Goal: Task Accomplishment & Management: Manage account settings

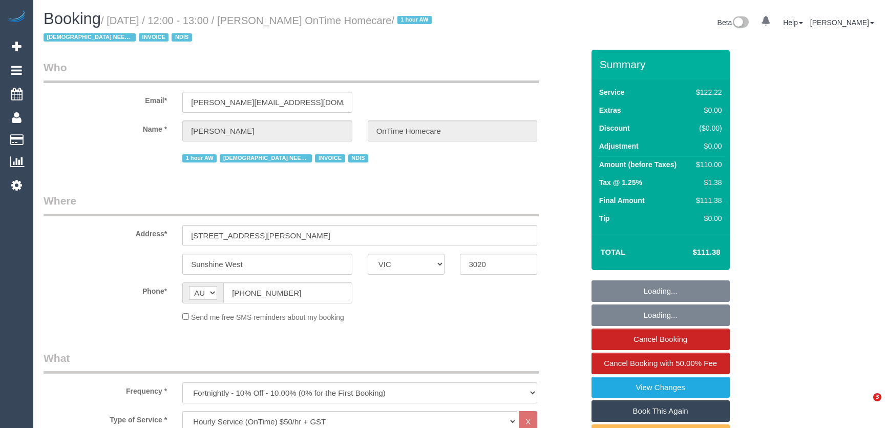
select select "VIC"
select select "number:28"
select select "number:14"
select select "number:19"
select select "number:25"
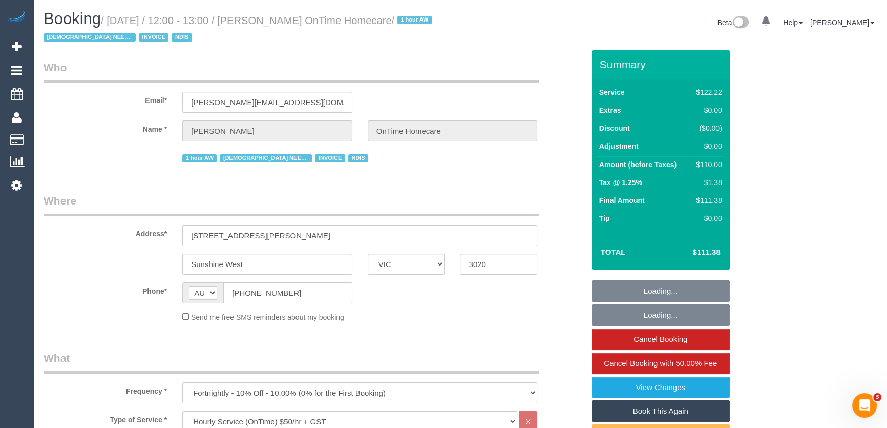
select select "number:35"
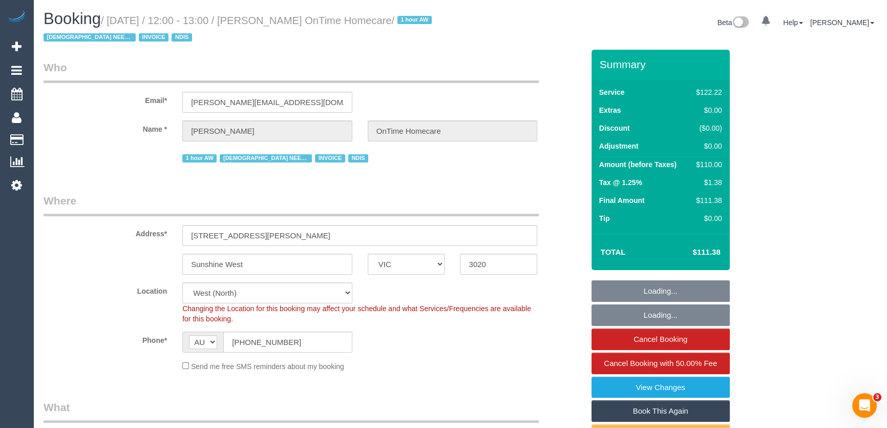
select select "object:1355"
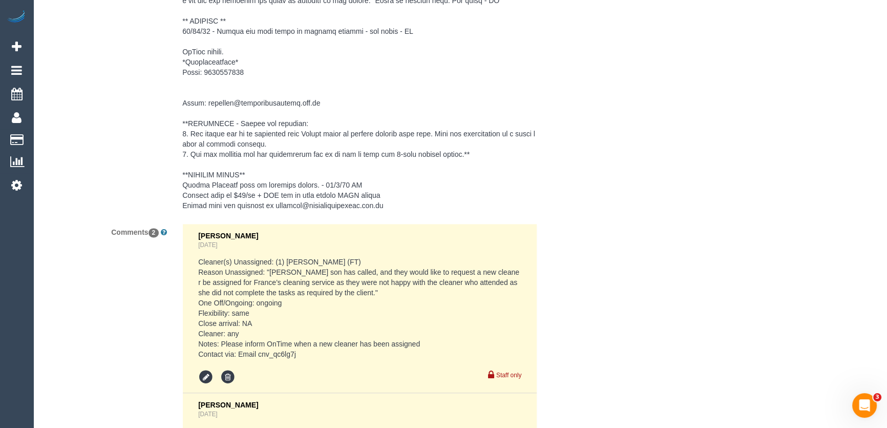
scroll to position [1848, 0]
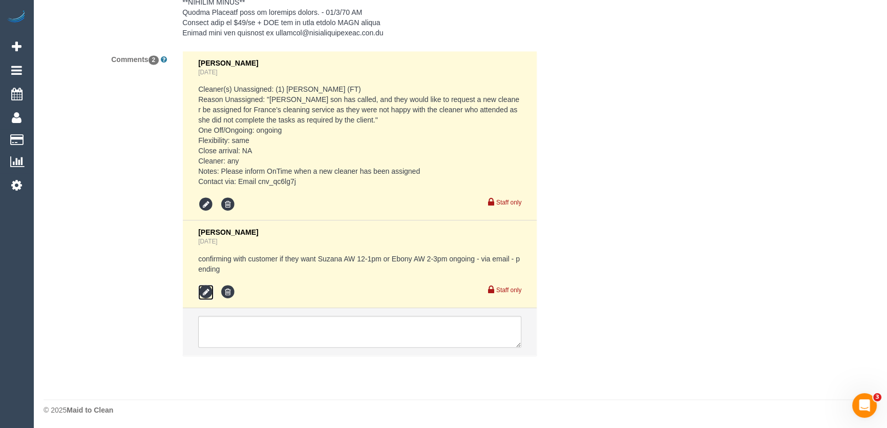
click at [205, 291] on icon at bounding box center [205, 291] width 15 height 15
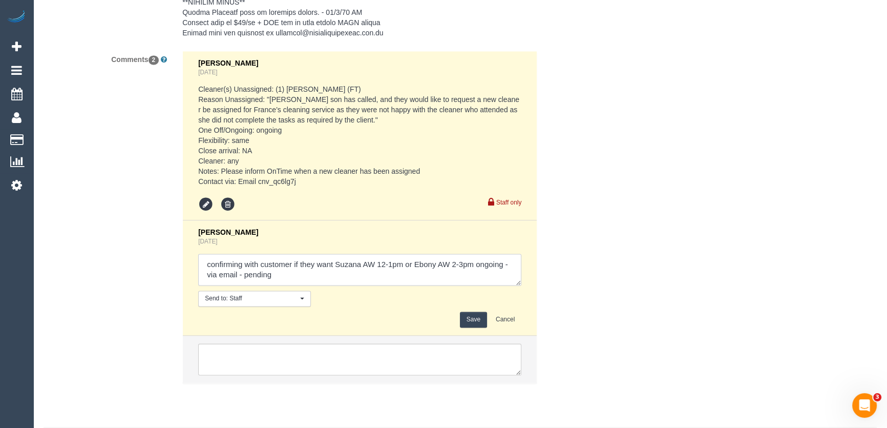
click at [278, 275] on textarea at bounding box center [359, 269] width 323 height 32
type textarea "confirming with customer if they want Suzana AW 12-1pm or Ebony AW 2-3pm ongoin…"
click at [477, 320] on button "Save" at bounding box center [473, 319] width 27 height 16
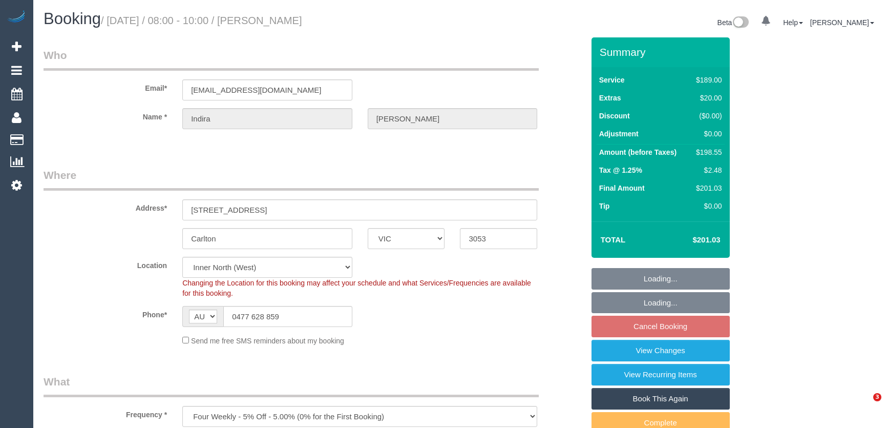
select select "VIC"
select select "string:stripe-pm_1Qlj2w2GScqysDRVfUqIB4mP"
select select "number:28"
select select "number:14"
select select "number:20"
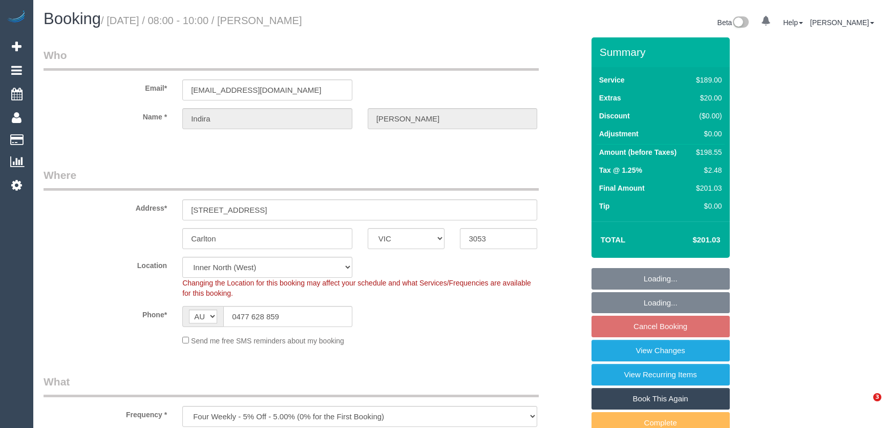
select select "number:24"
select select "number:33"
select select "number:13"
select select "object:807"
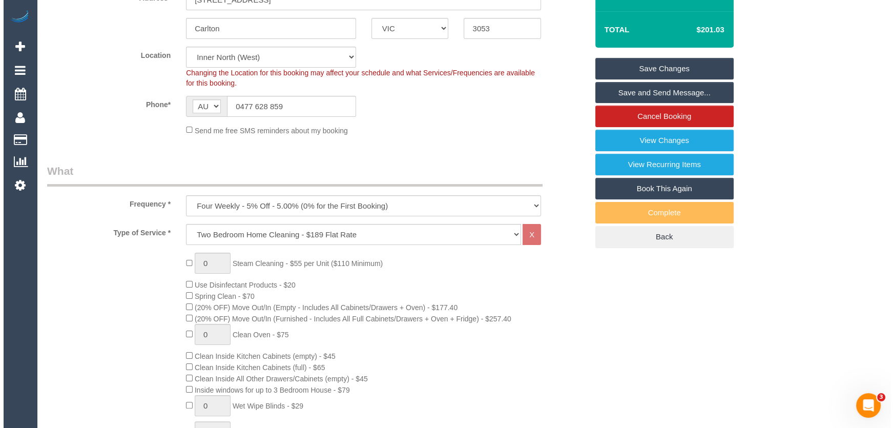
scroll to position [139, 0]
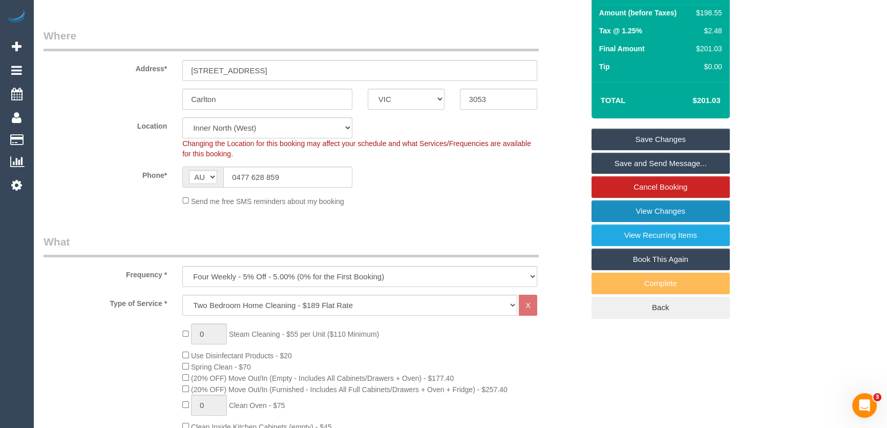
click at [638, 207] on link "View Changes" at bounding box center [660, 211] width 138 height 22
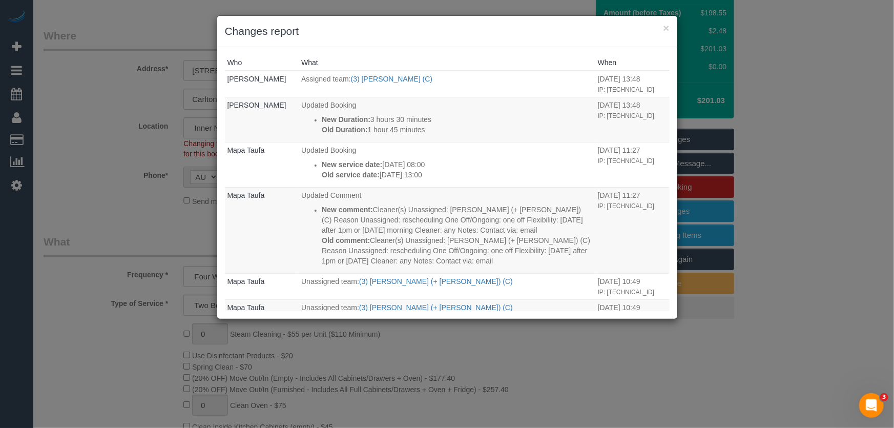
click at [556, 365] on div "× Changes report Who What When Steve Cranston Assigned team: (3) Jahidul Islam …" at bounding box center [447, 214] width 894 height 428
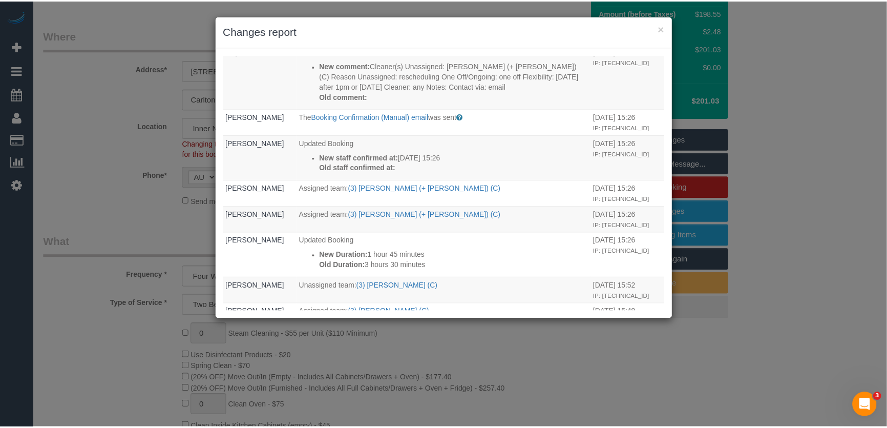
scroll to position [372, 0]
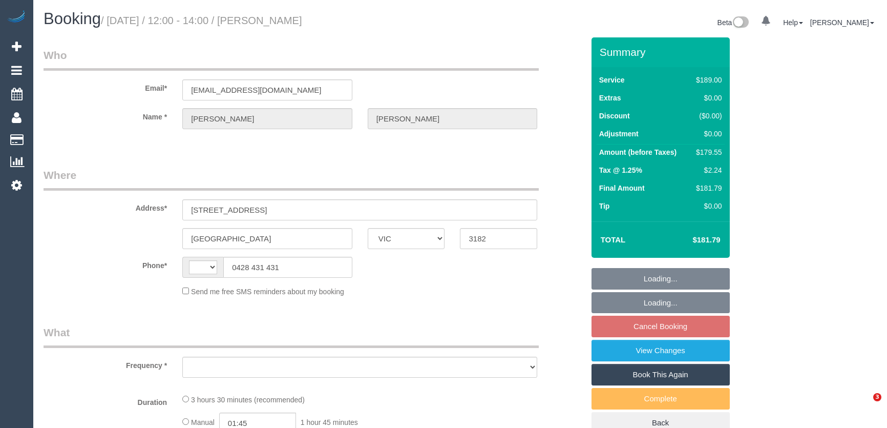
select select "VIC"
select select "string:AU"
select select "object:571"
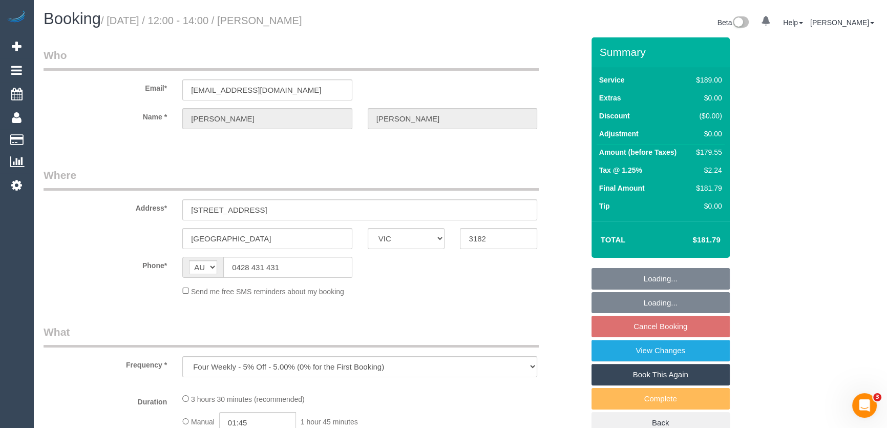
select select "string:stripe-pm_1PMhSR2GScqysDRV0pMS2pHn"
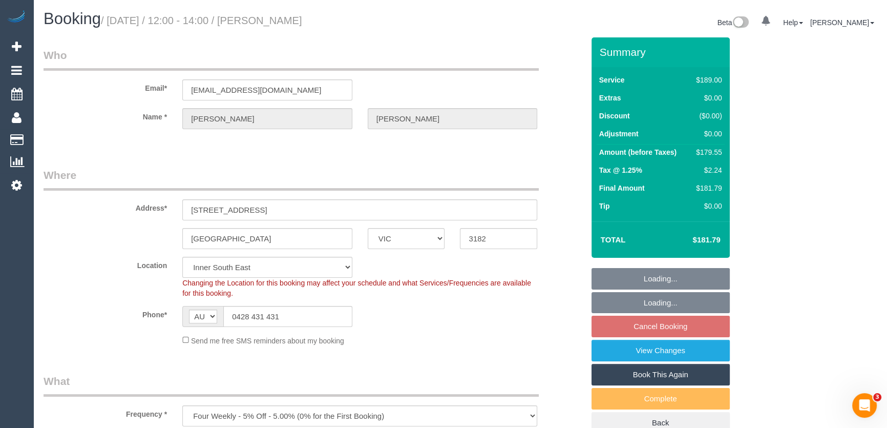
select select "number:28"
select select "number:14"
select select "number:18"
select select "number:24"
select select "number:33"
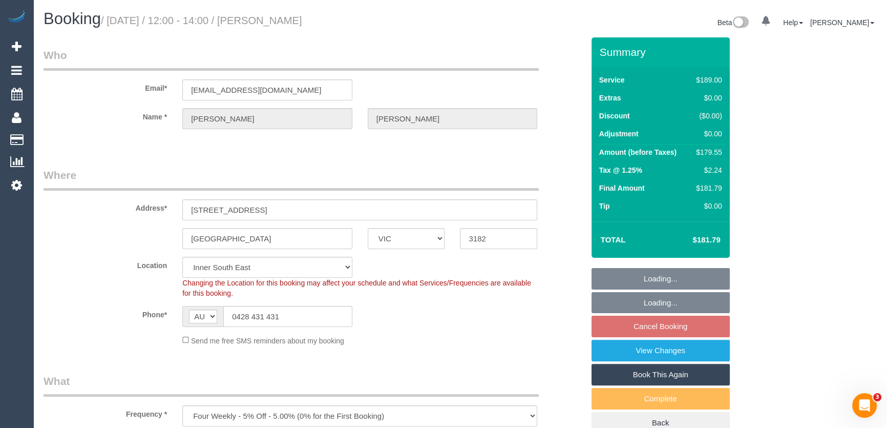
select select "number:12"
select select "object:1400"
select select "spot1"
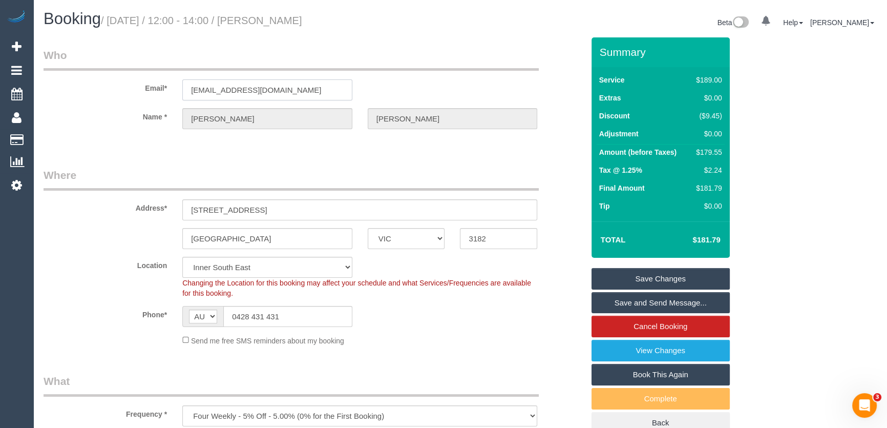
click at [283, 90] on input "myrathiessen@gmail.com" at bounding box center [267, 89] width 170 height 21
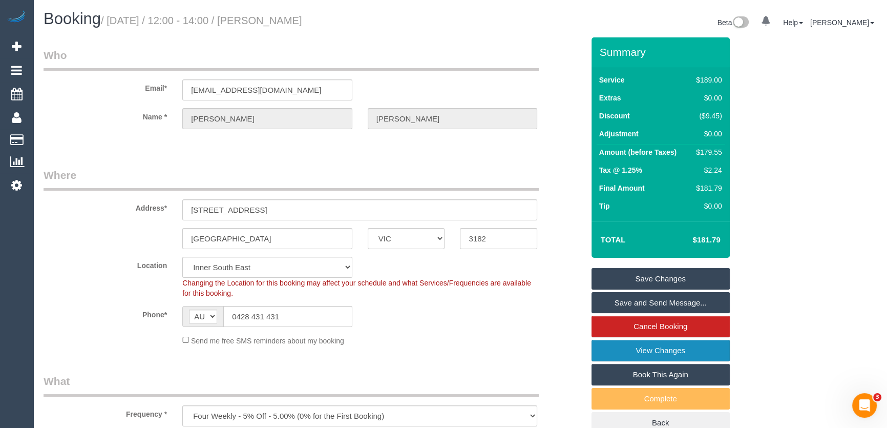
click at [606, 349] on link "View Changes" at bounding box center [660, 350] width 138 height 22
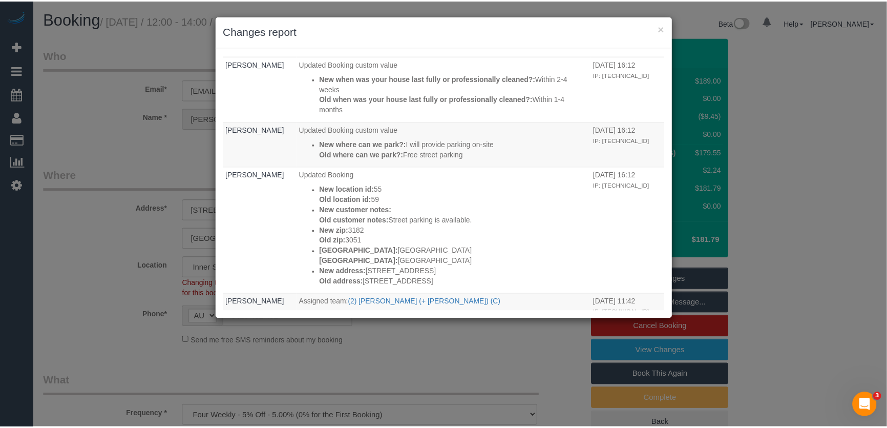
scroll to position [279, 0]
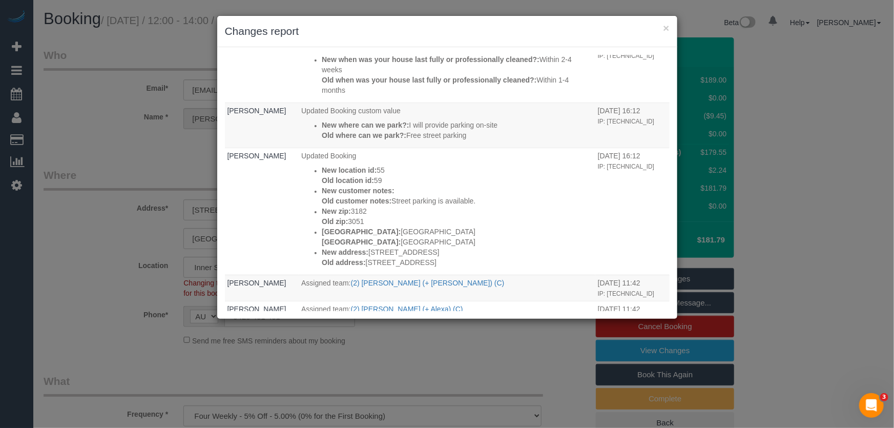
click at [50, 225] on div "× Changes report Who What When System The "Booking 3 Days Reminder SMS" was sen…" at bounding box center [447, 214] width 894 height 428
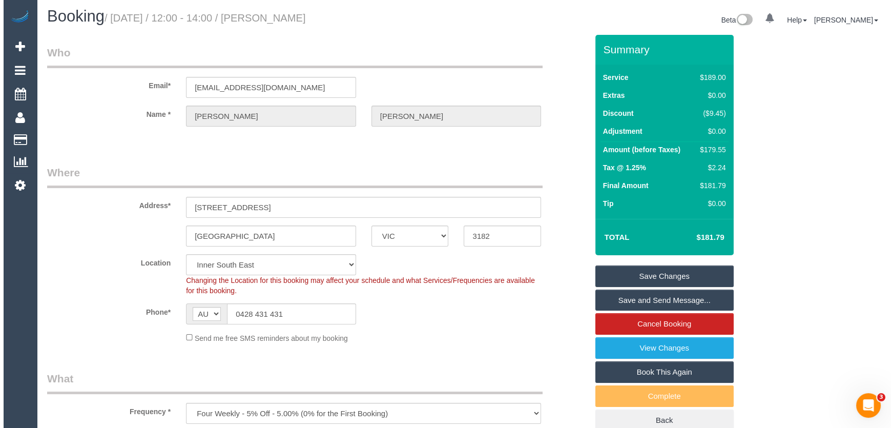
scroll to position [0, 0]
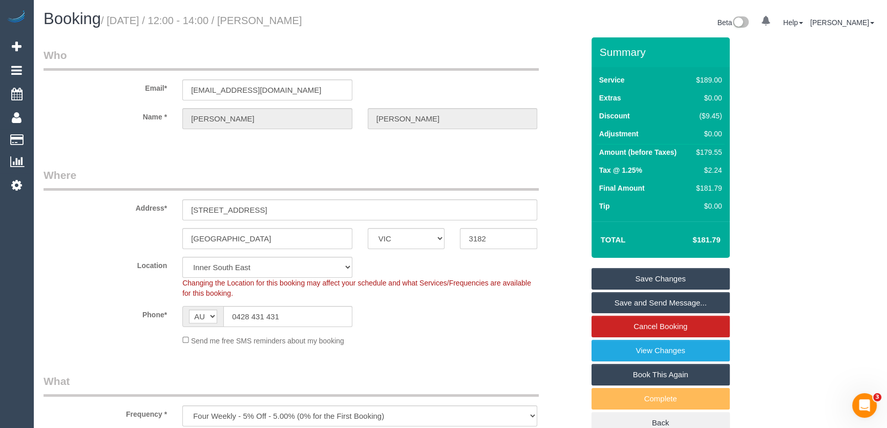
drag, startPoint x: 637, startPoint y: 304, endPoint x: 629, endPoint y: 308, distance: 9.2
click at [637, 304] on link "Save and Send Message..." at bounding box center [660, 303] width 138 height 22
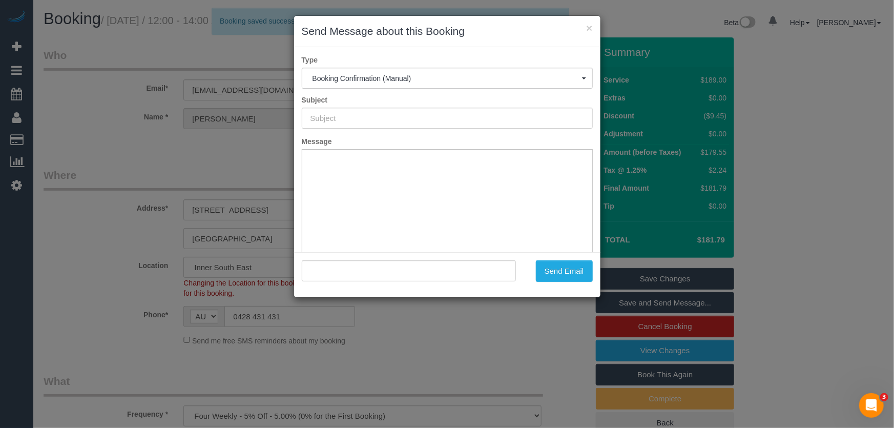
type input "Booking Confirmed"
type input ""Myra Thiessen" <myrathiessen@gmail.com>"
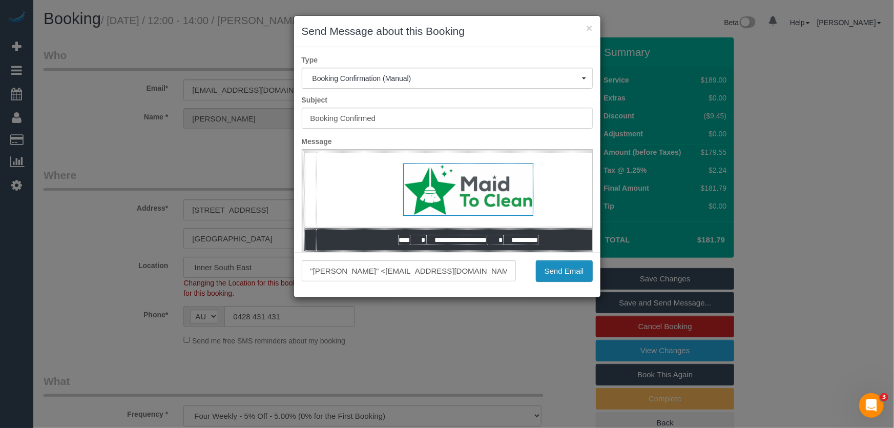
click at [557, 273] on button "Send Email" at bounding box center [564, 271] width 57 height 22
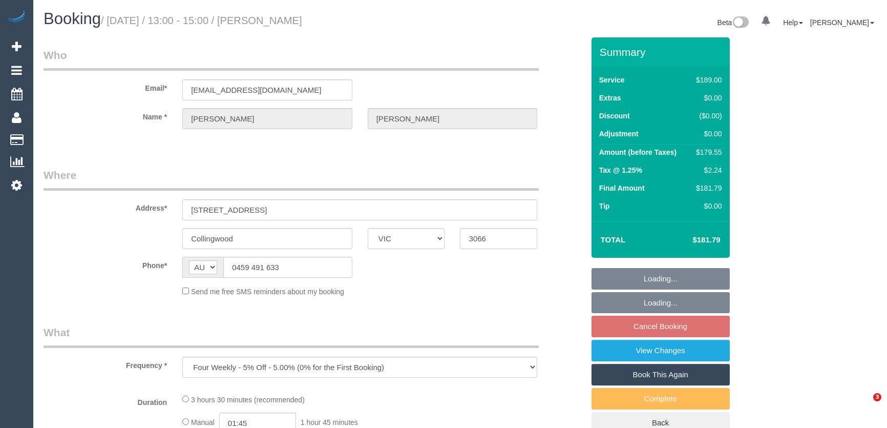
select select "VIC"
select select "string:stripe-pm_1QbWpx2GScqysDRVInsC6mKZ"
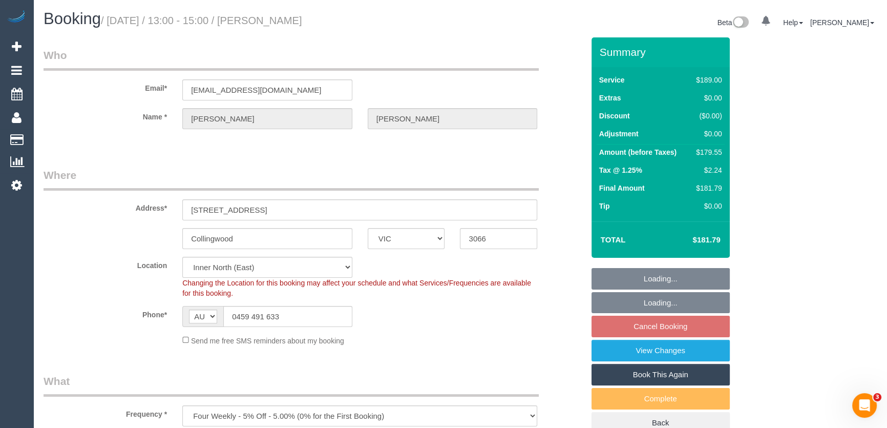
select select "number:28"
select select "number:16"
select select "number:19"
select select "number:36"
select select "number:34"
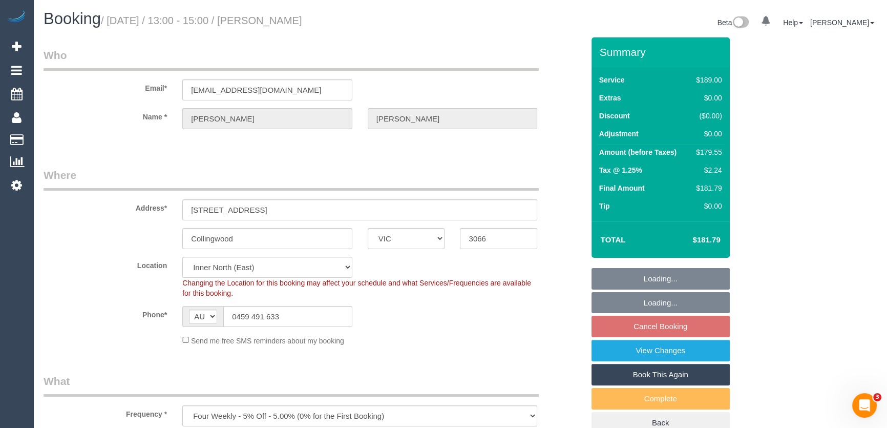
select select "number:12"
select select "object:806"
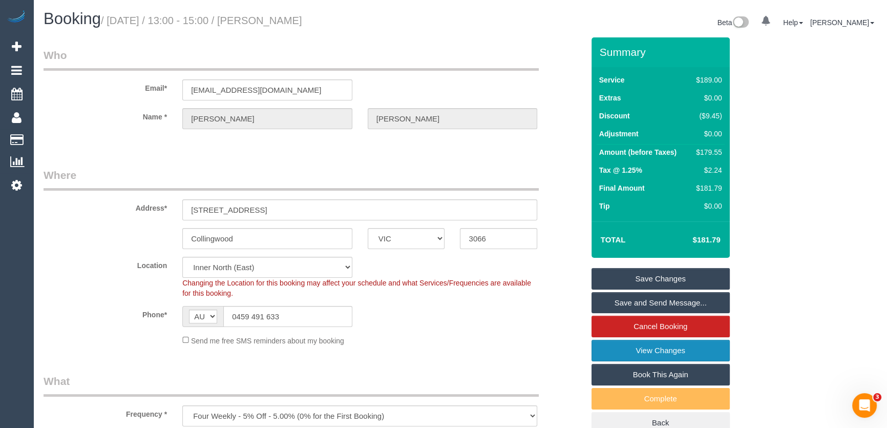
click at [650, 344] on link "View Changes" at bounding box center [660, 350] width 138 height 22
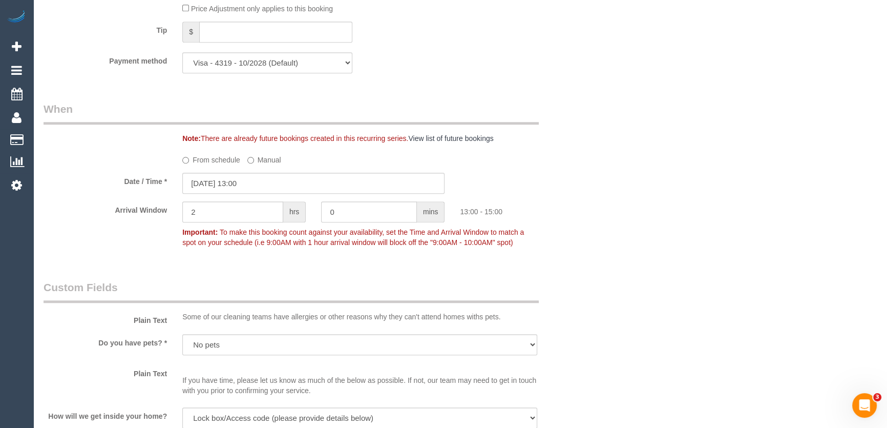
scroll to position [1024, 0]
click at [274, 177] on input "12/09/2025 13:00" at bounding box center [313, 181] width 262 height 21
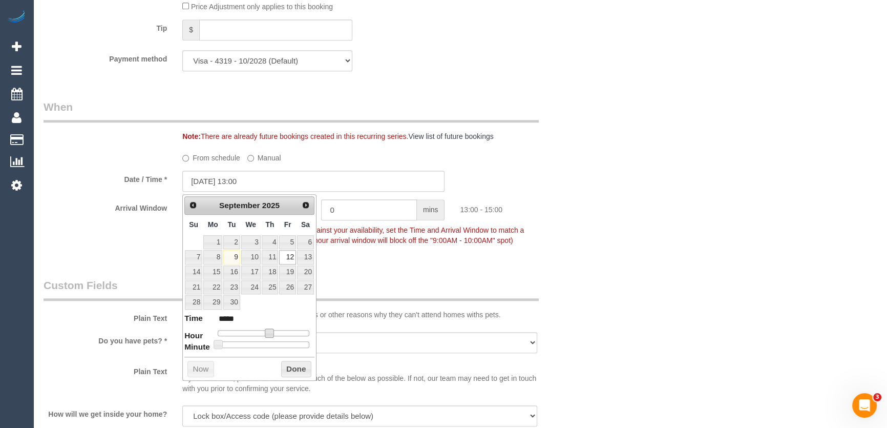
click at [266, 332] on span at bounding box center [269, 332] width 9 height 9
click at [265, 332] on span at bounding box center [269, 332] width 9 height 9
type input "12/09/2025 09:00"
type input "*****"
click at [254, 333] on div at bounding box center [264, 333] width 92 height 6
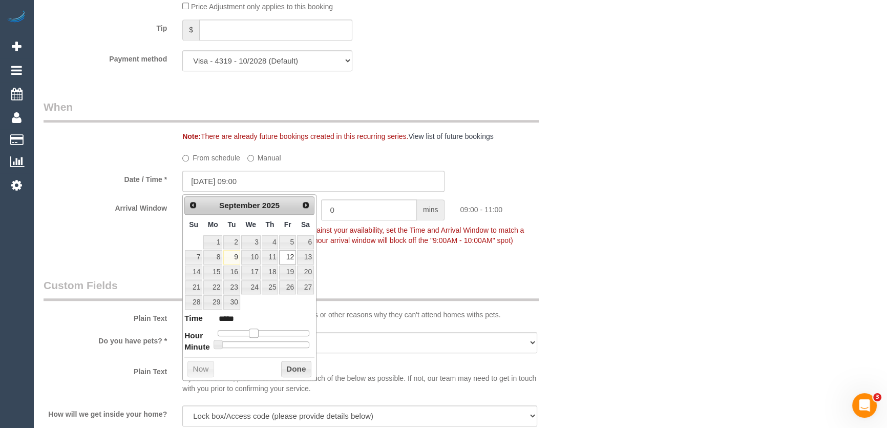
click at [254, 333] on span at bounding box center [253, 332] width 9 height 9
click at [257, 333] on span at bounding box center [253, 332] width 9 height 9
type input "12/09/2025 11:00"
type input "*****"
click at [260, 333] on div at bounding box center [264, 333] width 92 height 6
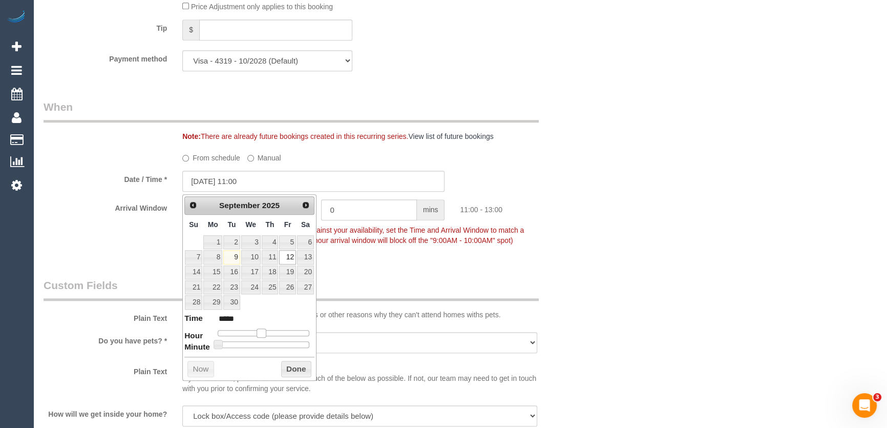
click at [260, 333] on span at bounding box center [261, 332] width 9 height 9
click at [257, 333] on span at bounding box center [261, 332] width 9 height 9
type input "12/09/2025 10:00"
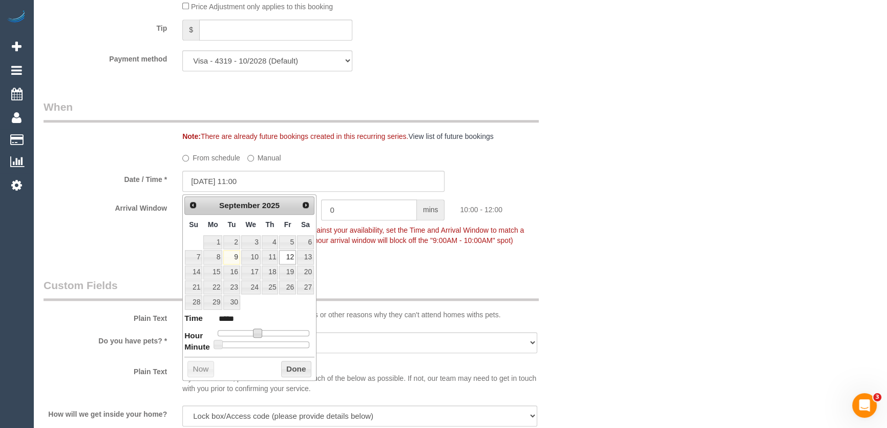
type input "*****"
click at [396, 266] on div "Who Email* cameronhtripp@icloud.com Name * Cameron Tripp Where Address* 4A Ball…" at bounding box center [314, 119] width 556 height 2212
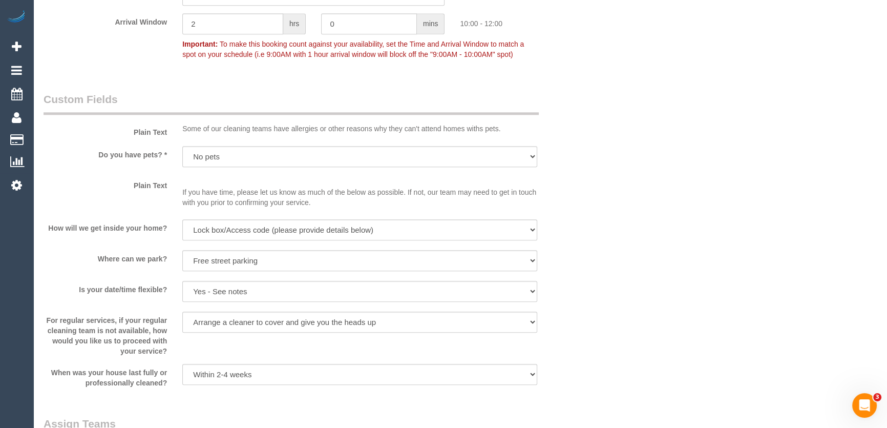
scroll to position [1278, 0]
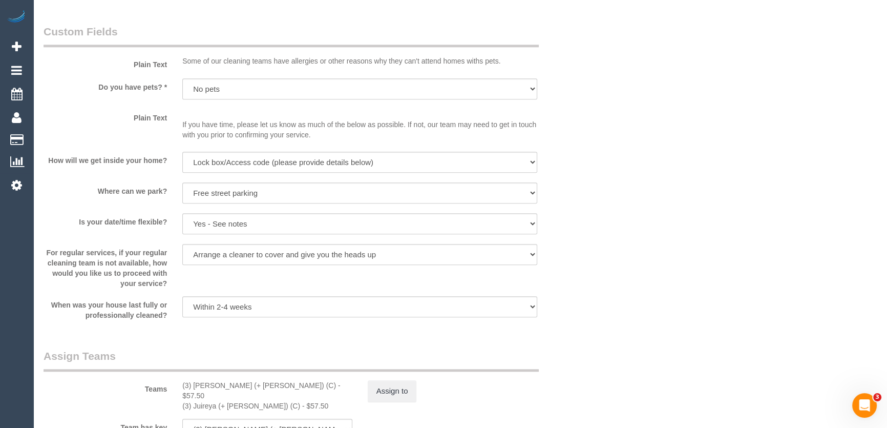
click at [228, 348] on legend "Assign Teams" at bounding box center [291, 359] width 495 height 23
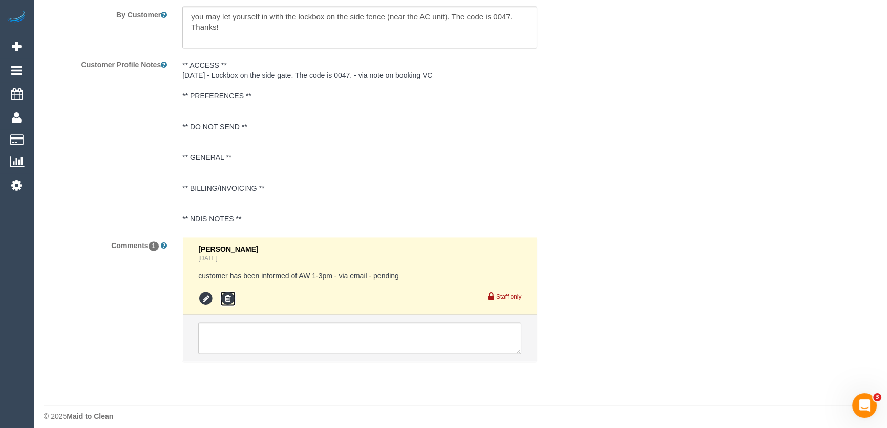
click at [230, 291] on icon at bounding box center [227, 298] width 15 height 15
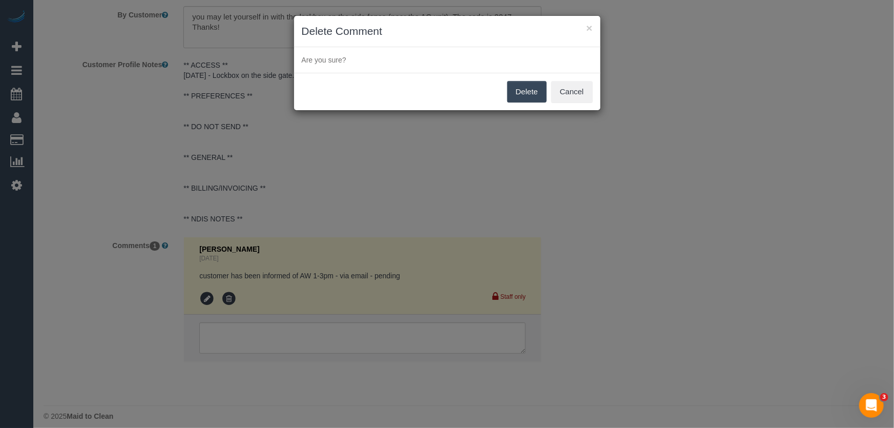
click at [519, 93] on button "Delete" at bounding box center [526, 92] width 39 height 22
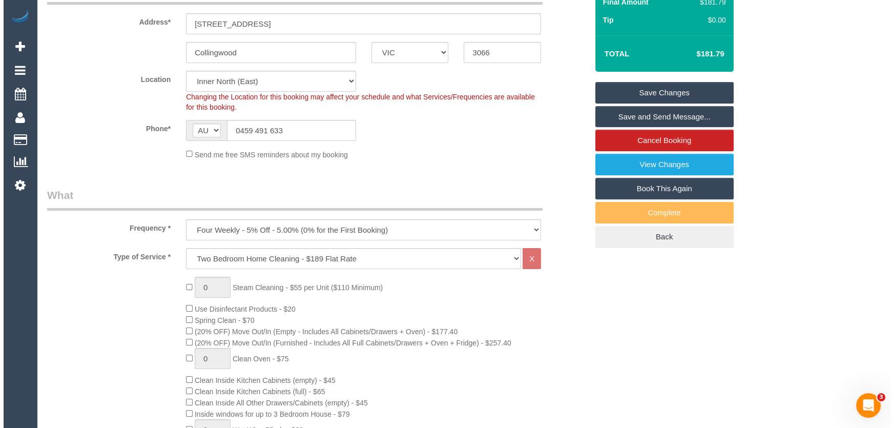
scroll to position [0, 0]
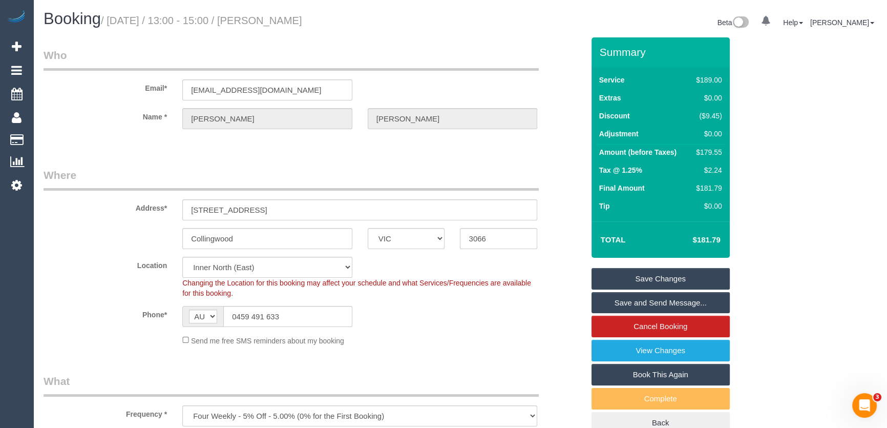
click at [688, 299] on link "Save and Send Message..." at bounding box center [660, 303] width 138 height 22
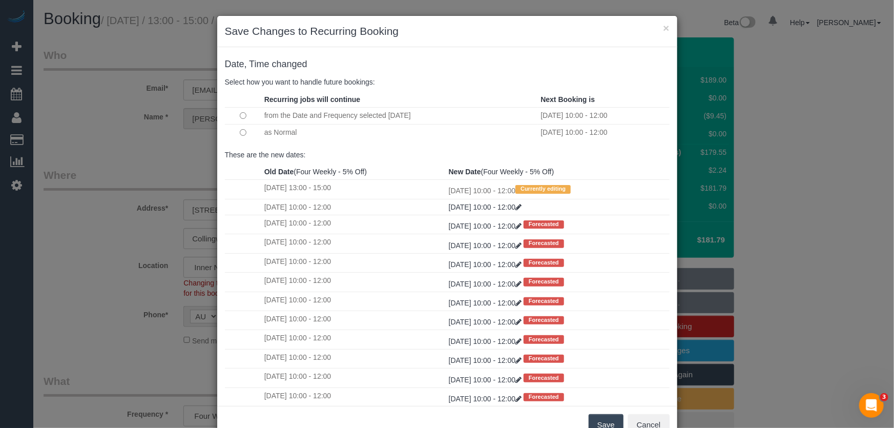
click at [590, 422] on button "Save" at bounding box center [605, 425] width 35 height 22
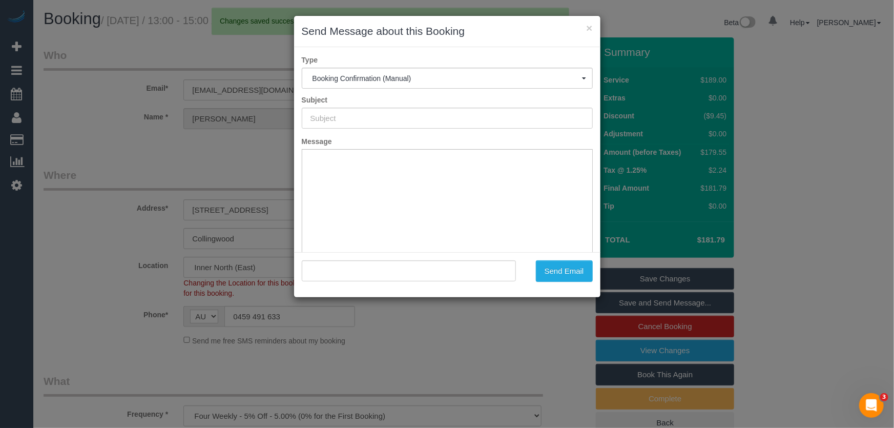
type input "Booking Confirmed"
type input ""Cameron Tripp" <cameronhtripp@icloud.com>"
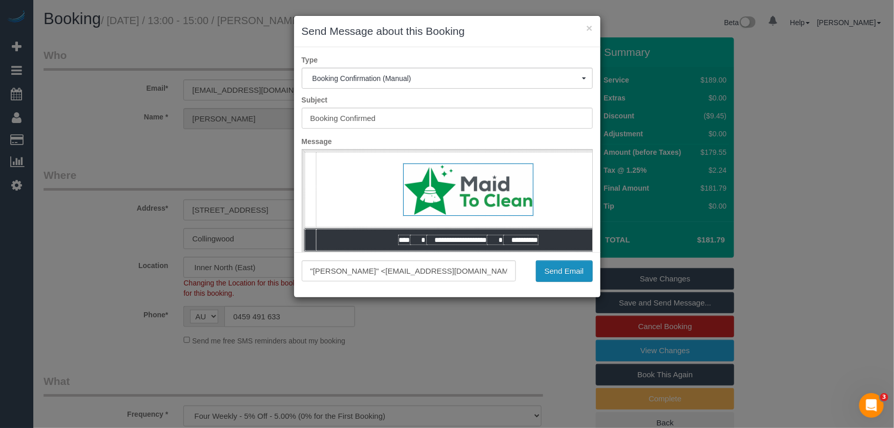
click at [568, 274] on button "Send Email" at bounding box center [564, 271] width 57 height 22
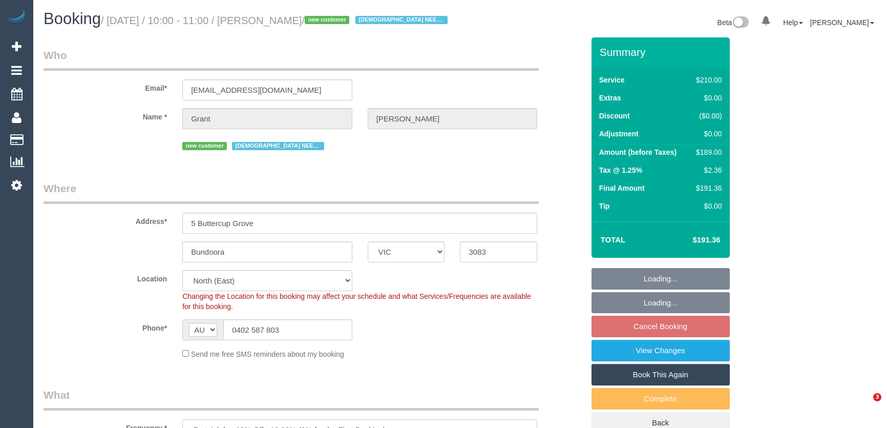
select select "VIC"
select select "180"
select select "number:28"
select select "number:14"
select select "number:19"
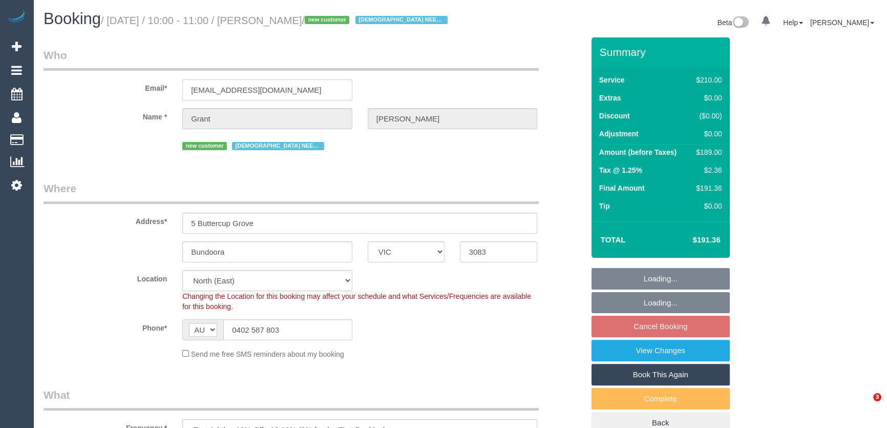
select select "number:25"
select select "number:35"
select select "number:12"
select select "object:751"
click at [307, 99] on input "[EMAIL_ADDRESS][DOMAIN_NAME]" at bounding box center [267, 89] width 170 height 21
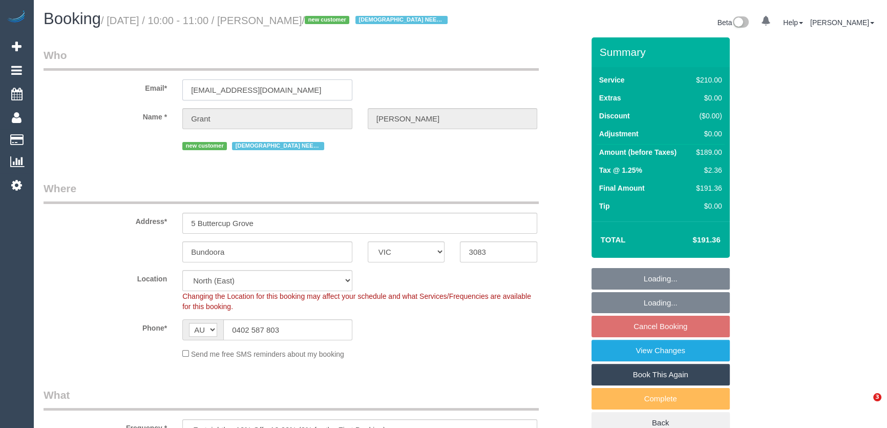
click at [307, 99] on input "[EMAIL_ADDRESS][DOMAIN_NAME]" at bounding box center [267, 89] width 170 height 21
click at [307, 99] on input "grant@loanstudio.com.au" at bounding box center [267, 89] width 170 height 21
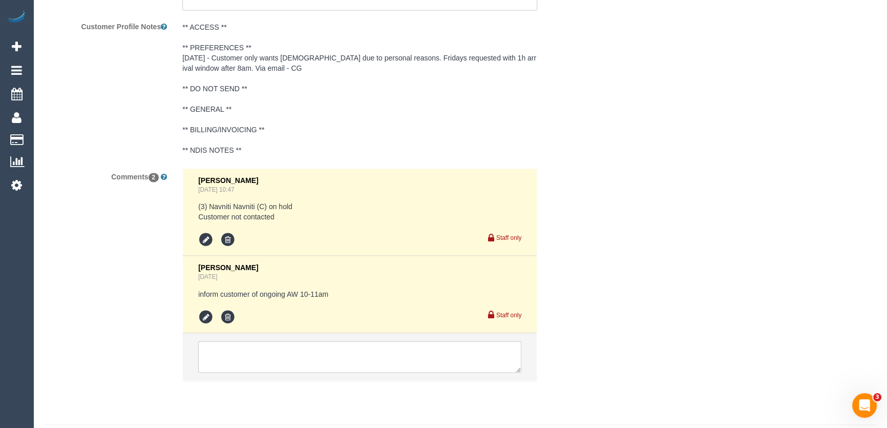
scroll to position [1903, 0]
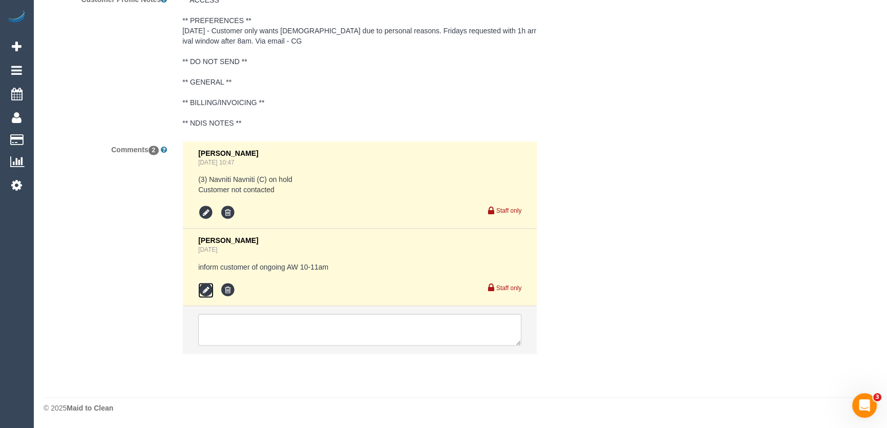
click at [201, 285] on icon at bounding box center [205, 289] width 15 height 15
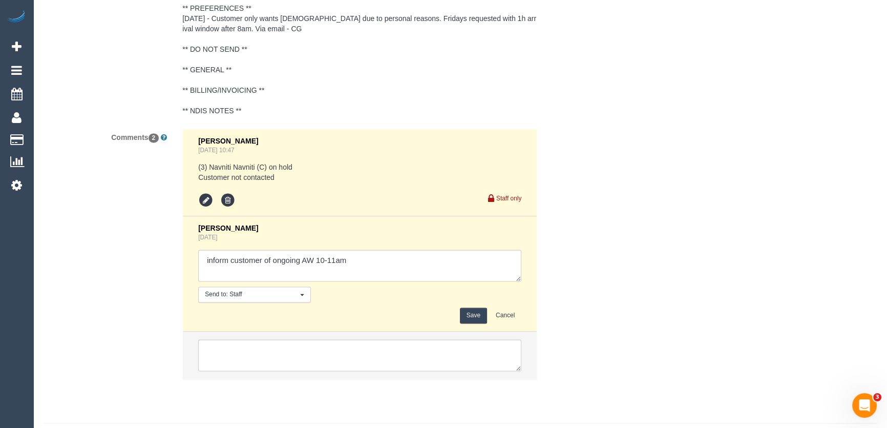
click at [362, 272] on textarea at bounding box center [359, 265] width 323 height 32
type textarea "inform customer of ongoing AW 10-11am - via email - pending"
click at [470, 323] on button "Save" at bounding box center [473, 315] width 27 height 16
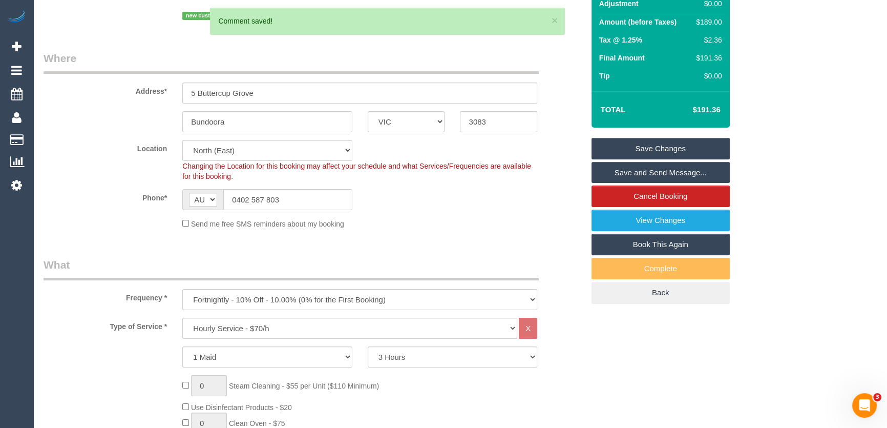
scroll to position [0, 0]
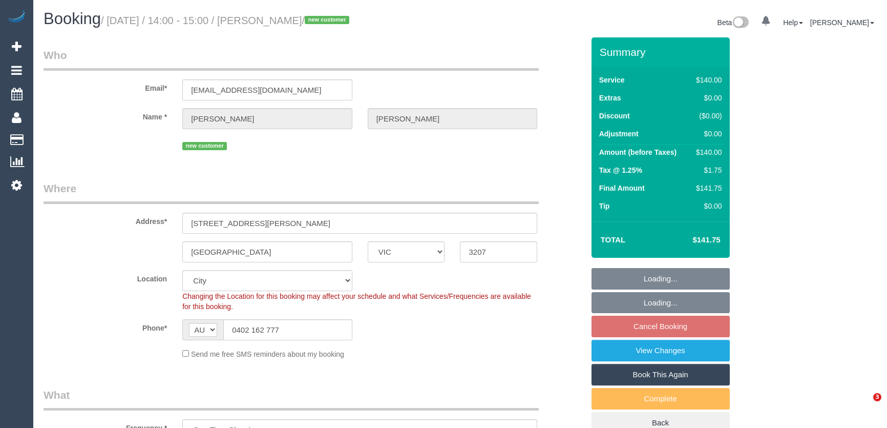
select select "VIC"
select select "number:28"
select select "number:16"
select select "number:18"
select select "number:25"
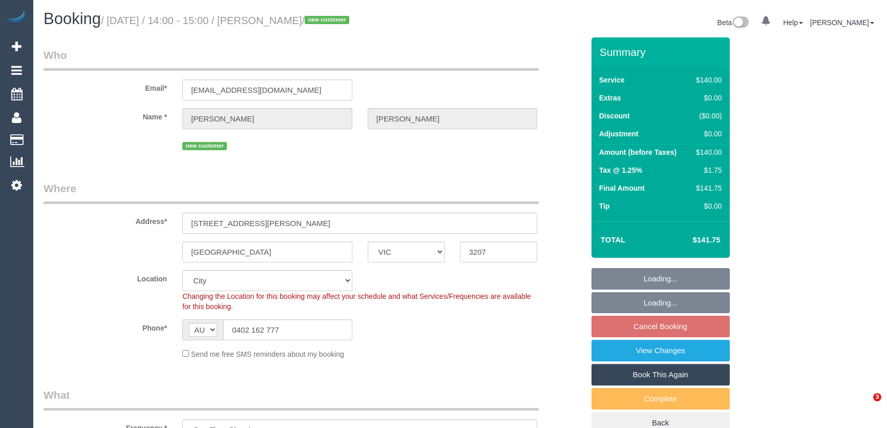
select select "number:35"
select select "number:26"
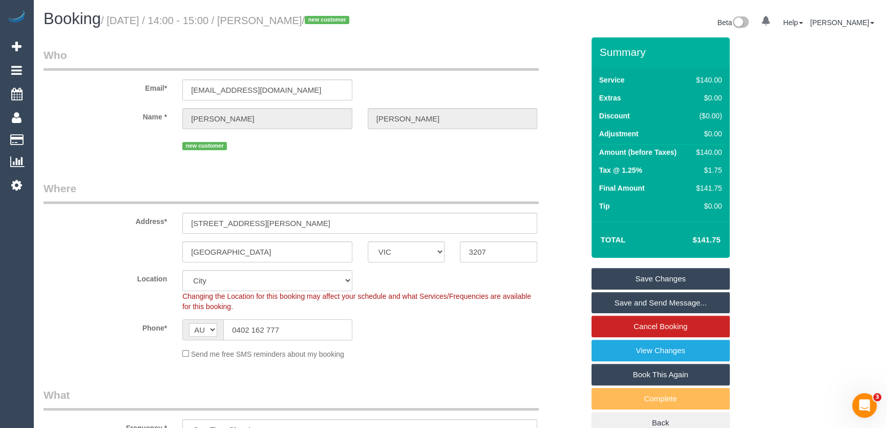
click at [302, 330] on input "0402 162 777" at bounding box center [287, 329] width 129 height 21
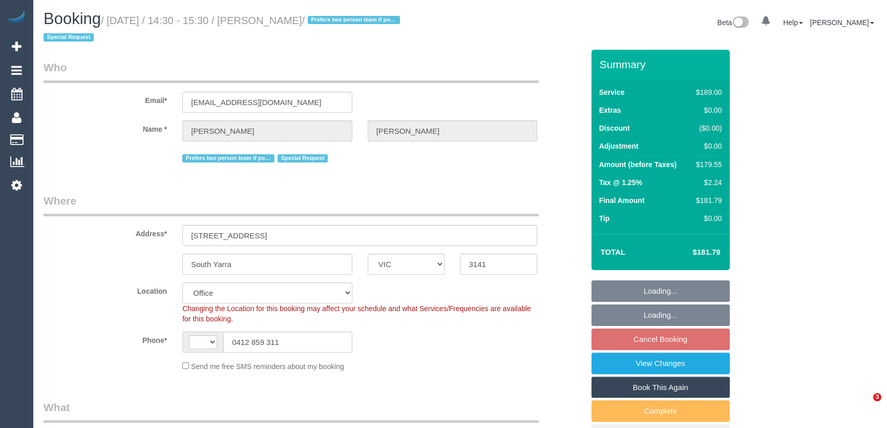
select select "VIC"
select select "string:AU"
select select "object:572"
select select "string:stripe-pm_1PJCnM2GScqysDRVUGowiiim"
select select "number:28"
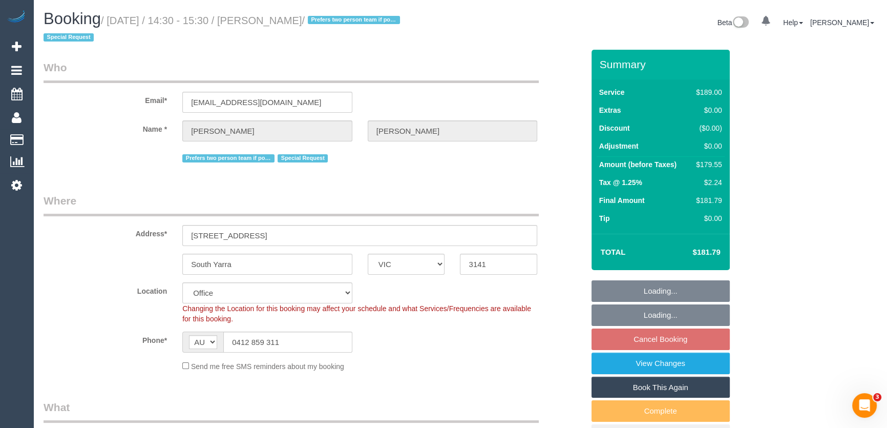
select select "number:14"
select select "number:21"
select select "number:24"
click at [293, 98] on input "[EMAIL_ADDRESS][DOMAIN_NAME]" at bounding box center [267, 102] width 170 height 21
click at [293, 98] on input "bbkoletti11@gmail.com" at bounding box center [267, 102] width 170 height 21
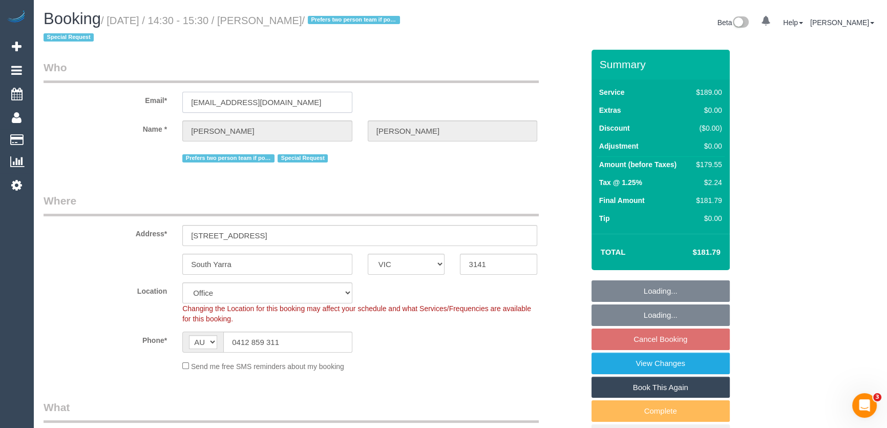
click at [293, 98] on input "bbkoletti11@gmail.com" at bounding box center [267, 102] width 170 height 21
select select "object:819"
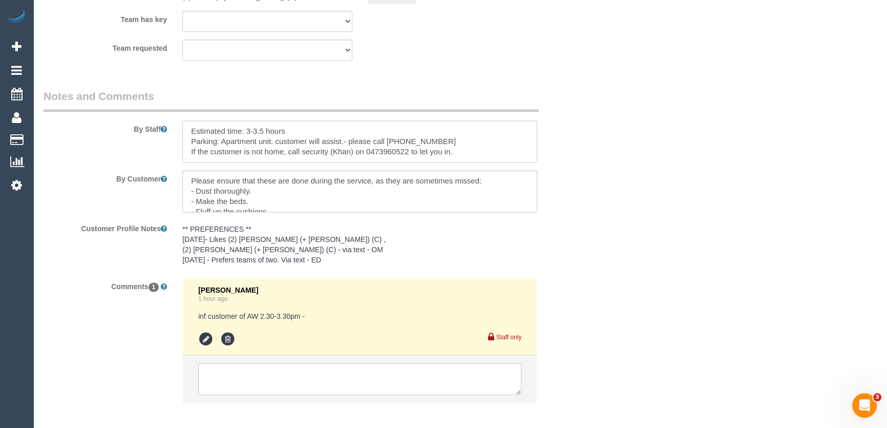
scroll to position [1752, 0]
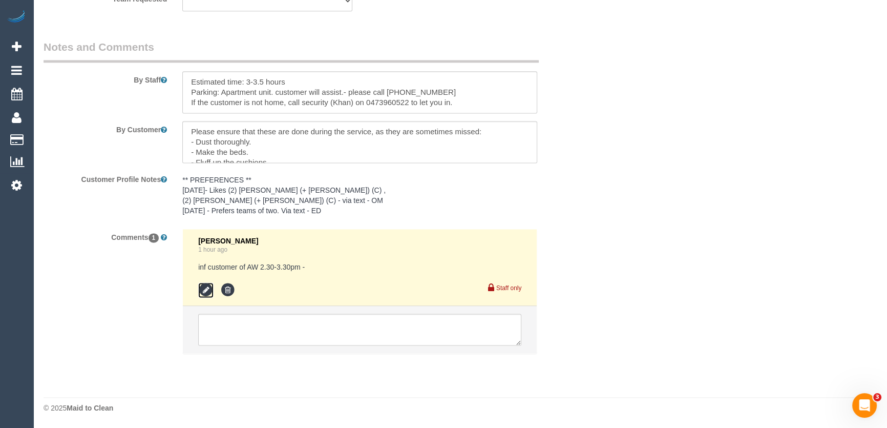
click at [210, 291] on icon at bounding box center [205, 289] width 15 height 15
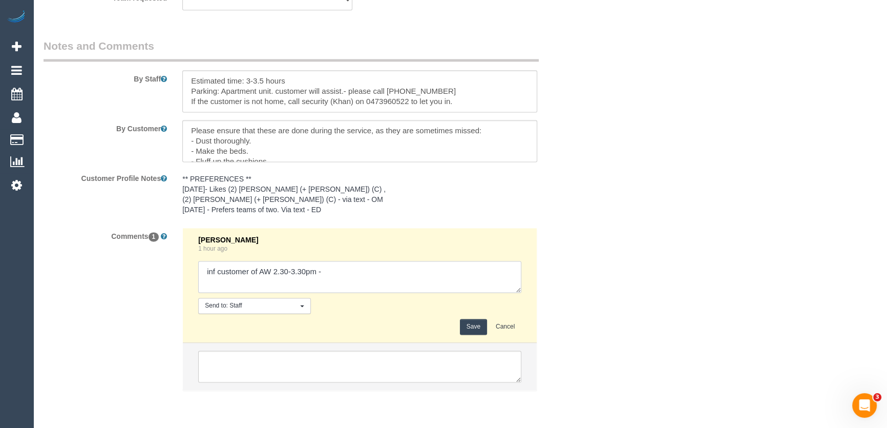
click at [325, 268] on textarea at bounding box center [359, 277] width 323 height 32
type textarea "inf customer of AW 2.30-3.30pm - via email - pending"
click at [473, 322] on button "Save" at bounding box center [473, 327] width 27 height 16
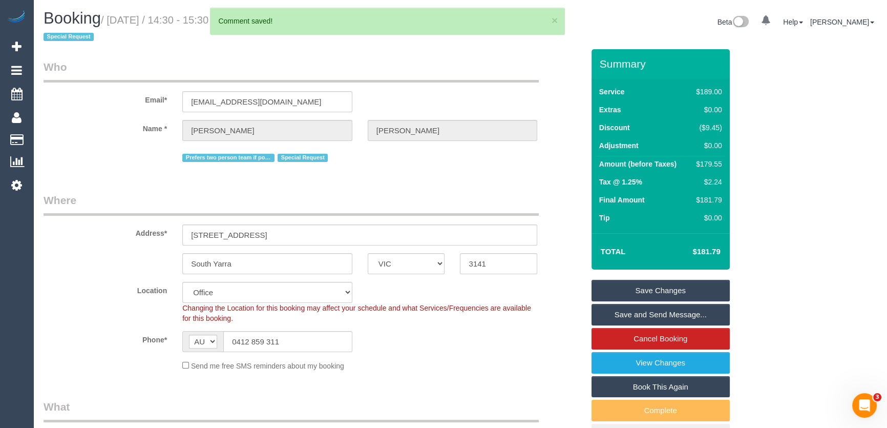
scroll to position [0, 0]
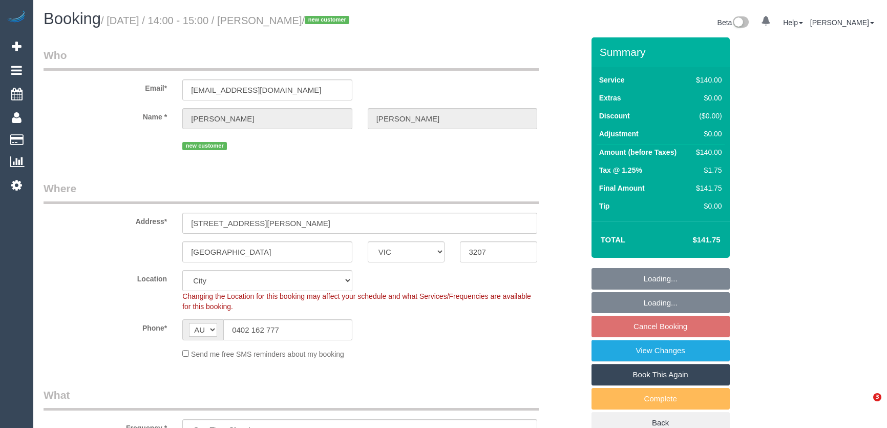
select select "VIC"
select select "number:28"
select select "number:16"
select select "number:18"
select select "number:25"
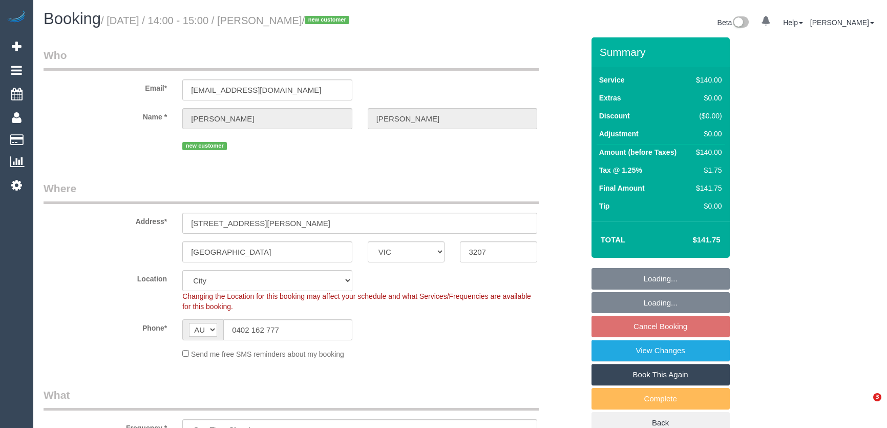
select select "number:35"
select select "number:26"
select select "object:875"
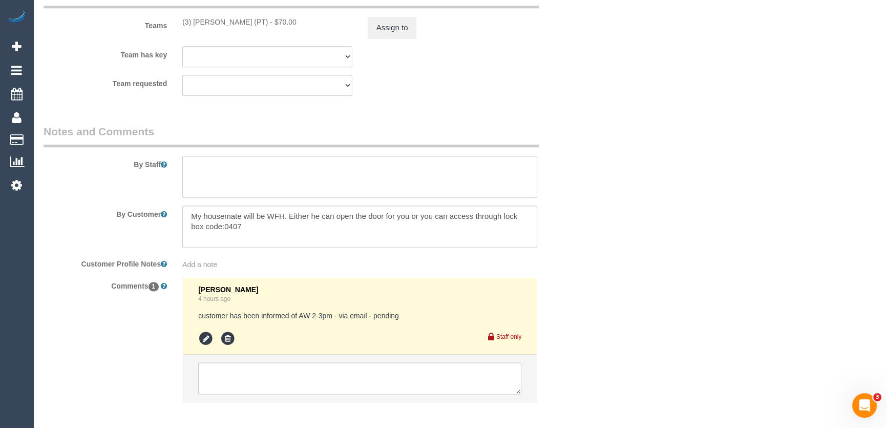
scroll to position [1658, 0]
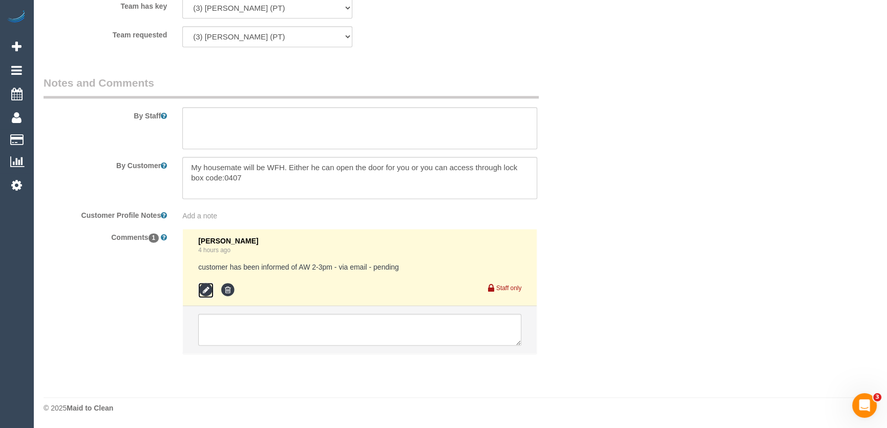
click at [205, 289] on icon at bounding box center [205, 289] width 15 height 15
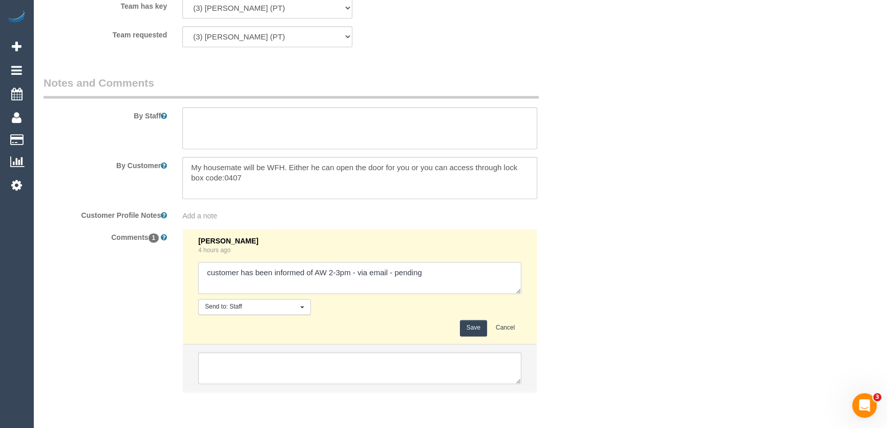
click at [454, 274] on textarea at bounding box center [359, 278] width 323 height 32
type textarea "customer has been informed of AW 2-3pm - via email - confirmed"
click at [474, 330] on button "Save" at bounding box center [473, 328] width 27 height 16
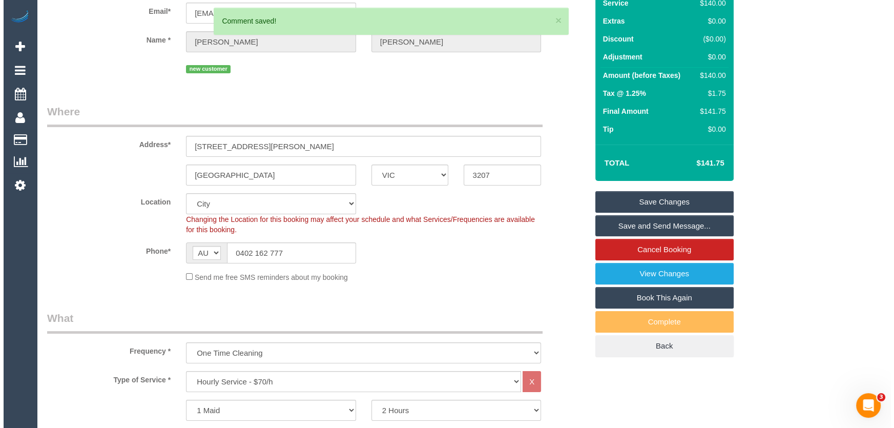
scroll to position [0, 0]
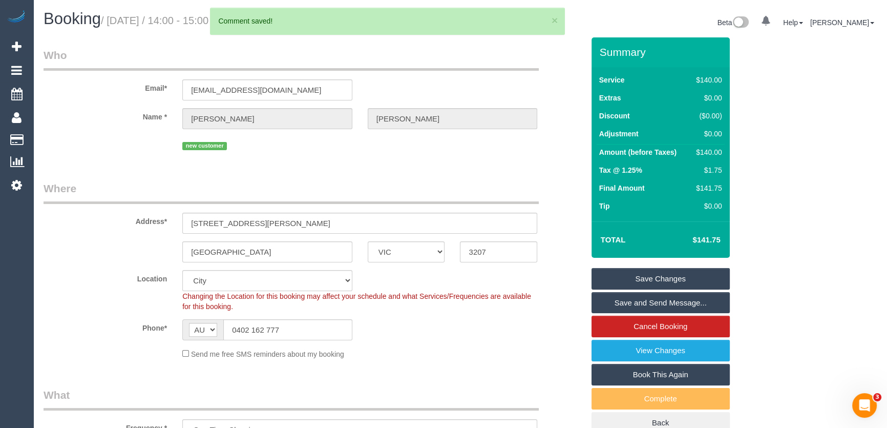
click at [651, 304] on link "Save and Send Message..." at bounding box center [660, 303] width 138 height 22
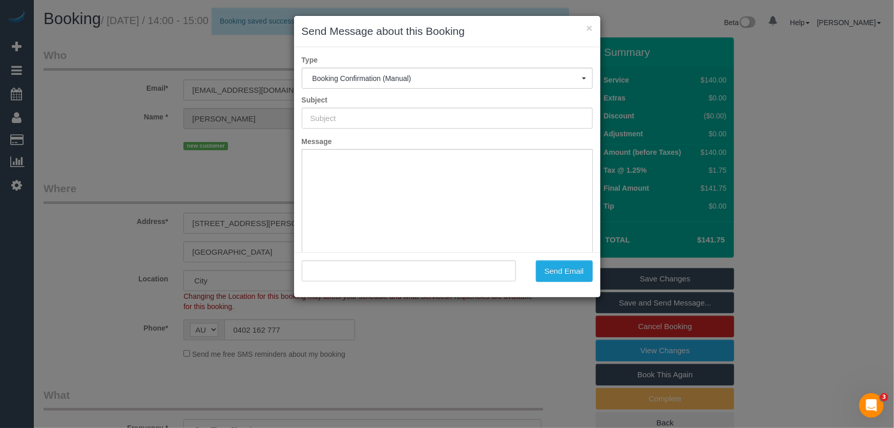
type input "Booking Confirmed"
type input ""Ishan Kanwar" <ishankanwar24@gmail.com>"
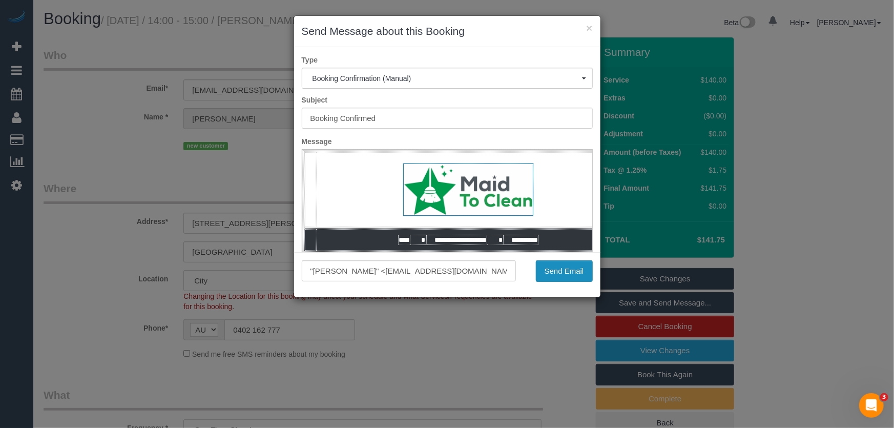
click at [566, 280] on button "Send Email" at bounding box center [564, 271] width 57 height 22
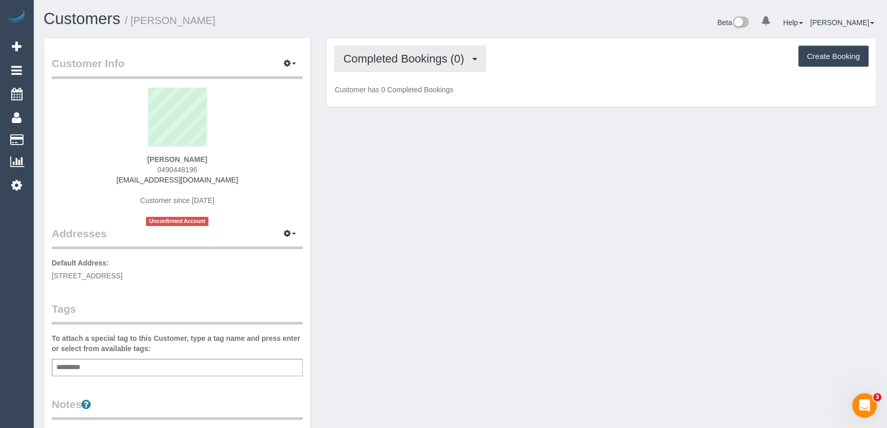
click at [426, 67] on button "Completed Bookings (0)" at bounding box center [410, 59] width 152 height 26
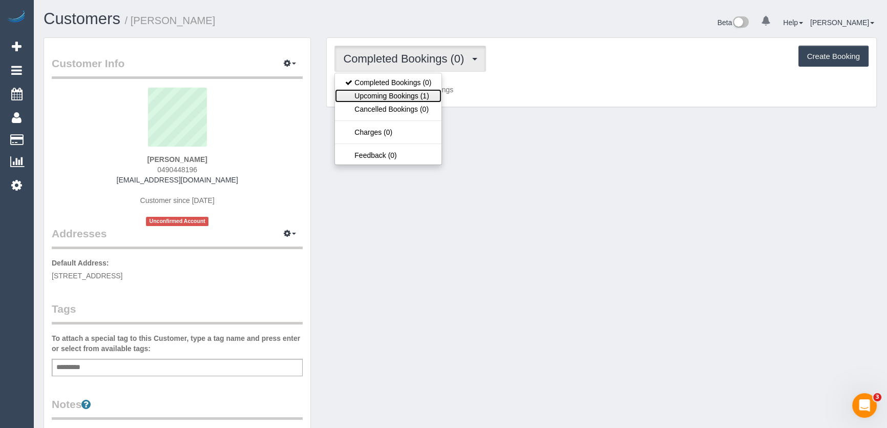
click at [418, 92] on link "Upcoming Bookings (1)" at bounding box center [388, 95] width 107 height 13
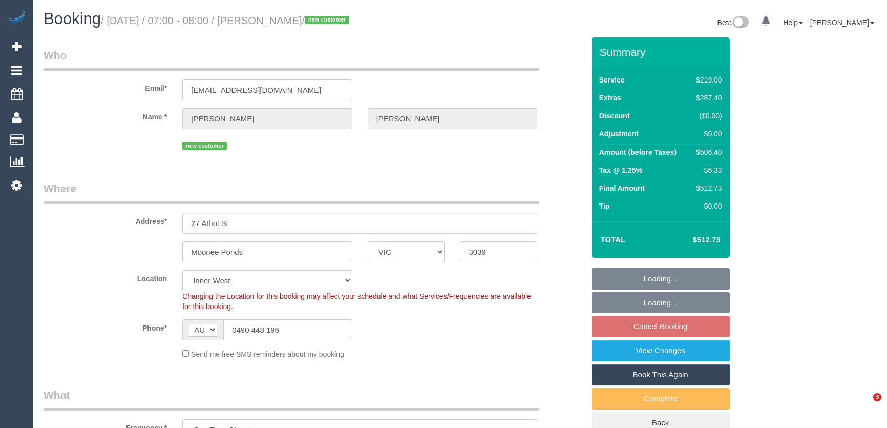
select select "VIC"
select select "number:28"
select select "number:15"
select select "number:19"
select select "number:25"
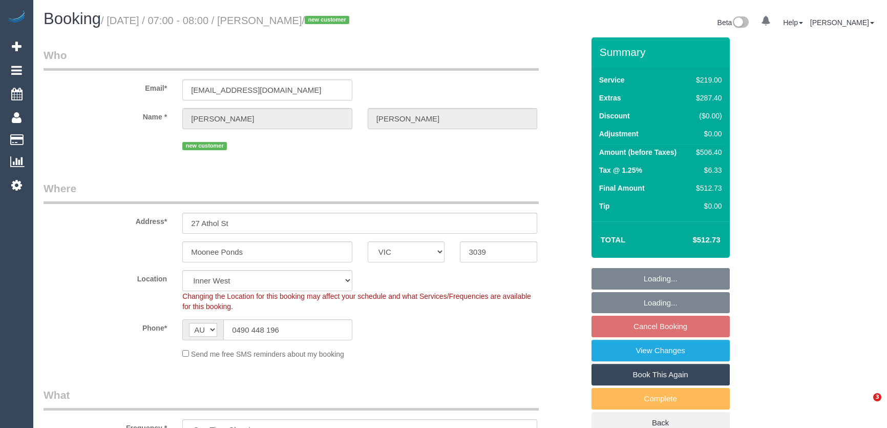
select select "number:12"
select select "spot1"
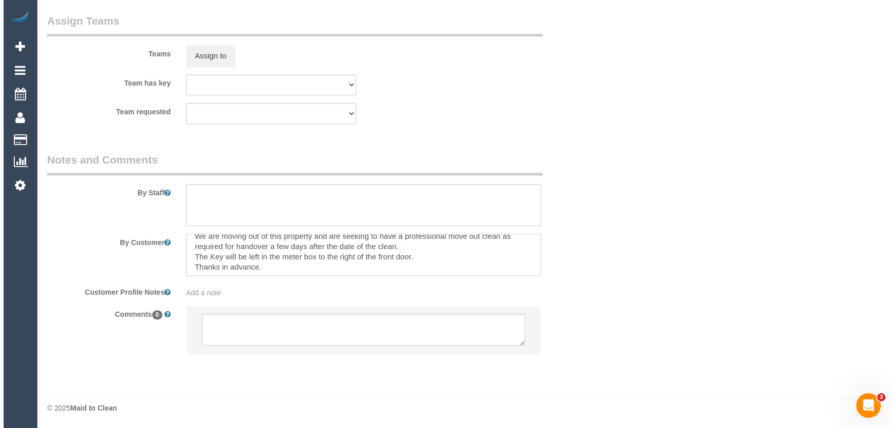
scroll to position [20, 0]
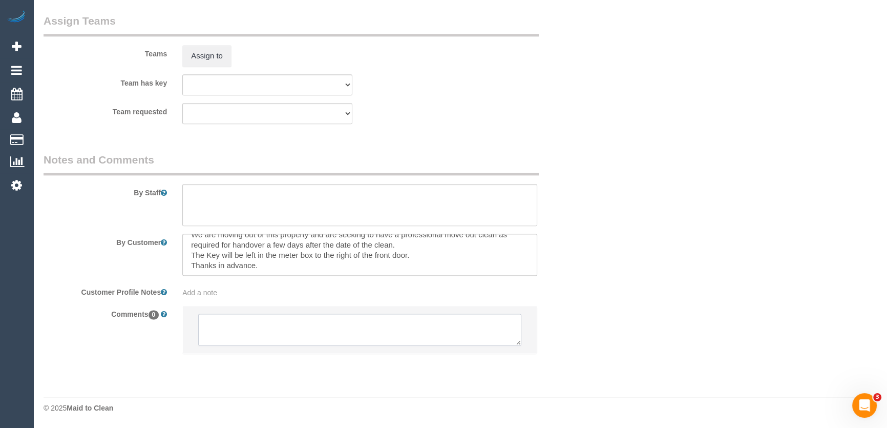
click at [371, 323] on textarea at bounding box center [359, 329] width 323 height 32
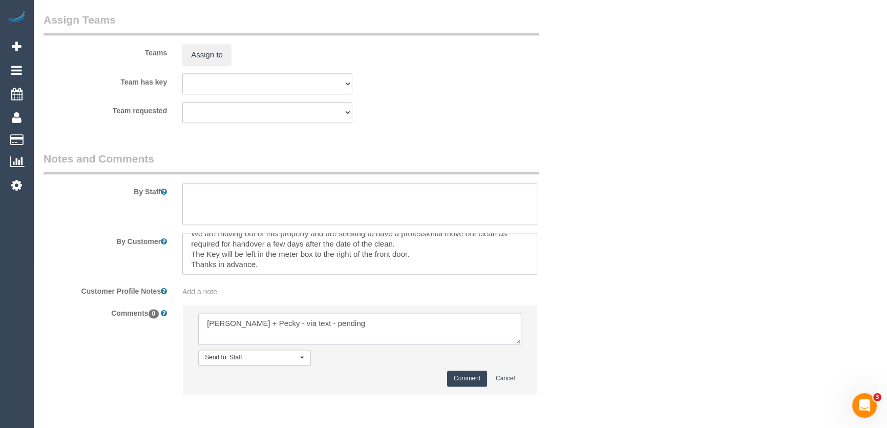
type textarea "Daniel + Pecky - via text - pending"
click at [461, 382] on button "Comment" at bounding box center [467, 378] width 40 height 16
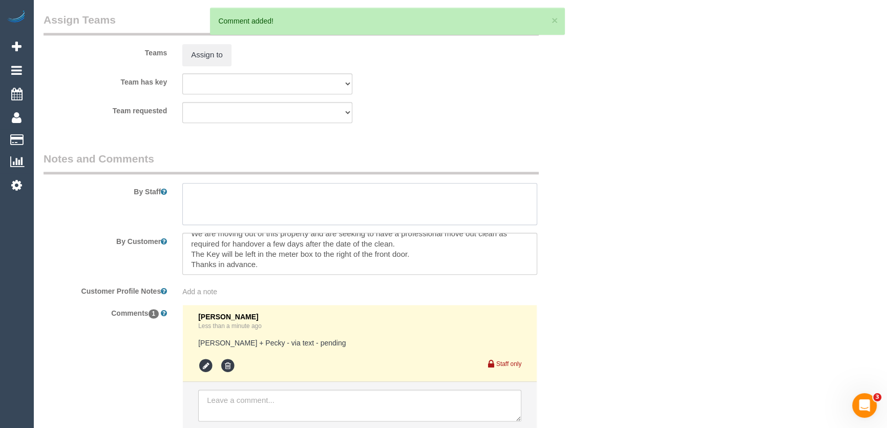
click at [245, 196] on textarea at bounding box center [359, 204] width 355 height 42
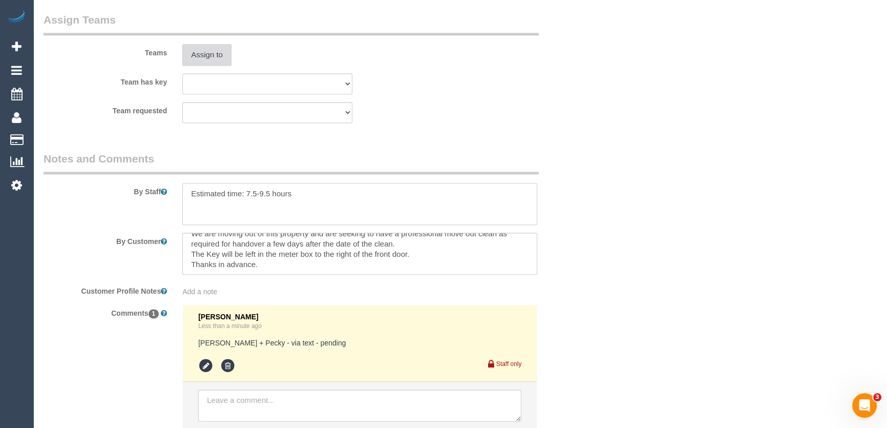
type textarea "Estimated time: 7.5-9.5 hours"
click at [196, 61] on button "Assign to" at bounding box center [206, 55] width 49 height 22
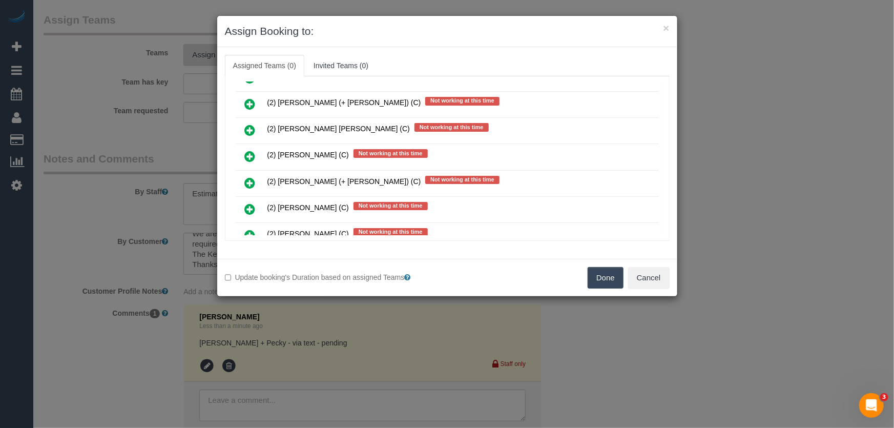
scroll to position [2778, 0]
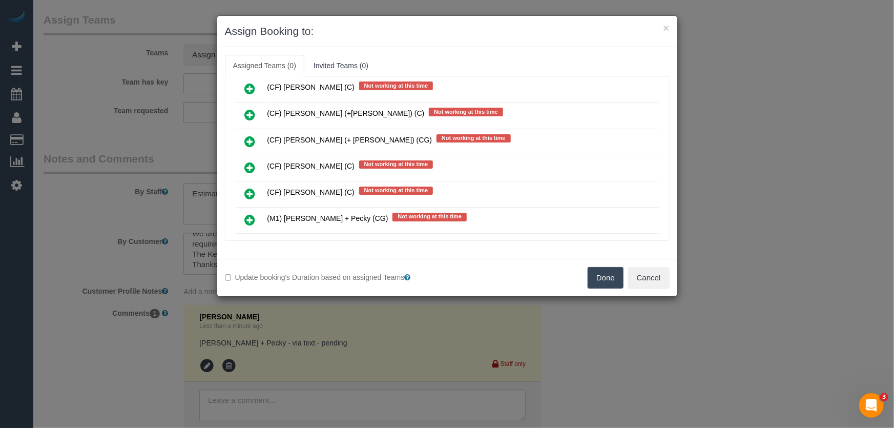
click at [248, 214] on icon at bounding box center [250, 220] width 11 height 12
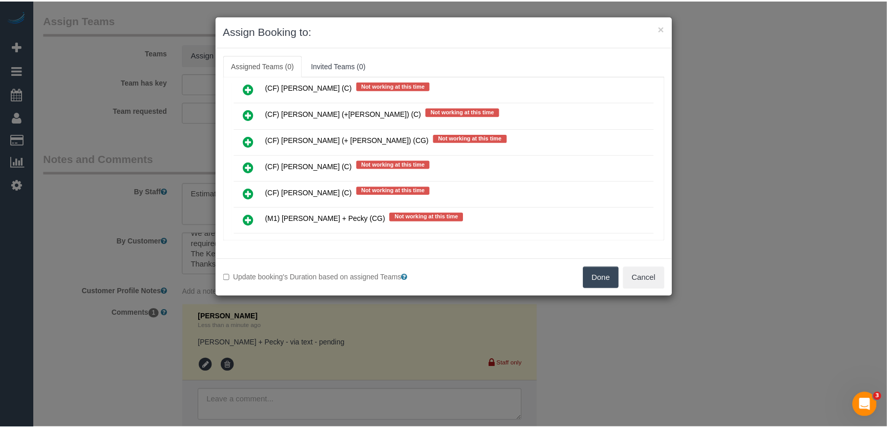
scroll to position [2803, 0]
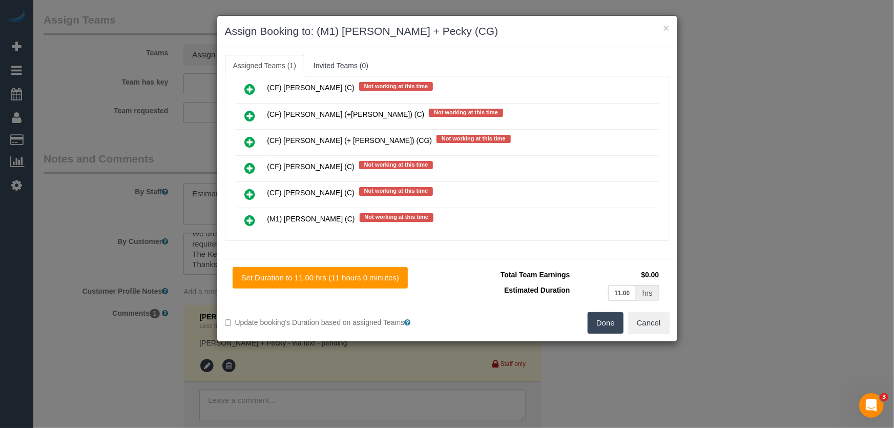
click at [602, 327] on button "Done" at bounding box center [605, 323] width 36 height 22
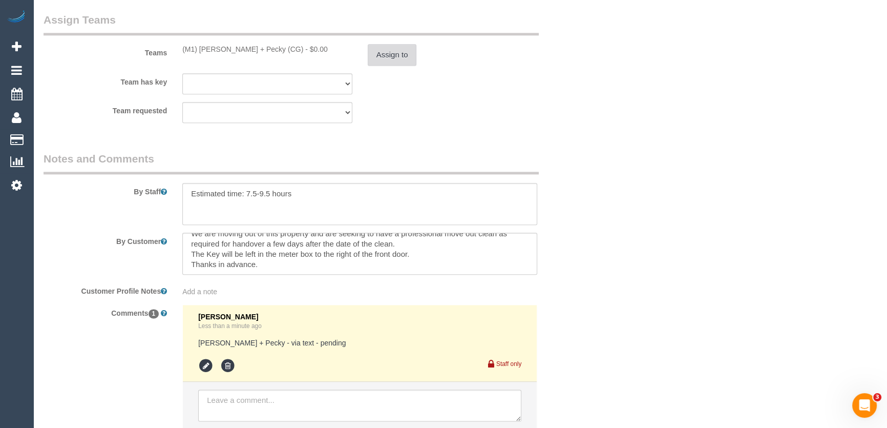
click at [391, 64] on button "Assign to" at bounding box center [392, 55] width 49 height 22
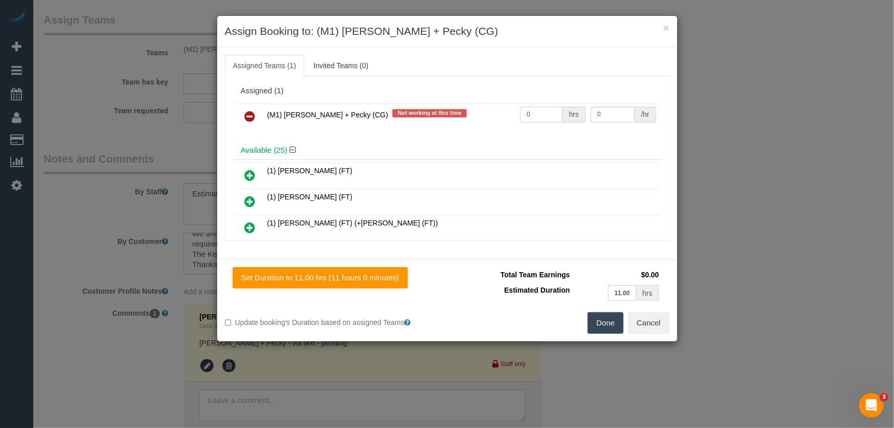
click at [543, 114] on input "0" at bounding box center [541, 115] width 43 height 16
type input "1"
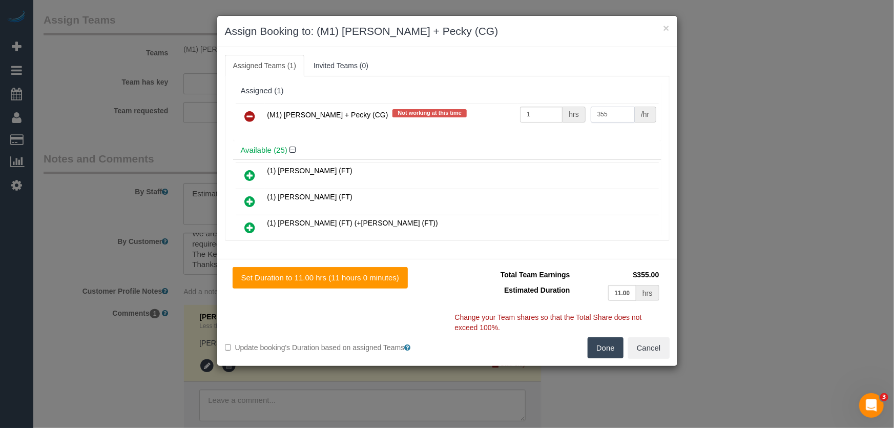
type input "355"
click at [601, 348] on button "Done" at bounding box center [605, 348] width 36 height 22
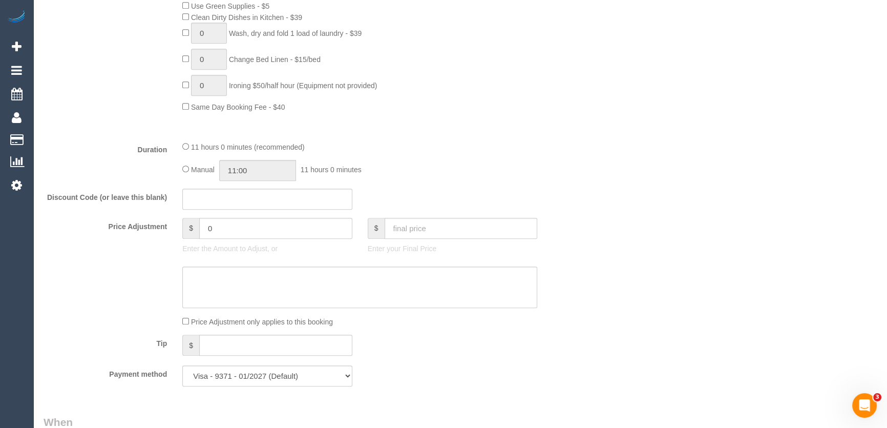
scroll to position [715, 0]
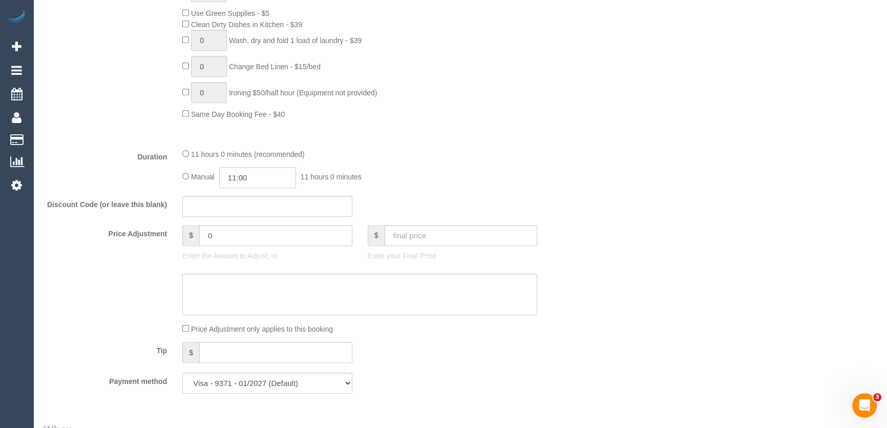
click at [265, 179] on input "11:00" at bounding box center [257, 177] width 77 height 21
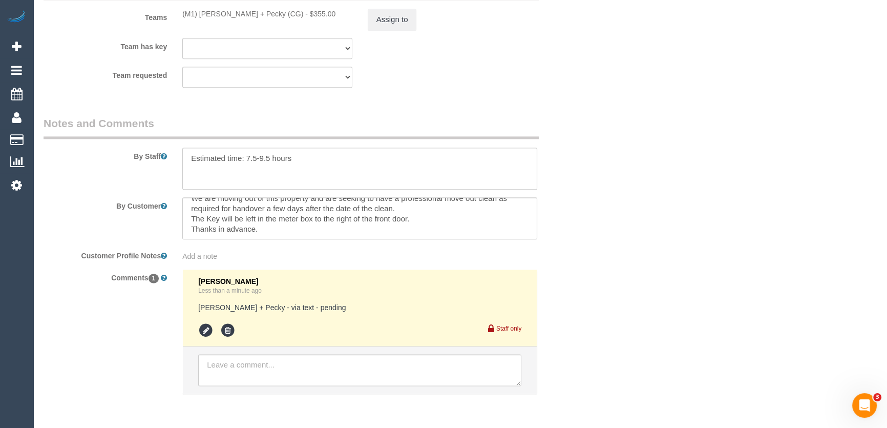
scroll to position [1630, 0]
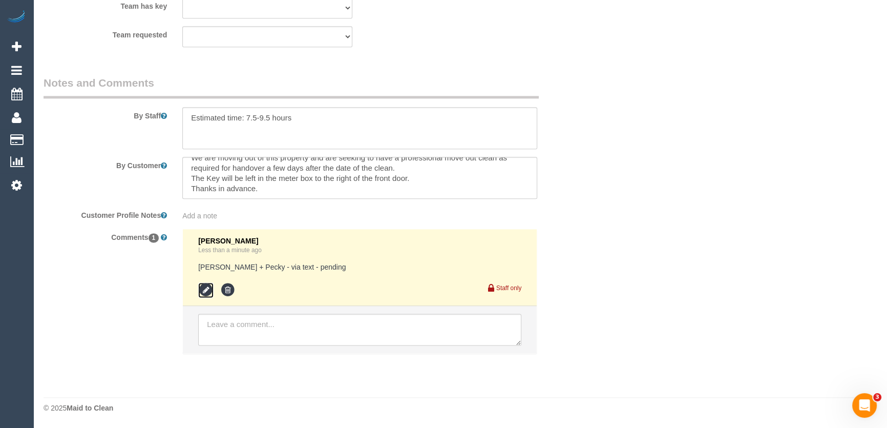
click at [201, 287] on icon at bounding box center [205, 289] width 15 height 15
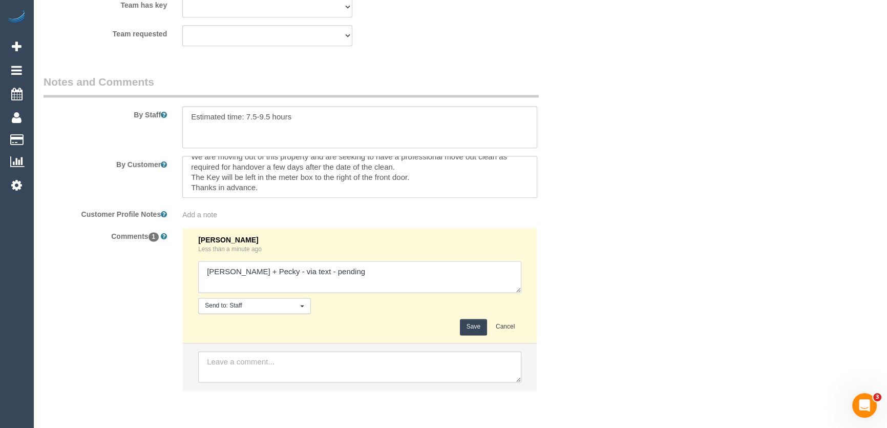
click at [345, 278] on textarea at bounding box center [359, 277] width 323 height 32
type textarea "Daniel + Pecky - via text - declined Richmond - via text - pending"
click at [471, 330] on button "Save" at bounding box center [473, 327] width 27 height 16
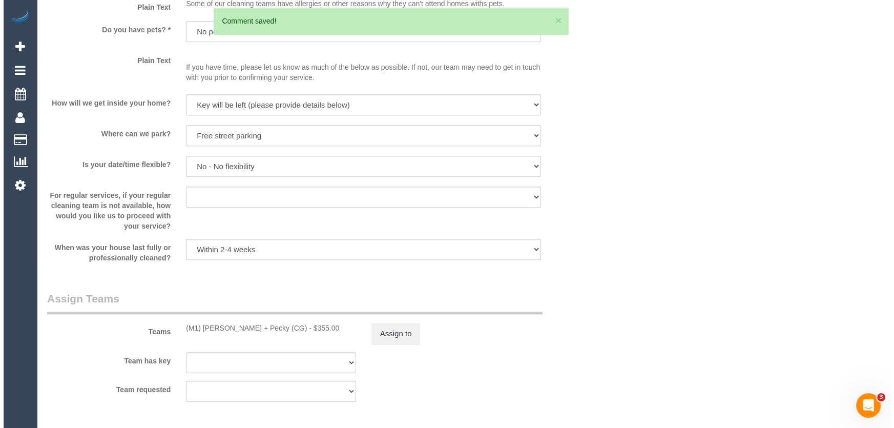
scroll to position [1351, 0]
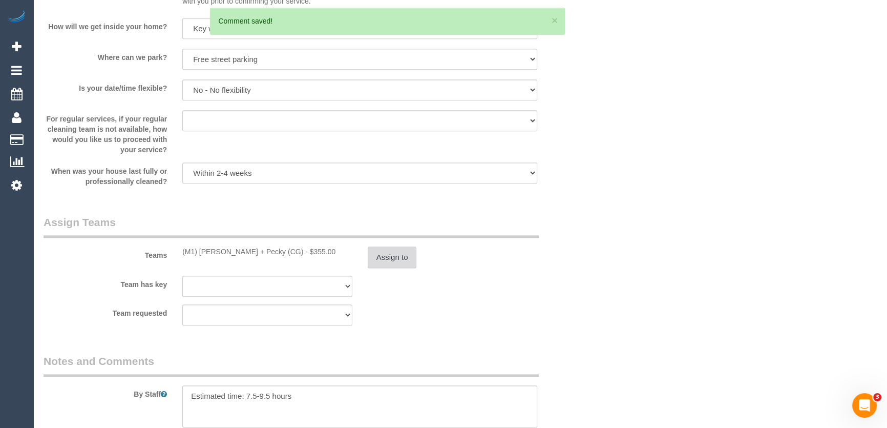
click at [394, 262] on button "Assign to" at bounding box center [392, 257] width 49 height 22
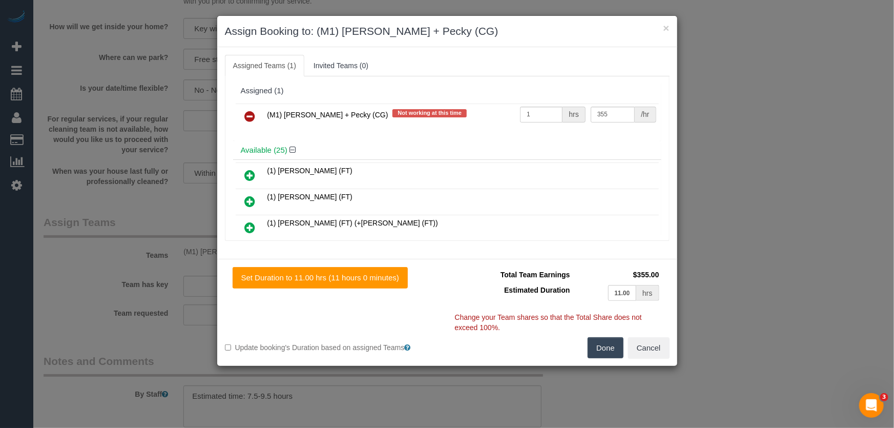
click at [250, 114] on icon at bounding box center [250, 116] width 11 height 12
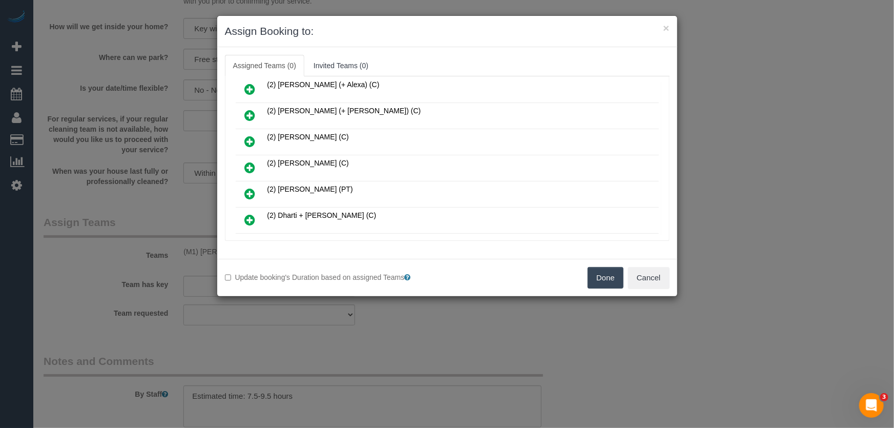
scroll to position [3009, 0]
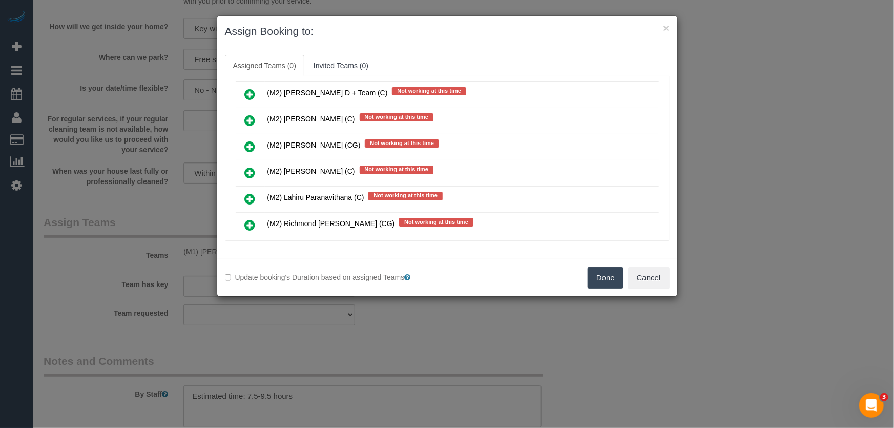
click at [248, 219] on icon at bounding box center [250, 225] width 11 height 12
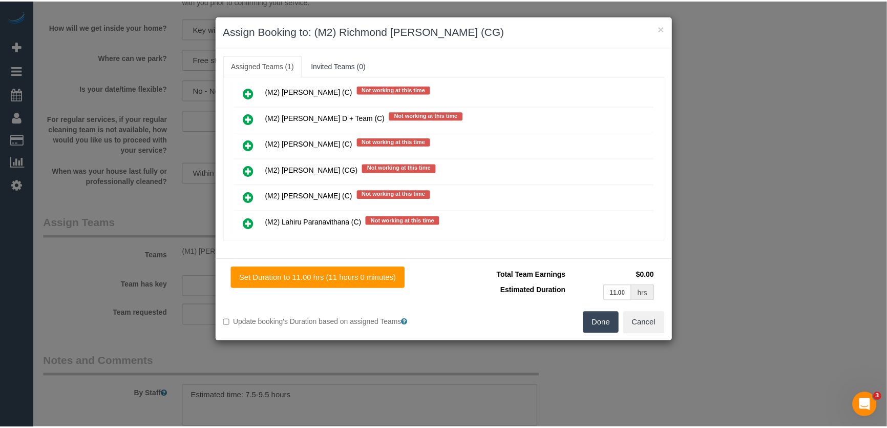
scroll to position [3032, 0]
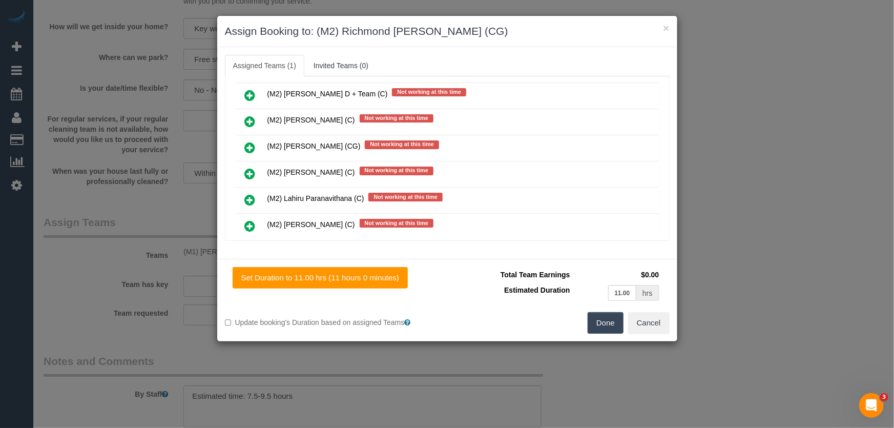
click at [613, 326] on button "Done" at bounding box center [605, 323] width 36 height 22
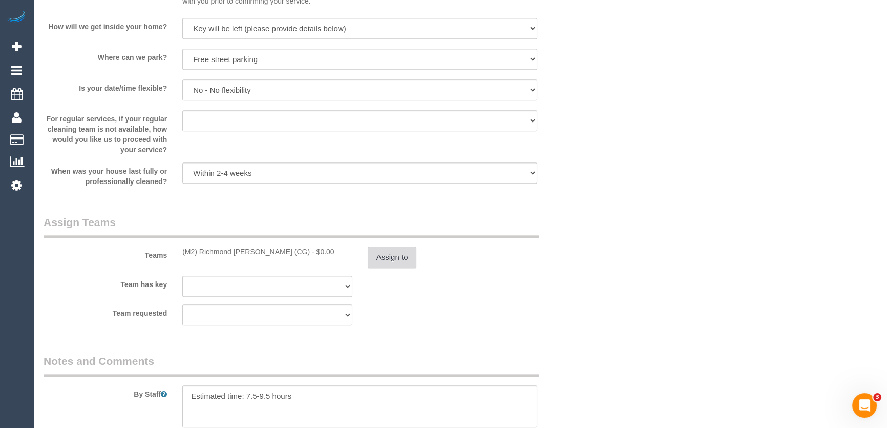
click at [397, 258] on button "Assign to" at bounding box center [392, 257] width 49 height 22
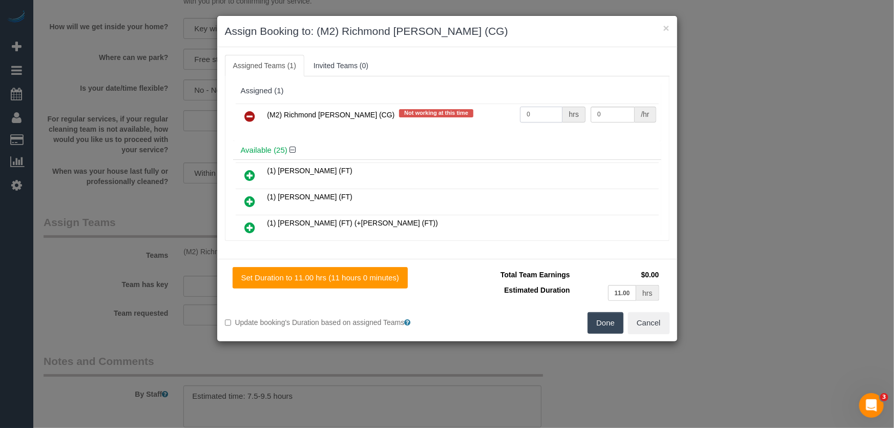
click at [533, 116] on input "0" at bounding box center [541, 115] width 43 height 16
type input "1"
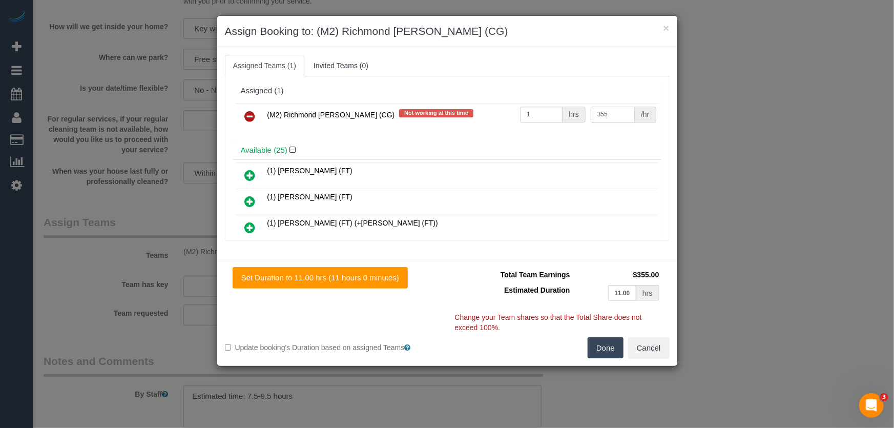
type input "355"
click at [601, 341] on button "Done" at bounding box center [605, 348] width 36 height 22
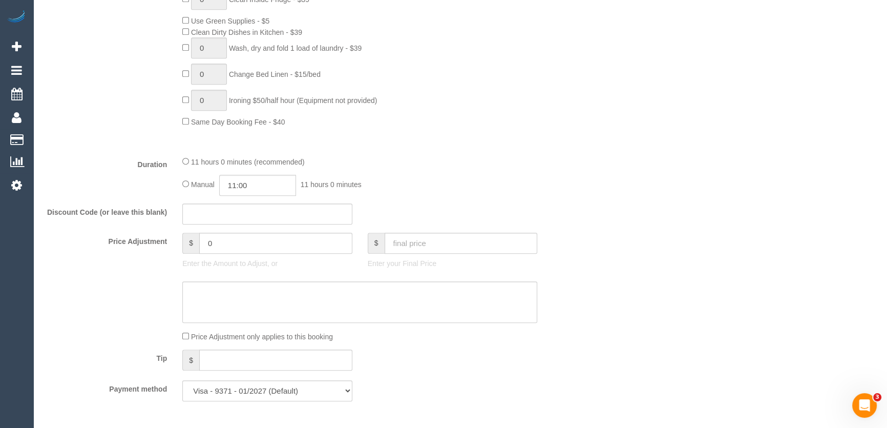
scroll to position [559, 0]
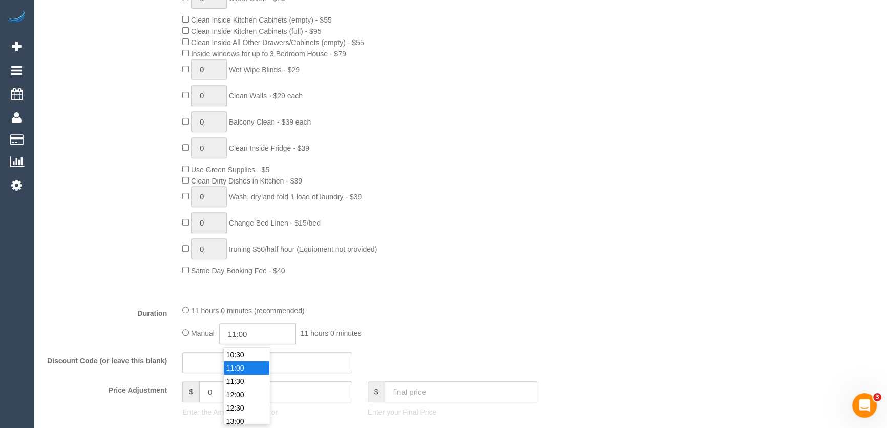
click at [260, 334] on input "11:00" at bounding box center [257, 333] width 77 height 21
type input "09:30"
click at [245, 399] on li "09:30" at bounding box center [247, 401] width 46 height 13
click at [401, 312] on div "11 hours 0 minutes (recommended)" at bounding box center [359, 309] width 355 height 11
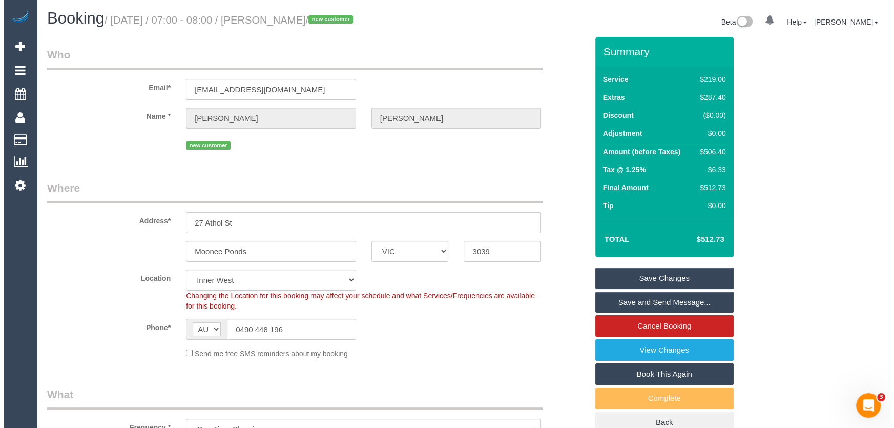
scroll to position [0, 0]
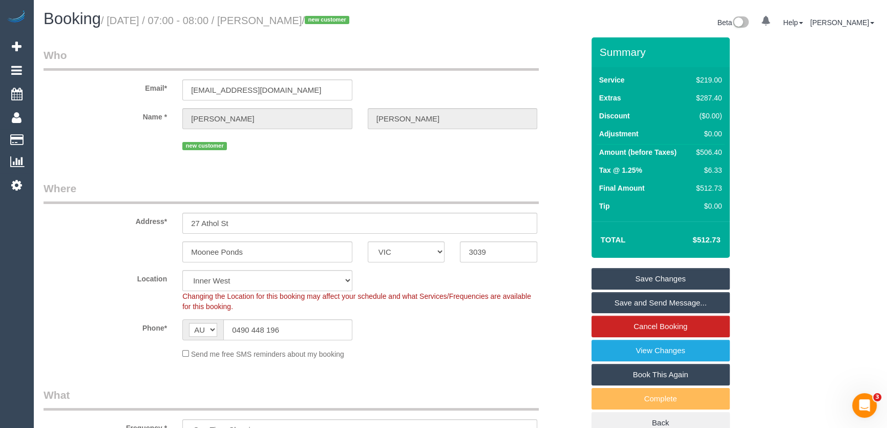
select select "spot18"
click at [303, 22] on small "/ September 12, 2025 / 07:00 - 08:00 / Cameron Hine / new customer" at bounding box center [226, 20] width 251 height 11
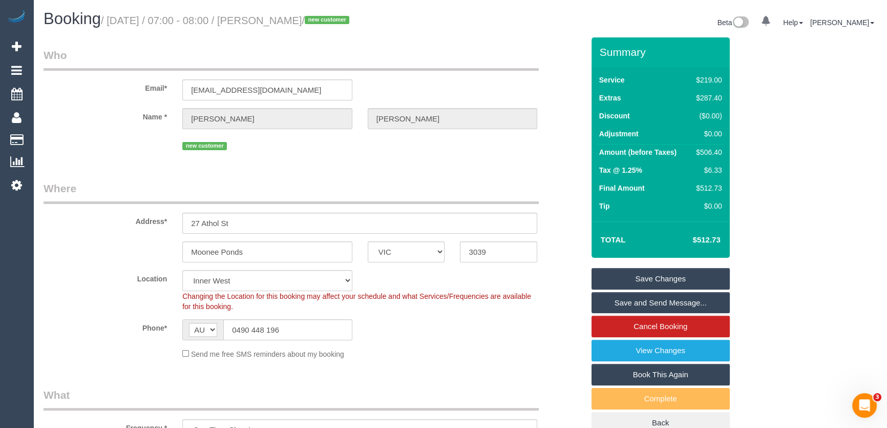
click at [650, 277] on link "Save Changes" at bounding box center [660, 279] width 138 height 22
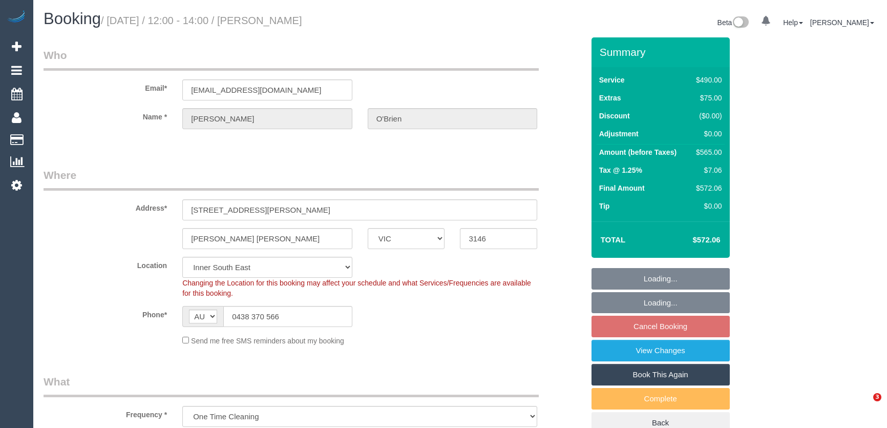
select select "VIC"
select select "2"
select select "210"
select select "string:stripe-pm_1Rxg8K2GScqysDRVf2fOB4Pl"
select select "spot4"
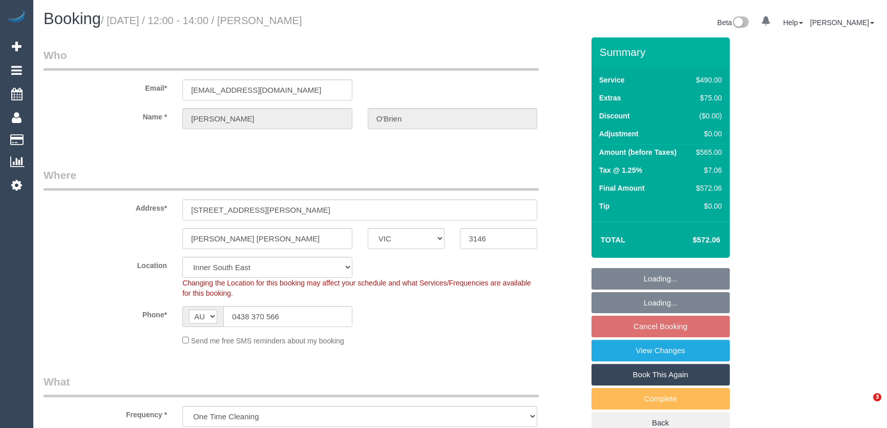
select select "number:27"
select select "number:14"
select select "number:19"
select select "number:25"
select select "number:13"
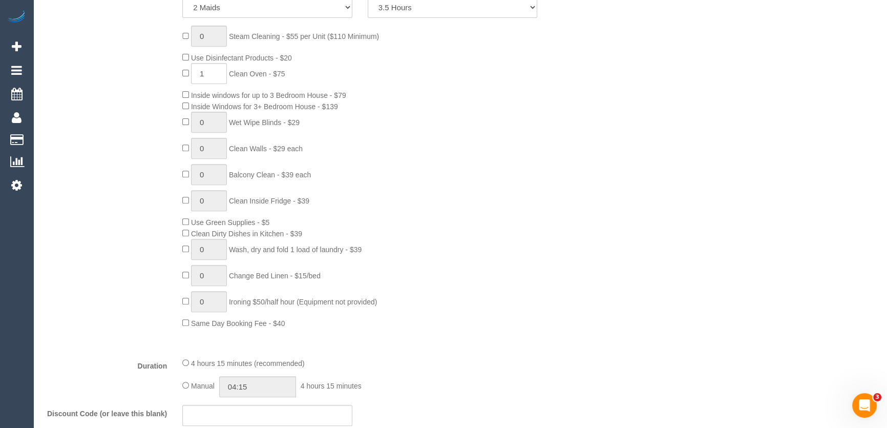
scroll to position [605, 0]
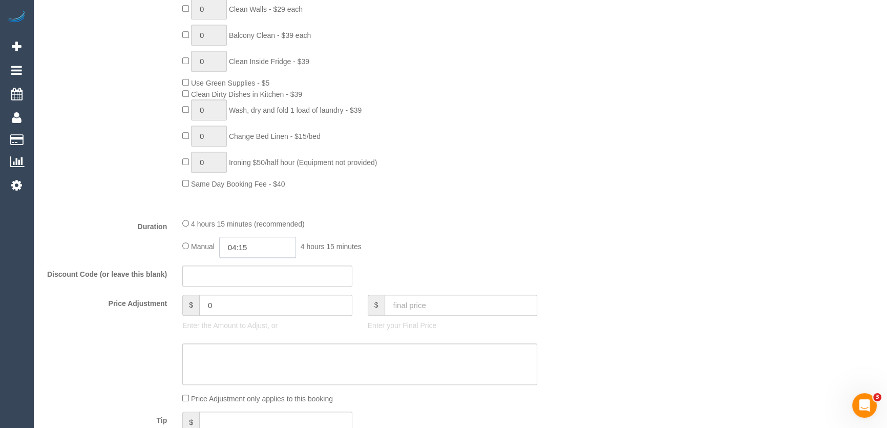
click at [283, 243] on input "04:15" at bounding box center [257, 247] width 77 height 21
type input "04:00"
click at [238, 310] on li "04:00" at bounding box center [247, 316] width 46 height 13
click at [495, 220] on div "4 hours 15 minutes (recommended)" at bounding box center [359, 223] width 355 height 11
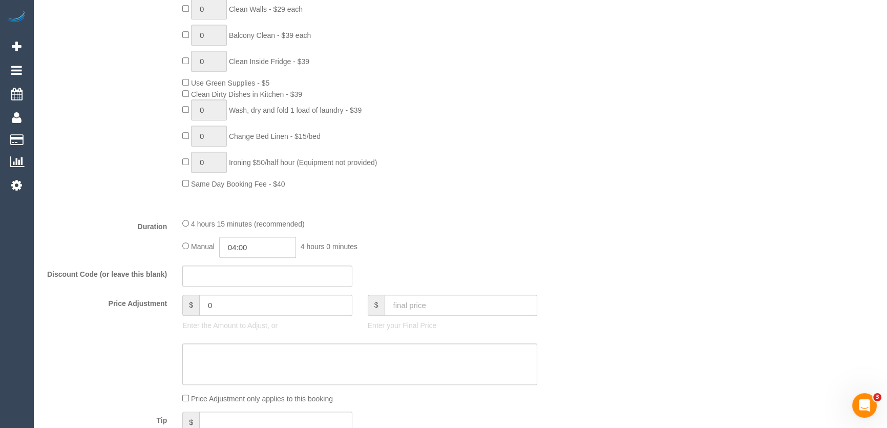
select select "spot29"
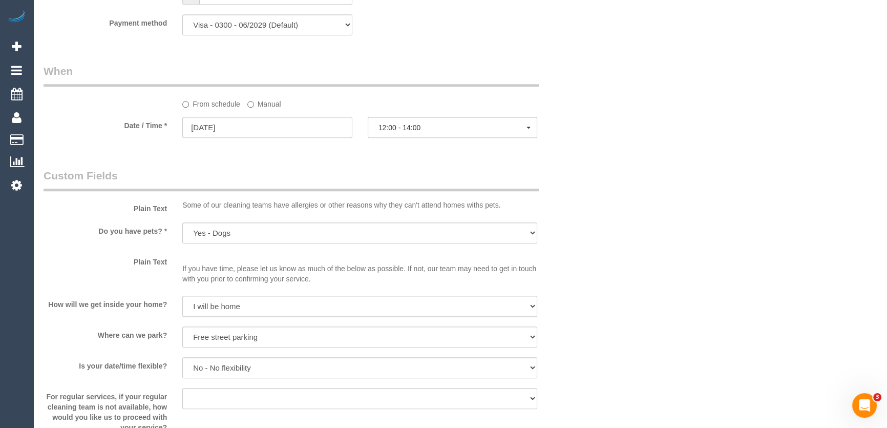
scroll to position [1117, 0]
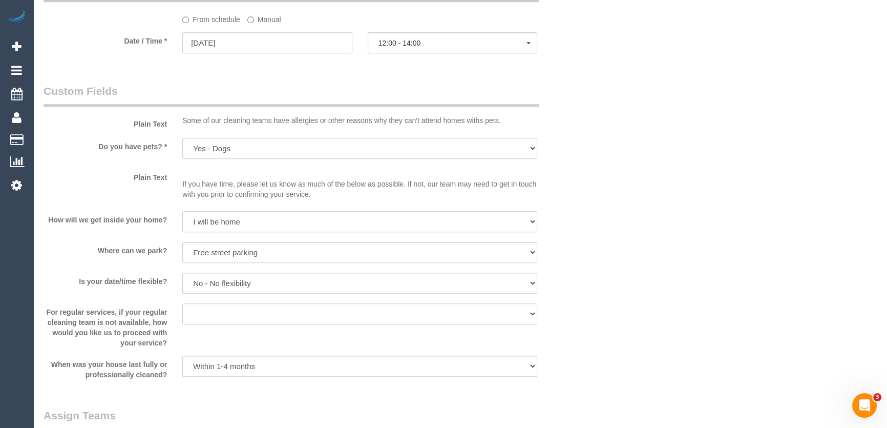
click at [210, 311] on select "Arrange a cleaner to cover and do not bother you Arrange a cleaner to cover and…" at bounding box center [359, 313] width 355 height 21
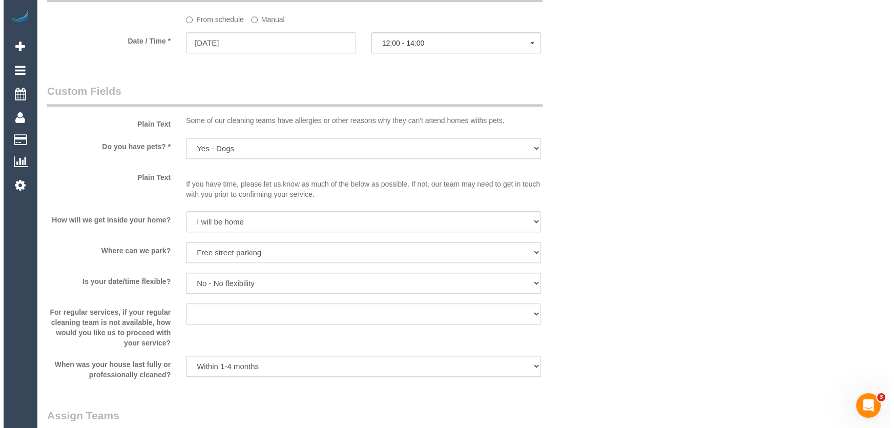
scroll to position [1257, 0]
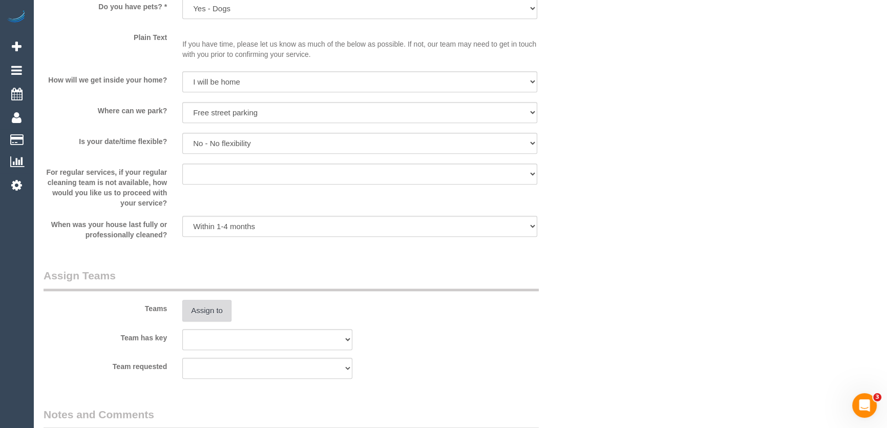
click at [210, 311] on button "Assign to" at bounding box center [206, 311] width 49 height 22
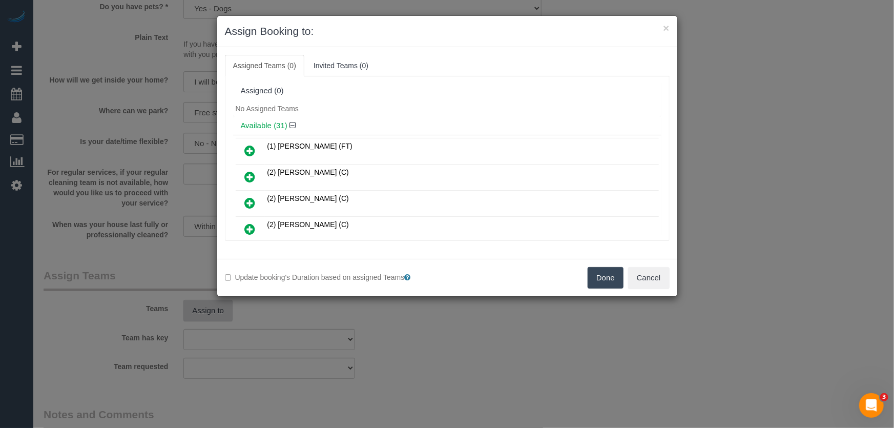
scroll to position [449, 0]
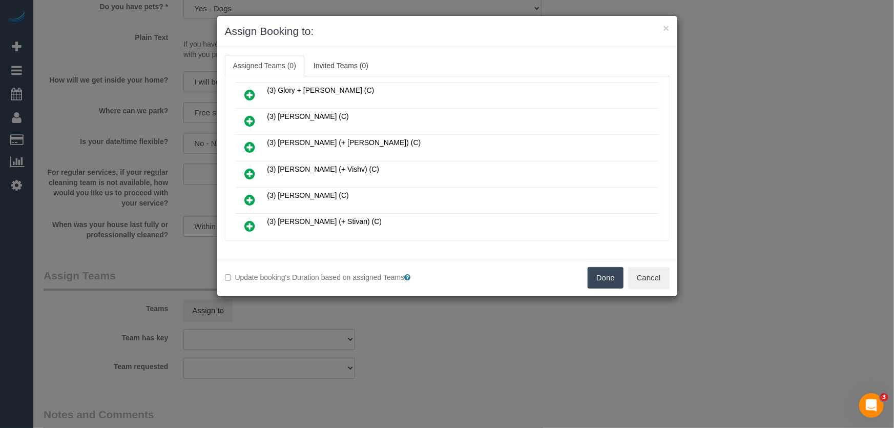
click at [247, 167] on icon at bounding box center [250, 173] width 11 height 12
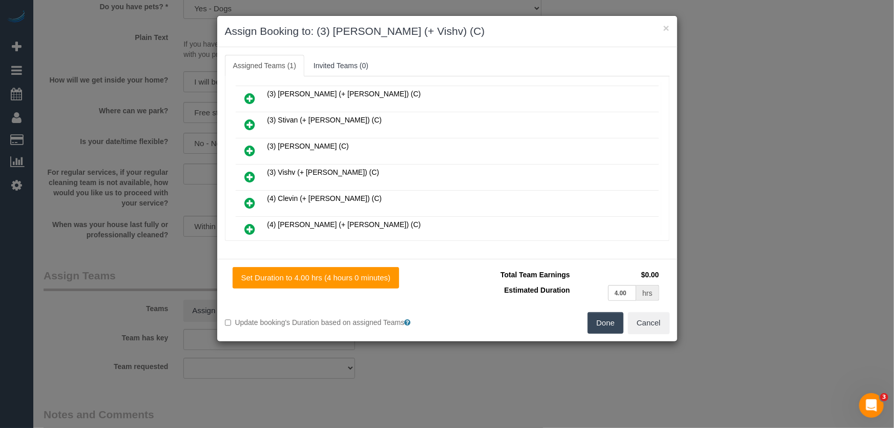
click at [249, 171] on icon at bounding box center [250, 177] width 11 height 12
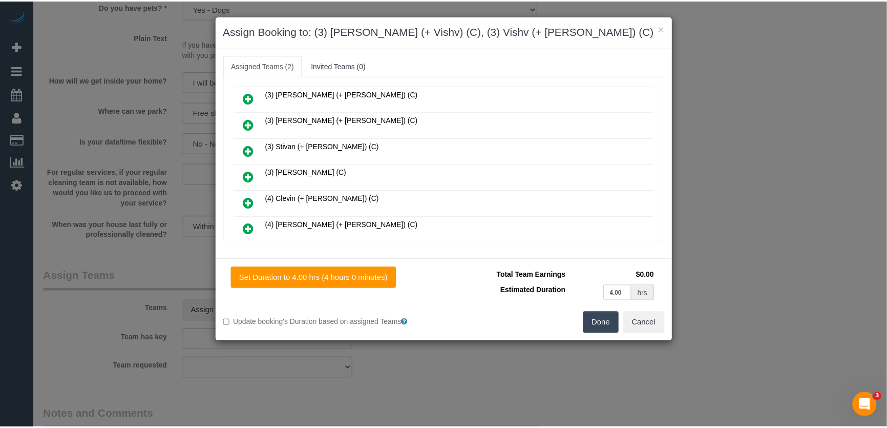
scroll to position [731, 0]
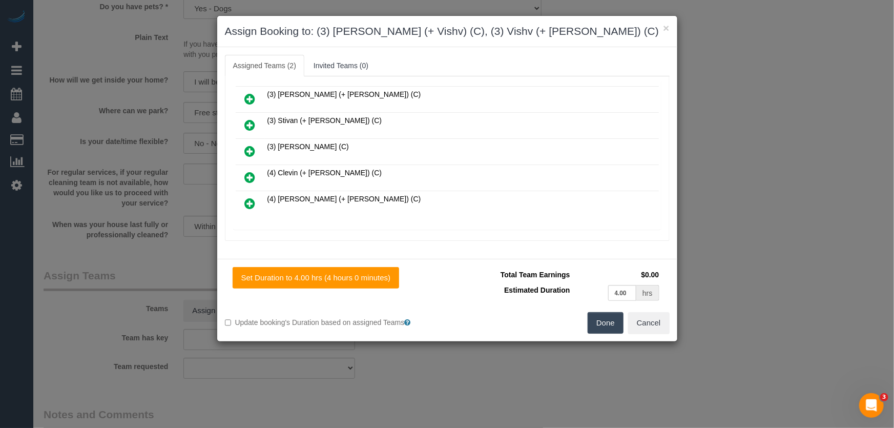
click at [605, 318] on button "Done" at bounding box center [605, 323] width 36 height 22
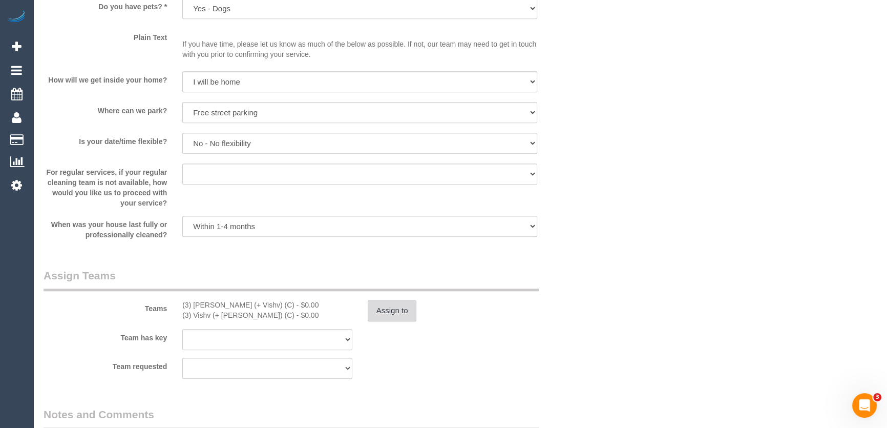
click at [403, 311] on button "Assign to" at bounding box center [392, 311] width 49 height 22
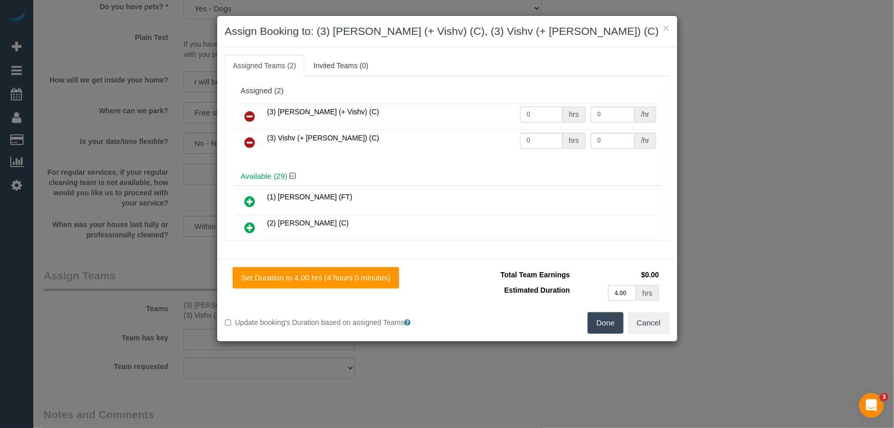
click at [543, 115] on input "0" at bounding box center [541, 115] width 43 height 16
type input "4"
type input "35"
click at [533, 138] on input "0" at bounding box center [541, 141] width 43 height 16
type input "4"
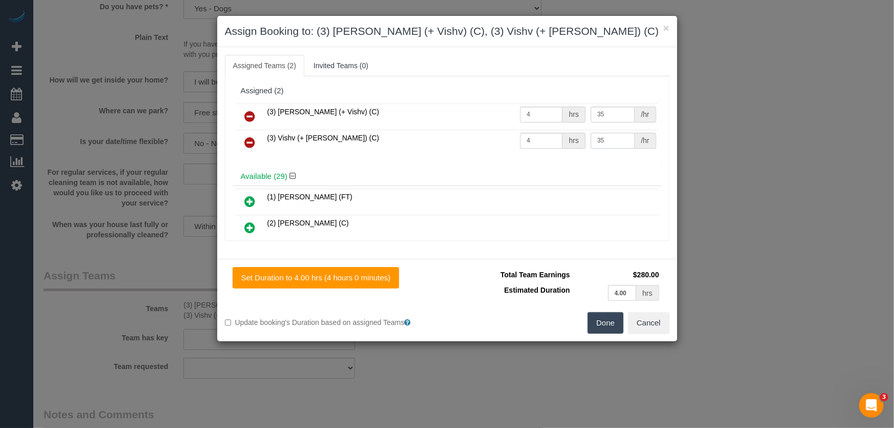
type input "35"
click at [604, 326] on button "Done" at bounding box center [605, 323] width 36 height 22
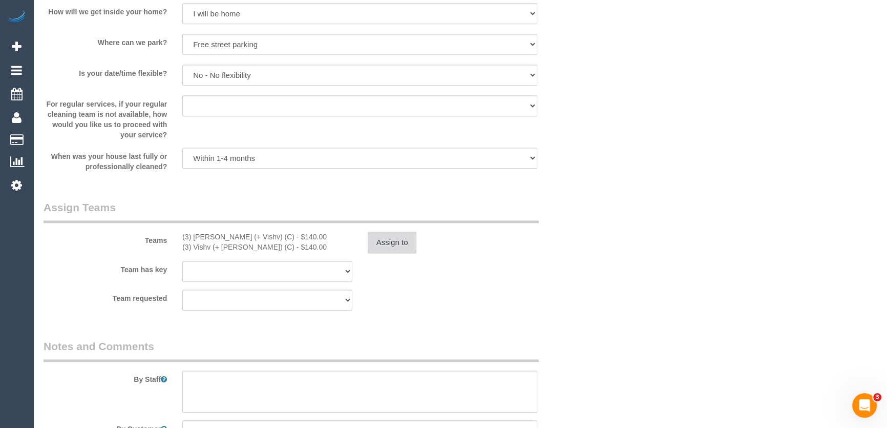
scroll to position [1396, 0]
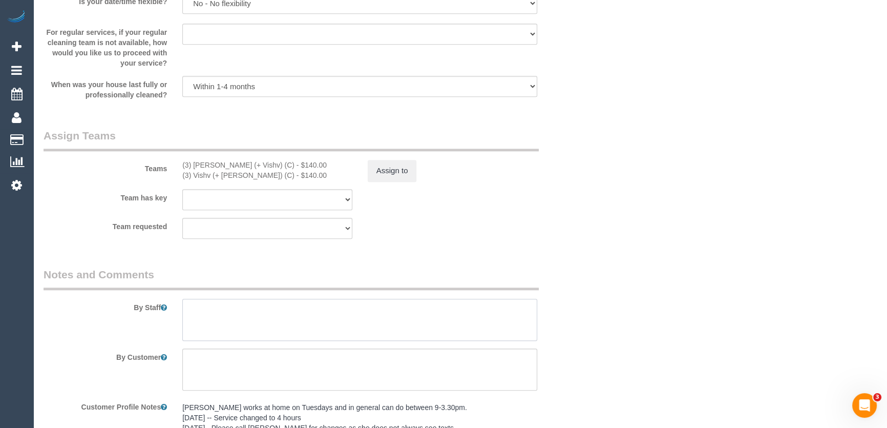
click at [232, 315] on textarea at bounding box center [359, 320] width 355 height 42
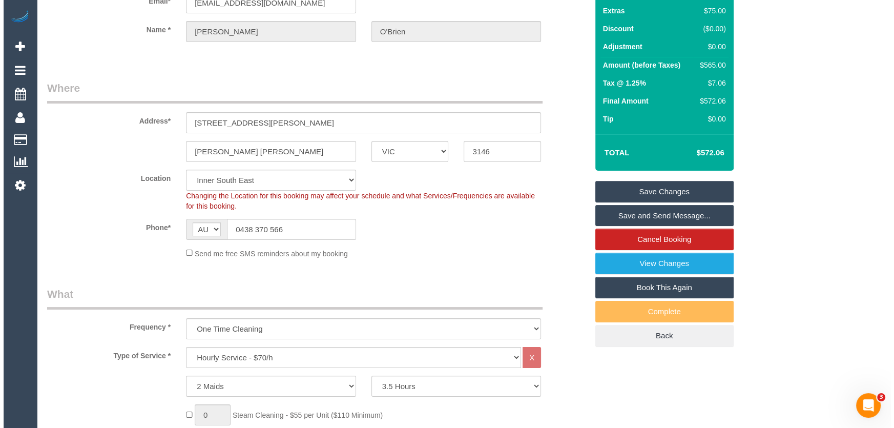
scroll to position [0, 0]
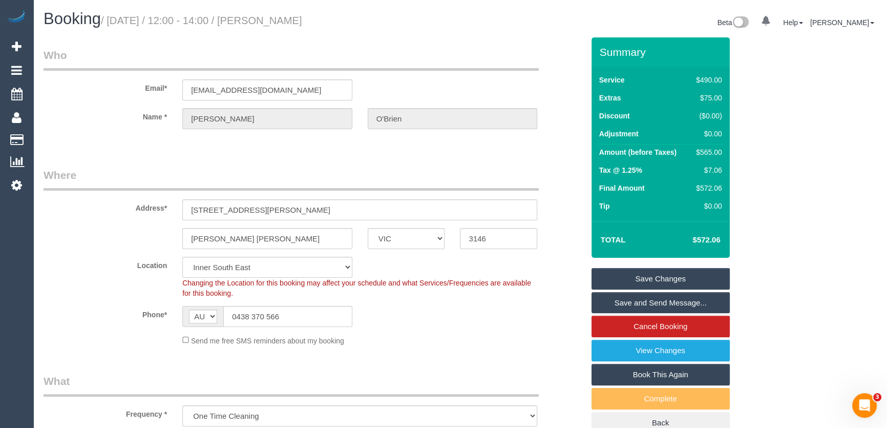
type textarea "Duration: 2 maids for 3.5 hours + oven = approximately 4 hours each"
click at [297, 22] on small "/ September 16, 2025 / 12:00 - 14:00 / Louise O'Brien" at bounding box center [201, 20] width 201 height 11
drag, startPoint x: 294, startPoint y: 39, endPoint x: 295, endPoint y: 32, distance: 7.2
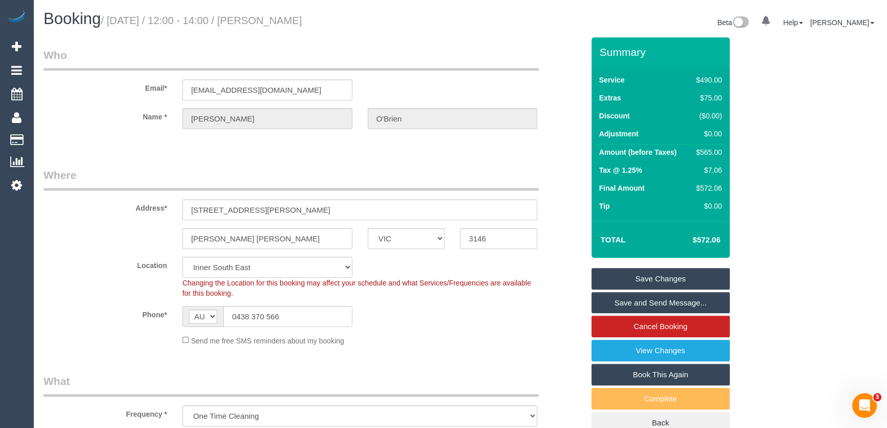
click at [295, 24] on small "/ September 16, 2025 / 12:00 - 14:00 / Louise O'Brien" at bounding box center [201, 20] width 201 height 11
copy small "Louise O'Brien"
click at [614, 302] on link "Save and Send Message..." at bounding box center [660, 303] width 138 height 22
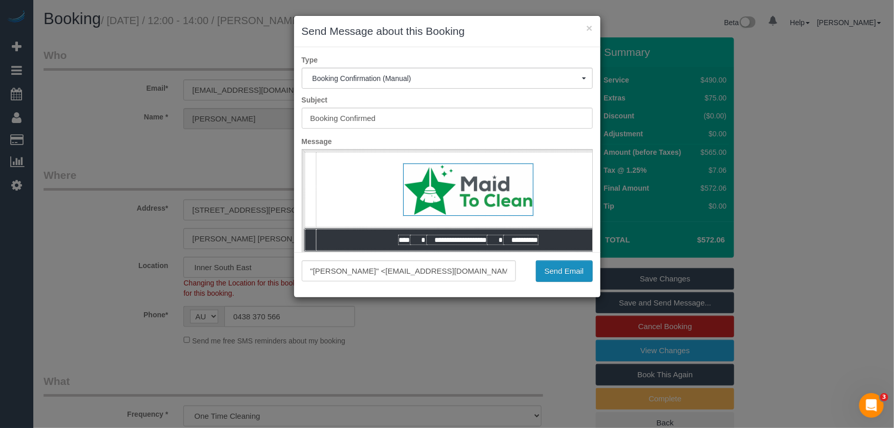
click at [565, 277] on button "Send Email" at bounding box center [564, 271] width 57 height 22
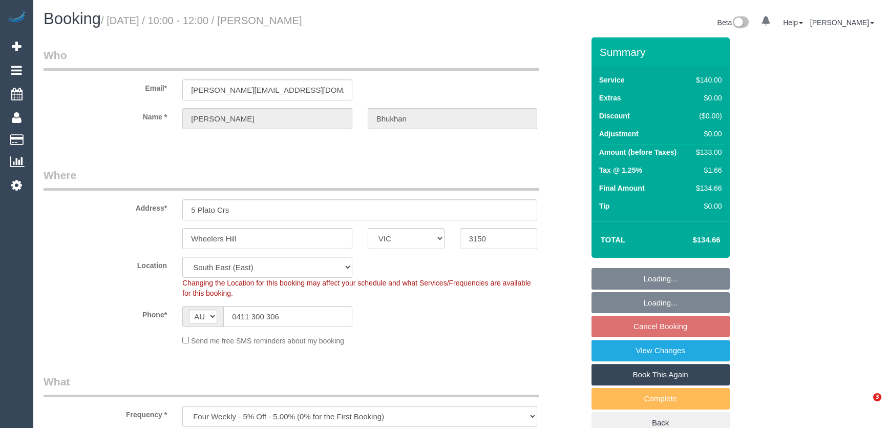
select select "VIC"
select select "string:stripe-pm_1RyOSO2GScqysDRVERiAuRoo"
select select "spot3"
select select "number:28"
select select "number:14"
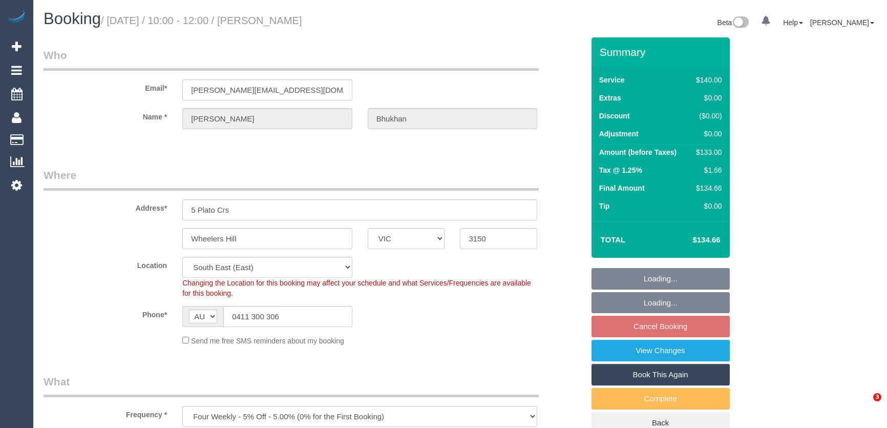
select select "number:18"
select select "number:23"
select select "number:34"
select select "number:12"
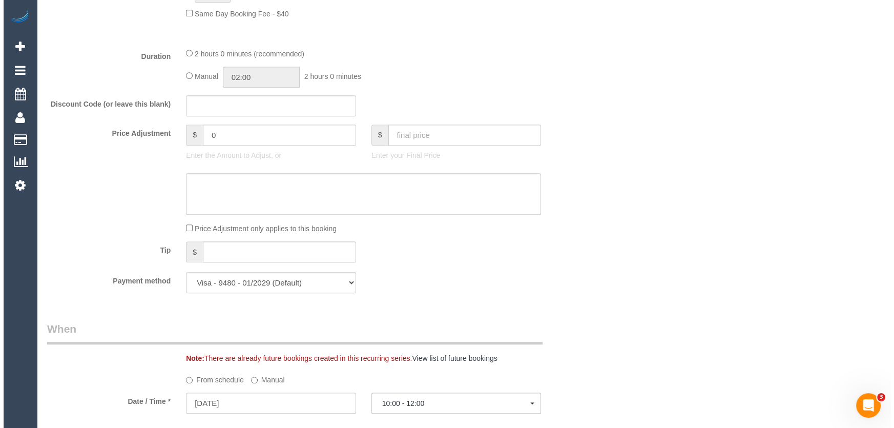
scroll to position [1350, 0]
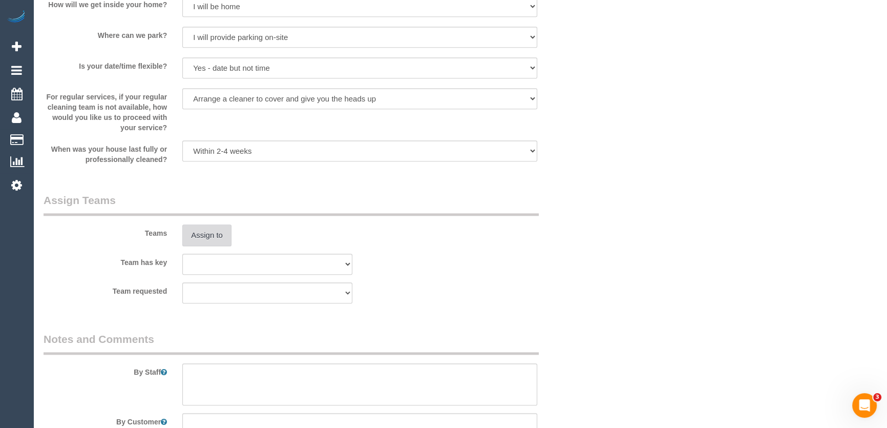
click at [216, 236] on button "Assign to" at bounding box center [206, 235] width 49 height 22
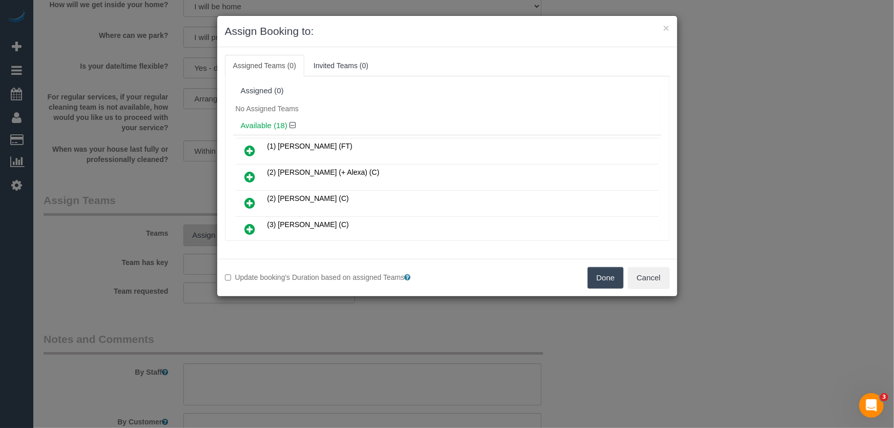
scroll to position [141, 0]
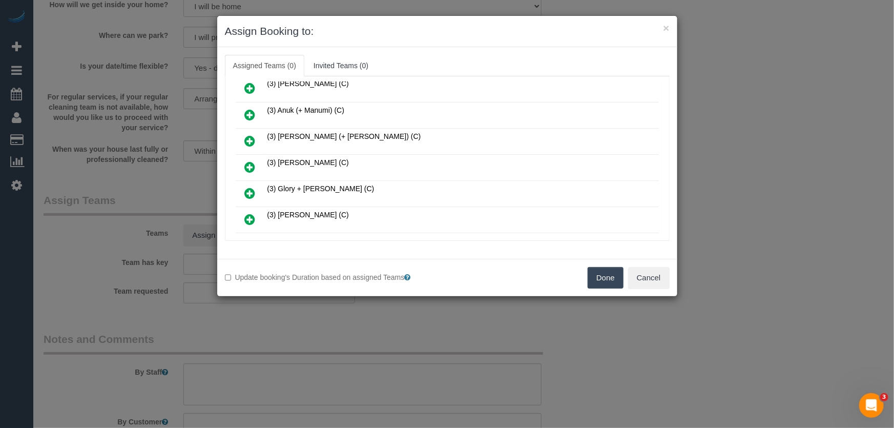
click at [251, 164] on icon at bounding box center [250, 167] width 11 height 12
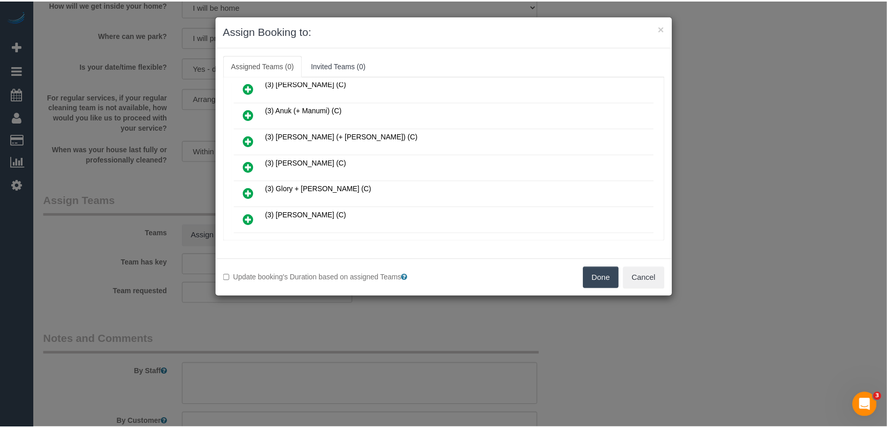
scroll to position [164, 0]
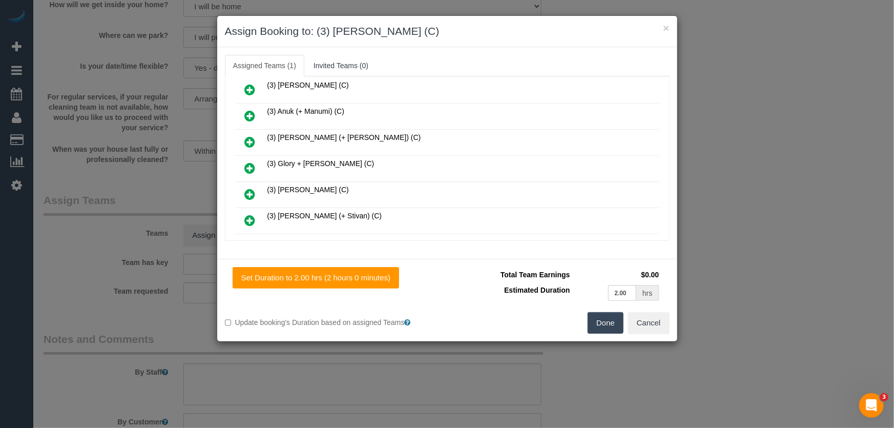
click at [604, 324] on button "Done" at bounding box center [605, 323] width 36 height 22
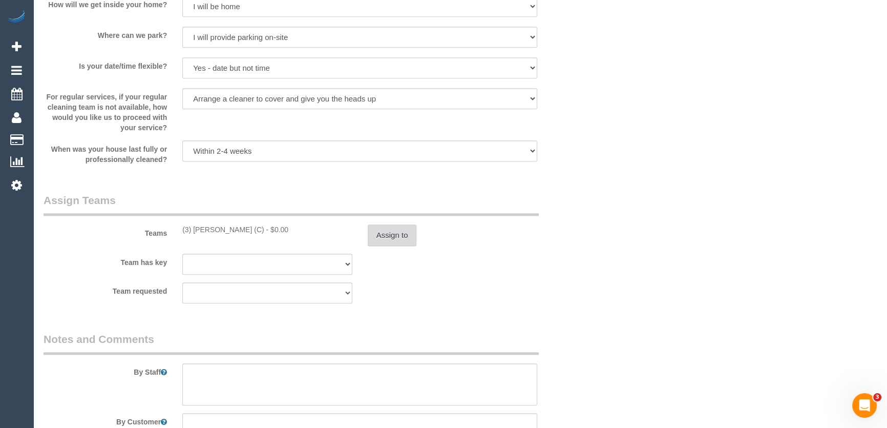
click at [390, 236] on button "Assign to" at bounding box center [392, 235] width 49 height 22
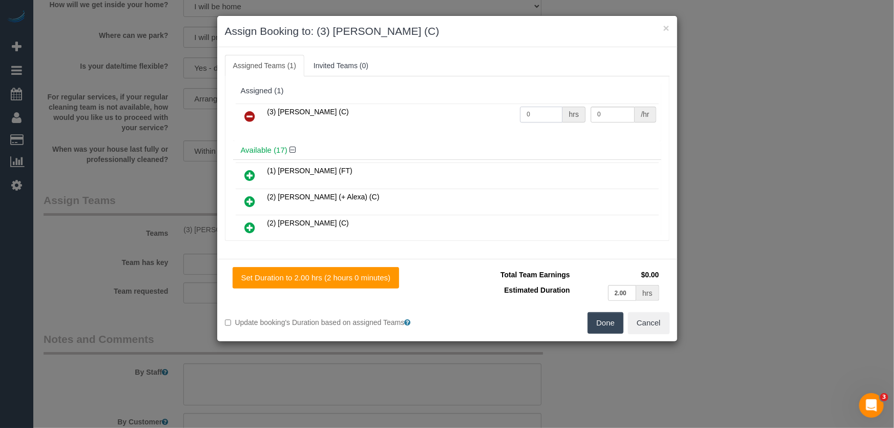
click at [541, 114] on input "0" at bounding box center [541, 115] width 43 height 16
type input "2"
type input "35"
click at [600, 325] on button "Done" at bounding box center [605, 323] width 36 height 22
click at [600, 325] on div "Done Cancel" at bounding box center [562, 323] width 230 height 22
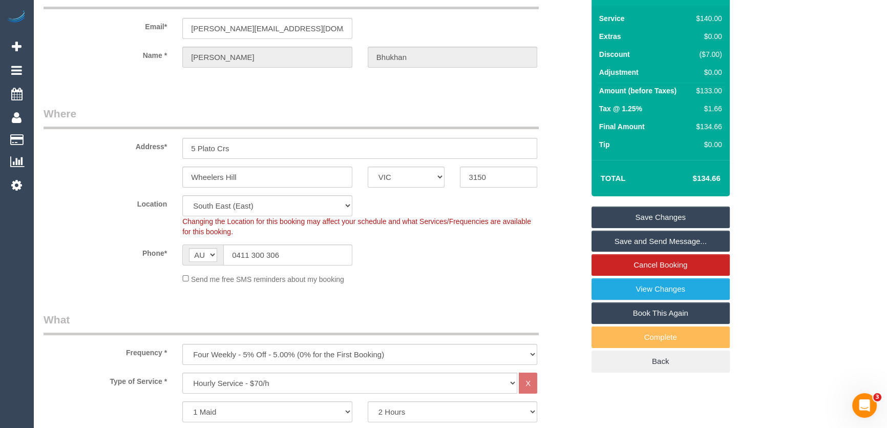
scroll to position [0, 0]
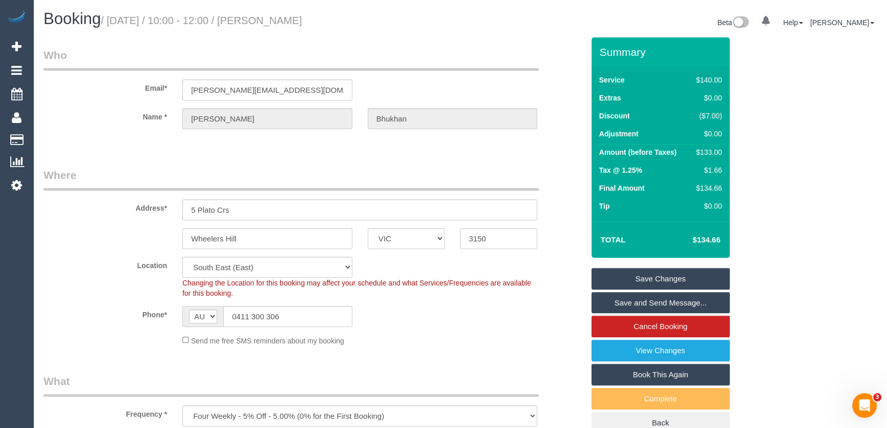
click at [309, 13] on h1 "Booking / [DATE] / 10:00 - 12:00 / [PERSON_NAME]" at bounding box center [248, 18] width 409 height 17
click at [302, 18] on small "/ September 16, 2025 / 10:00 - 12:00 / Chandrakant Bhukhan" at bounding box center [201, 20] width 201 height 11
copy small "Chandrakant Bhukhan"
click at [451, 32] on div "Booking / September 16, 2025 / 10:00 - 12:00 / Chandrakant Bhukhan Beta 0 Your …" at bounding box center [460, 23] width 848 height 27
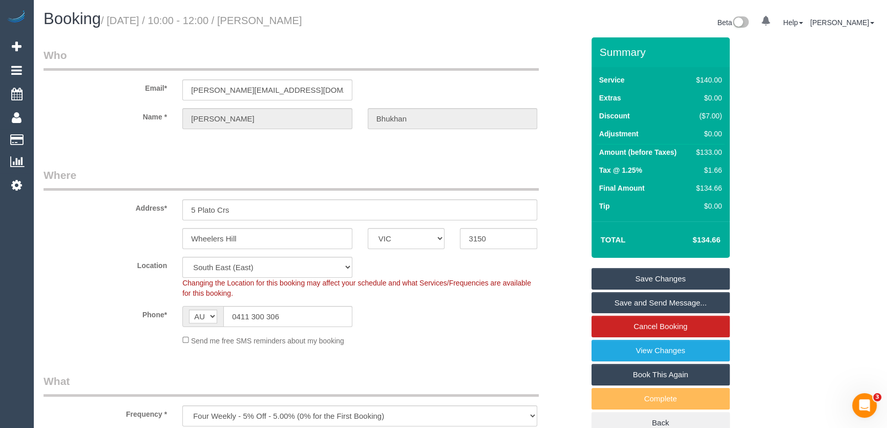
click at [655, 302] on link "Save and Send Message..." at bounding box center [660, 303] width 138 height 22
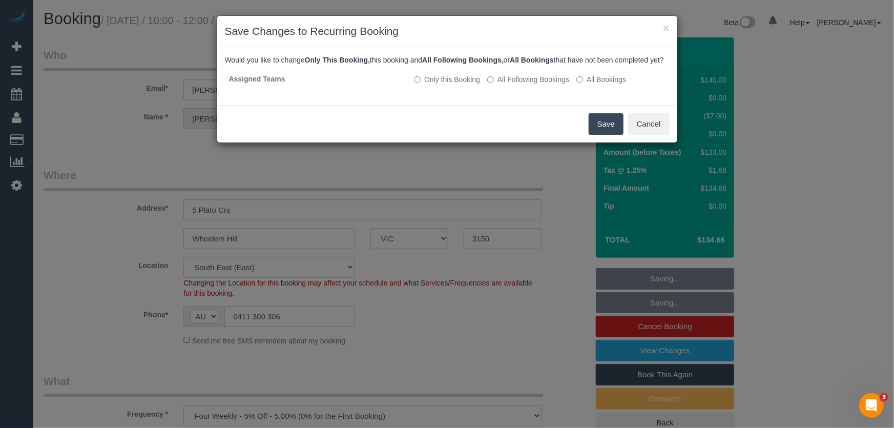
click at [600, 135] on button "Save" at bounding box center [605, 124] width 35 height 22
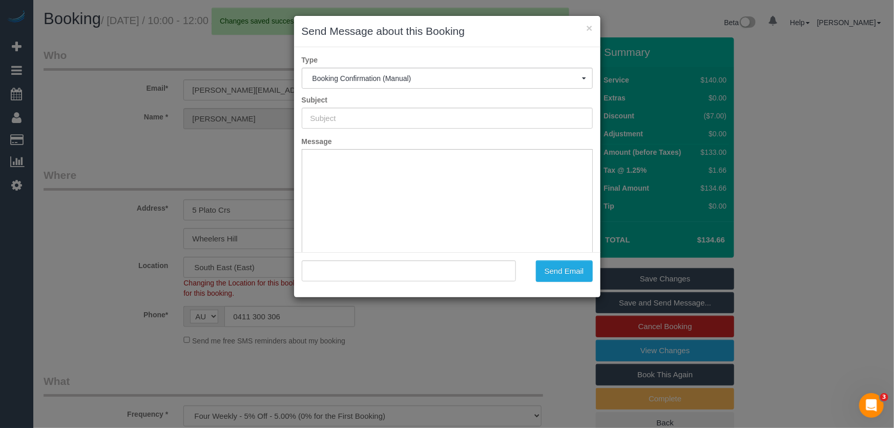
type input "Booking Confirmed"
type input ""Chandrakant Bhukhan" <kant@meetex.com.au>"
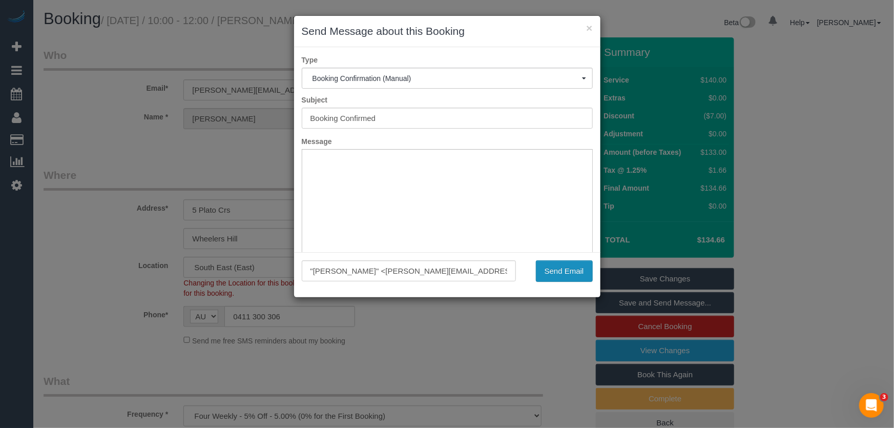
click at [572, 273] on button "Send Email" at bounding box center [564, 271] width 57 height 22
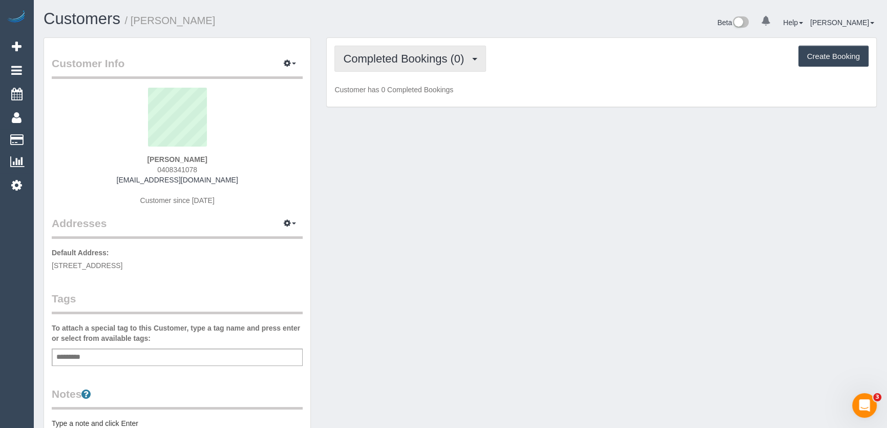
click at [456, 58] on span "Completed Bookings (0)" at bounding box center [406, 58] width 126 height 13
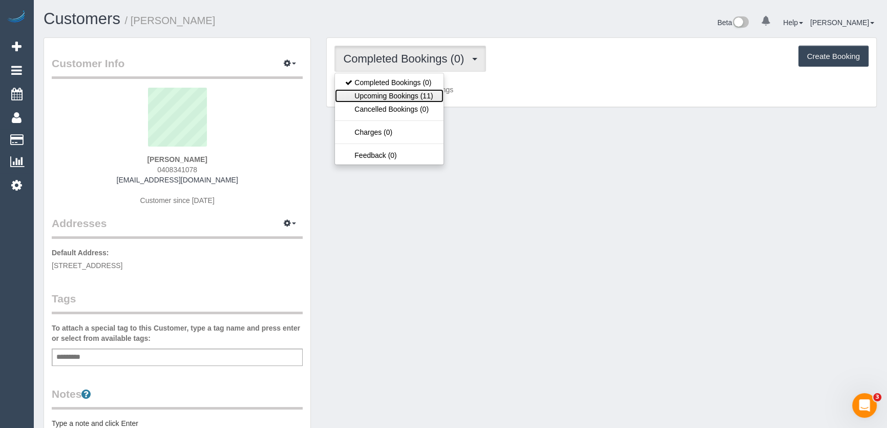
click at [427, 94] on link "Upcoming Bookings (11)" at bounding box center [389, 95] width 108 height 13
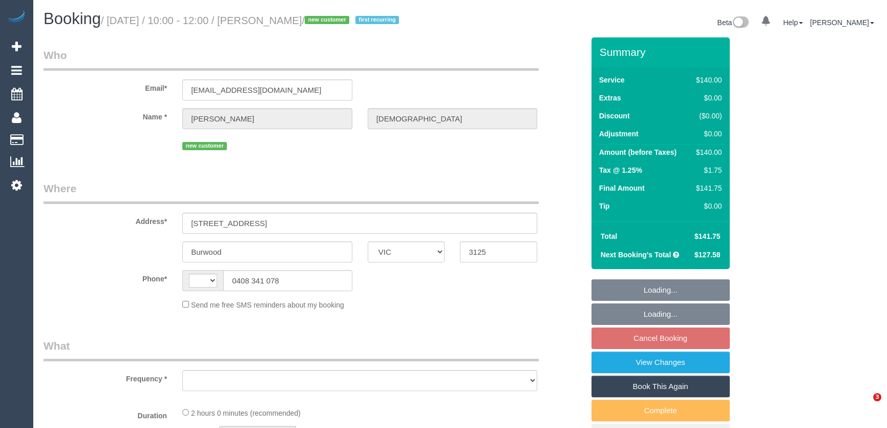
select select "VIC"
select select "string:AU"
select select "object:536"
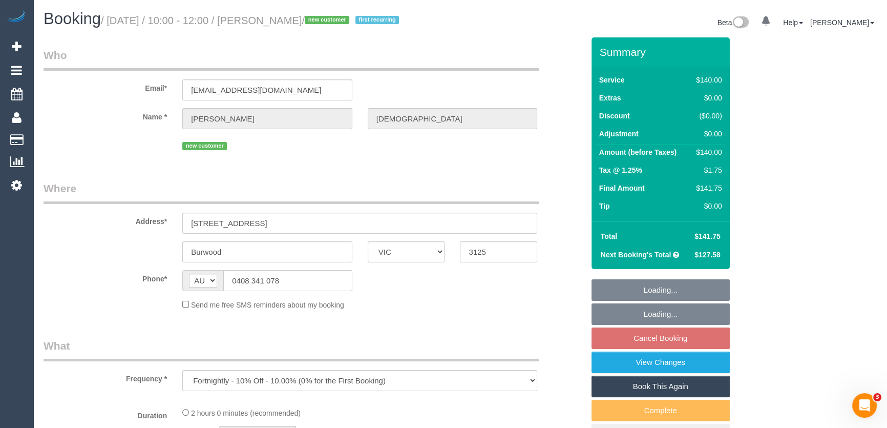
select select "string:stripe-pm_1S5IVe2GScqysDRVhjsGts3W"
select select "number:28"
select select "number:14"
select select "number:19"
select select "number:22"
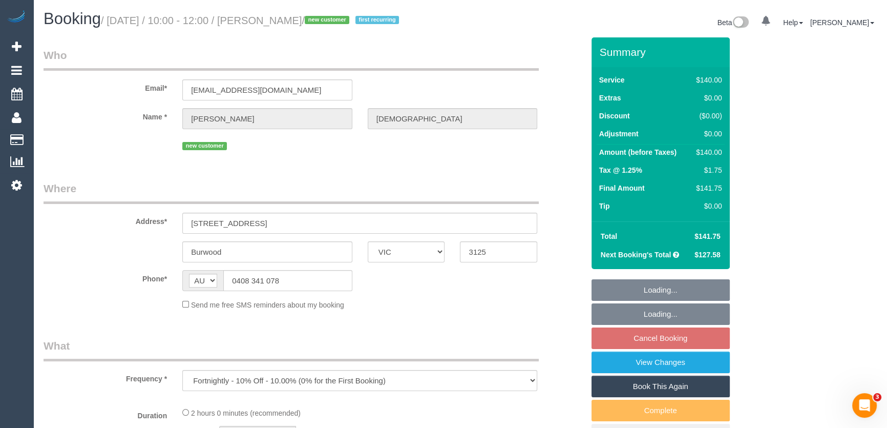
select select "number:34"
select select "number:26"
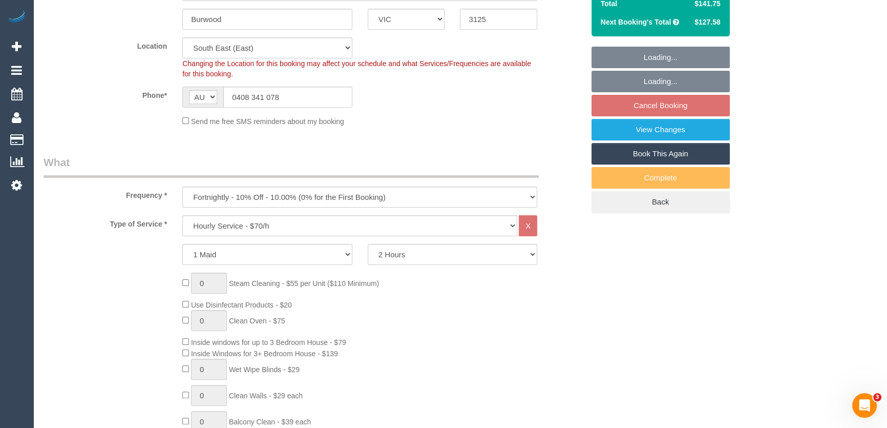
select select "object:1364"
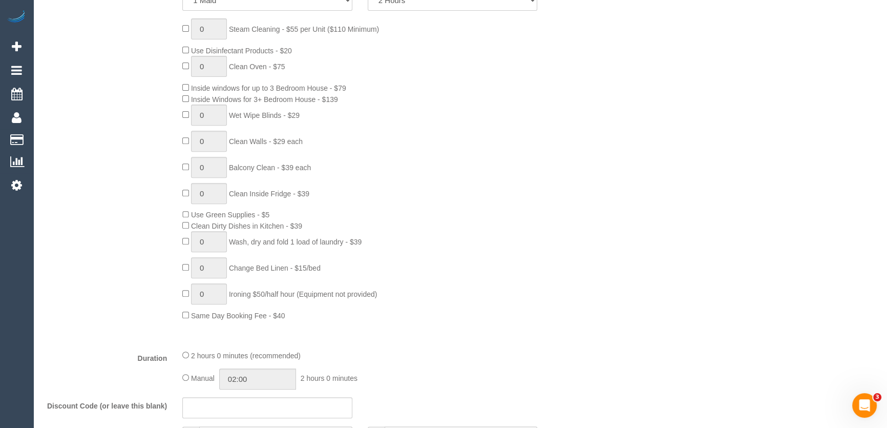
select select "spot3"
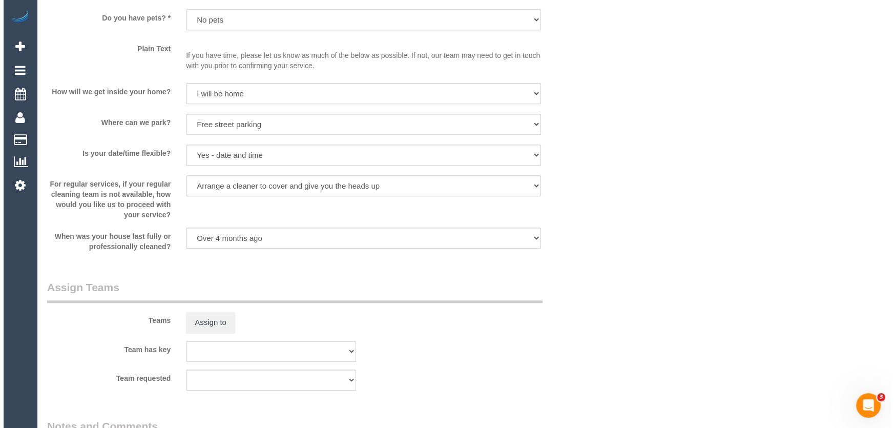
scroll to position [1303, 0]
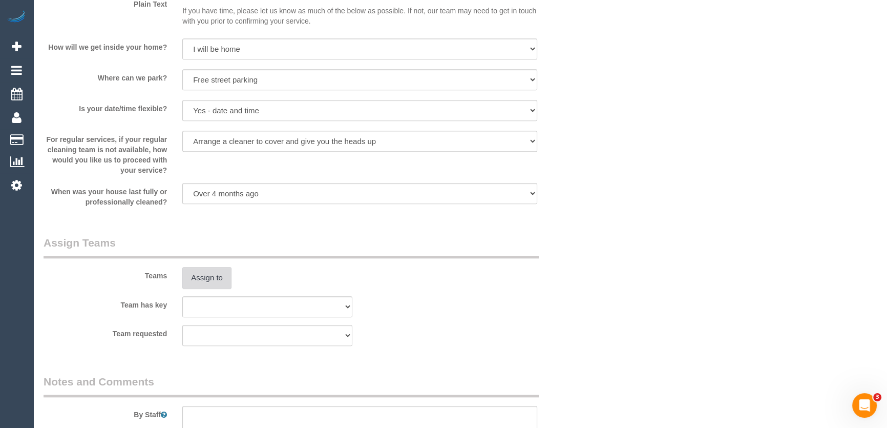
click at [201, 277] on button "Assign to" at bounding box center [206, 278] width 49 height 22
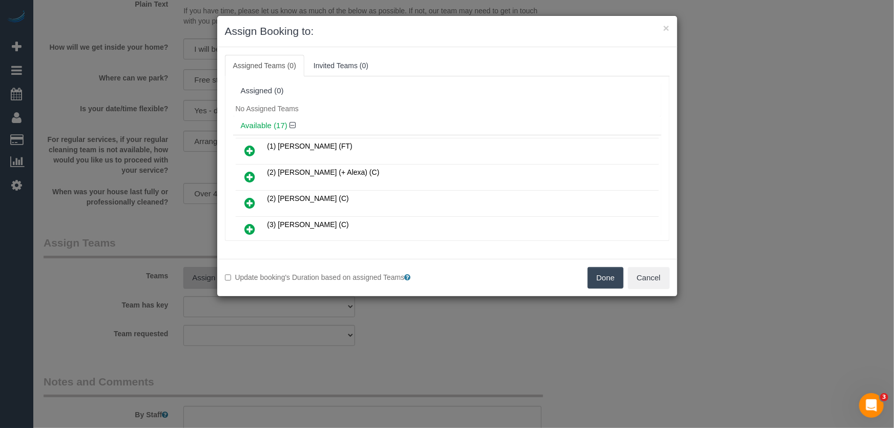
scroll to position [2283, 0]
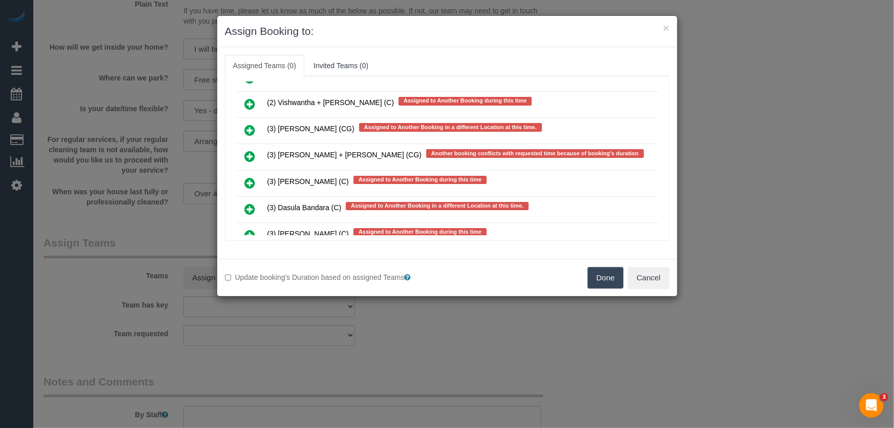
click at [249, 203] on icon at bounding box center [250, 209] width 11 height 12
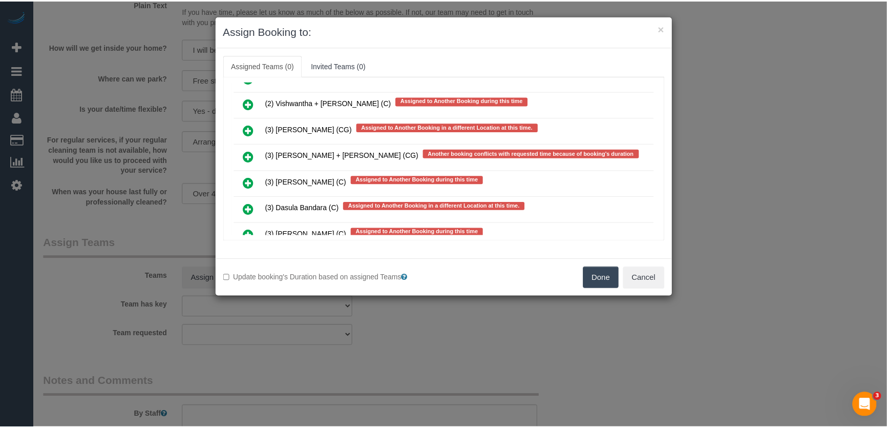
scroll to position [2310, 0]
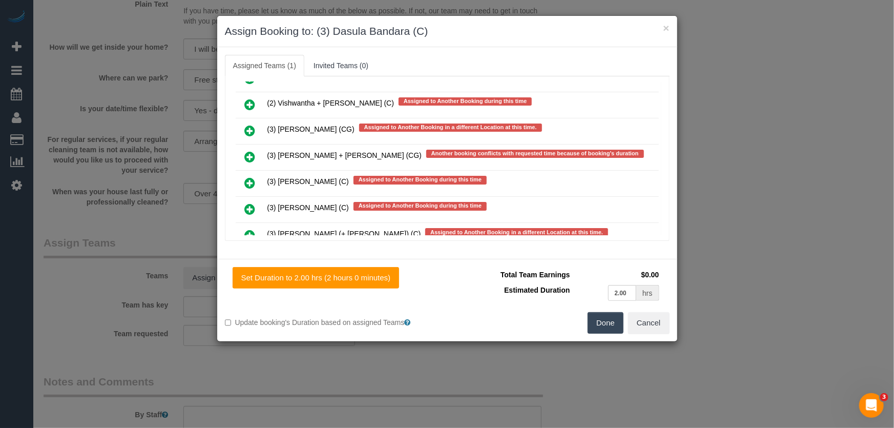
click at [602, 325] on button "Done" at bounding box center [605, 323] width 36 height 22
click at [602, 325] on div "Done Cancel" at bounding box center [562, 323] width 230 height 22
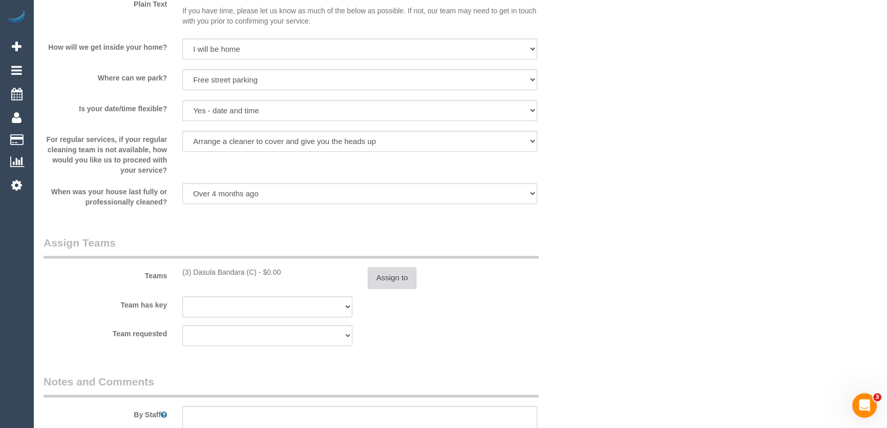
click at [379, 272] on button "Assign to" at bounding box center [392, 278] width 49 height 22
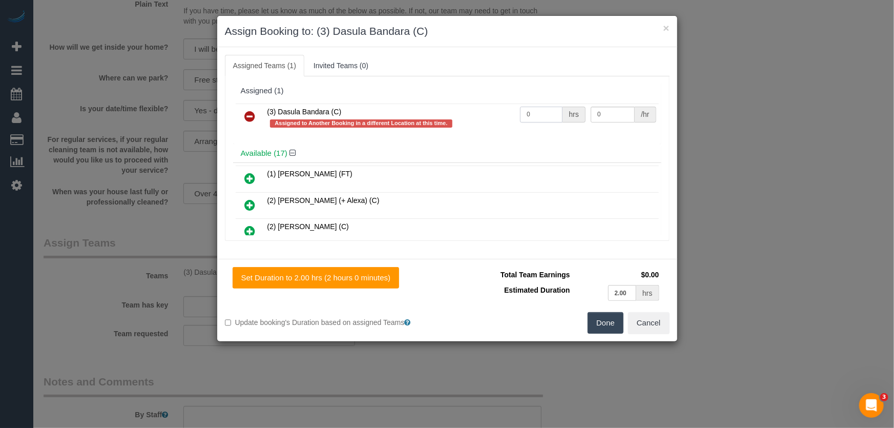
click at [539, 111] on input "0" at bounding box center [541, 115] width 43 height 16
type input "2"
type input "35"
click at [600, 320] on button "Done" at bounding box center [605, 323] width 36 height 22
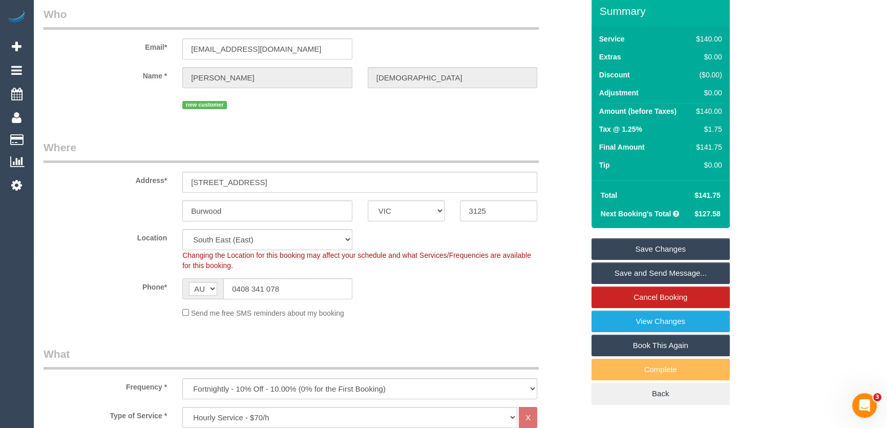
scroll to position [0, 0]
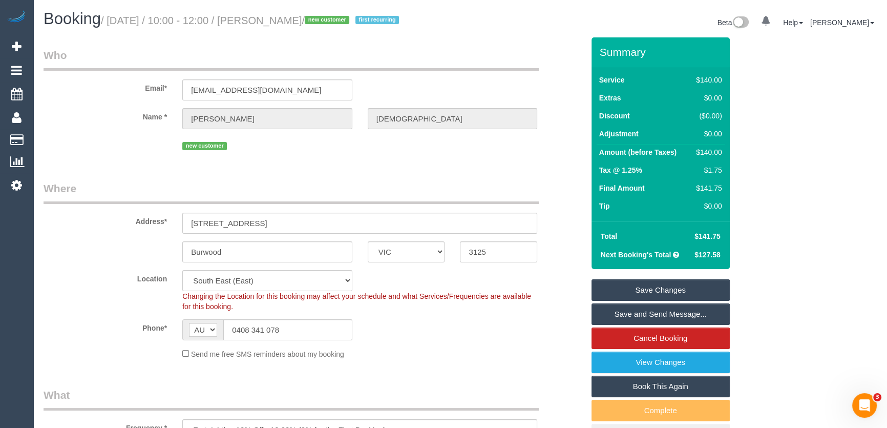
click at [288, 20] on small "/ [DATE] / 10:00 - 12:00 / [PERSON_NAME] / new customer first recurring" at bounding box center [251, 20] width 301 height 11
copy small "[PERSON_NAME]"
click at [655, 312] on link "Save and Send Message..." at bounding box center [660, 314] width 138 height 22
click at [655, 312] on fieldset "Save Changes Save and Send Message... Cancel Booking View Changes Book This Aga…" at bounding box center [660, 362] width 138 height 166
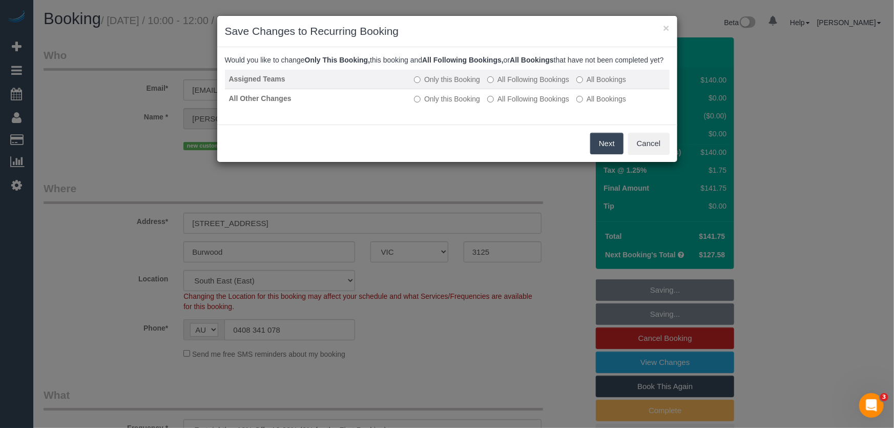
click at [525, 84] on label "All Following Bookings" at bounding box center [528, 79] width 82 height 10
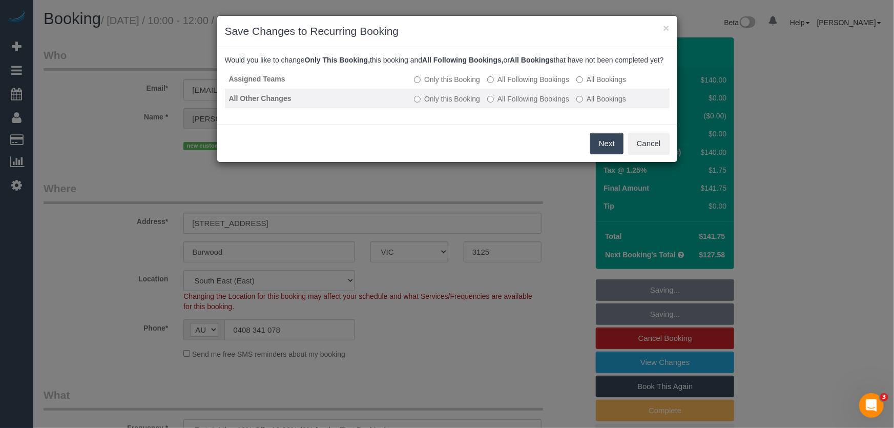
click at [524, 104] on label "All Following Bookings" at bounding box center [528, 99] width 82 height 10
click at [606, 154] on button "Save" at bounding box center [605, 144] width 35 height 22
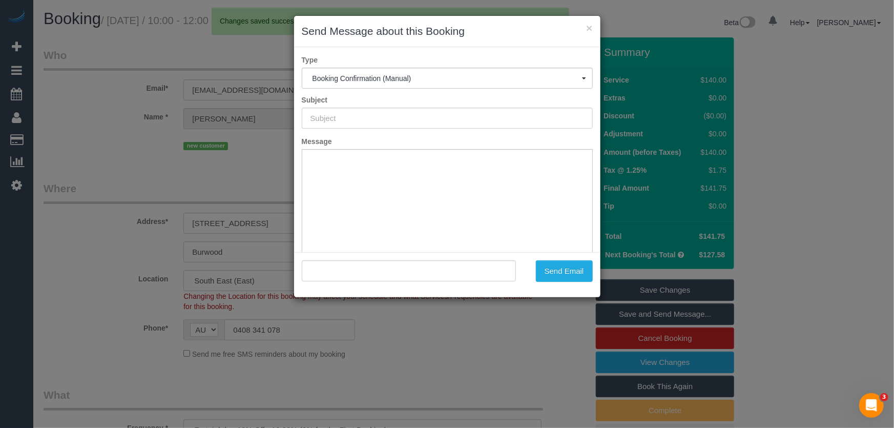
type input "Booking Confirmed"
type input ""[PERSON_NAME]" <[EMAIL_ADDRESS][DOMAIN_NAME]>"
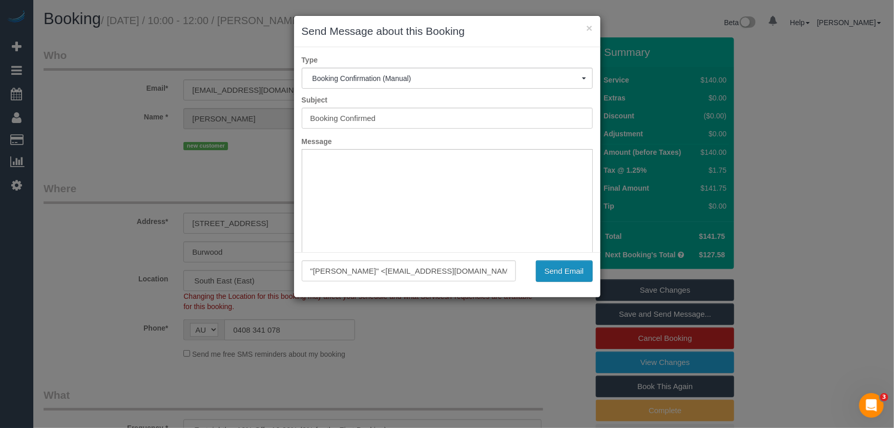
click at [562, 272] on button "Send Email" at bounding box center [564, 271] width 57 height 22
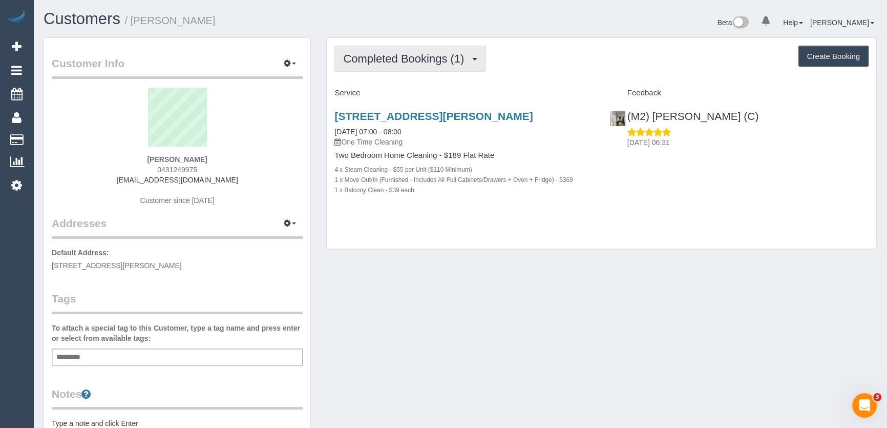
click at [388, 56] on span "Completed Bookings (1)" at bounding box center [406, 58] width 126 height 13
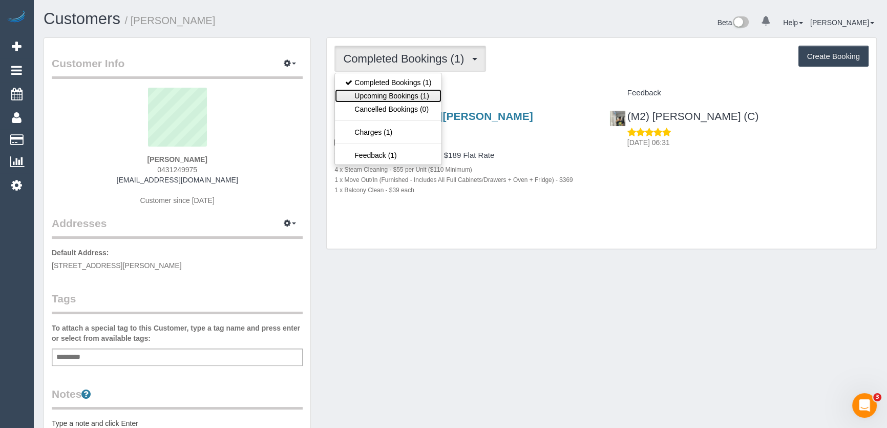
click at [393, 97] on link "Upcoming Bookings (1)" at bounding box center [388, 95] width 107 height 13
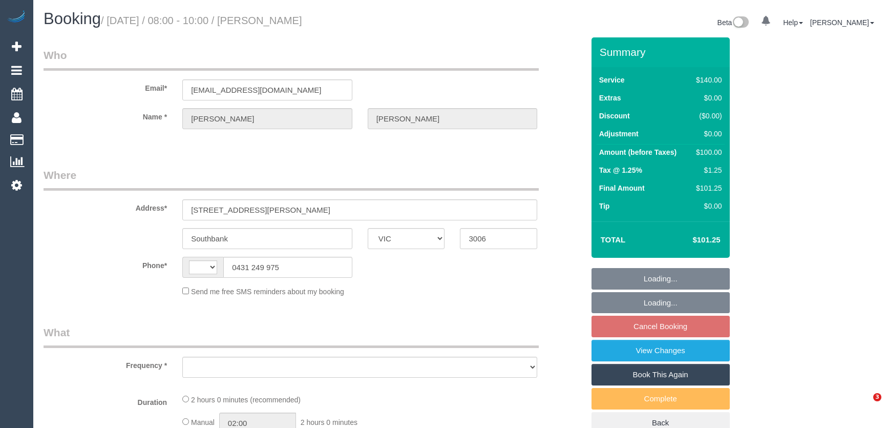
select select "VIC"
select select "string:AU"
select select "object:522"
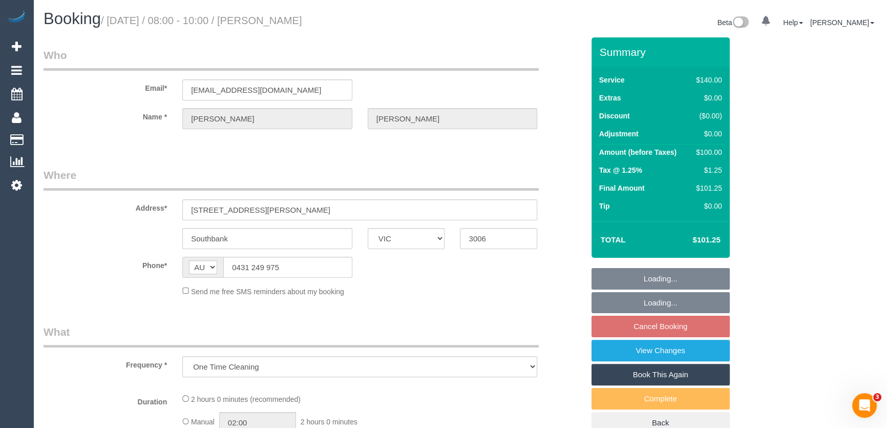
select select "string:stripe-pm_1S5Kxm2GScqysDRVFitk1Xzn"
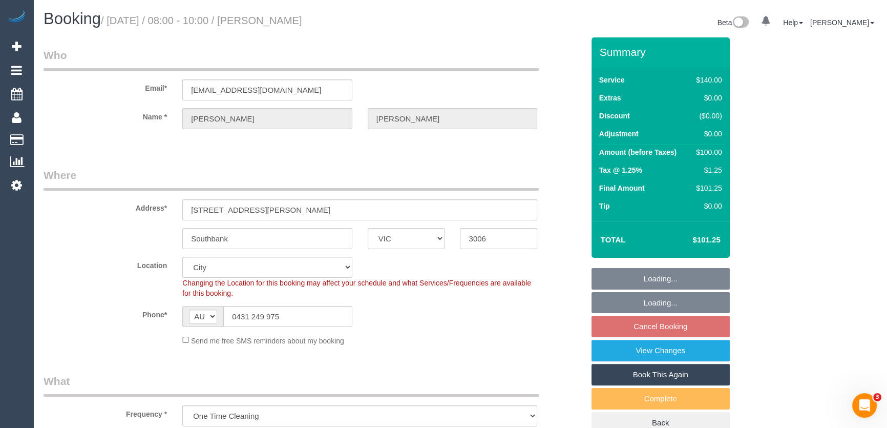
select select "number:28"
select select "number:14"
select select "number:18"
select select "number:24"
select select "number:34"
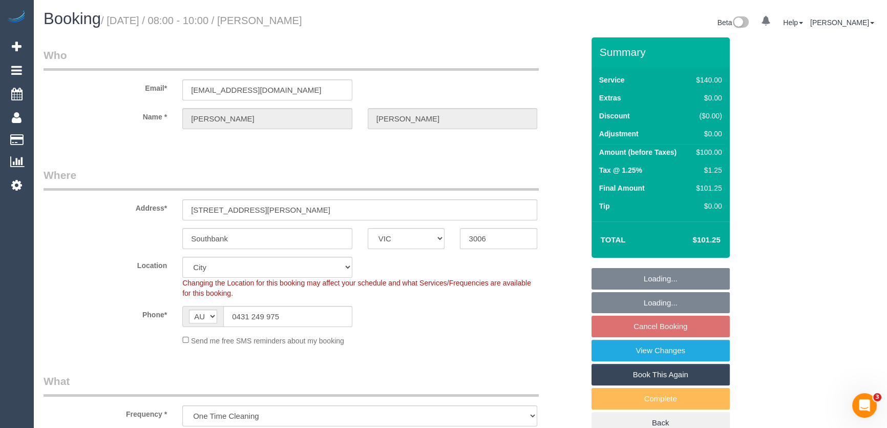
select select "number:12"
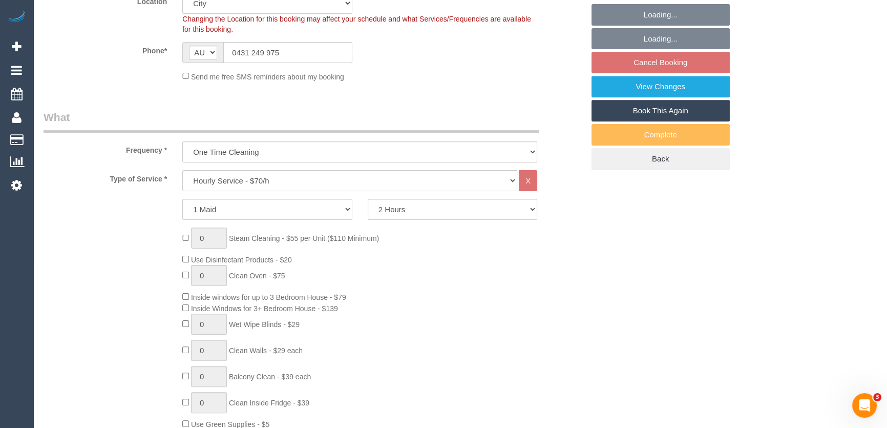
select select "object:1260"
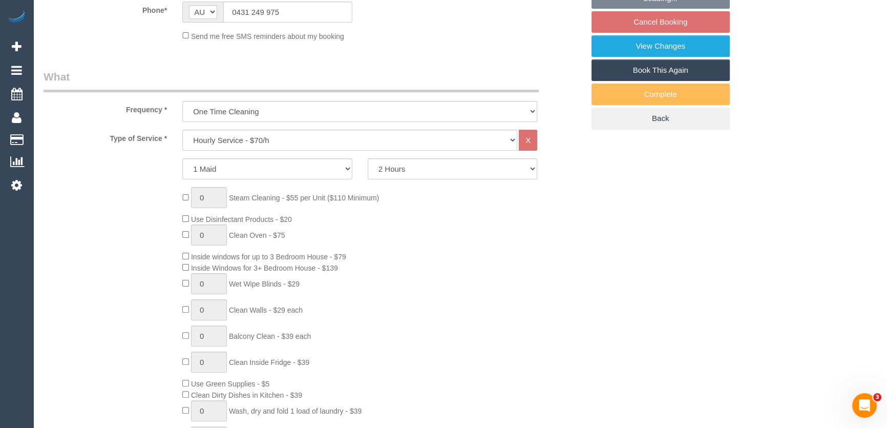
select select "spot2"
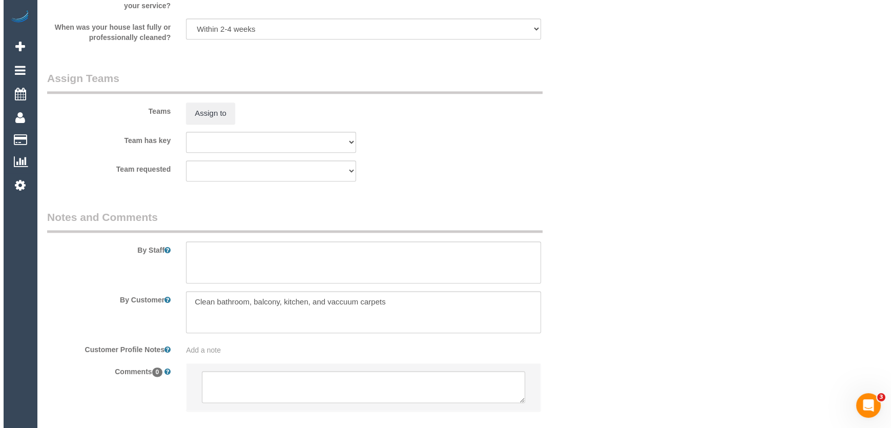
scroll to position [1511, 0]
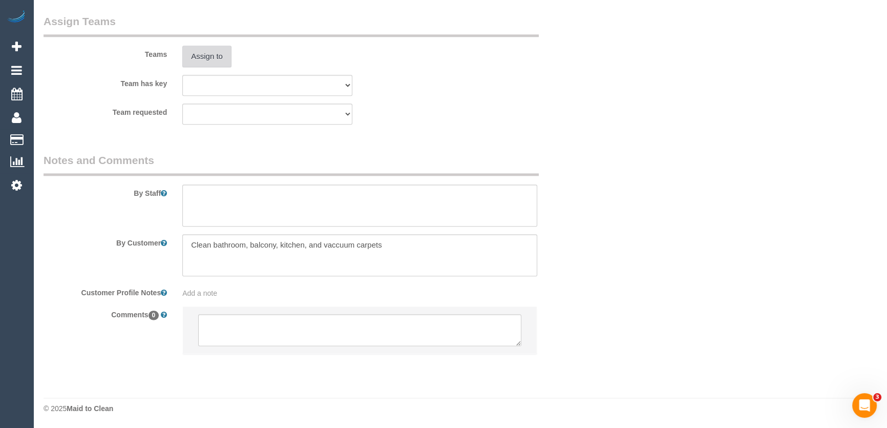
click at [218, 59] on button "Assign to" at bounding box center [206, 57] width 49 height 22
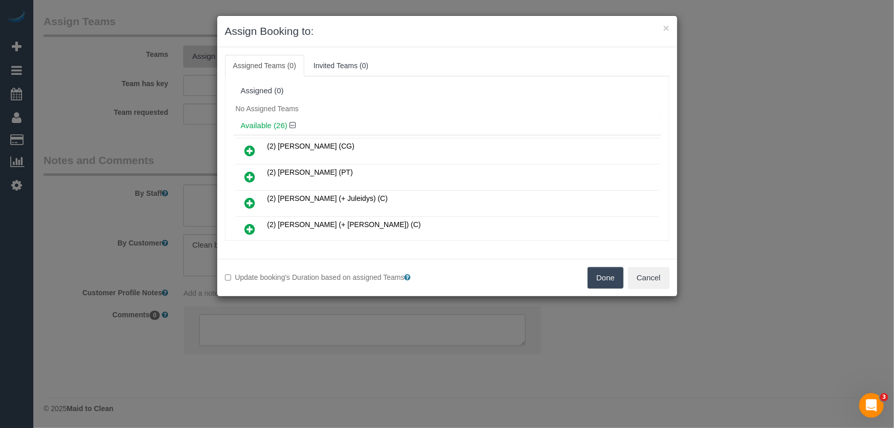
scroll to position [166, 0]
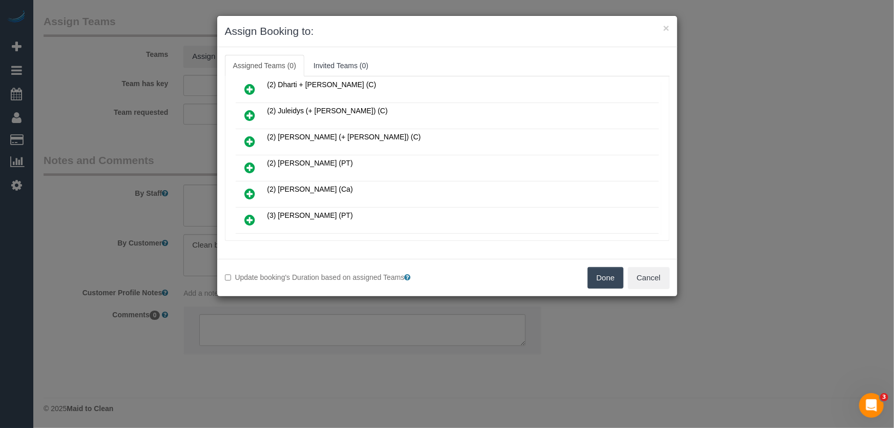
click at [246, 163] on icon at bounding box center [250, 167] width 11 height 12
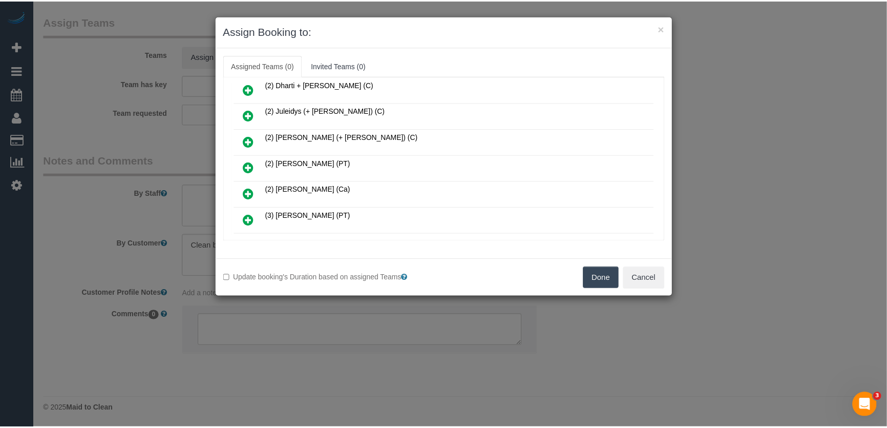
scroll to position [190, 0]
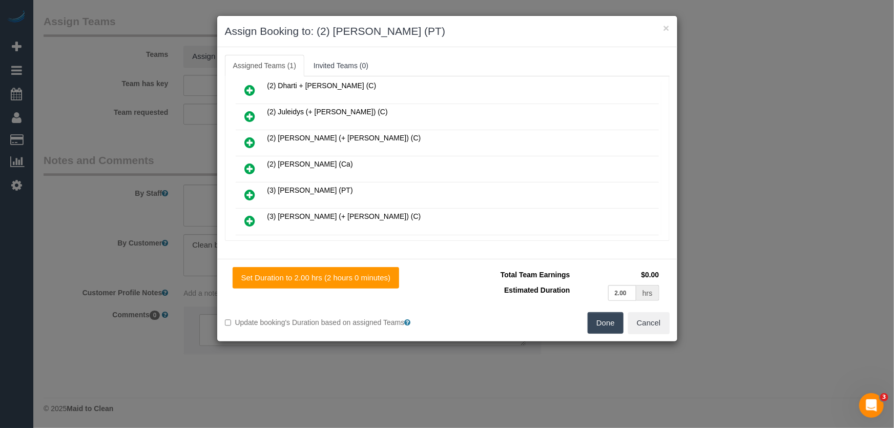
click at [614, 327] on button "Done" at bounding box center [605, 323] width 36 height 22
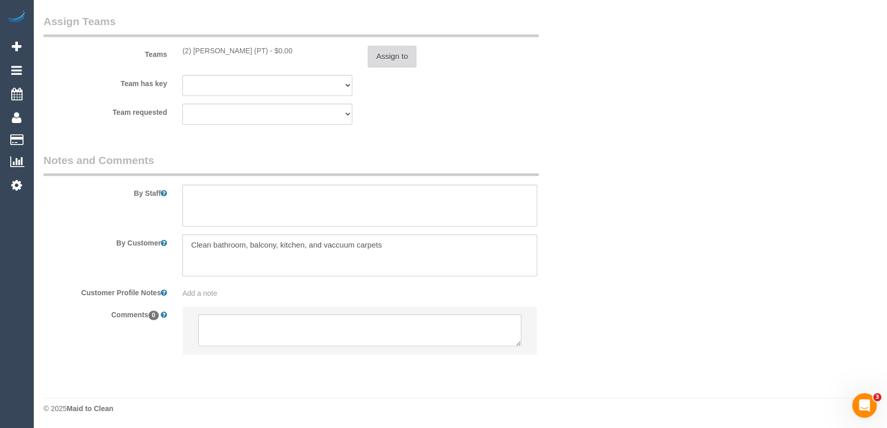
click at [394, 60] on button "Assign to" at bounding box center [392, 57] width 49 height 22
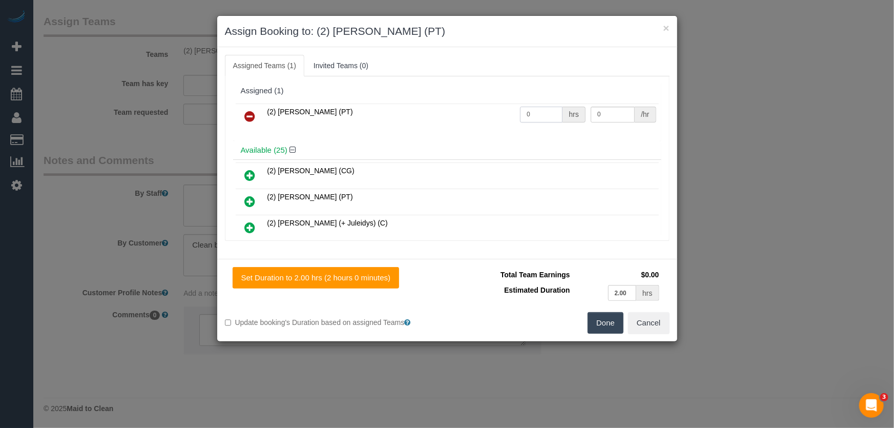
click at [531, 115] on input "0" at bounding box center [541, 115] width 43 height 16
type input "2"
type input "37.5"
click at [607, 316] on button "Done" at bounding box center [605, 323] width 36 height 22
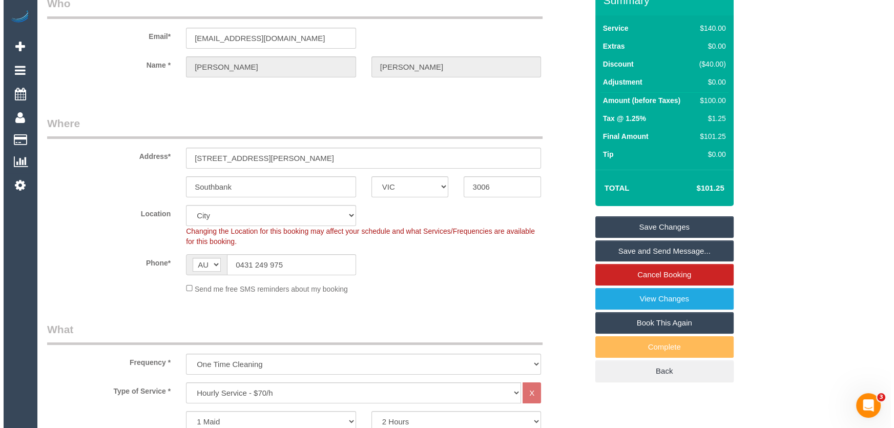
scroll to position [0, 0]
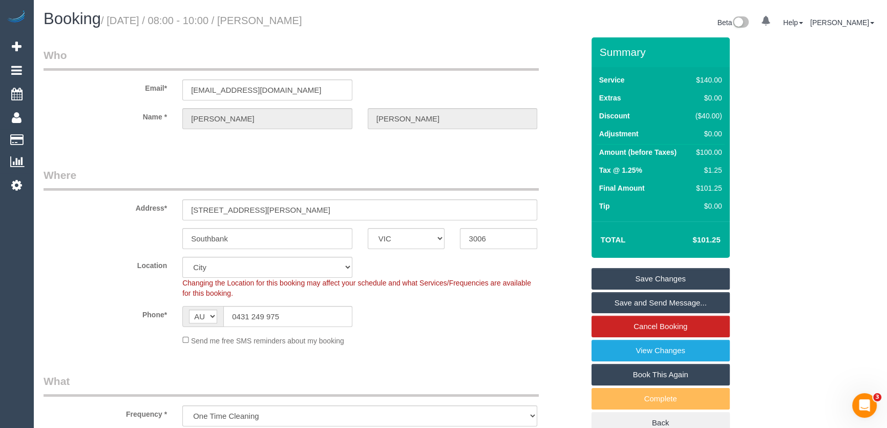
click at [287, 20] on small "/ September 16, 2025 / 08:00 - 10:00 / Arjun Rvan Ravindran" at bounding box center [201, 20] width 201 height 11
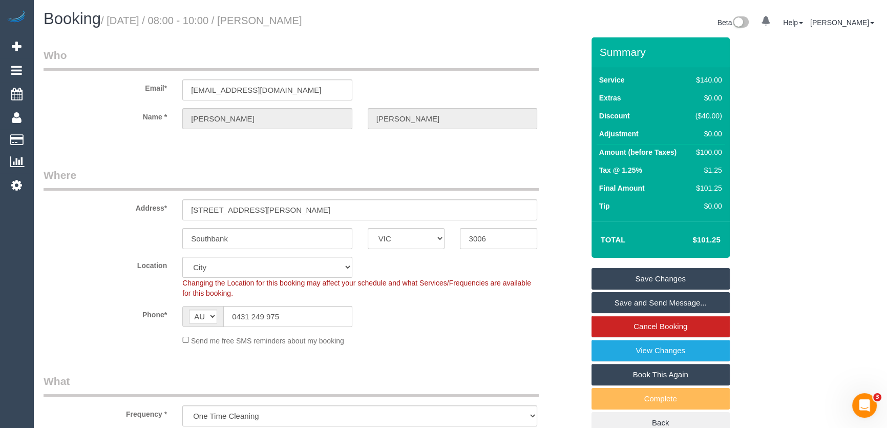
click at [295, 21] on small "/ September 16, 2025 / 08:00 - 10:00 / Arjun Rvan Ravindran" at bounding box center [201, 20] width 201 height 11
click at [294, 21] on small "/ September 16, 2025 / 08:00 - 10:00 / Arjun Rvan Ravindran" at bounding box center [201, 20] width 201 height 11
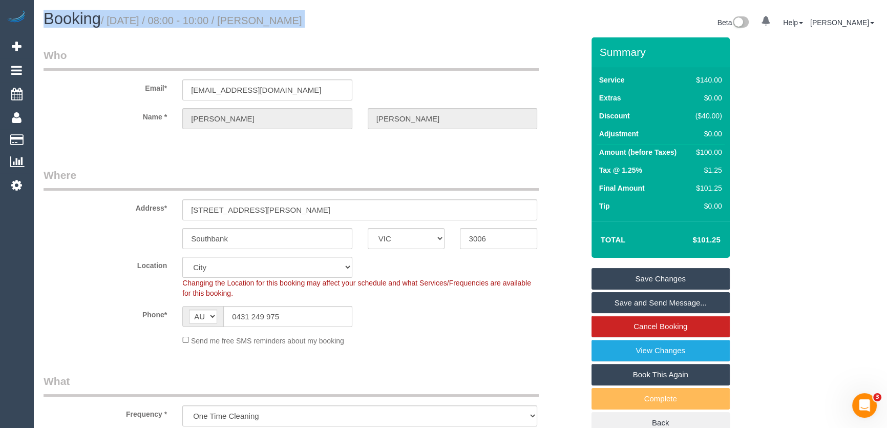
click at [638, 295] on link "Save and Send Message..." at bounding box center [660, 303] width 138 height 22
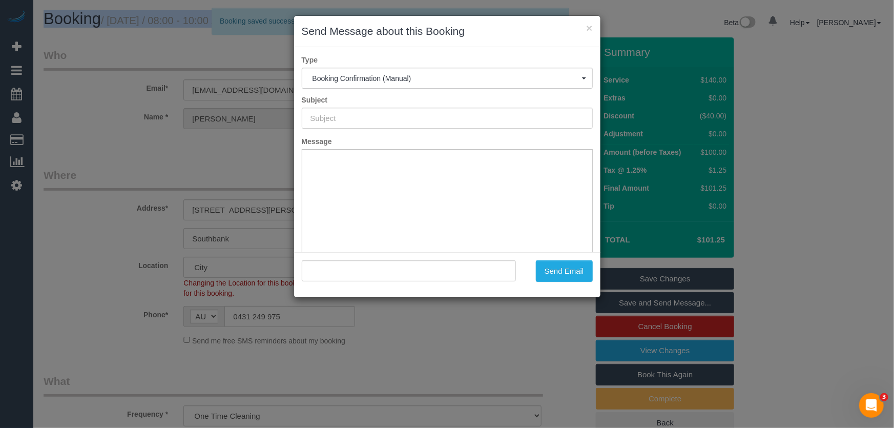
type input "Booking Confirmed"
type input ""Arjun Rvan Ravindran" <arjunrvan@gmail.com>"
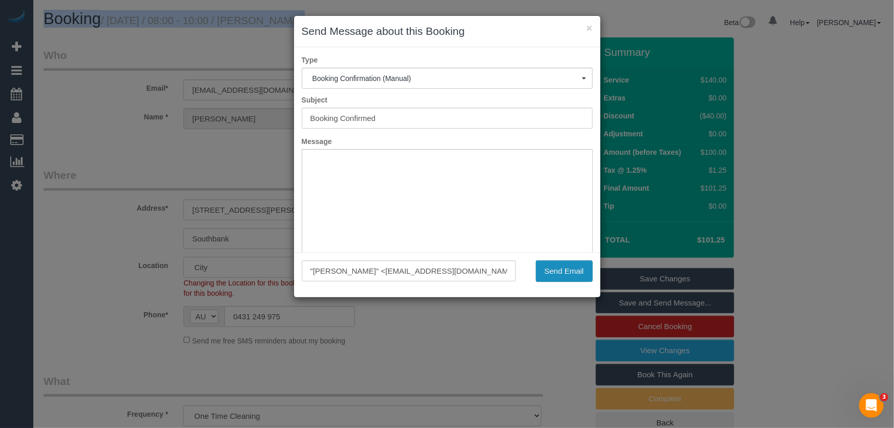
click at [564, 275] on button "Send Email" at bounding box center [564, 271] width 57 height 22
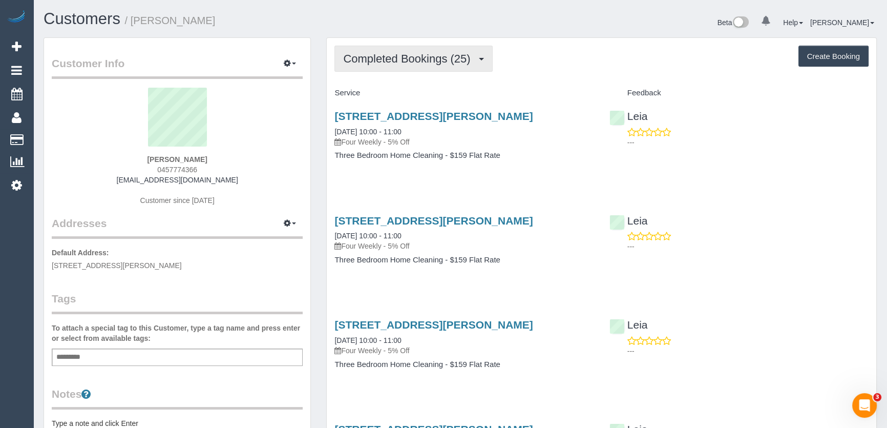
click at [470, 62] on span "Completed Bookings (25)" at bounding box center [409, 58] width 132 height 13
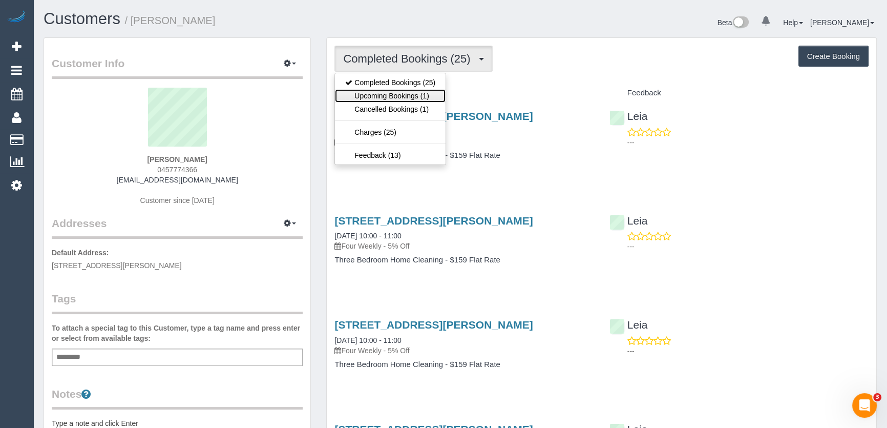
click at [422, 95] on link "Upcoming Bookings (1)" at bounding box center [390, 95] width 111 height 13
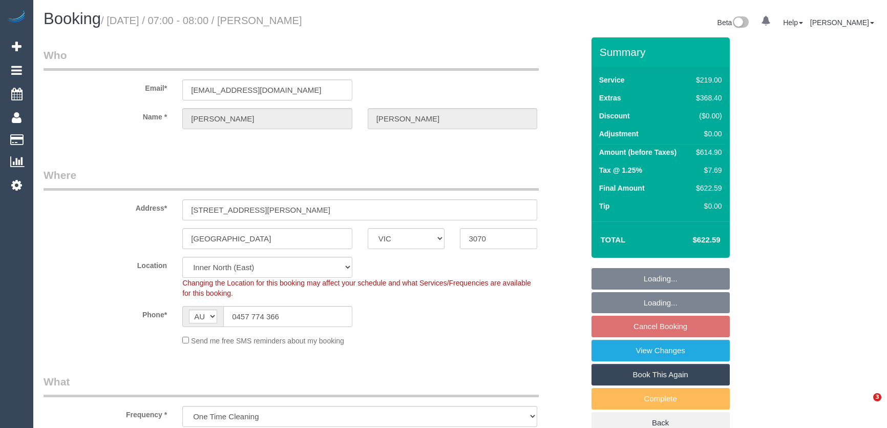
select select "VIC"
select select "number:28"
select select "number:14"
select select "number:19"
select select "number:36"
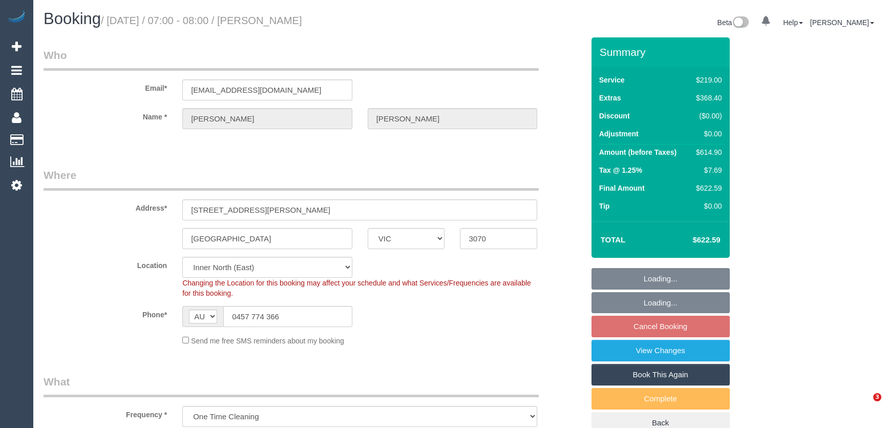
select select "object:1623"
select select "spot1"
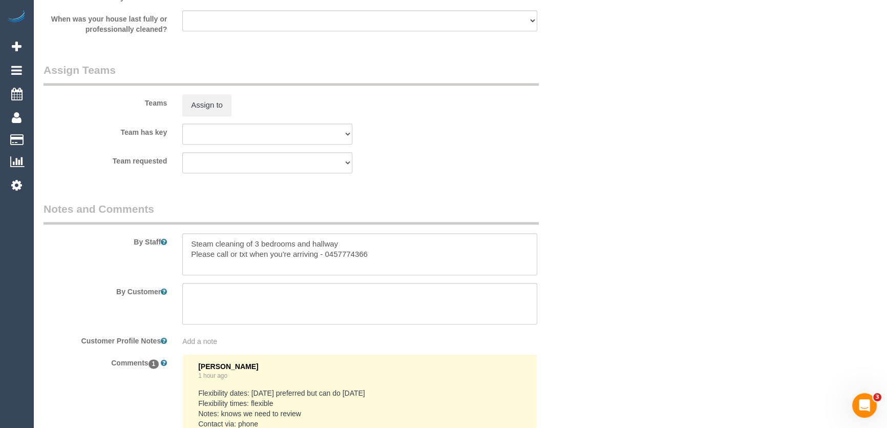
scroll to position [1647, 0]
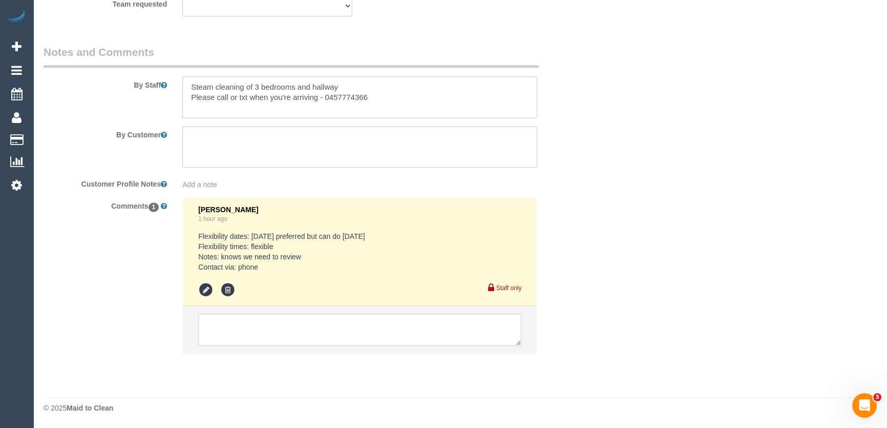
click at [271, 330] on textarea at bounding box center [359, 329] width 323 height 32
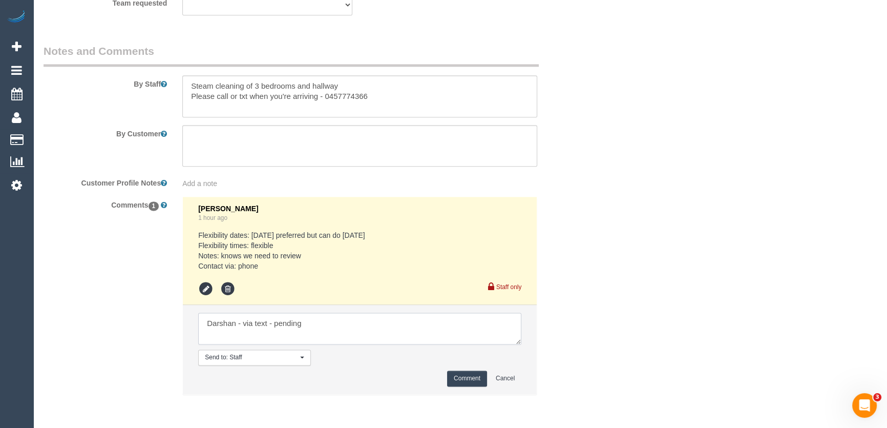
type textarea "Darshan - via text - pending"
click at [460, 382] on button "Comment" at bounding box center [467, 378] width 40 height 16
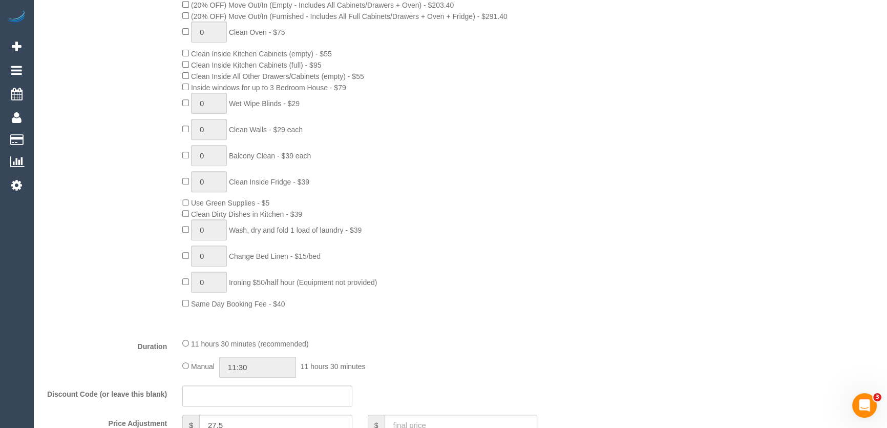
scroll to position [651, 0]
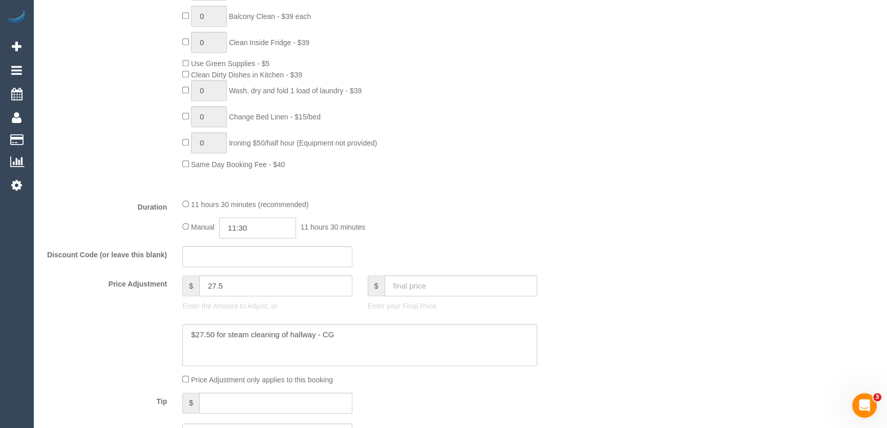
click at [261, 227] on input "11:30" at bounding box center [257, 227] width 77 height 21
click at [267, 241] on div "00:00 00:30 01:00 01:30 02:00 02:30 03:00 03:30 04:00 04:30 05:00 05:30 06:00 0…" at bounding box center [246, 279] width 47 height 77
click at [250, 281] on li "09:30" at bounding box center [247, 282] width 46 height 13
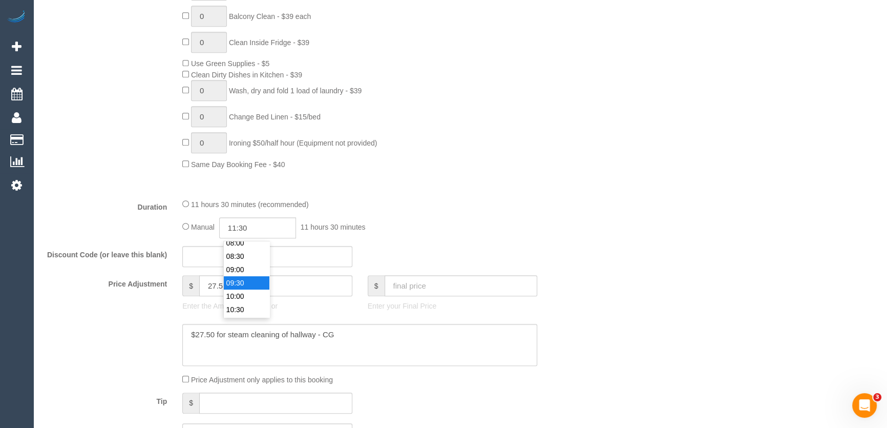
type input "09:30"
click at [453, 231] on div "Manual 09:30 9 hours 30 minutes" at bounding box center [359, 227] width 355 height 21
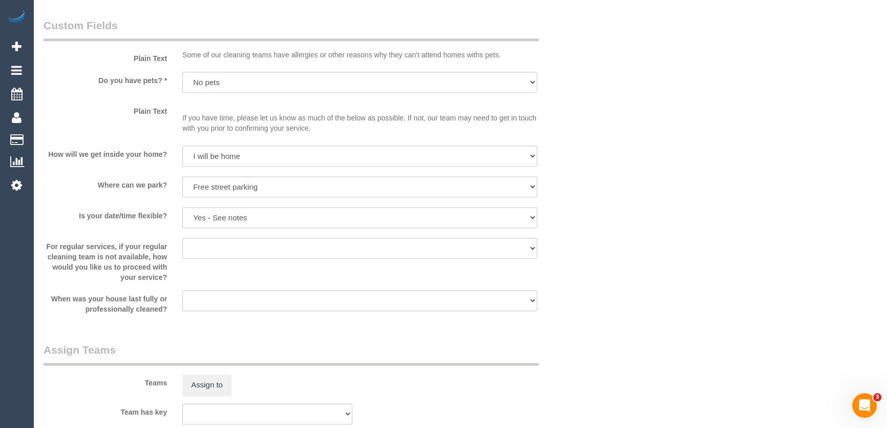
select select "spot26"
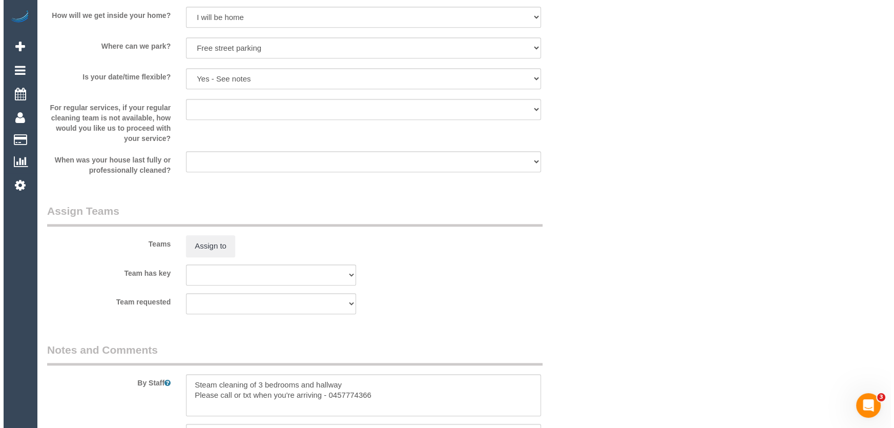
scroll to position [1350, 0]
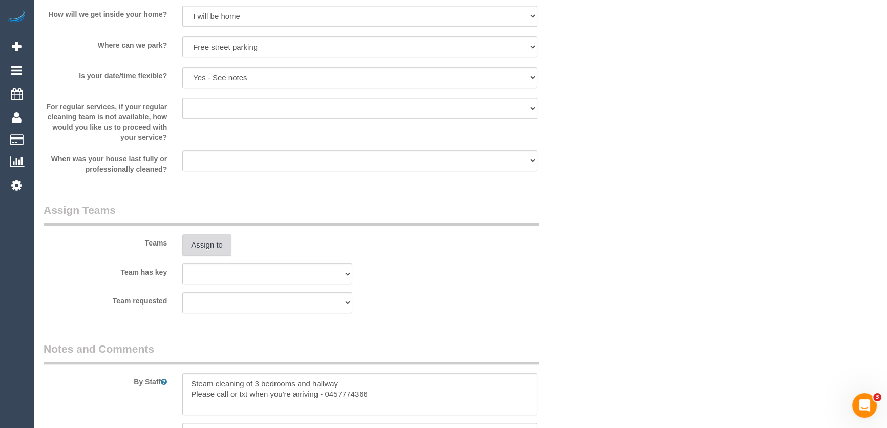
click at [200, 244] on button "Assign to" at bounding box center [206, 245] width 49 height 22
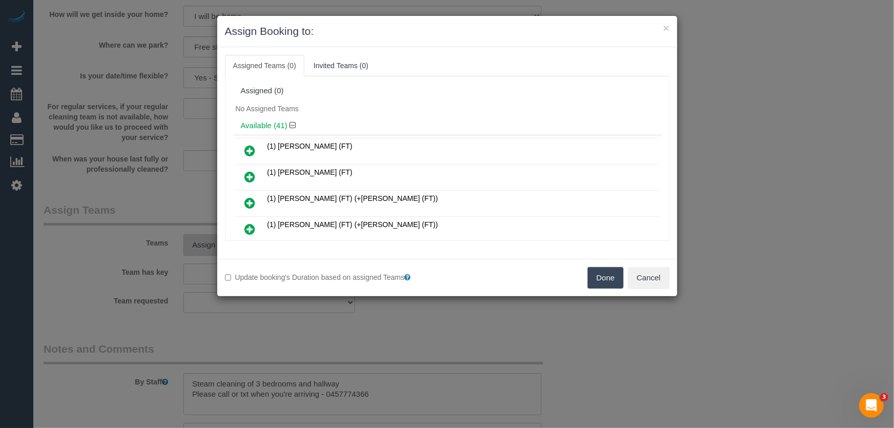
scroll to position [3547, 0]
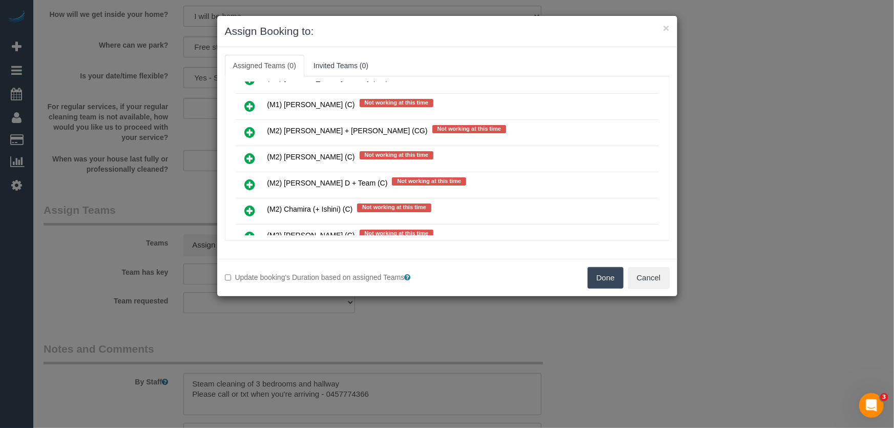
click at [246, 230] on icon at bounding box center [250, 236] width 11 height 12
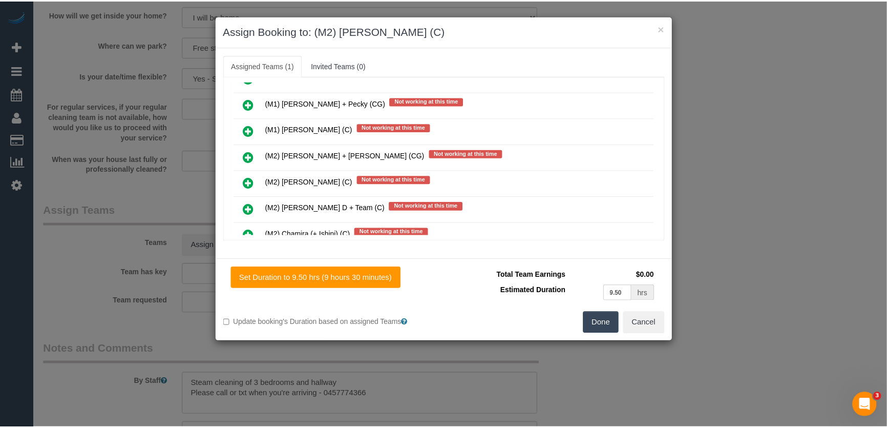
scroll to position [3571, 0]
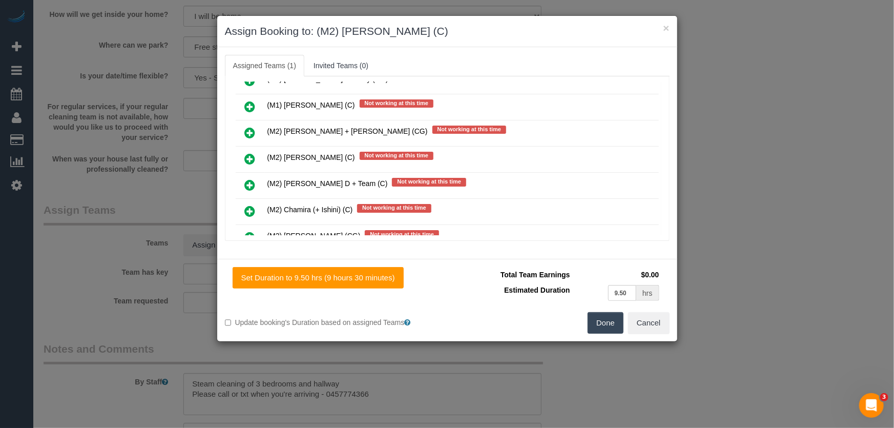
click at [595, 322] on button "Done" at bounding box center [605, 323] width 36 height 22
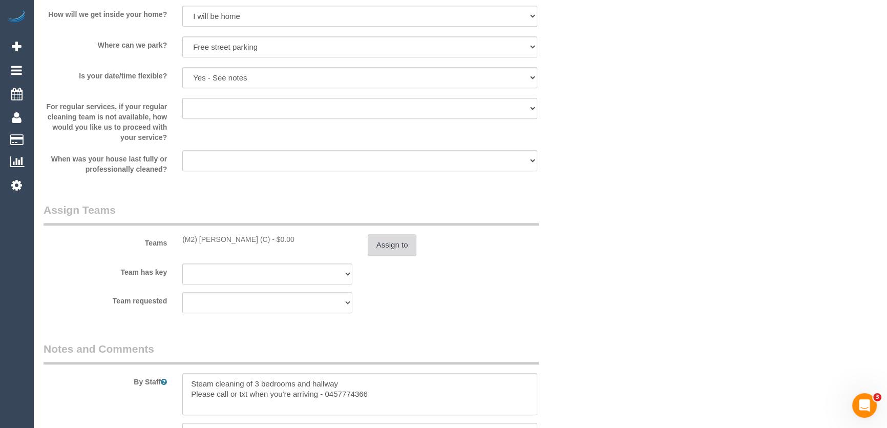
click at [390, 249] on button "Assign to" at bounding box center [392, 245] width 49 height 22
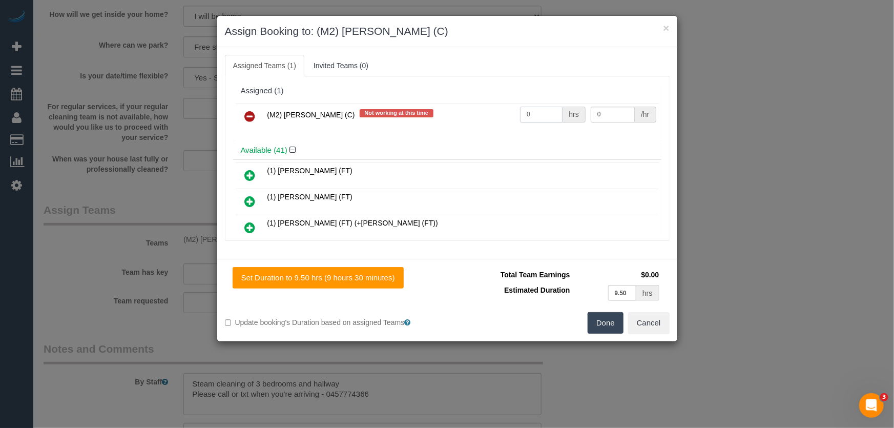
click at [543, 108] on input "0" at bounding box center [541, 115] width 43 height 16
type input "1"
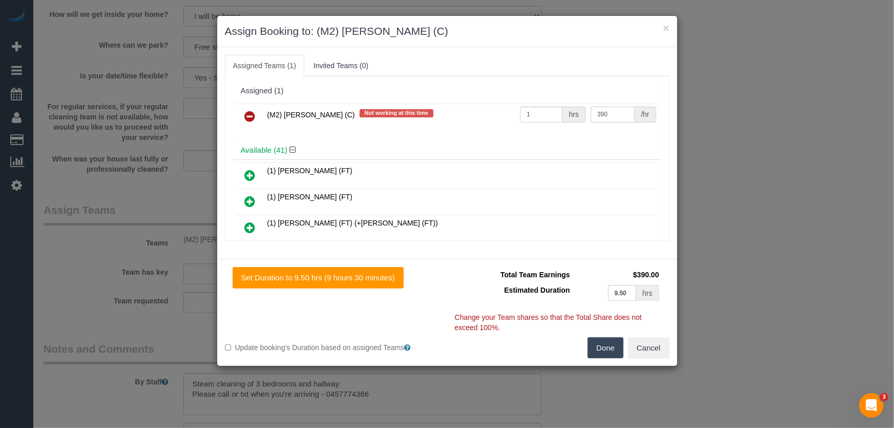
type input "390"
click at [603, 347] on button "Done" at bounding box center [605, 348] width 36 height 22
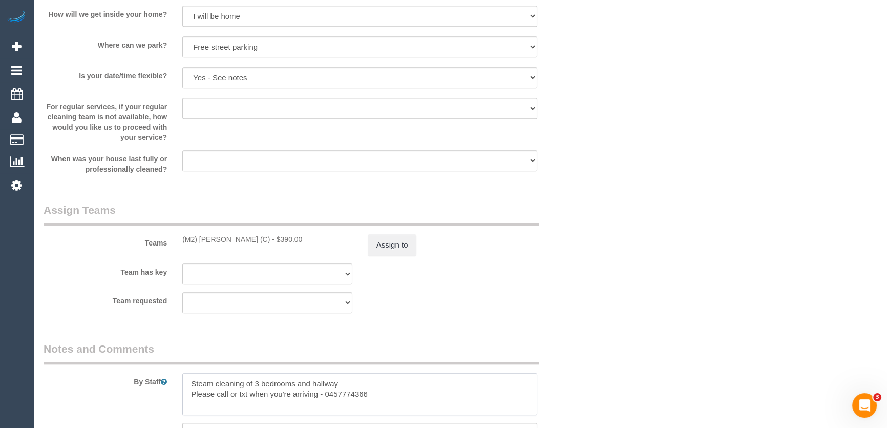
click at [185, 381] on textarea at bounding box center [359, 394] width 355 height 42
click at [261, 380] on textarea at bounding box center [359, 394] width 355 height 42
type textarea "Estimated time: 6-8 hours + Steam Cleaning Steam cleaning of 3 bedrooms and hal…"
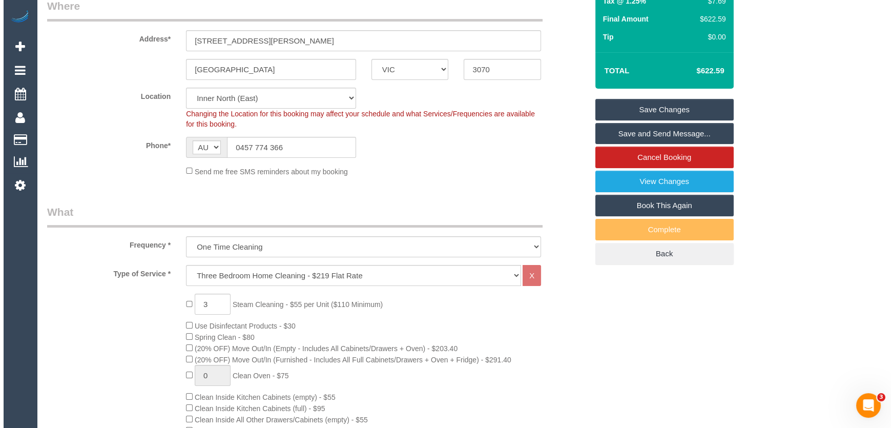
scroll to position [0, 0]
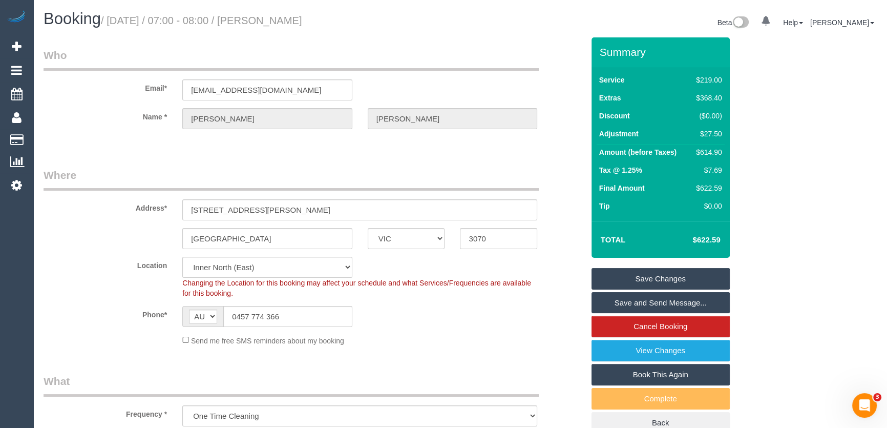
click at [289, 18] on small "/ September 16, 2025 / 07:00 - 08:00 / Tamie McNiece" at bounding box center [201, 20] width 201 height 11
copy small "Tamie McNiece"
click at [647, 280] on link "Save Changes" at bounding box center [660, 279] width 138 height 22
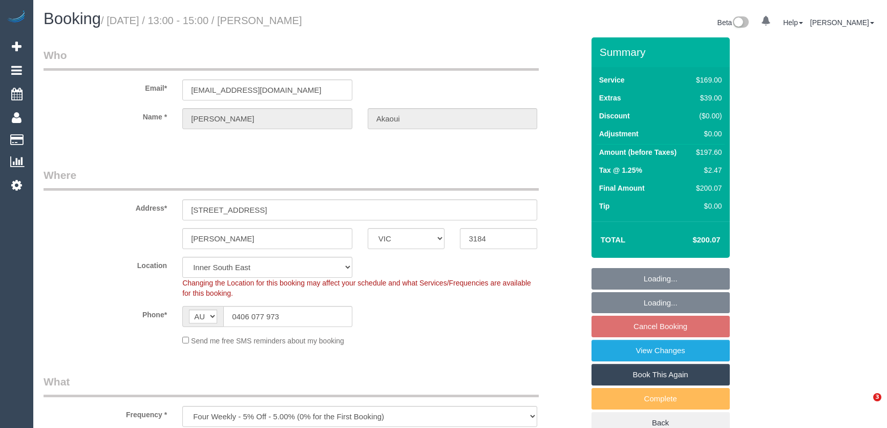
select select "VIC"
select select "number:29"
select select "number:16"
select select "number:19"
select select "number:24"
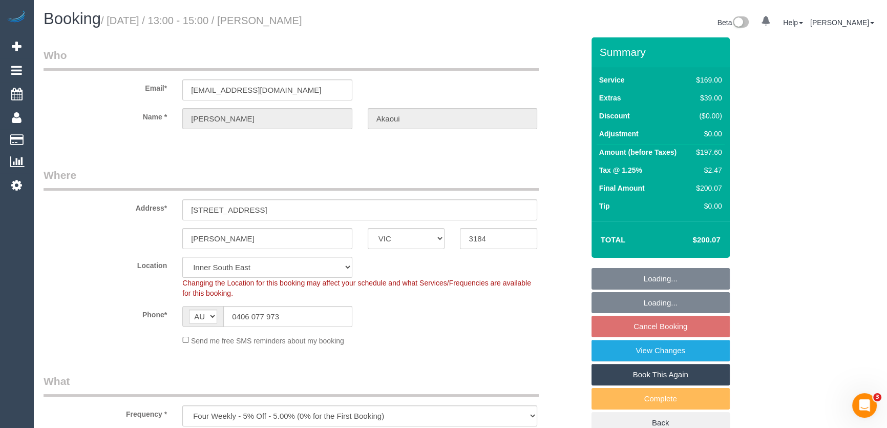
select select "number:12"
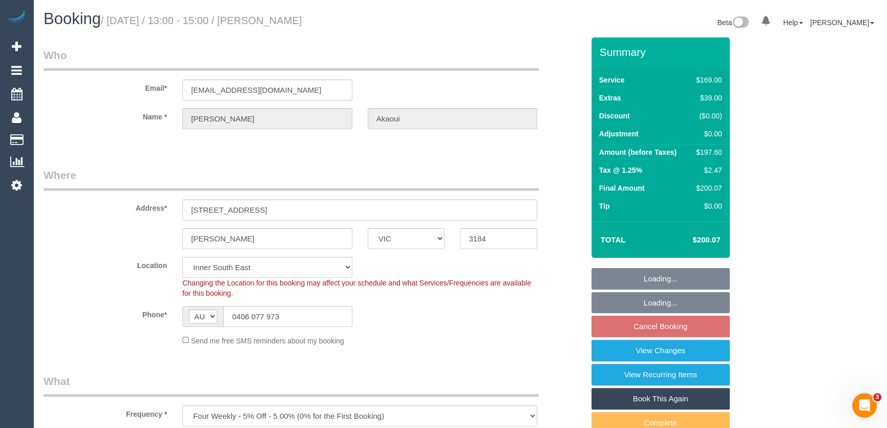
select select "object:1349"
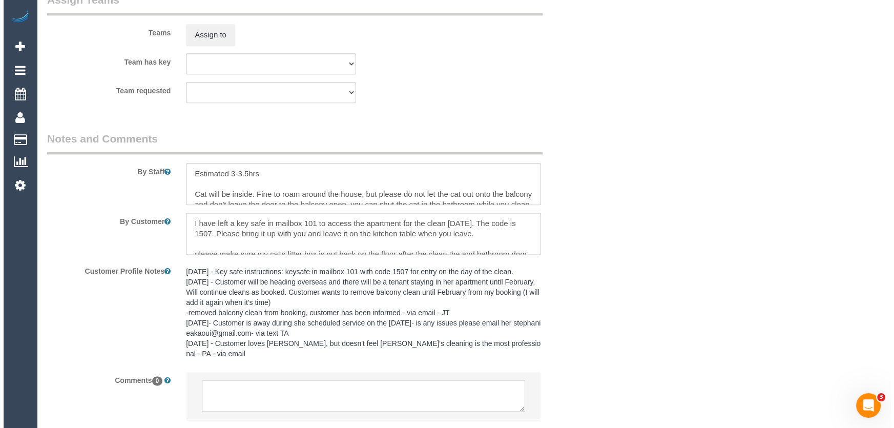
scroll to position [1486, 0]
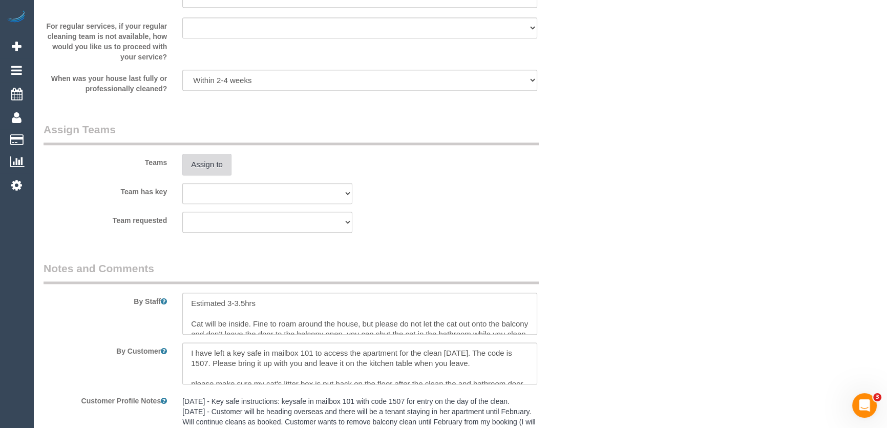
click at [206, 163] on button "Assign to" at bounding box center [206, 165] width 49 height 22
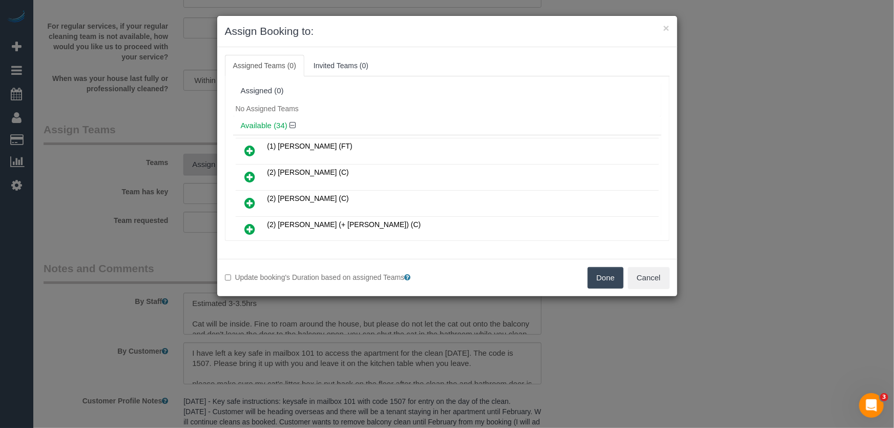
scroll to position [90, 0]
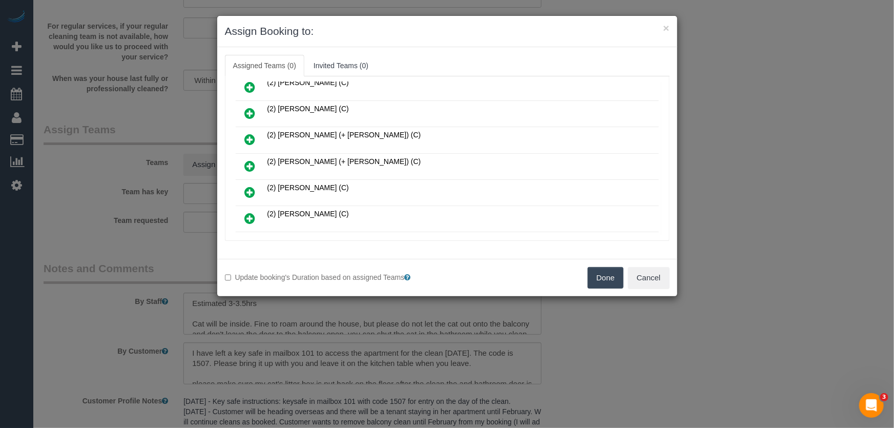
click at [252, 163] on icon at bounding box center [250, 166] width 11 height 12
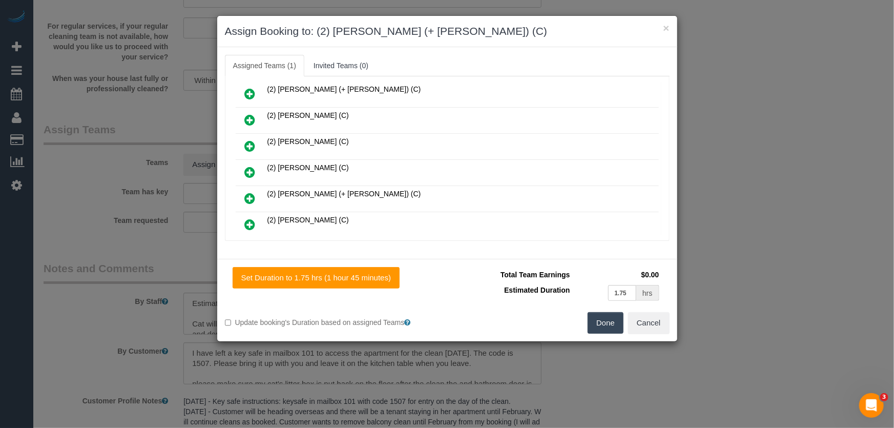
click at [248, 192] on icon at bounding box center [250, 198] width 11 height 12
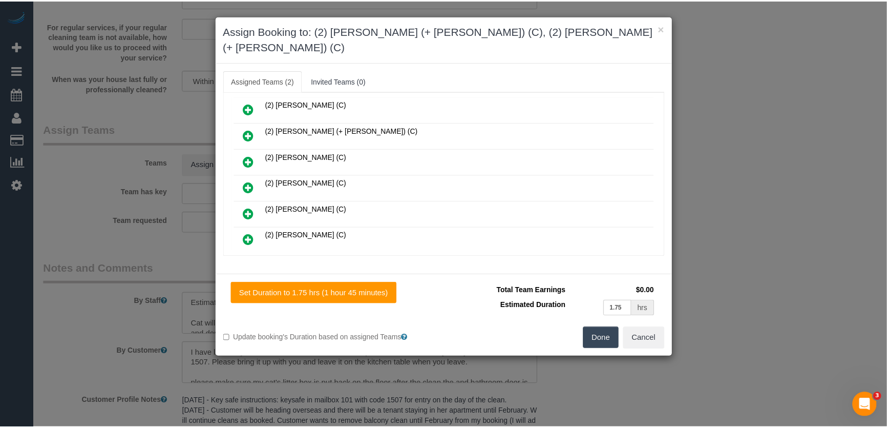
scroll to position [186, 0]
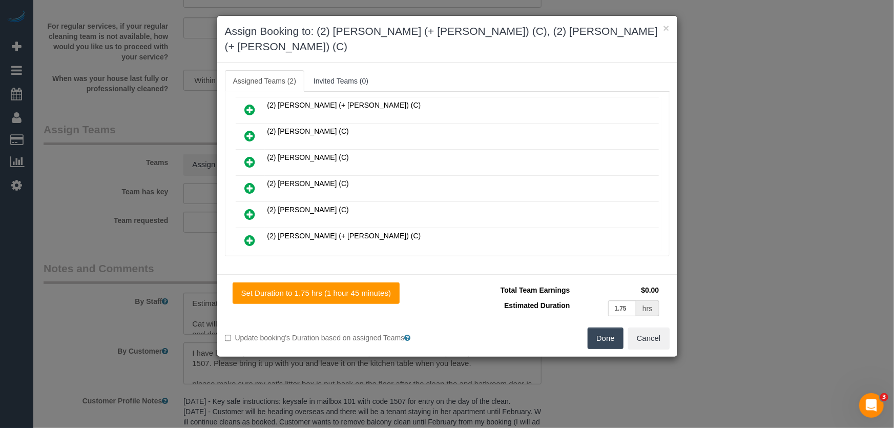
click at [600, 327] on button "Done" at bounding box center [605, 338] width 36 height 22
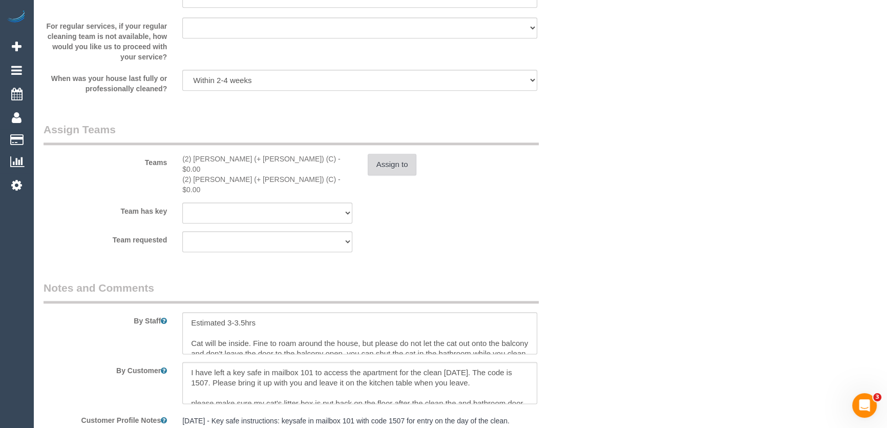
click at [389, 164] on button "Assign to" at bounding box center [392, 165] width 49 height 22
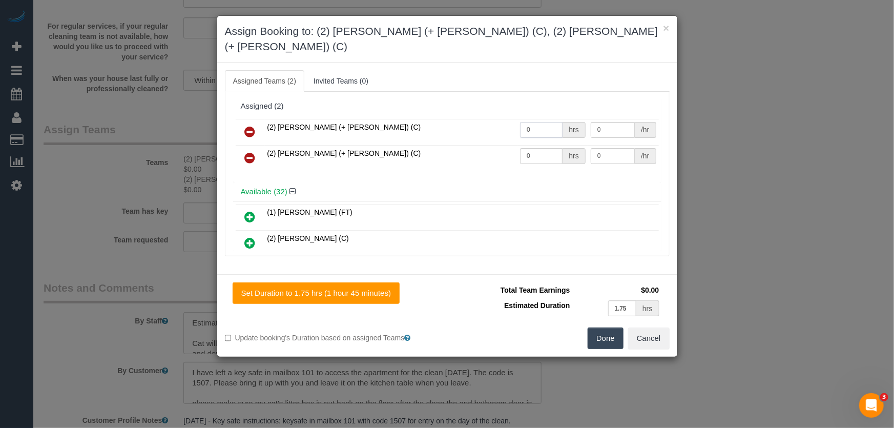
click at [550, 122] on input "0" at bounding box center [541, 130] width 43 height 16
type input "1"
click at [532, 148] on input "0" at bounding box center [541, 156] width 43 height 16
type input "62.5"
type input "1"
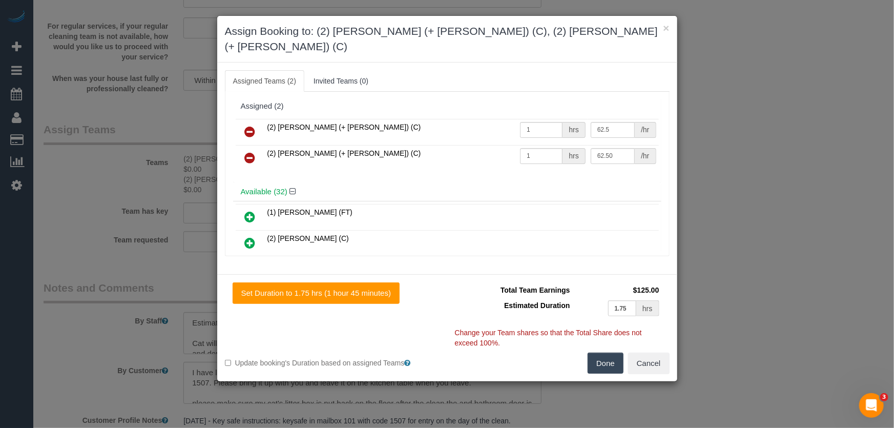
click at [608, 352] on button "Done" at bounding box center [605, 363] width 36 height 22
type input "62.5"
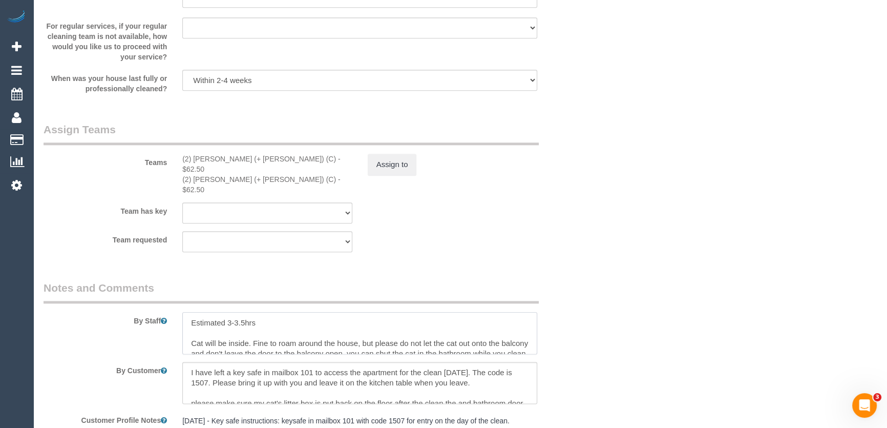
click at [245, 312] on textarea at bounding box center [359, 333] width 355 height 42
type textarea "Estimated 3-4hrs Cat will be inside. Fine to roam around the house, but please …"
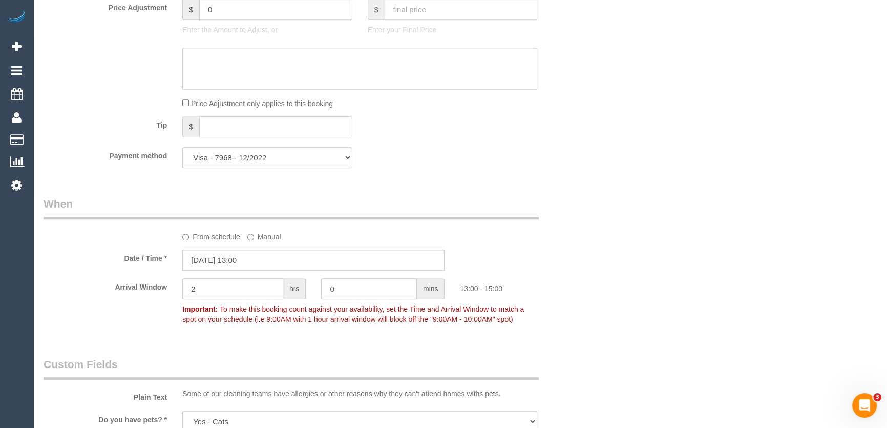
scroll to position [741, 0]
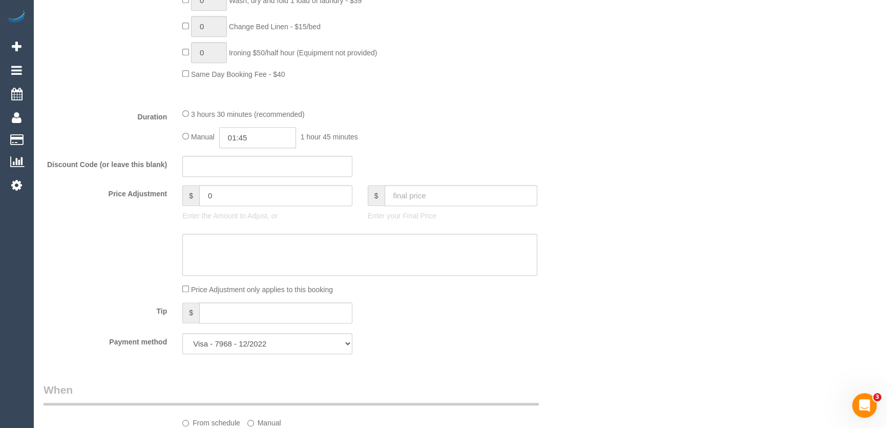
click at [271, 143] on input "01:45" at bounding box center [257, 137] width 77 height 21
type input "02:00"
click at [236, 213] on li "02:00" at bounding box center [247, 210] width 46 height 13
click at [444, 142] on div "Manual 02:00 2 hours 0 minutes" at bounding box center [359, 137] width 355 height 21
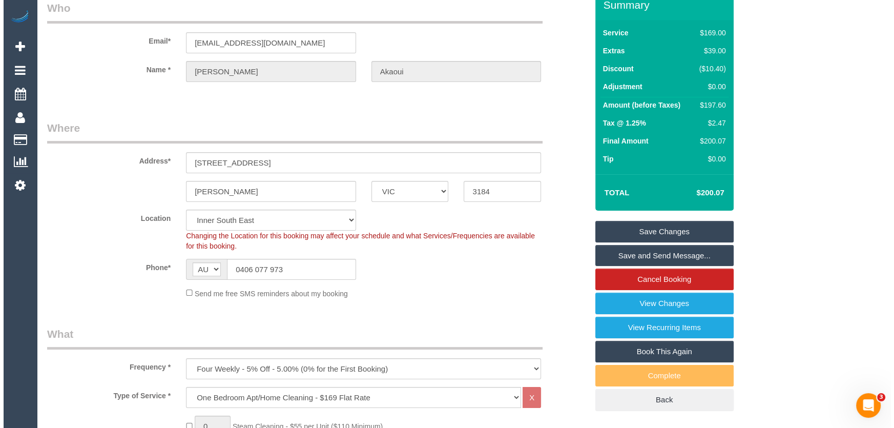
scroll to position [0, 0]
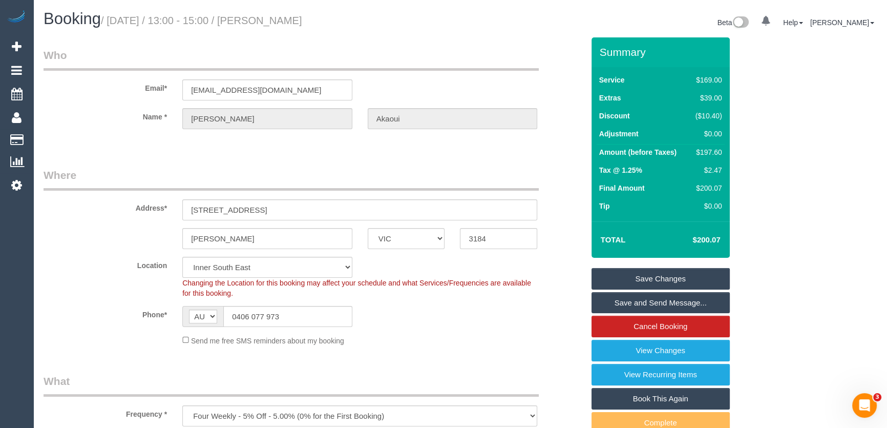
click at [289, 17] on small "/ September 16, 2025 / 13:00 - 15:00 / Stephanie Akaoui" at bounding box center [201, 20] width 201 height 11
copy small "Stephanie Akaoui"
click at [652, 298] on link "Save and Send Message..." at bounding box center [660, 303] width 138 height 22
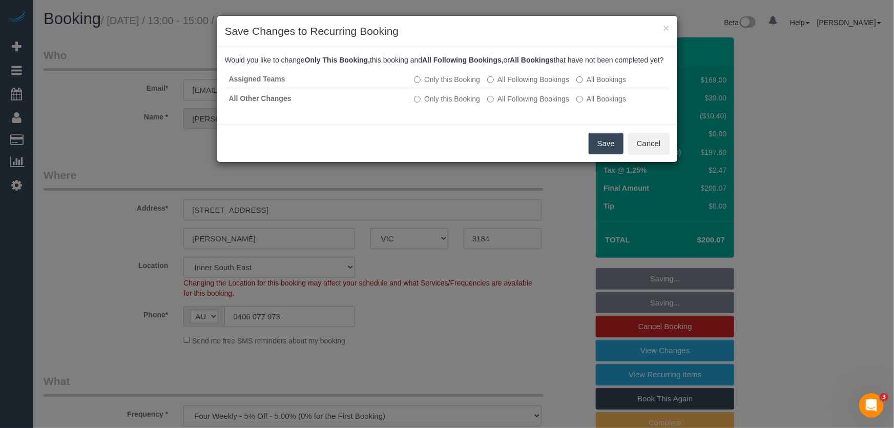
click at [601, 148] on button "Save" at bounding box center [605, 144] width 35 height 22
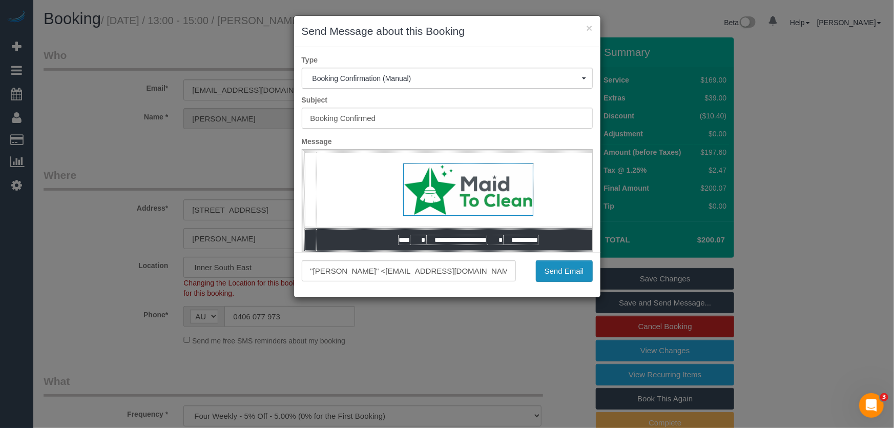
click at [563, 262] on button "Send Email" at bounding box center [564, 271] width 57 height 22
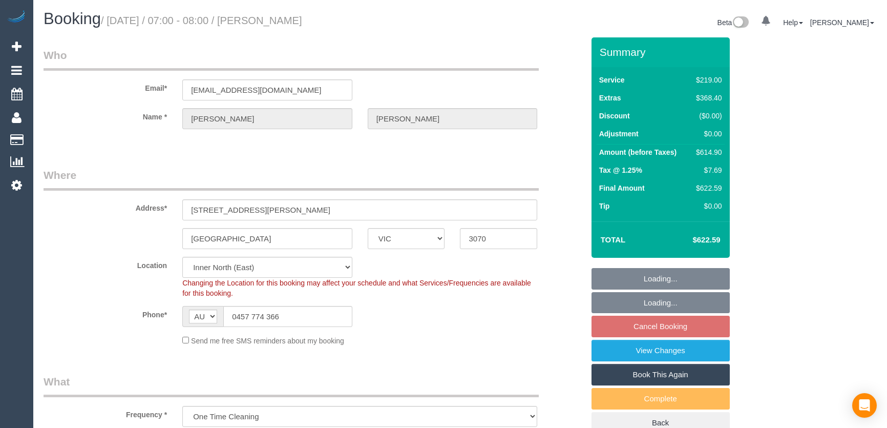
select select "VIC"
select select "number:28"
select select "number:14"
select select "number:19"
select select "number:36"
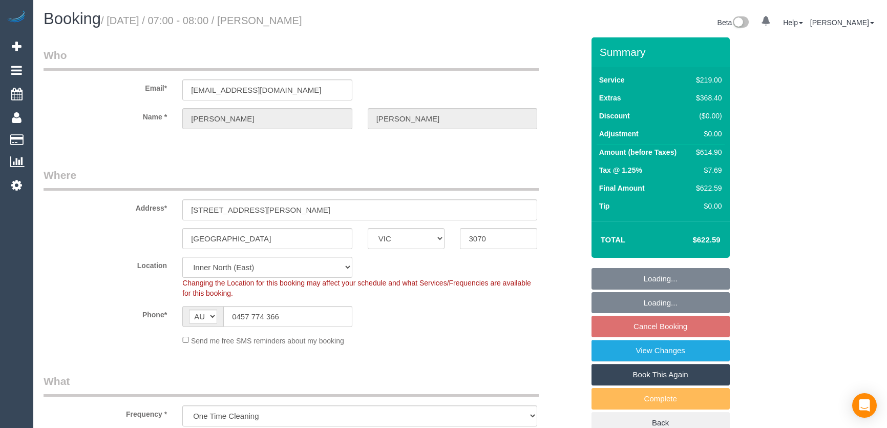
select select "object:1644"
select select "spot1"
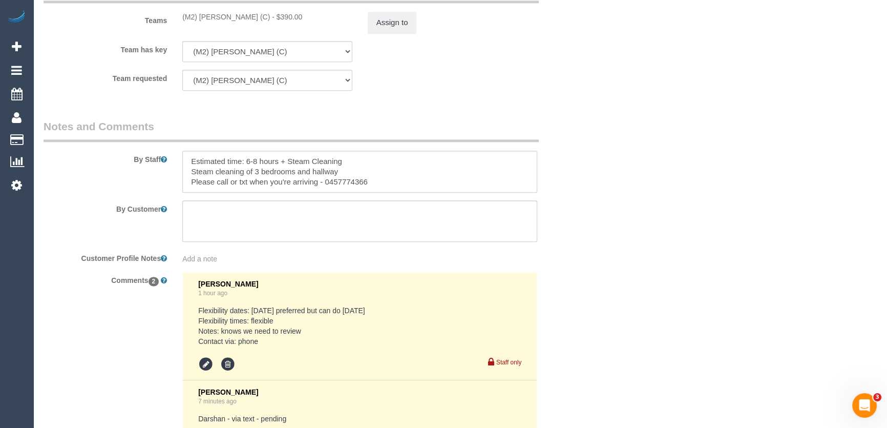
scroll to position [1724, 0]
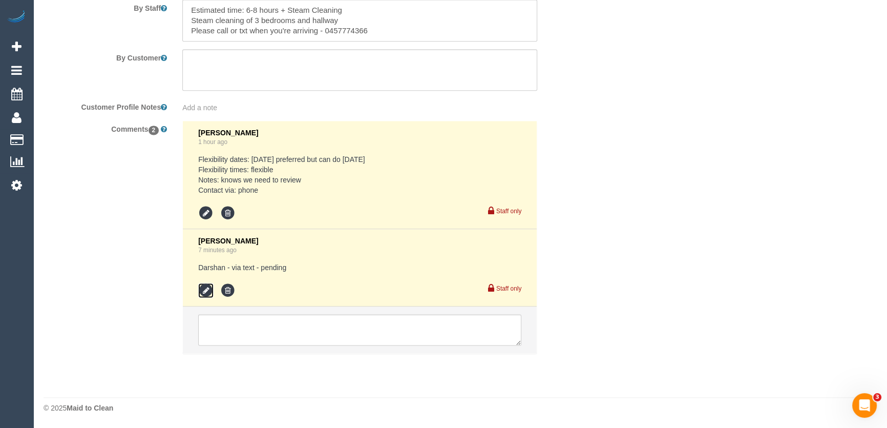
click at [200, 288] on icon at bounding box center [205, 290] width 15 height 15
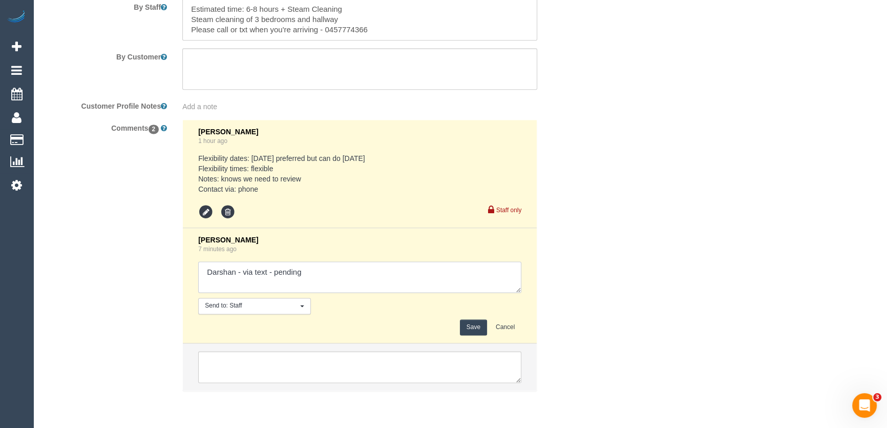
click at [306, 271] on textarea at bounding box center [359, 277] width 323 height 32
type textarea "Darshan - via text - confirmed"
click at [471, 328] on button "Save" at bounding box center [473, 327] width 27 height 16
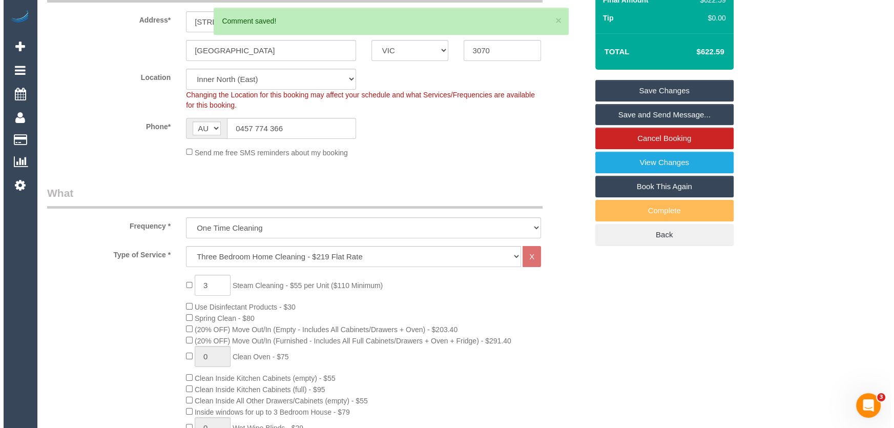
scroll to position [0, 0]
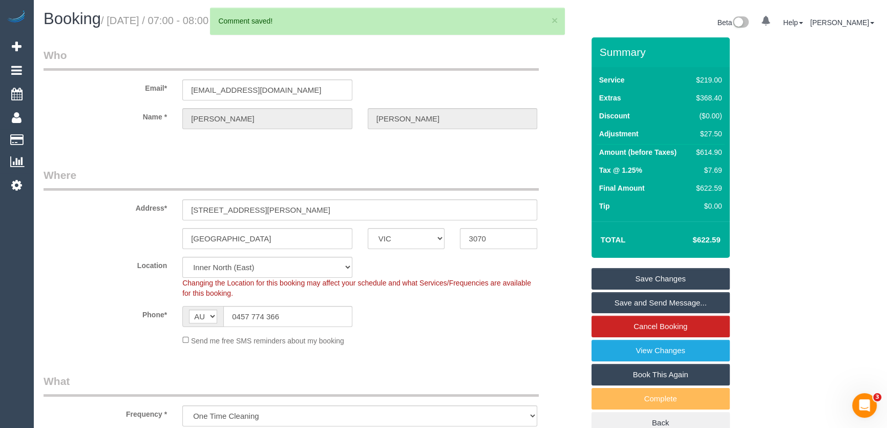
click at [643, 300] on link "Save and Send Message..." at bounding box center [660, 303] width 138 height 22
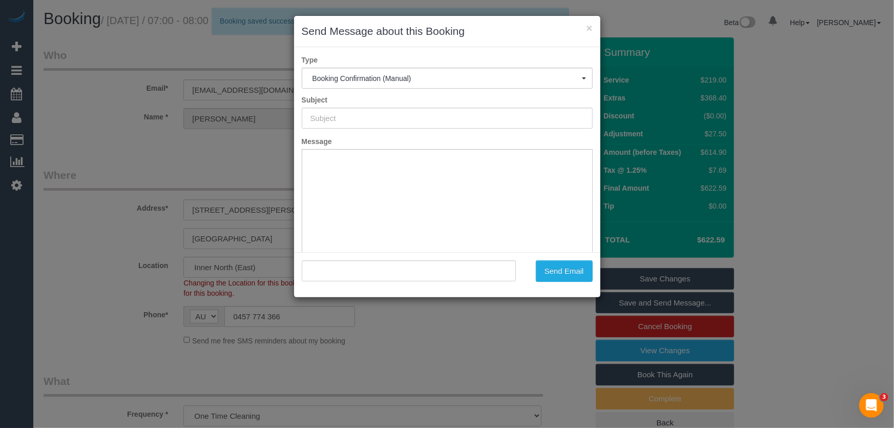
type input "Booking Confirmed"
type input ""Tamie McNiece" <tamiemcniece@gmail.com>"
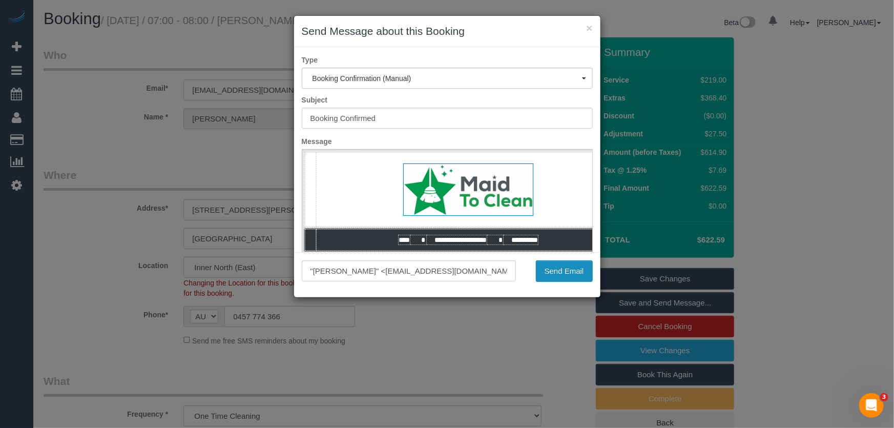
click at [567, 270] on button "Send Email" at bounding box center [564, 271] width 57 height 22
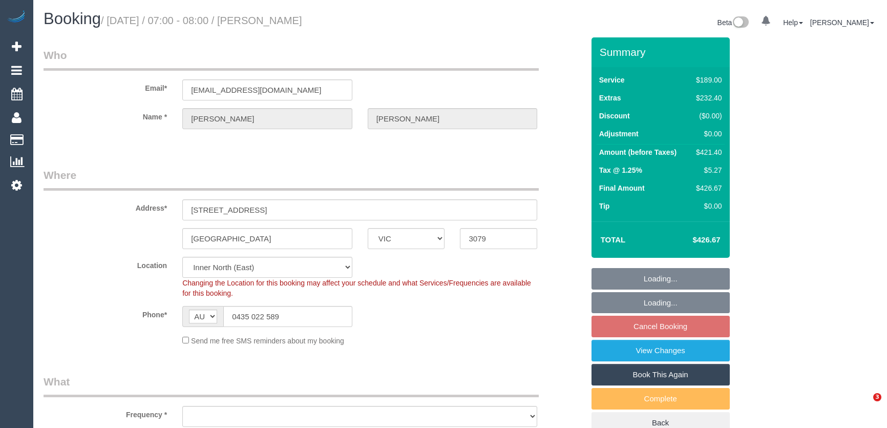
select select "VIC"
select select "object:771"
select select "string:stripe-pm_1S54iU2GScqysDRVuaiqpftx"
select select "number:28"
select select "number:15"
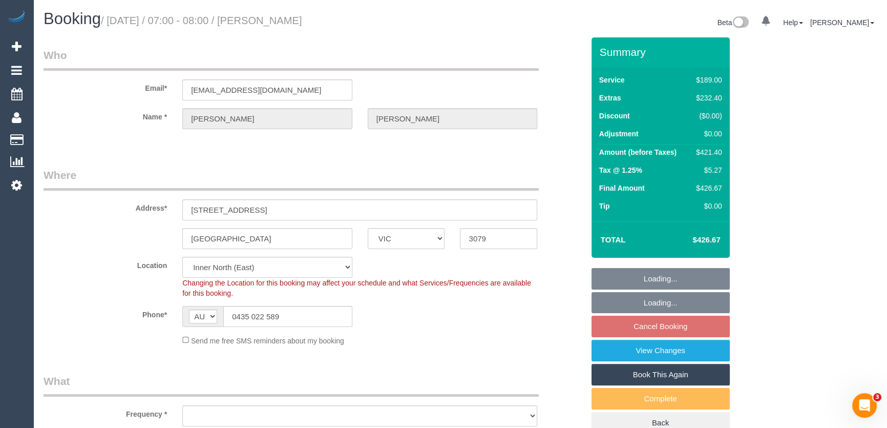
select select "number:19"
select select "number:36"
select select "number:13"
select select "spot1"
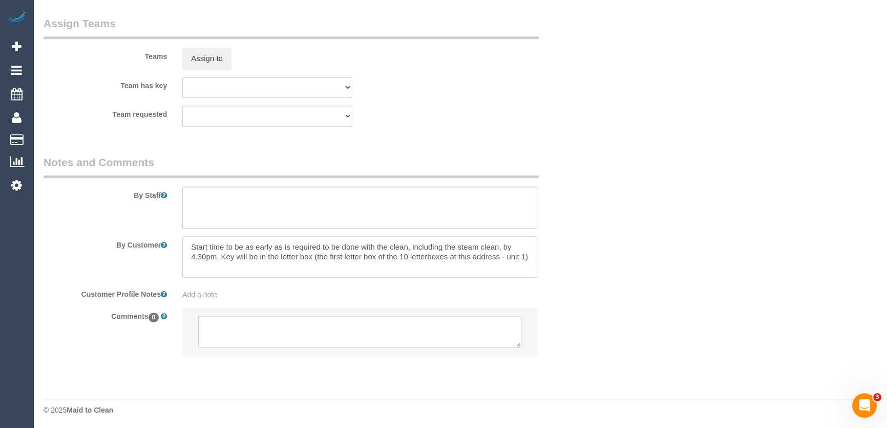
scroll to position [1539, 0]
click at [249, 331] on textarea at bounding box center [359, 329] width 323 height 32
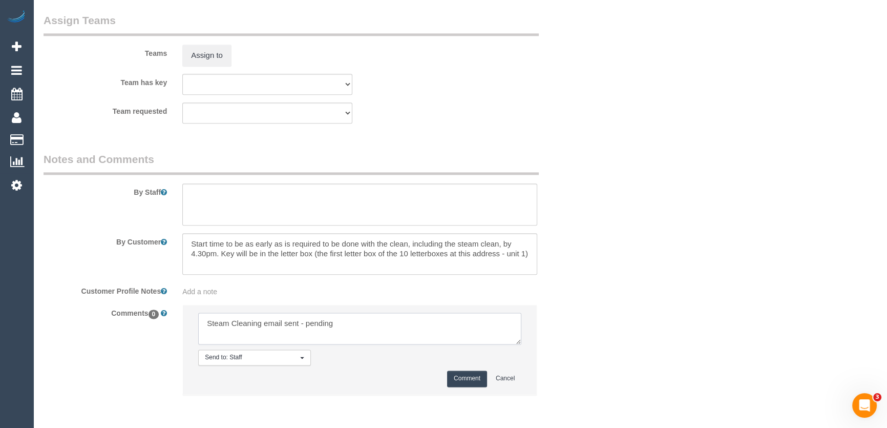
type textarea "Steam Cleaning email sent - pending"
click at [476, 382] on button "Comment" at bounding box center [467, 378] width 40 height 16
click at [457, 379] on button "Comment" at bounding box center [467, 378] width 40 height 16
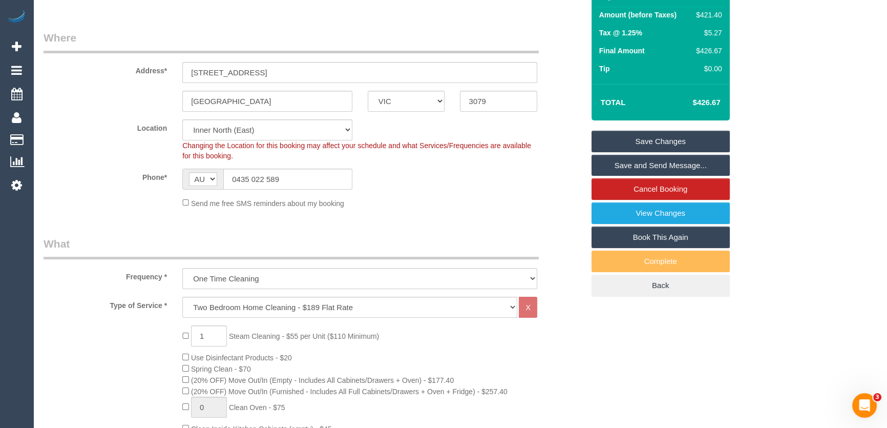
scroll to position [139, 0]
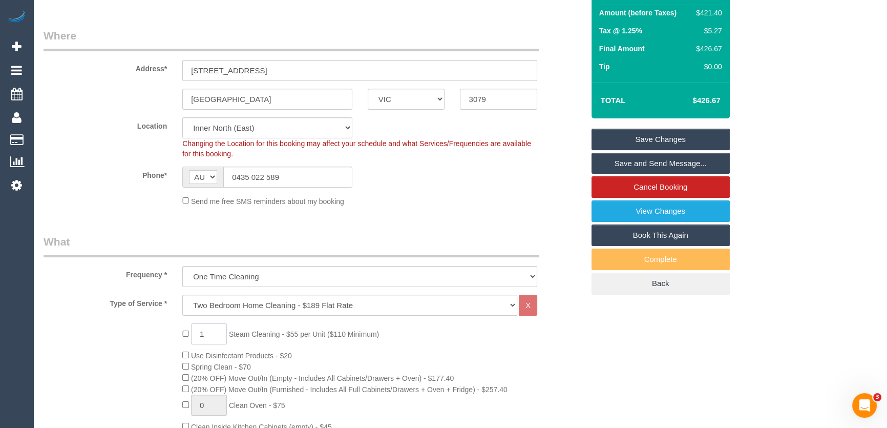
click at [210, 333] on input "1" at bounding box center [209, 333] width 36 height 21
type input "2"
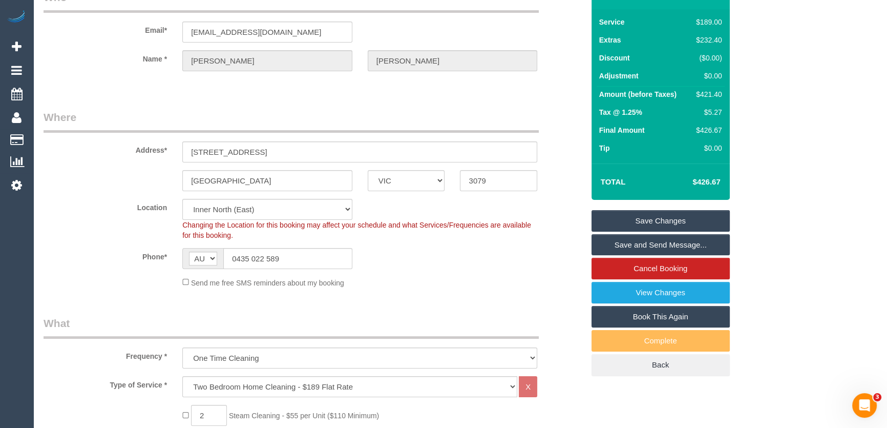
scroll to position [0, 0]
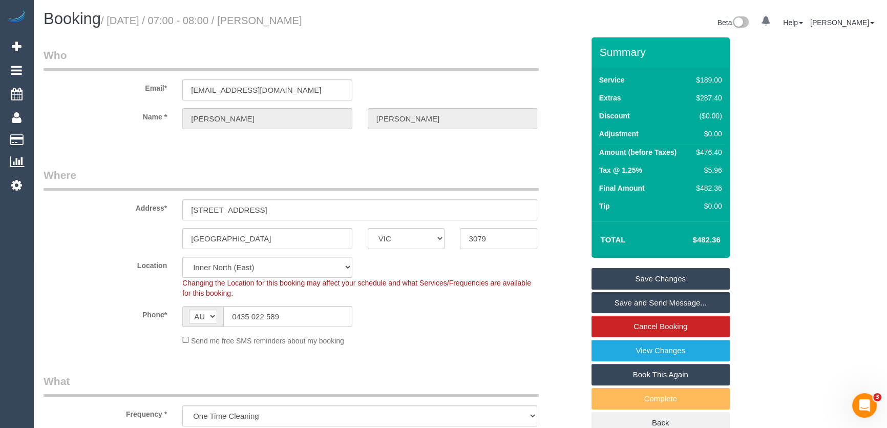
select select "spot26"
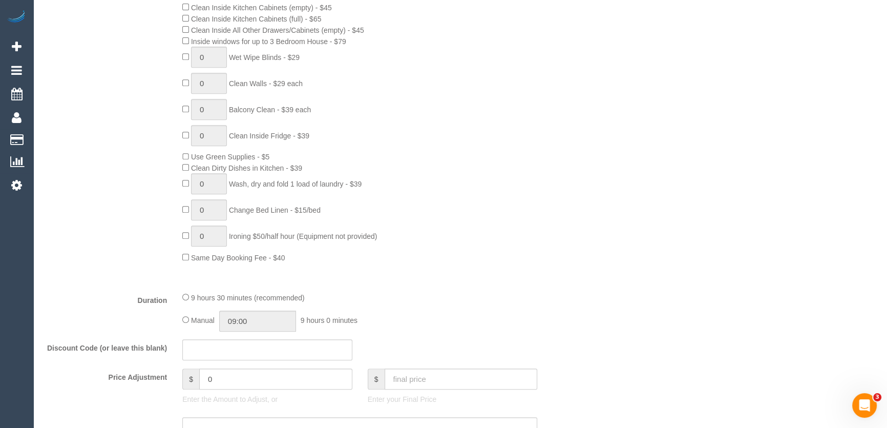
scroll to position [698, 0]
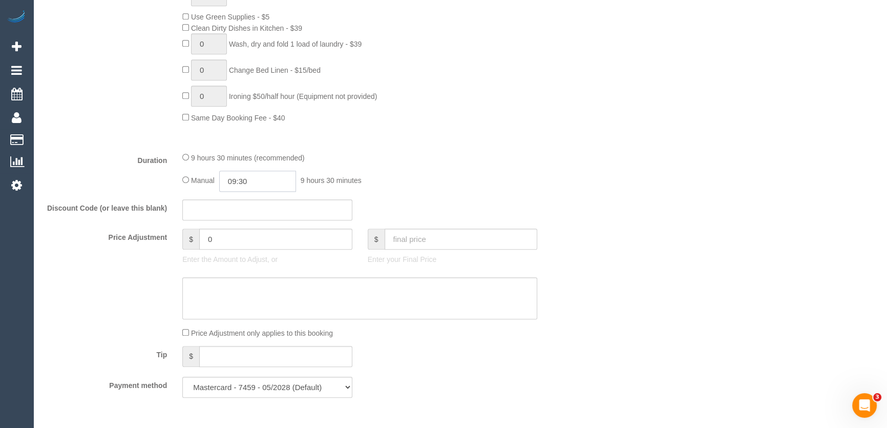
click at [273, 179] on input "09:30" at bounding box center [257, 181] width 77 height 21
click at [246, 236] on li "07:00" at bounding box center [247, 241] width 46 height 13
type input "07:00"
click at [434, 173] on div "Manual 07:00 7 hours 0 minutes" at bounding box center [359, 181] width 355 height 21
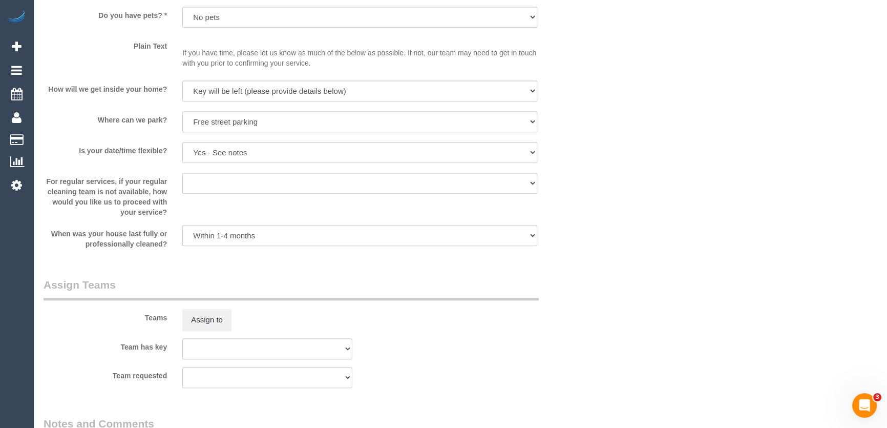
scroll to position [1396, 0]
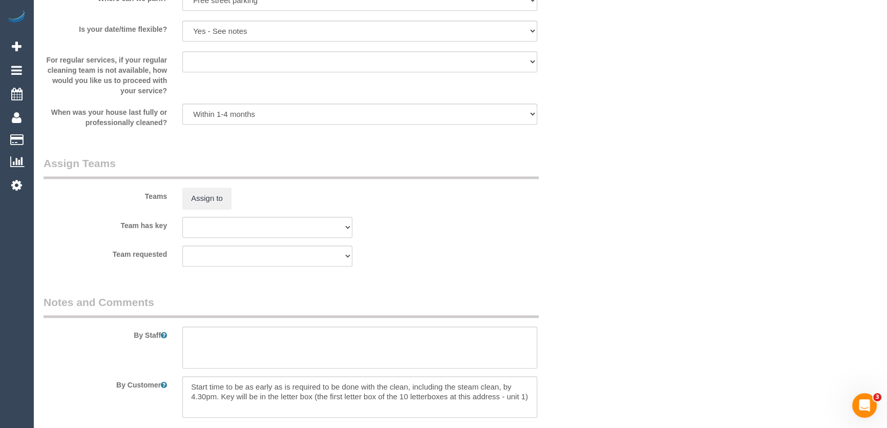
select select "spot51"
click at [226, 343] on textarea at bounding box center [359, 347] width 355 height 42
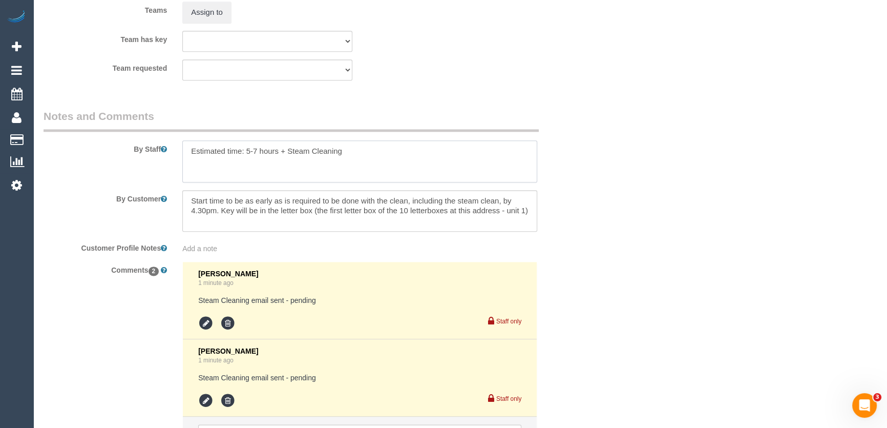
scroll to position [1675, 0]
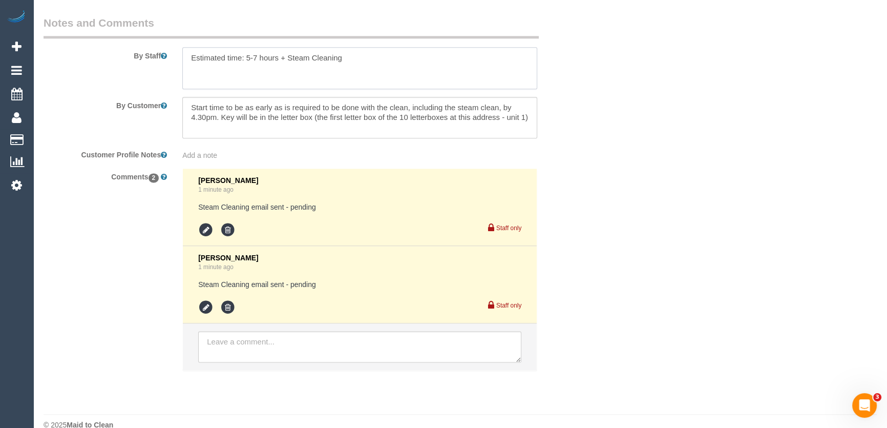
type textarea "Estimated time: 5-7 hours + Steam Cleaning"
click at [241, 353] on textarea at bounding box center [359, 347] width 323 height 32
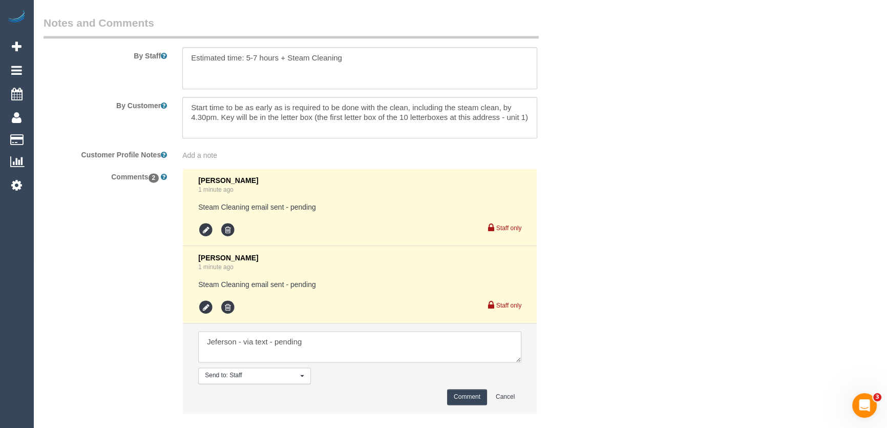
type textarea "Jeferson - via text - pending"
click at [460, 397] on button "Comment" at bounding box center [467, 397] width 40 height 16
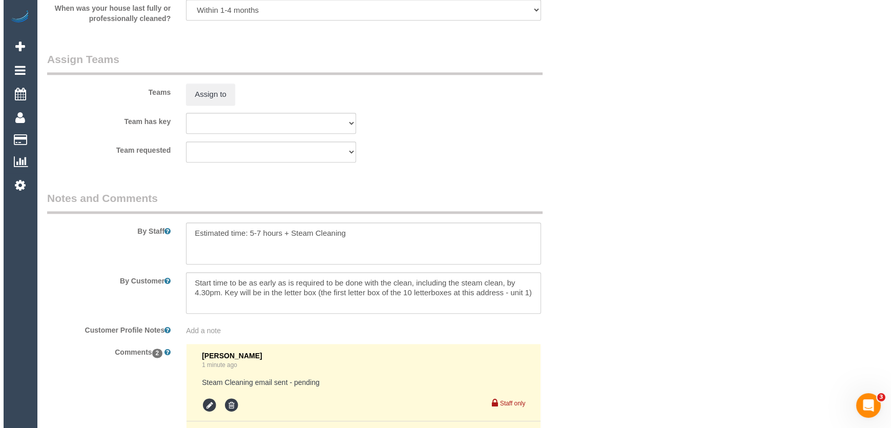
scroll to position [1396, 0]
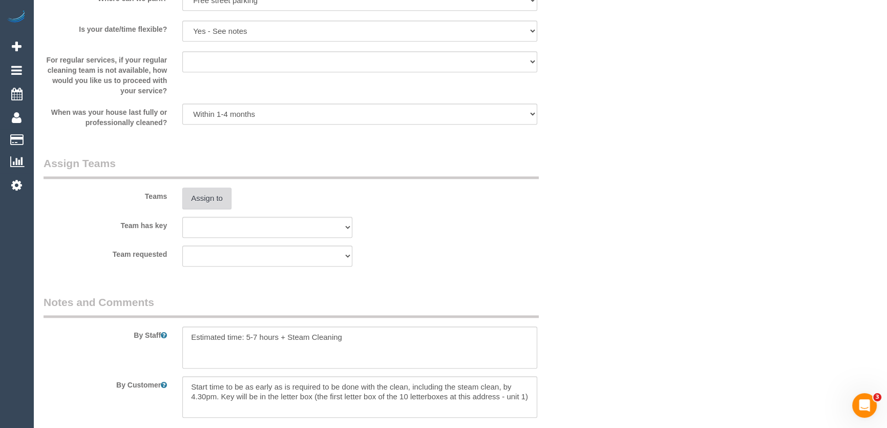
click at [199, 196] on button "Assign to" at bounding box center [206, 198] width 49 height 22
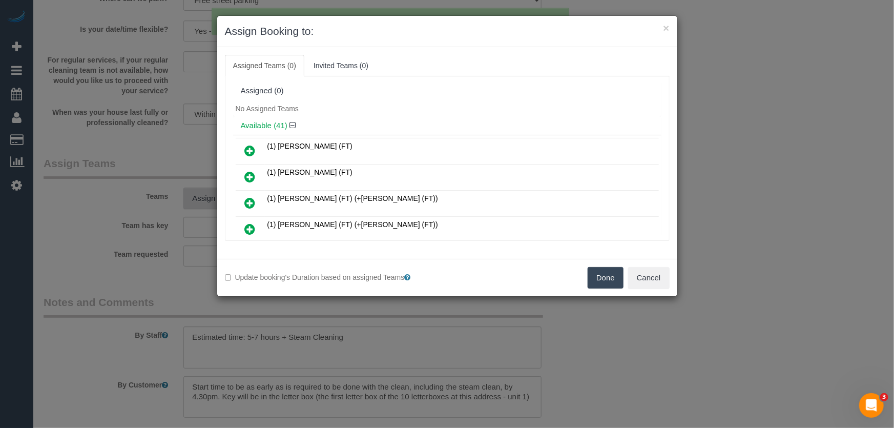
scroll to position [3419, 0]
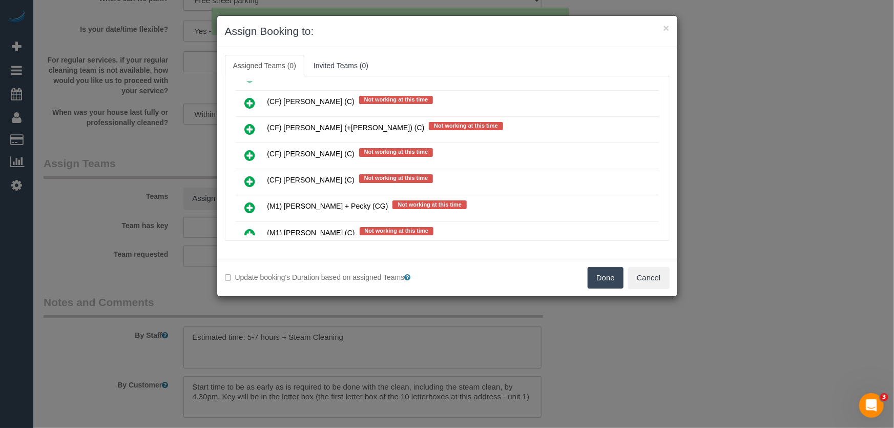
click at [249, 228] on icon at bounding box center [250, 234] width 11 height 12
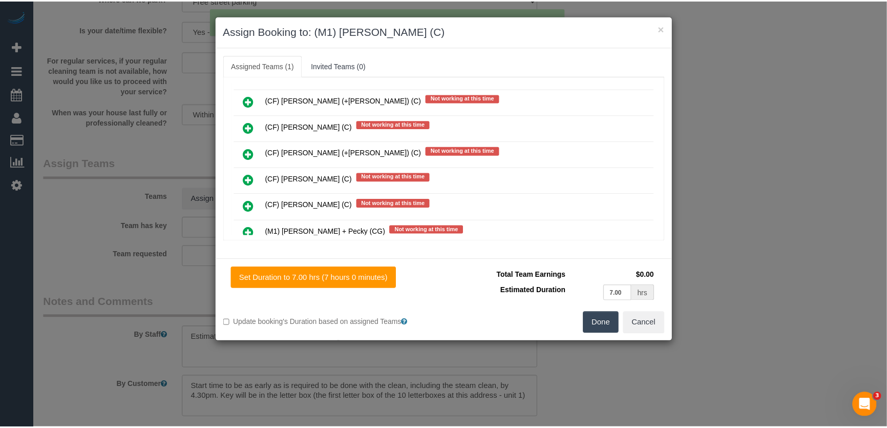
scroll to position [3443, 0]
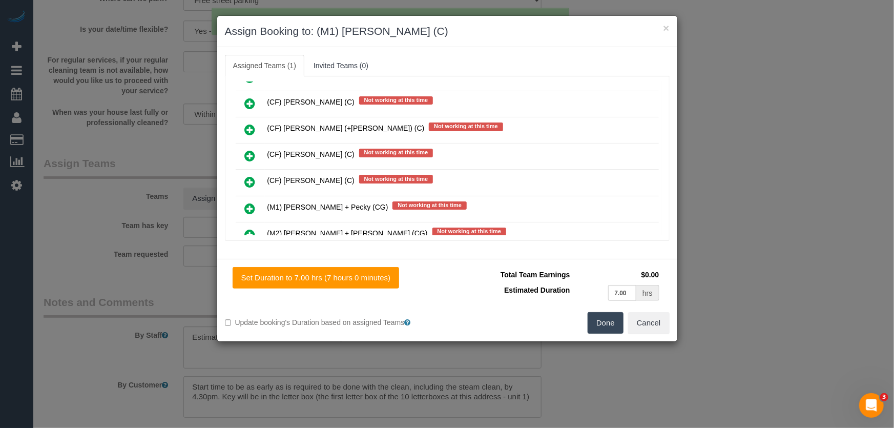
click at [594, 323] on button "Done" at bounding box center [605, 323] width 36 height 22
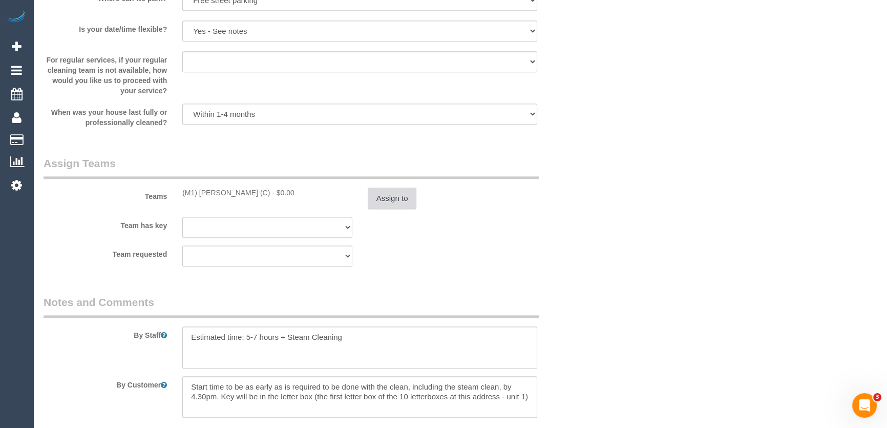
click at [395, 201] on button "Assign to" at bounding box center [392, 198] width 49 height 22
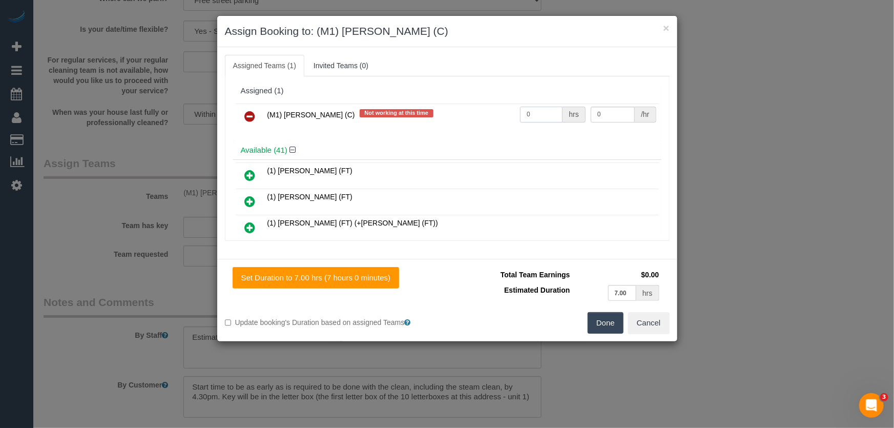
click at [541, 117] on input "0" at bounding box center [541, 115] width 43 height 16
type input "1"
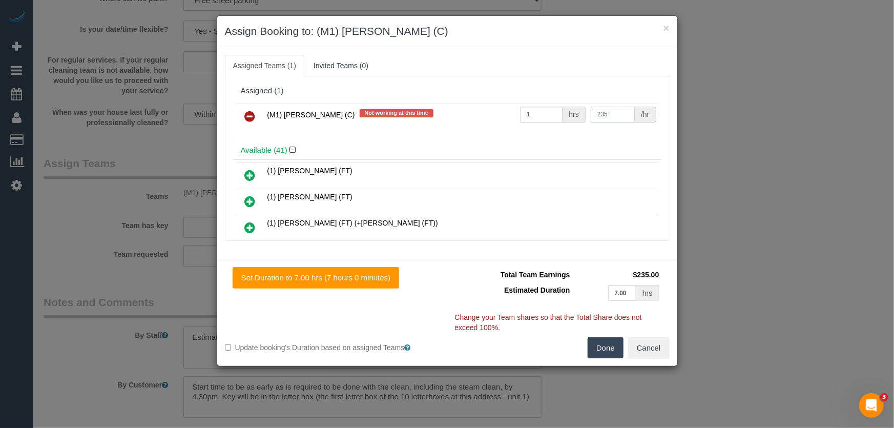
type input "235"
click at [599, 343] on button "Done" at bounding box center [605, 348] width 36 height 22
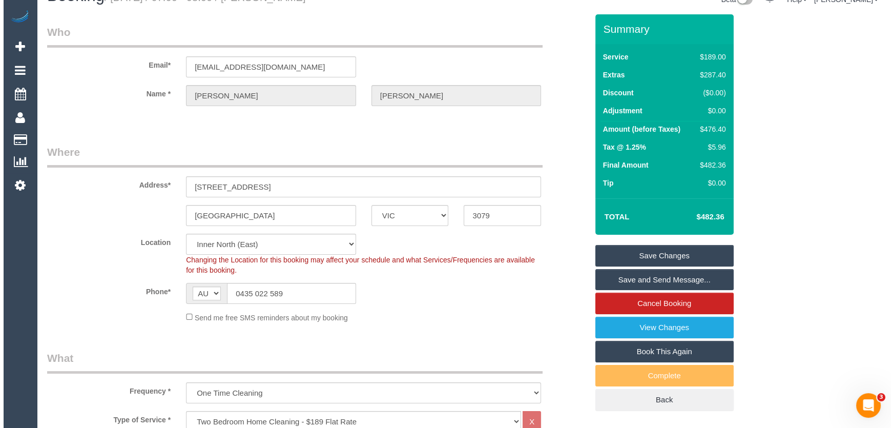
scroll to position [0, 0]
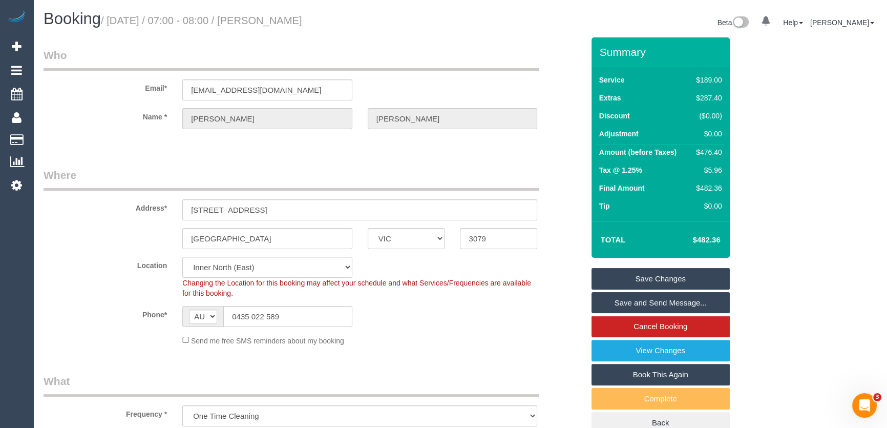
click at [298, 18] on small "/ September 16, 2025 / 07:00 - 08:00 / Noah Smith" at bounding box center [201, 20] width 201 height 11
copy small "Noah Smith"
click at [642, 281] on link "Save Changes" at bounding box center [660, 279] width 138 height 22
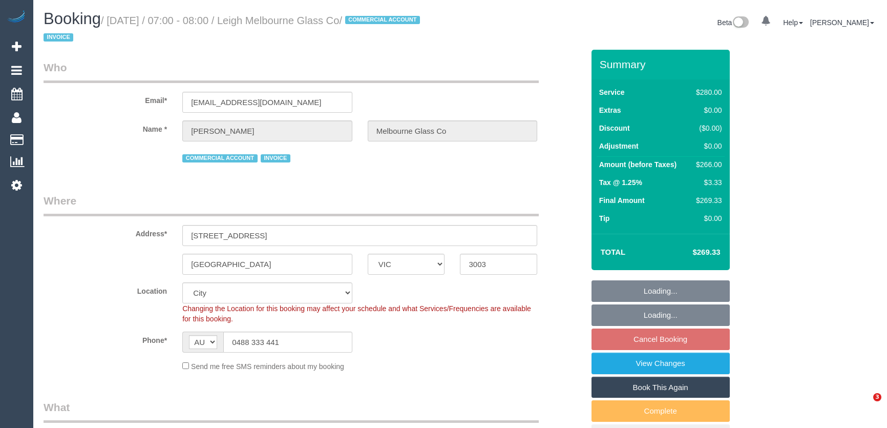
select select "VIC"
select select "object:672"
select select "number:28"
select select "number:14"
select select "number:19"
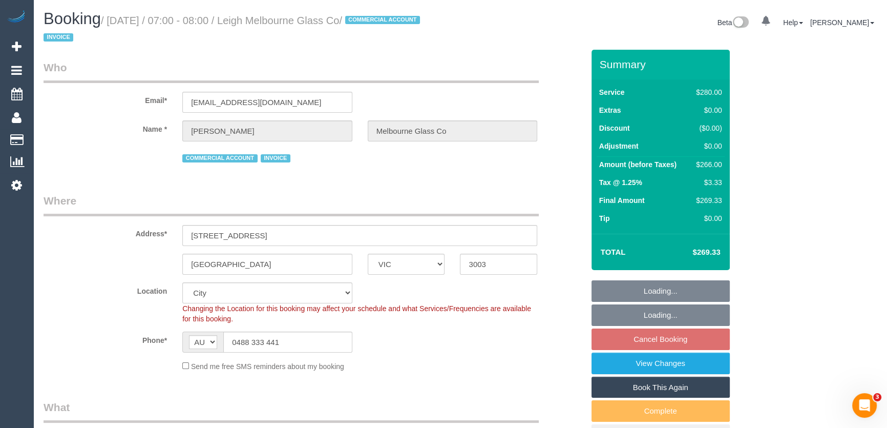
select select "number:36"
select select "2"
select select "spot1"
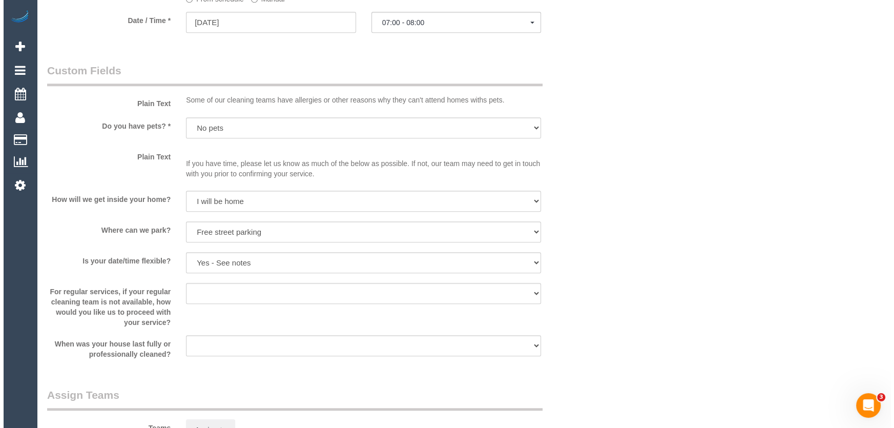
scroll to position [1303, 0]
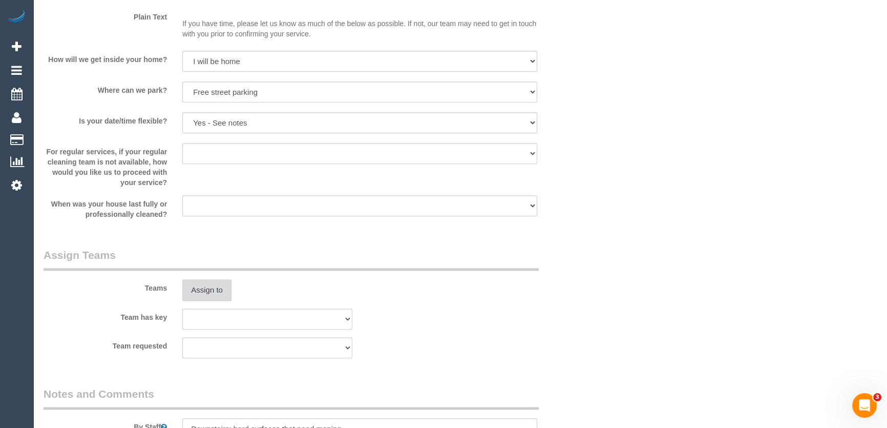
click at [210, 294] on button "Assign to" at bounding box center [206, 290] width 49 height 22
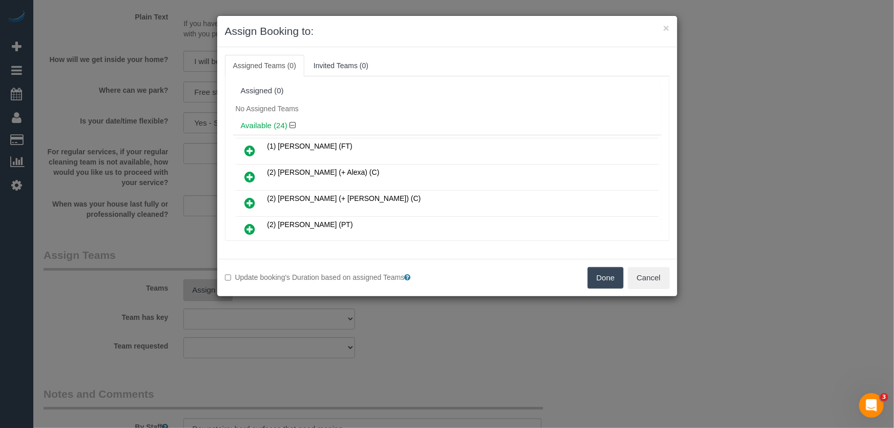
scroll to position [115, 0]
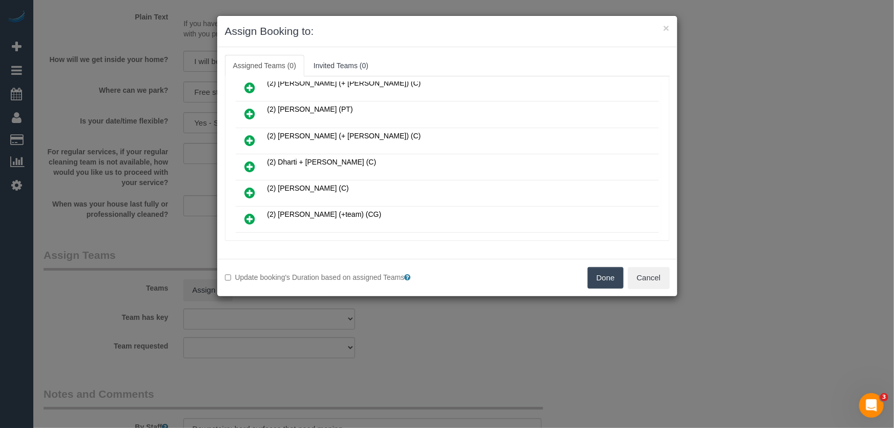
click at [248, 157] on link at bounding box center [250, 167] width 24 height 20
click at [248, 183] on link at bounding box center [250, 193] width 24 height 20
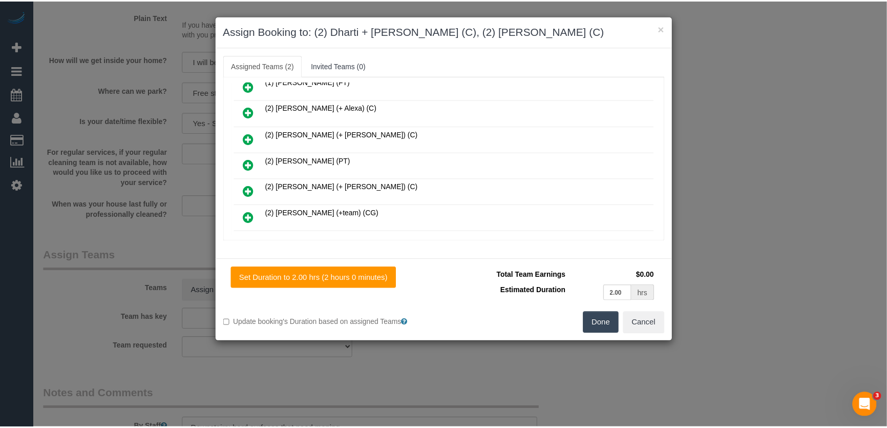
scroll to position [164, 0]
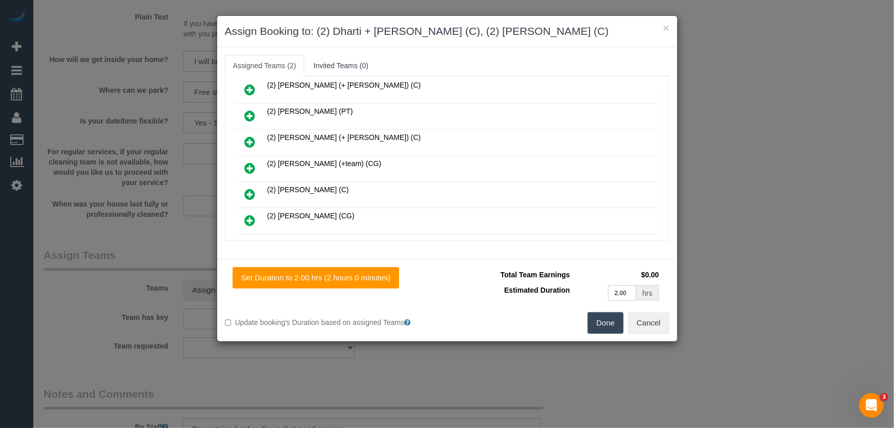
click at [600, 320] on button "Done" at bounding box center [605, 323] width 36 height 22
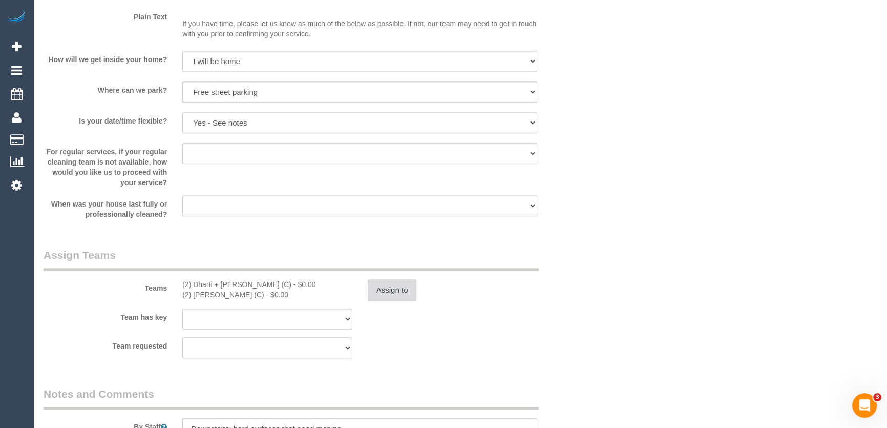
click at [394, 296] on button "Assign to" at bounding box center [392, 290] width 49 height 22
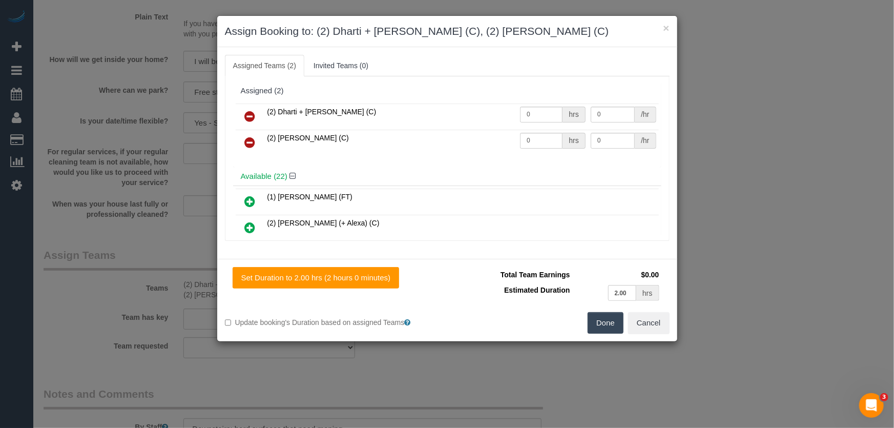
click at [249, 141] on icon at bounding box center [250, 142] width 11 height 12
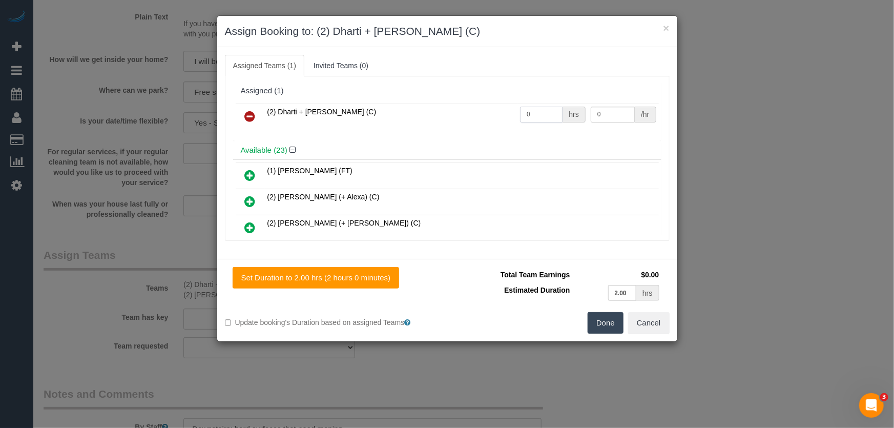
click at [543, 112] on input "0" at bounding box center [541, 115] width 43 height 16
type input "4"
type input "35"
click at [602, 323] on button "Done" at bounding box center [605, 323] width 36 height 22
click at [602, 323] on div "Done Cancel" at bounding box center [562, 323] width 230 height 22
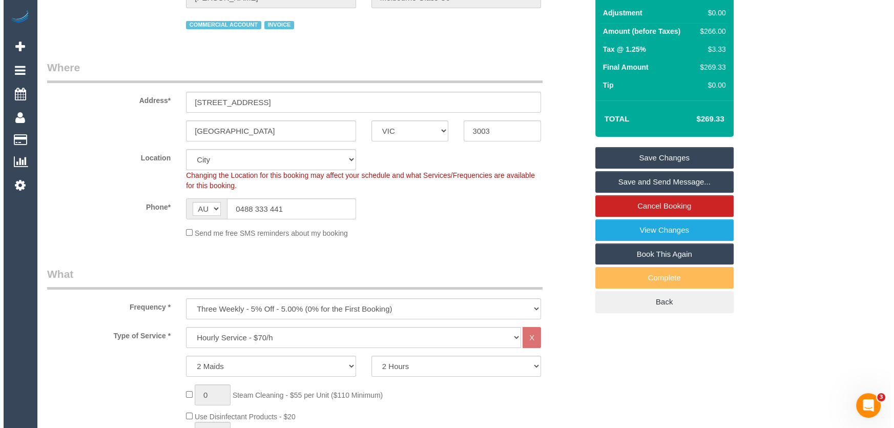
scroll to position [0, 0]
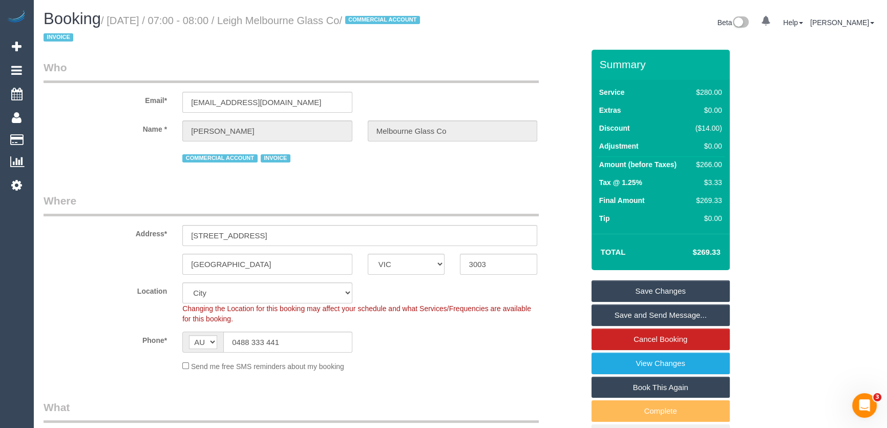
click at [284, 22] on small "/ [DATE] / 07:00 - 08:00 / Leigh Melbourne Glass Co / COMMERCIAL ACCOUNT INVOICE" at bounding box center [233, 29] width 379 height 29
copy small "Leigh Melbourne Glass Co"
click at [616, 313] on link "Save and Send Message..." at bounding box center [660, 315] width 138 height 22
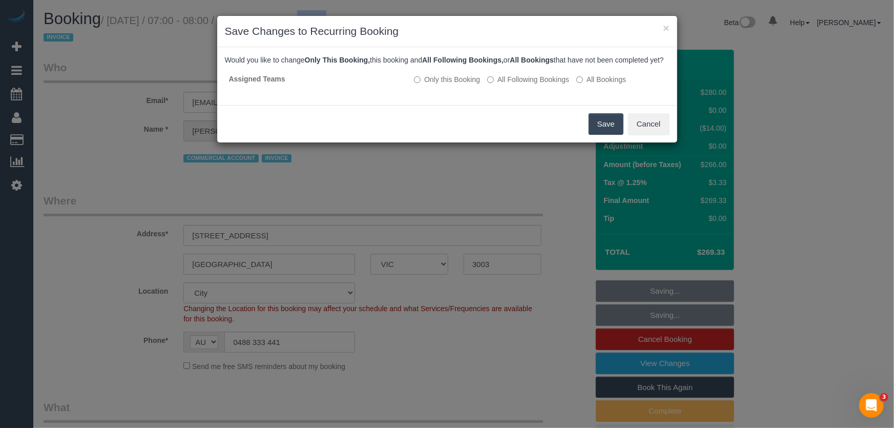
click at [602, 135] on button "Save" at bounding box center [605, 124] width 35 height 22
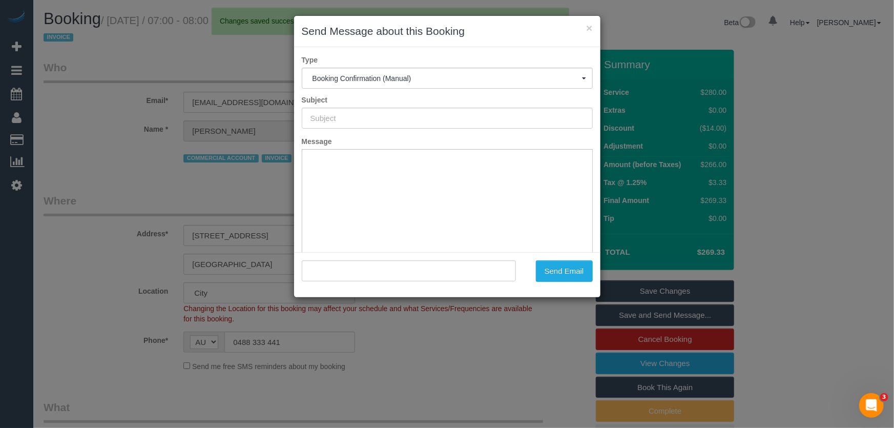
type input "Booking Confirmed"
type input ""Leigh Melbourne Glass Co" <[EMAIL_ADDRESS][DOMAIN_NAME]>"
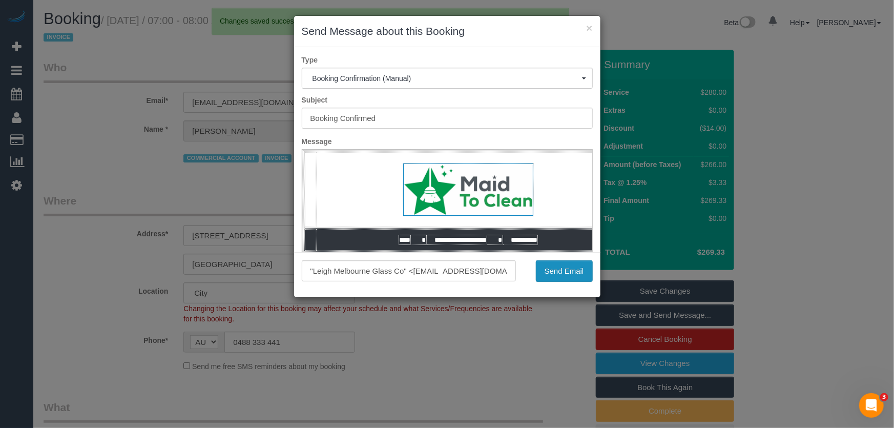
click at [551, 278] on button "Send Email" at bounding box center [564, 271] width 57 height 22
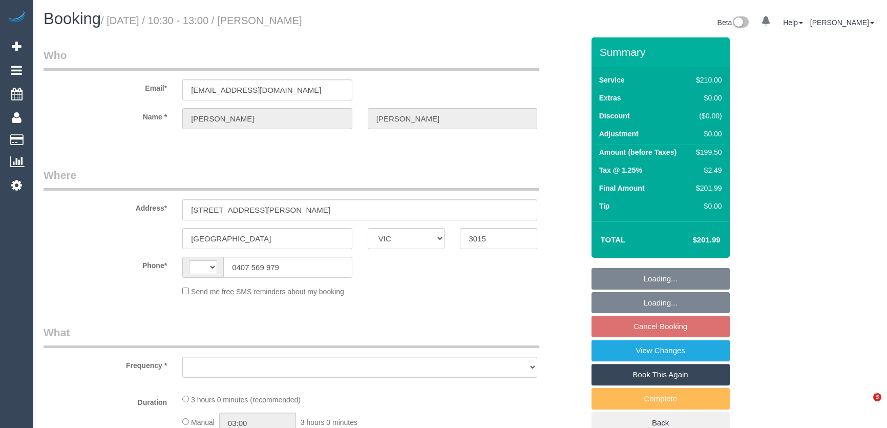
select select "VIC"
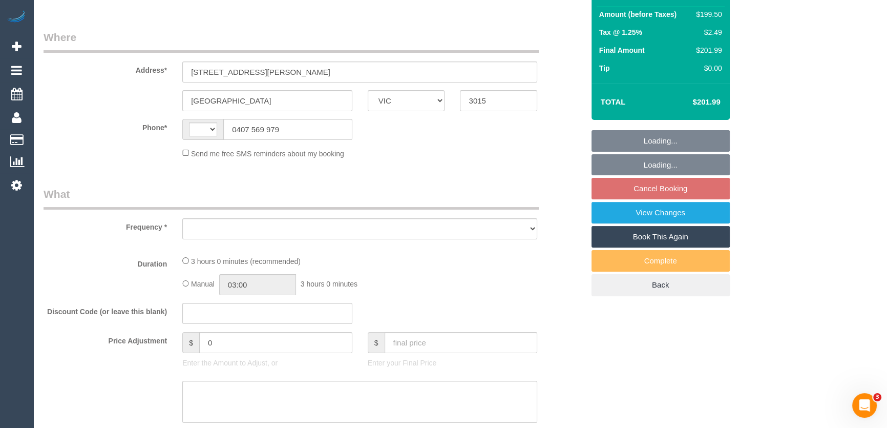
select select "string:AU"
select select "object:522"
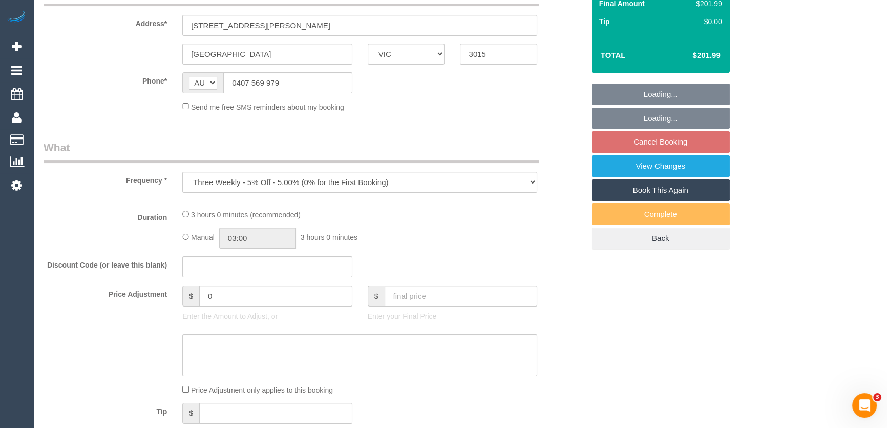
select select "string:stripe-pm_1RftBV2GScqysDRVj1GvkKvE"
select select "180"
select select "number:28"
select select "number:14"
select select "number:19"
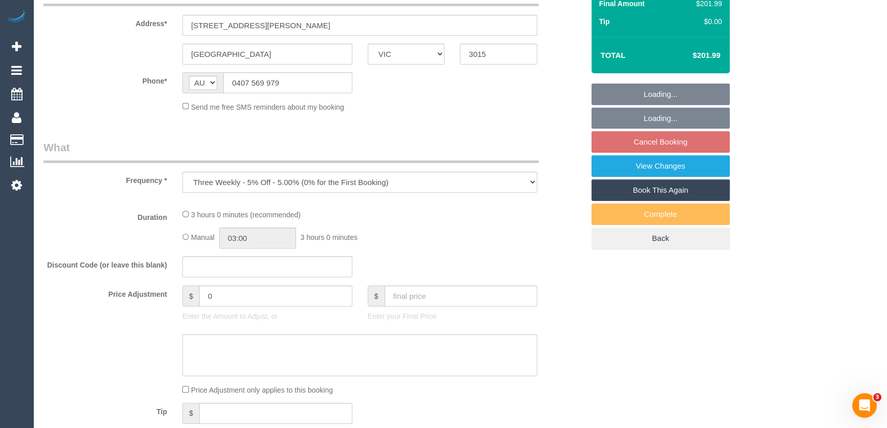
select select "number:22"
select select "number:35"
select select "number:13"
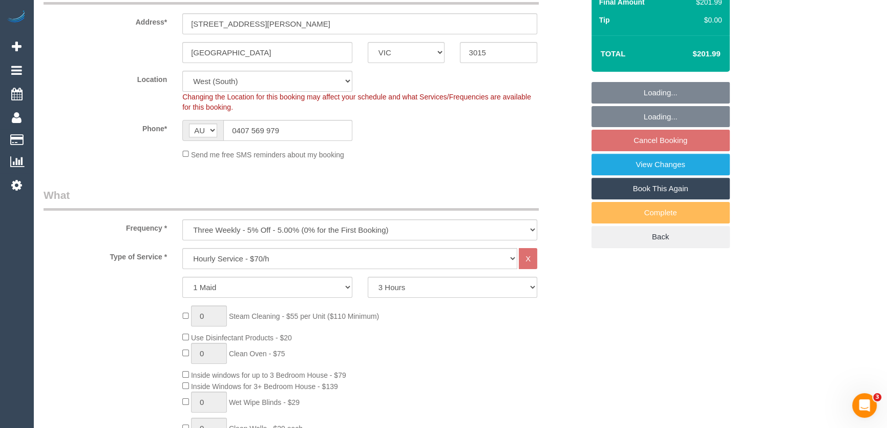
select select "object:839"
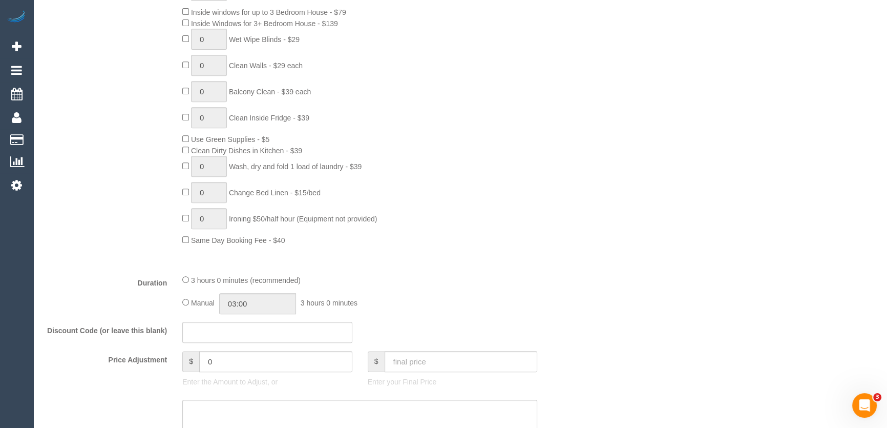
scroll to position [558, 0]
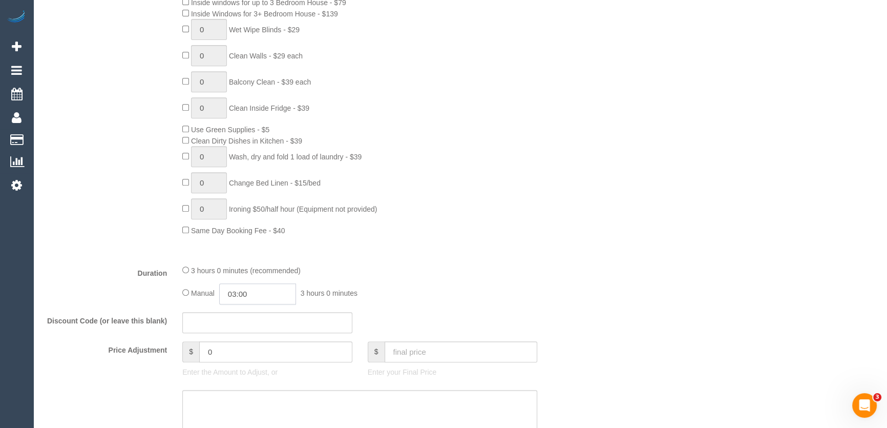
click at [285, 302] on input "03:00" at bounding box center [257, 293] width 77 height 21
type input "01:30"
click at [252, 323] on li "01:30" at bounding box center [247, 322] width 46 height 13
click at [465, 282] on div "3 hours 0 minutes (recommended) Manual 01:30 1 hour 30 minutes" at bounding box center [360, 284] width 370 height 40
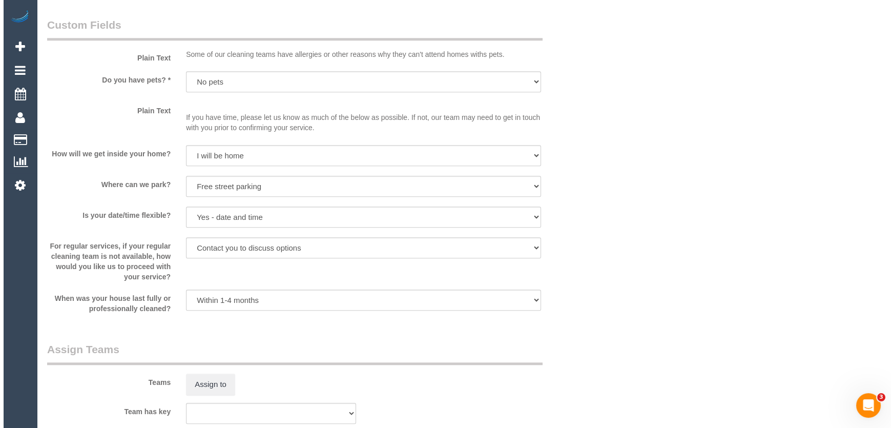
scroll to position [1303, 0]
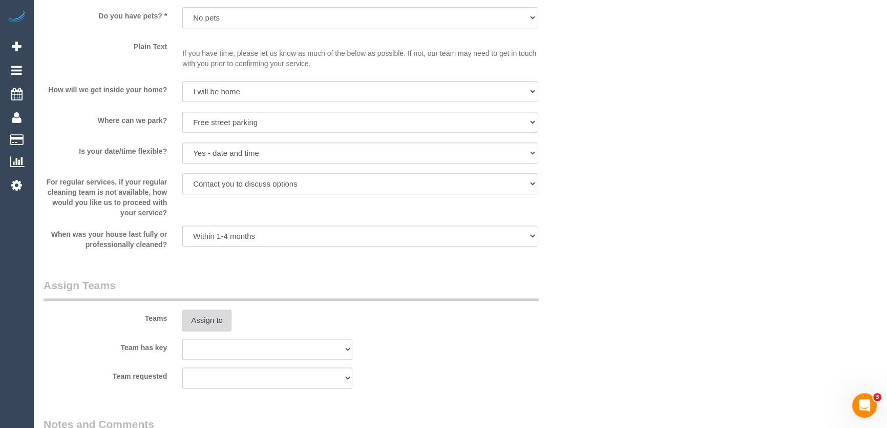
click at [204, 320] on button "Assign to" at bounding box center [206, 320] width 49 height 22
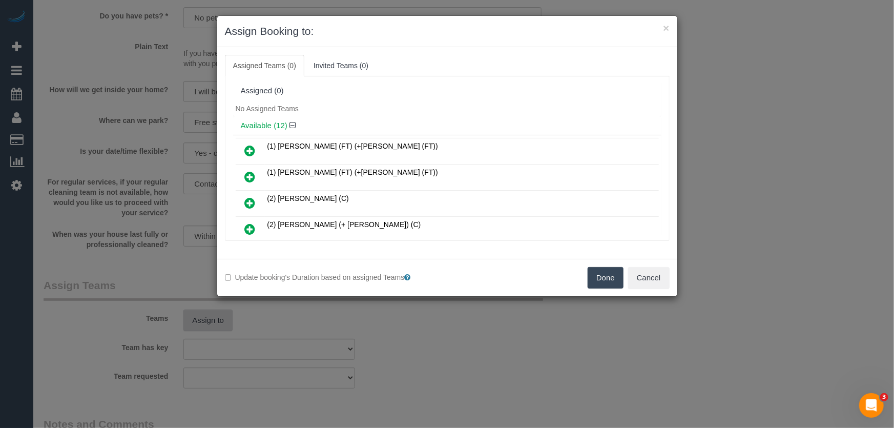
scroll to position [141, 0]
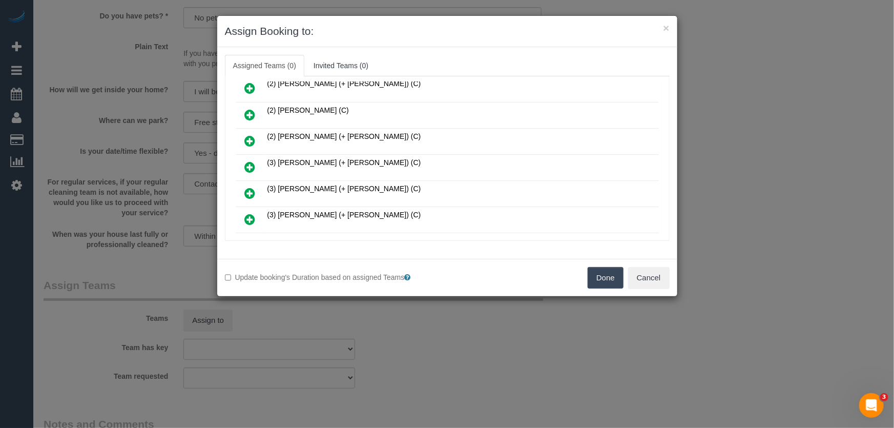
click at [247, 162] on icon at bounding box center [250, 167] width 11 height 12
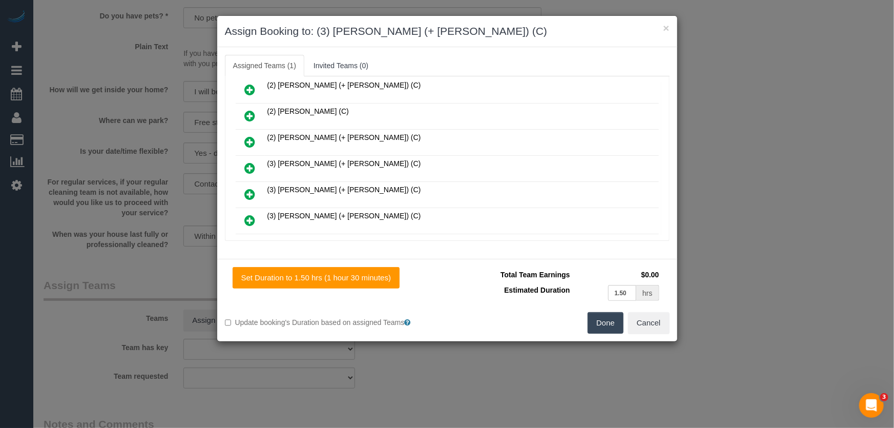
click at [247, 162] on icon at bounding box center [250, 168] width 11 height 12
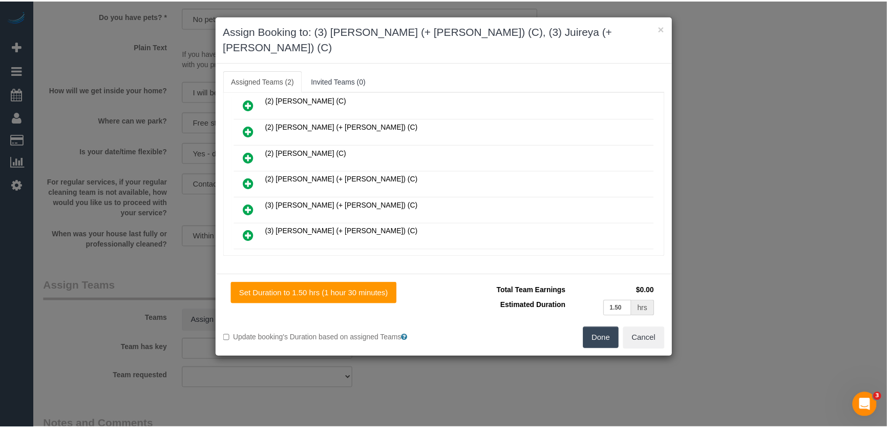
scroll to position [190, 0]
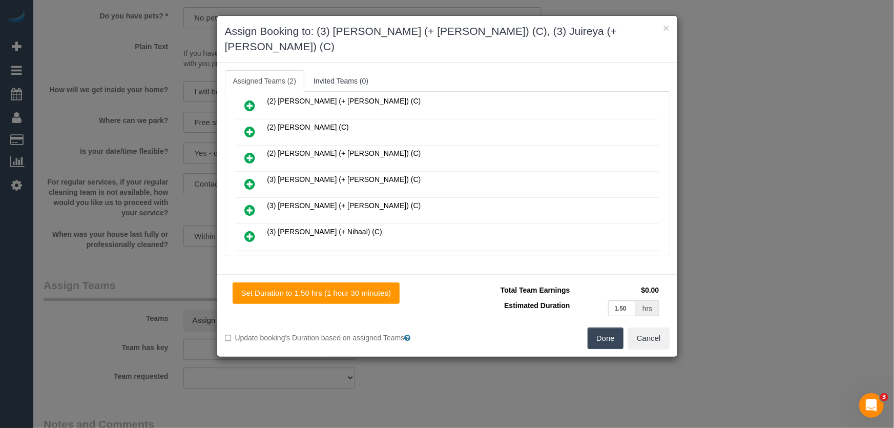
click at [614, 327] on button "Done" at bounding box center [605, 338] width 36 height 22
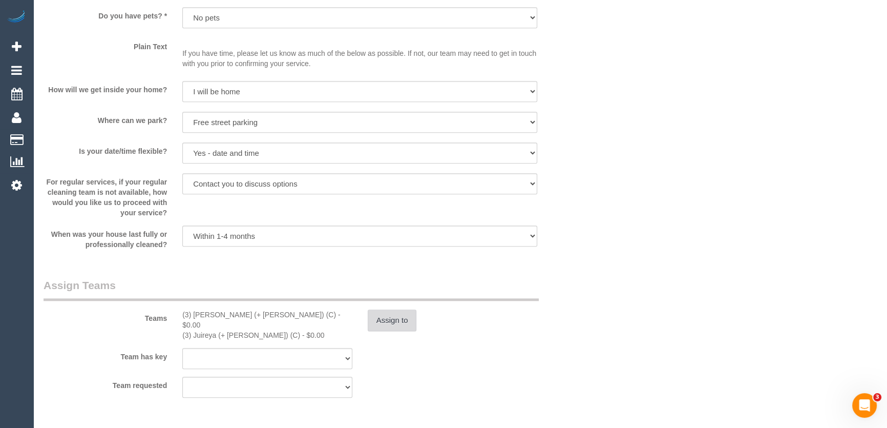
click at [405, 321] on button "Assign to" at bounding box center [392, 320] width 49 height 22
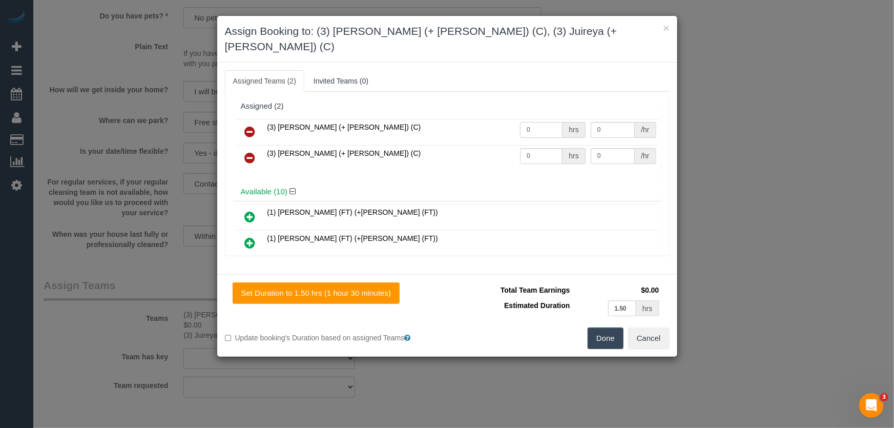
click at [528, 122] on input "0" at bounding box center [541, 130] width 43 height 16
type input "1.5"
type input "35"
click at [538, 148] on input "0" at bounding box center [541, 156] width 43 height 16
type input "1.5"
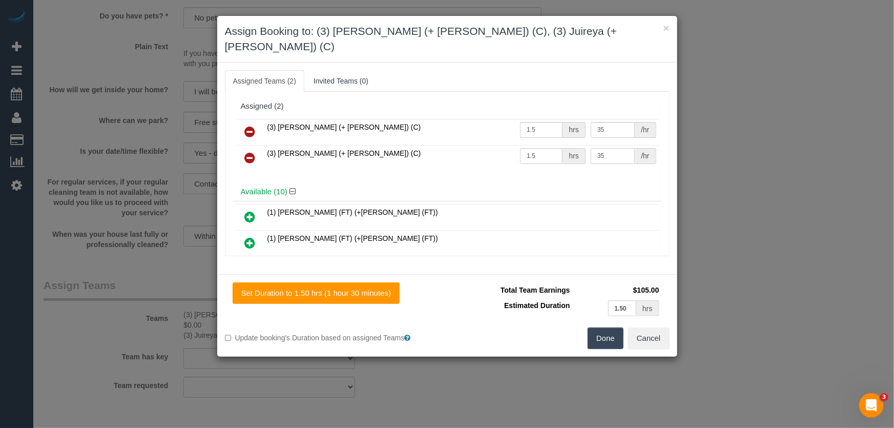
type input "35"
click at [599, 327] on button "Done" at bounding box center [605, 338] width 36 height 22
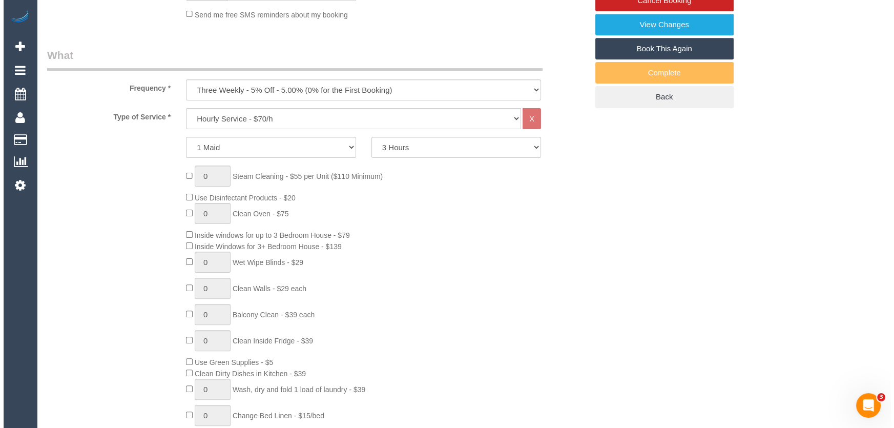
scroll to position [0, 0]
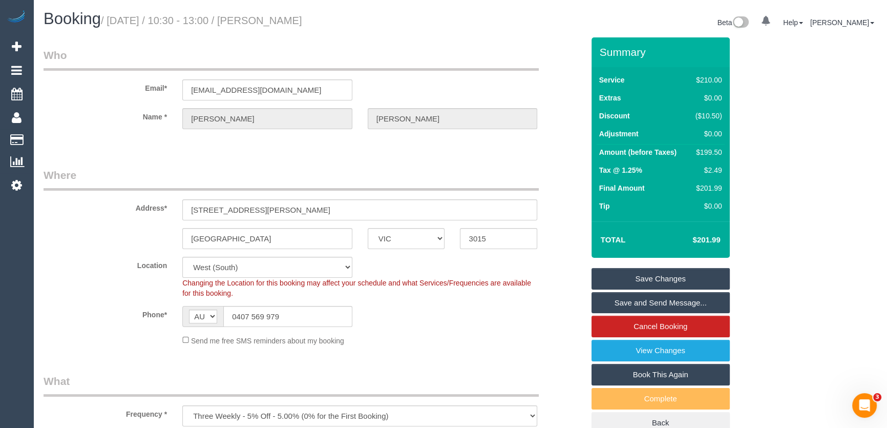
click at [289, 17] on small "/ September 16, 2025 / 10:30 - 13:00 / Sally Tonge" at bounding box center [201, 20] width 201 height 11
copy small "Sally Tonge"
click at [622, 299] on link "Save and Send Message..." at bounding box center [660, 303] width 138 height 22
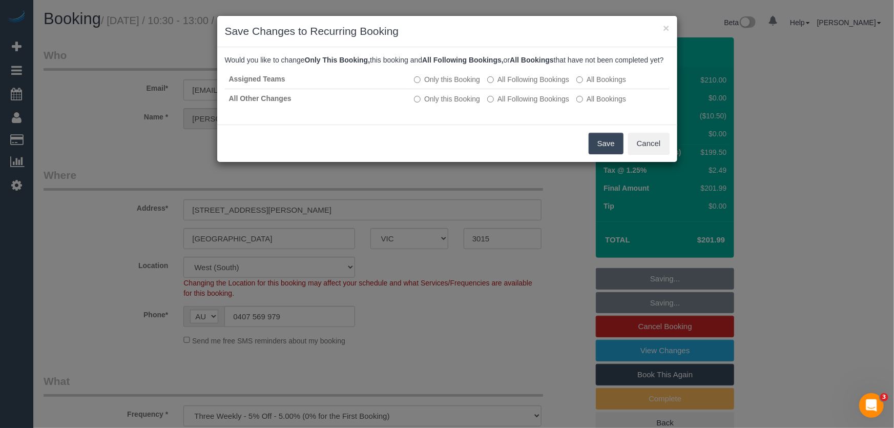
click at [603, 153] on button "Save" at bounding box center [605, 144] width 35 height 22
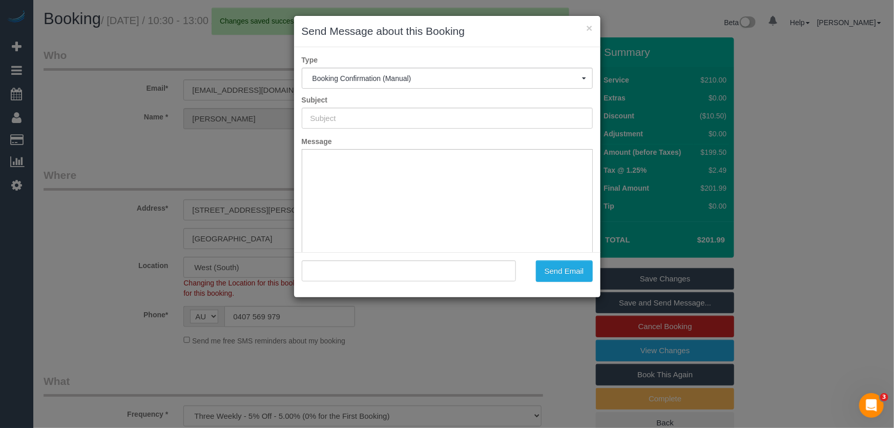
type input "Booking Confirmed"
type input ""Sally Tonge" <sallyjtonge@gmail.com>"
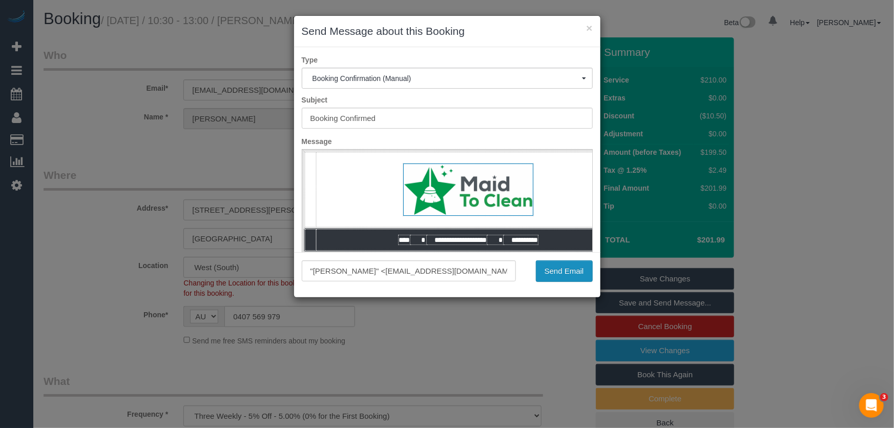
click at [563, 274] on button "Send Email" at bounding box center [564, 271] width 57 height 22
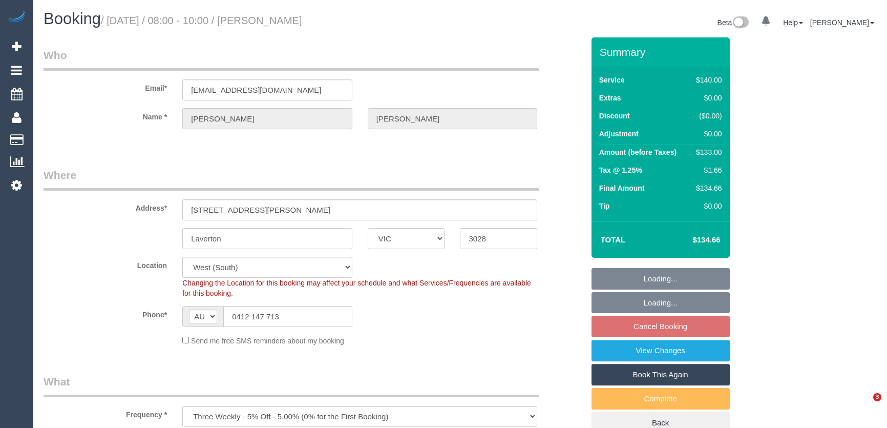
select select "VIC"
select select "number:28"
select select "number:14"
select select "number:18"
select select "number:24"
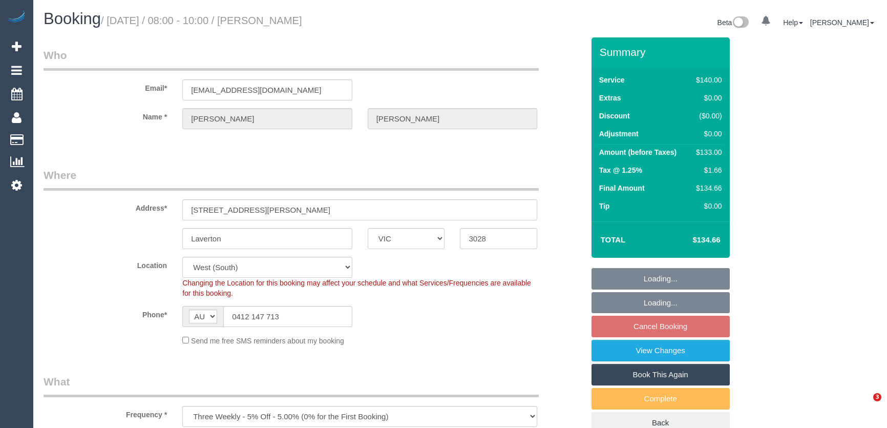
select select "number:34"
select select "number:13"
select select "spot2"
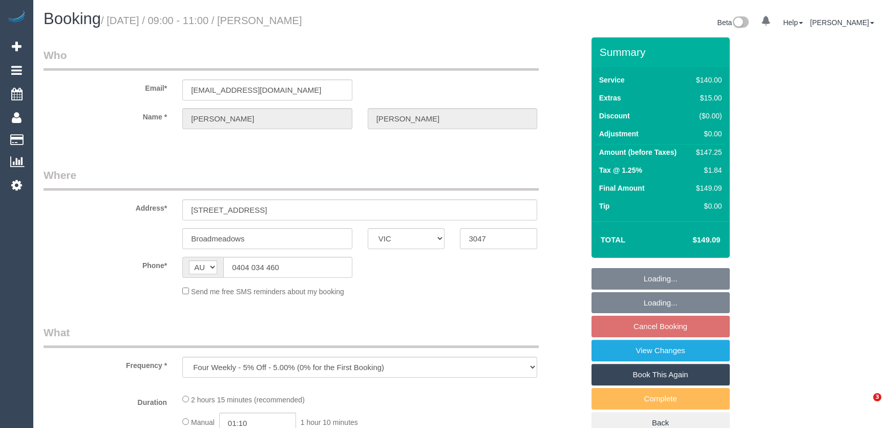
select select "VIC"
select select "string:stripe-pm_1IhmNM2GScqysDRVdzur1TsV"
select select "number:28"
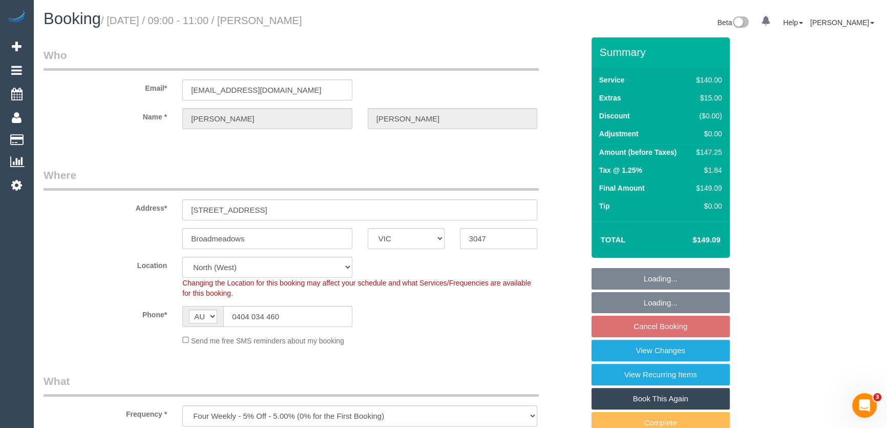
select select "object:1606"
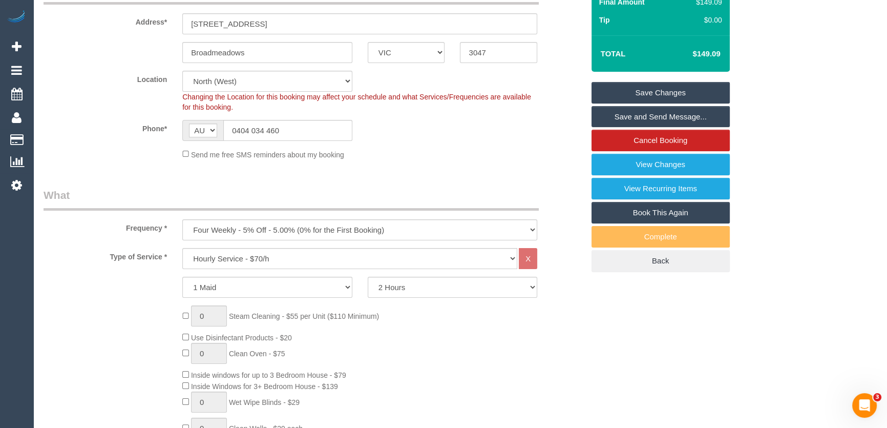
scroll to position [651, 0]
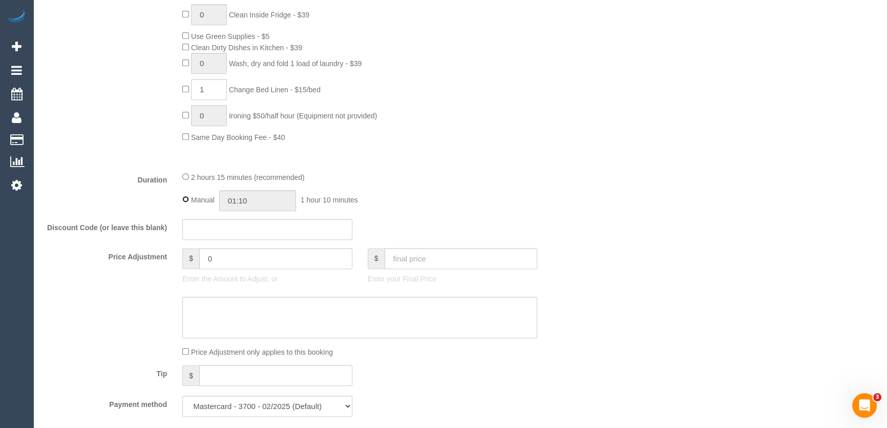
type input "02:15"
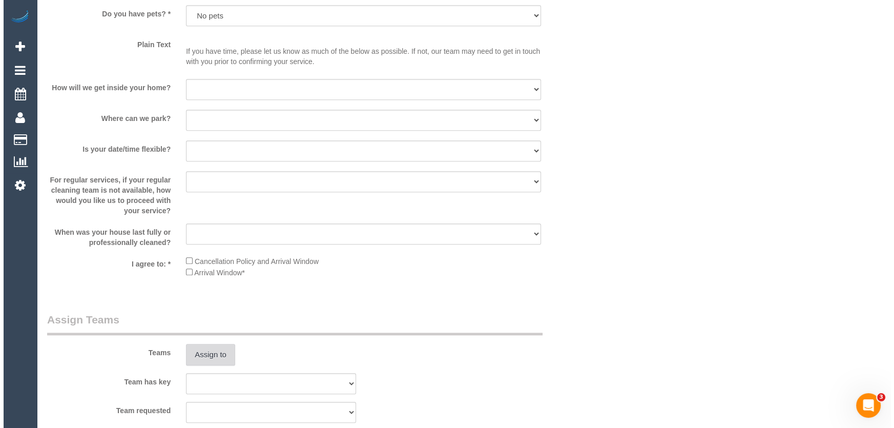
scroll to position [1350, 0]
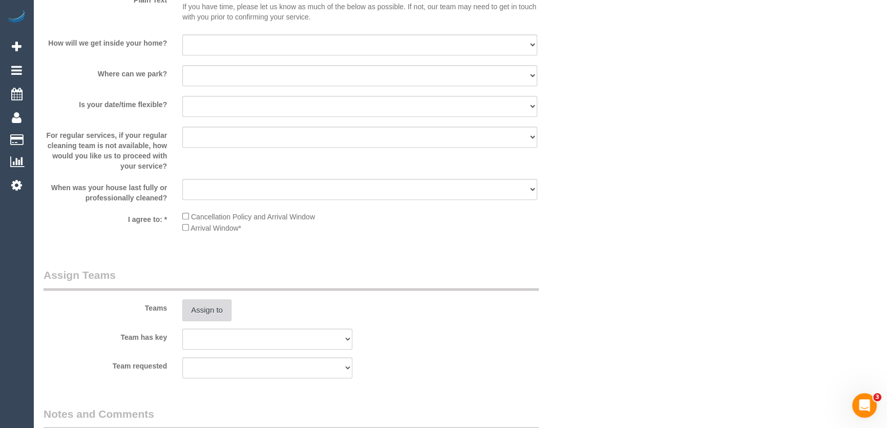
click at [209, 312] on button "Assign to" at bounding box center [206, 310] width 49 height 22
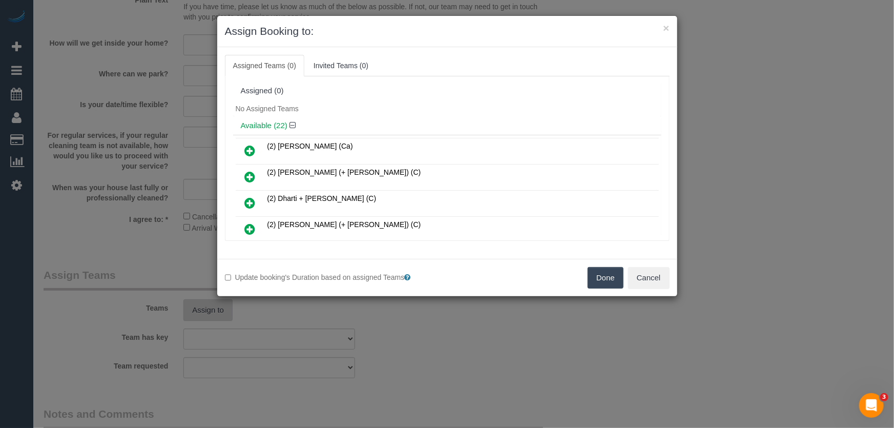
scroll to position [295, 0]
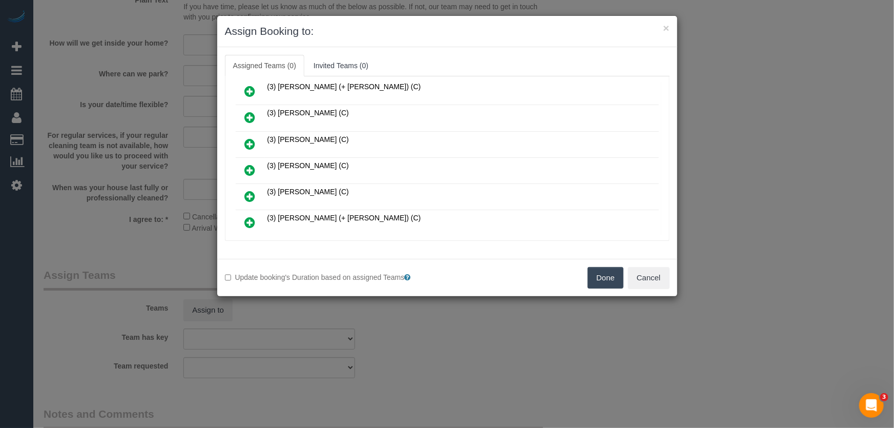
click at [250, 164] on icon at bounding box center [250, 170] width 11 height 12
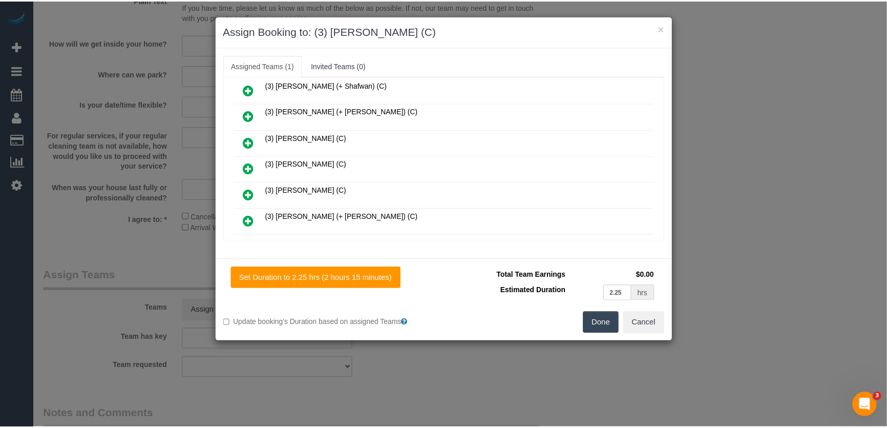
scroll to position [319, 0]
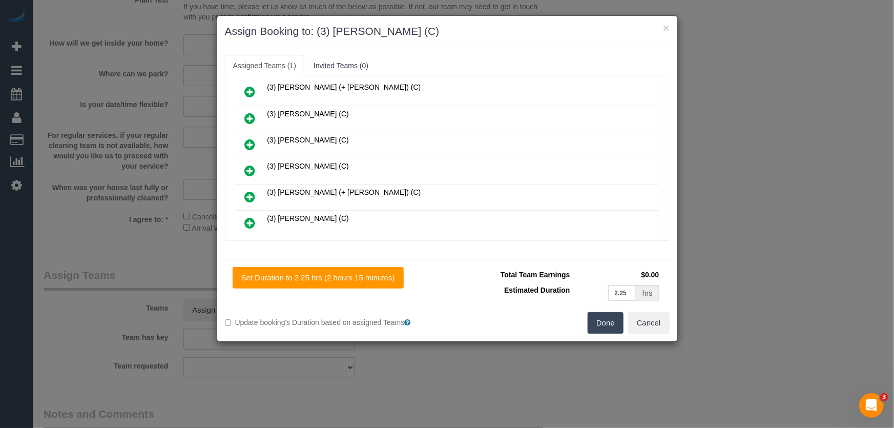
click at [611, 325] on button "Done" at bounding box center [605, 323] width 36 height 22
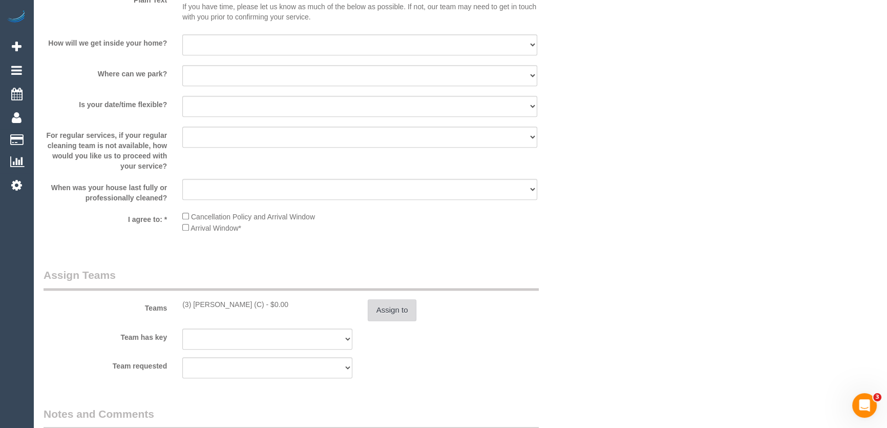
click at [395, 308] on button "Assign to" at bounding box center [392, 310] width 49 height 22
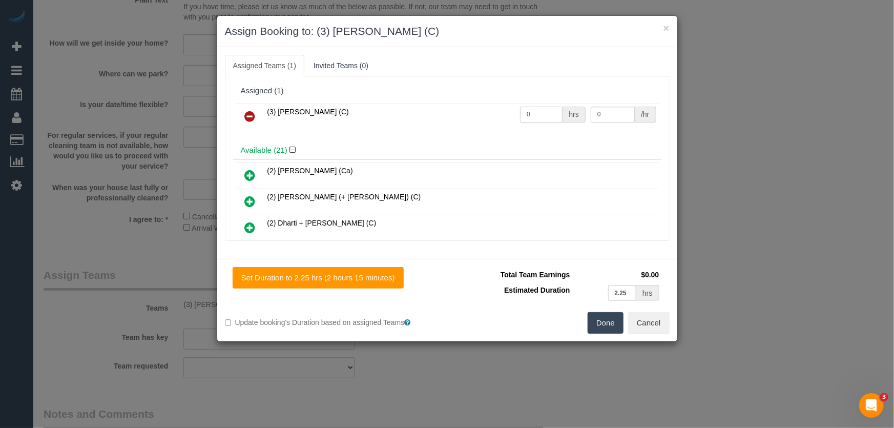
click at [543, 117] on input "0" at bounding box center [541, 115] width 43 height 16
type input "2.25"
type input "35"
click at [604, 323] on button "Done" at bounding box center [605, 323] width 36 height 22
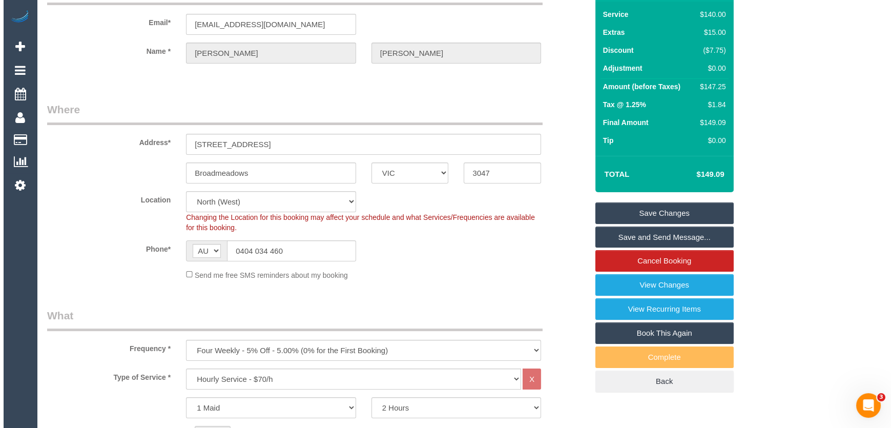
scroll to position [0, 0]
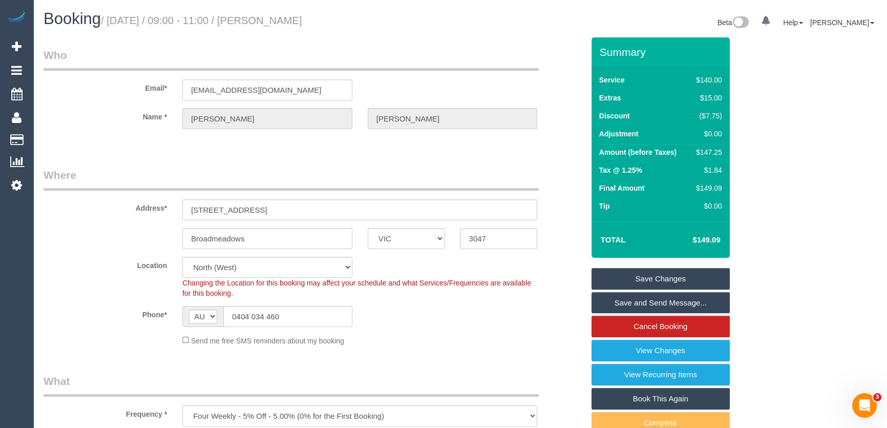
click at [290, 20] on small "/ September 16, 2025 / 09:00 - 11:00 / Debra Simons" at bounding box center [201, 20] width 201 height 11
copy small "Debra Simons"
click at [634, 304] on link "Save and Send Message..." at bounding box center [660, 303] width 138 height 22
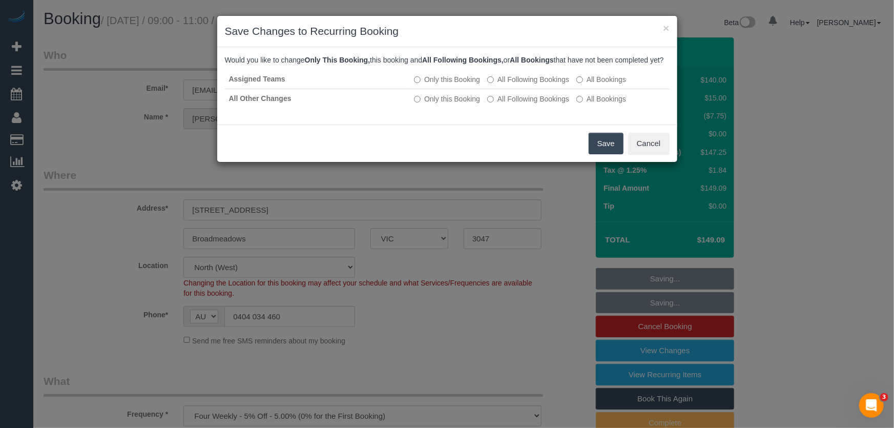
click at [597, 153] on button "Save" at bounding box center [605, 144] width 35 height 22
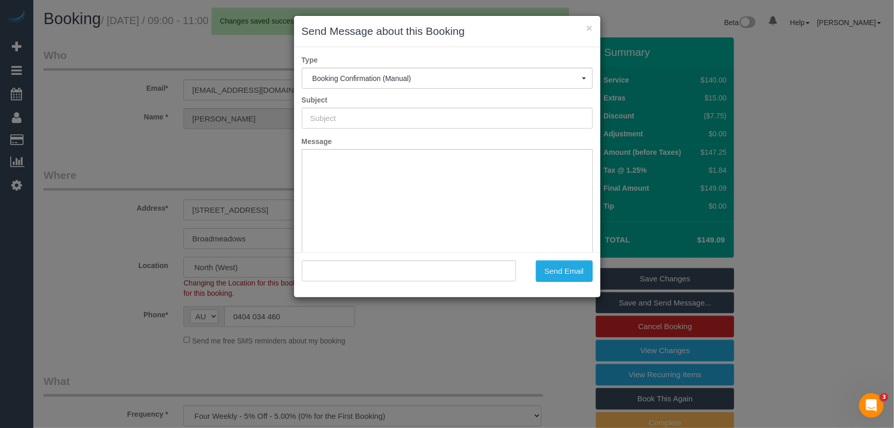
type input "Booking Confirmed"
type input ""Debra Simons" <dsim1000@bigpond.net>"
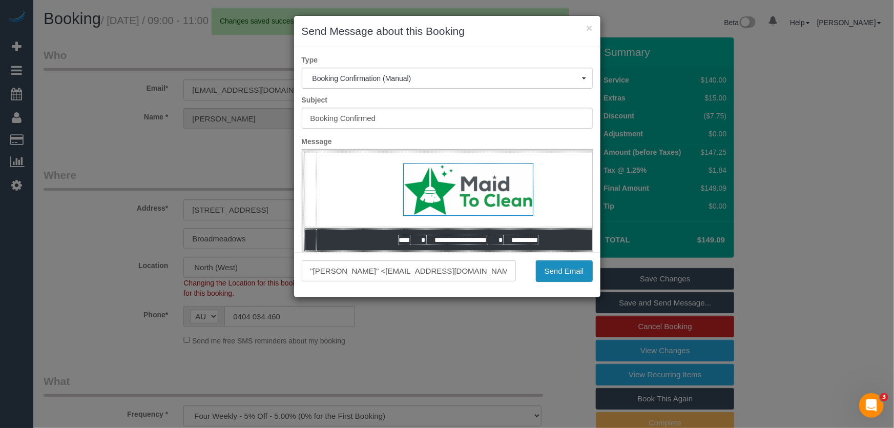
click at [562, 274] on button "Send Email" at bounding box center [564, 271] width 57 height 22
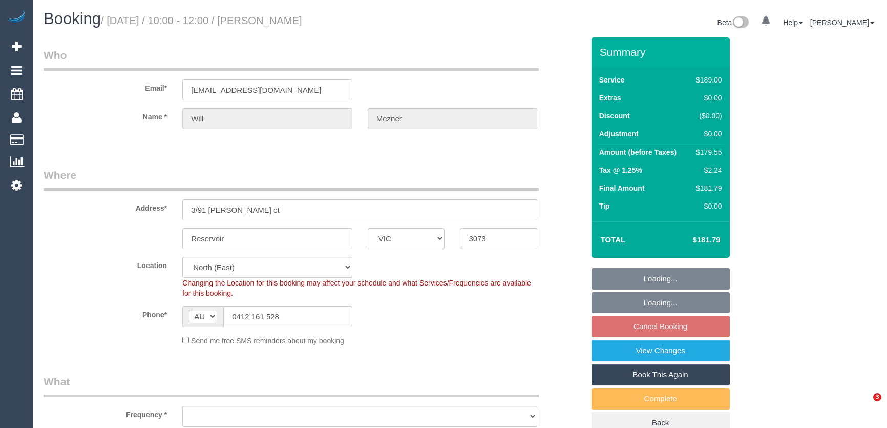
select select "VIC"
select select "number:27"
select select "number:14"
select select "number:18"
select select "number:22"
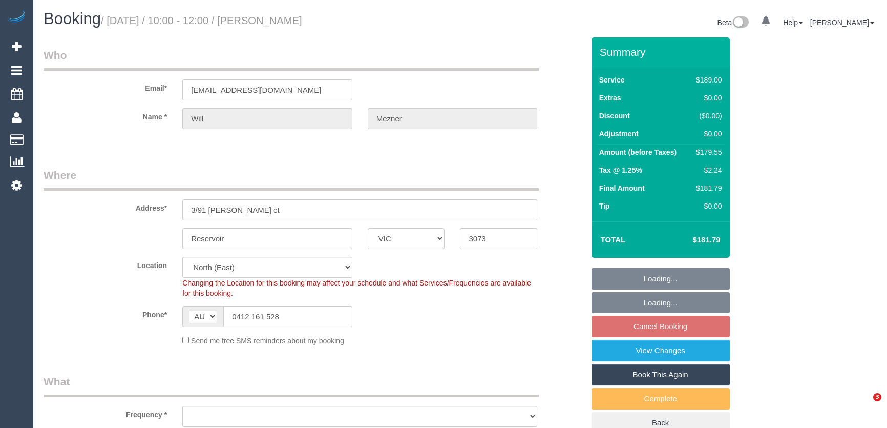
select select "number:35"
select select "number:13"
select select "object:1407"
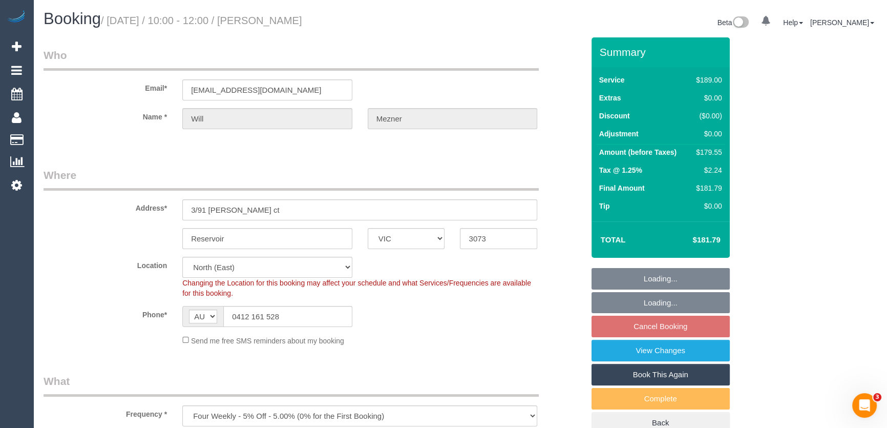
select select "spot3"
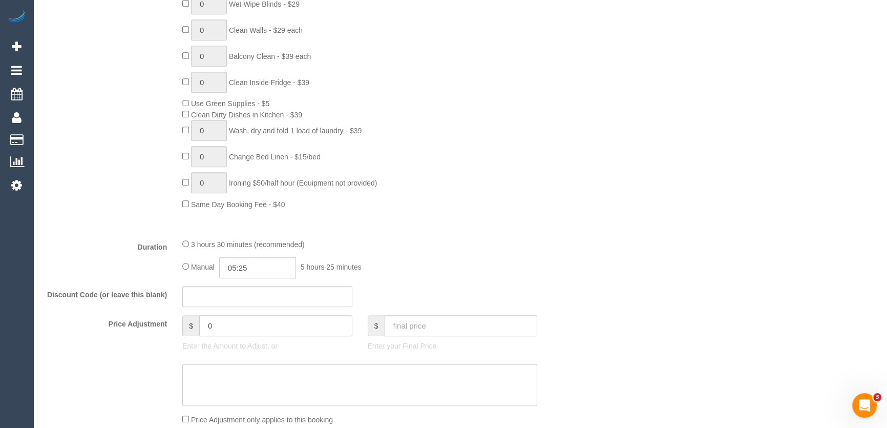
scroll to position [698, 0]
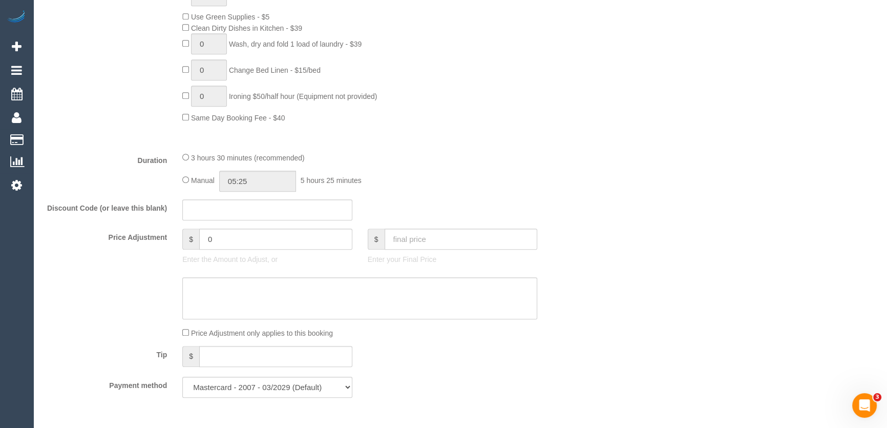
click at [184, 176] on div "Manual 05:25 5 hours 25 minutes" at bounding box center [359, 181] width 355 height 21
select select "spot28"
type input "03:30"
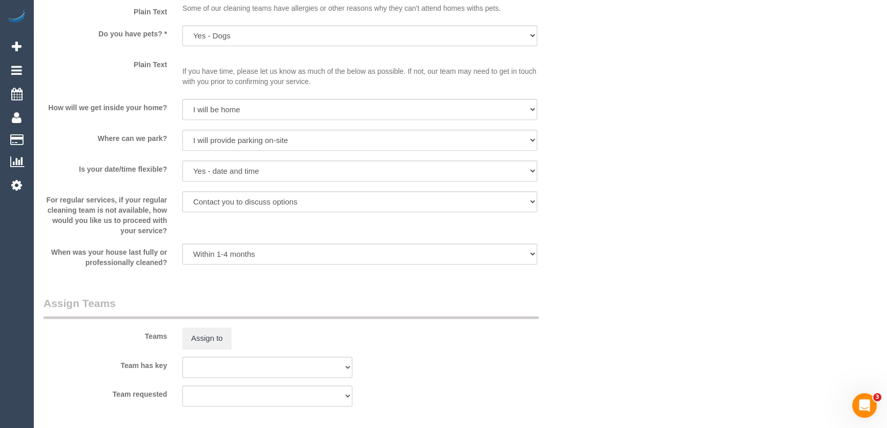
scroll to position [1349, 0]
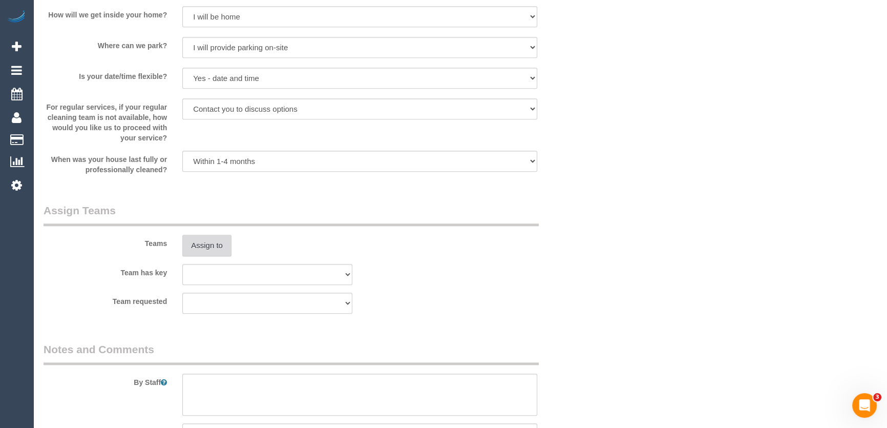
click at [211, 250] on button "Assign to" at bounding box center [206, 246] width 49 height 22
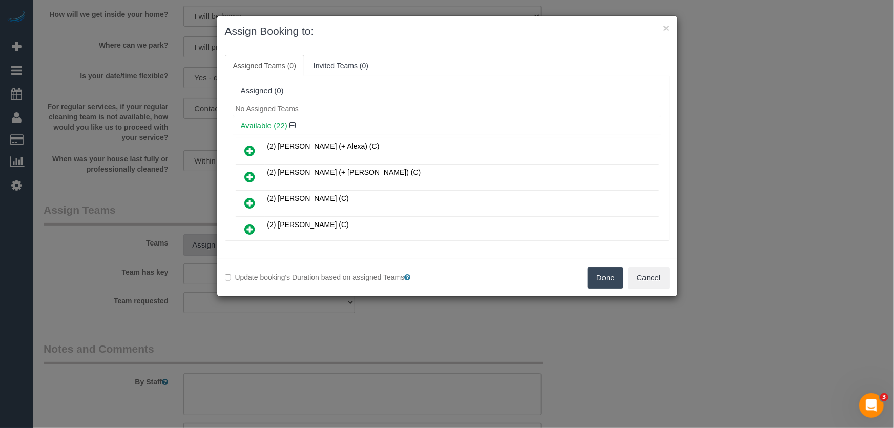
scroll to position [3103, 0]
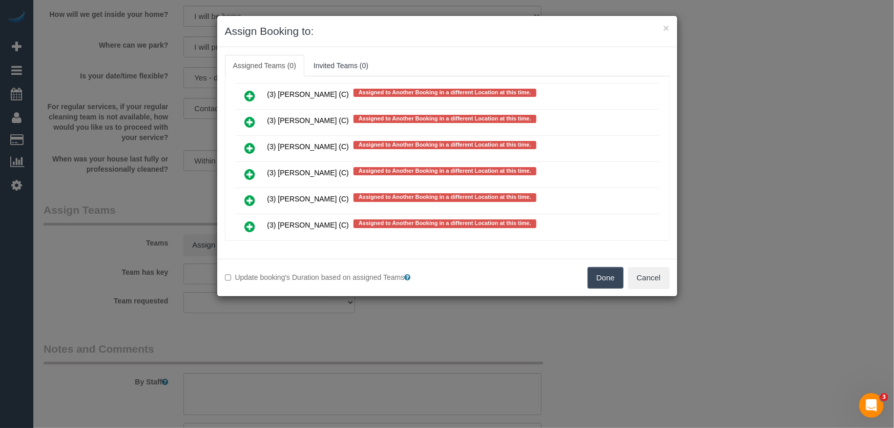
click at [247, 220] on icon at bounding box center [250, 226] width 11 height 12
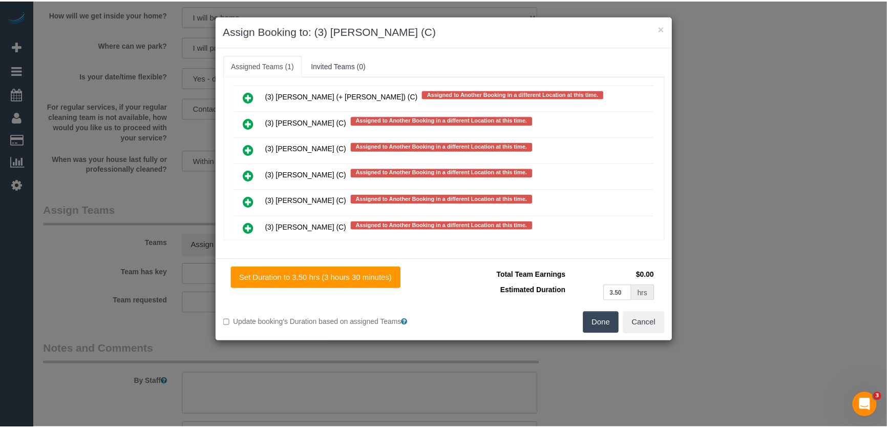
scroll to position [3127, 0]
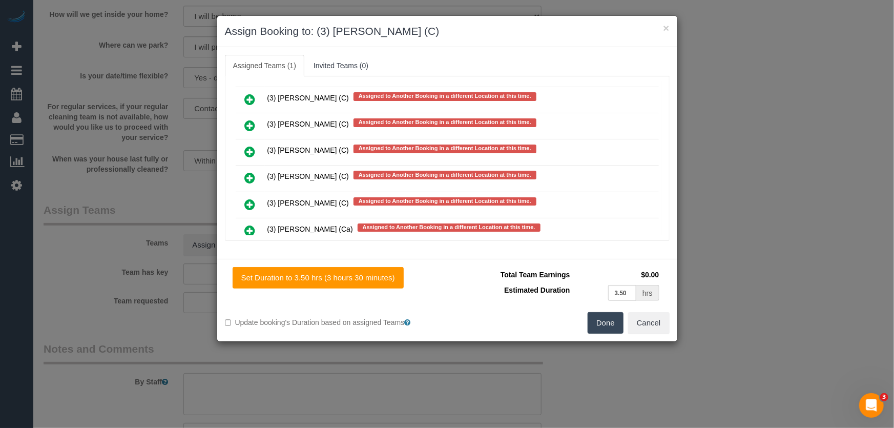
click at [610, 317] on button "Done" at bounding box center [605, 323] width 36 height 22
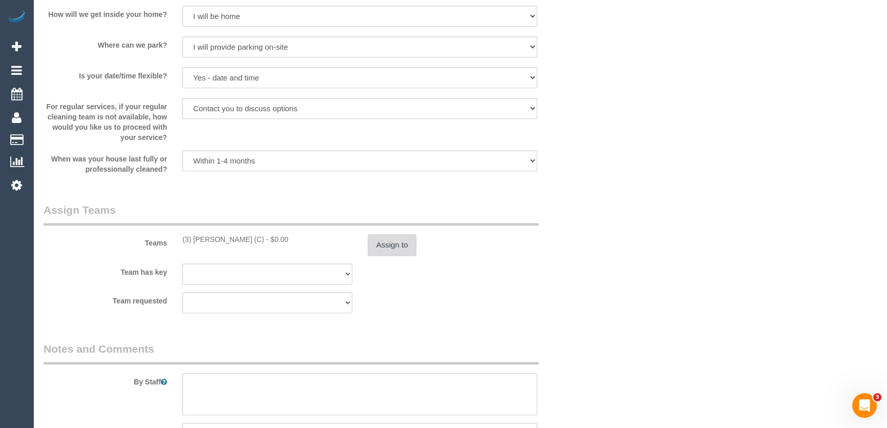
click at [396, 243] on button "Assign to" at bounding box center [392, 245] width 49 height 22
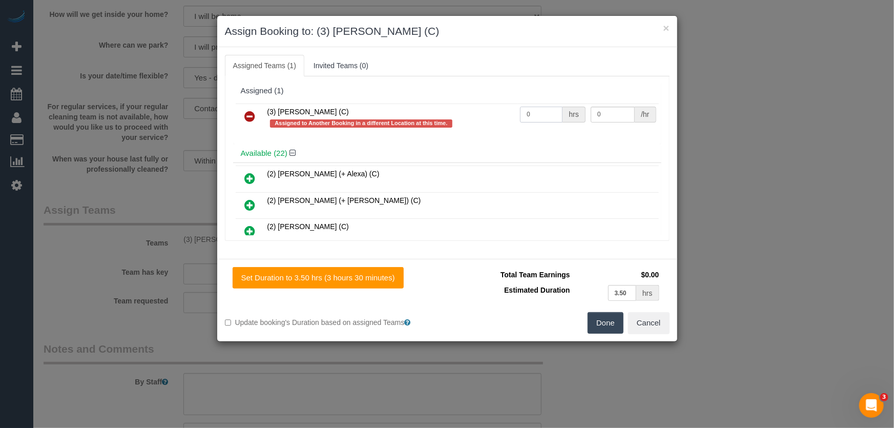
click at [551, 117] on input "0" at bounding box center [541, 115] width 43 height 16
type input "1"
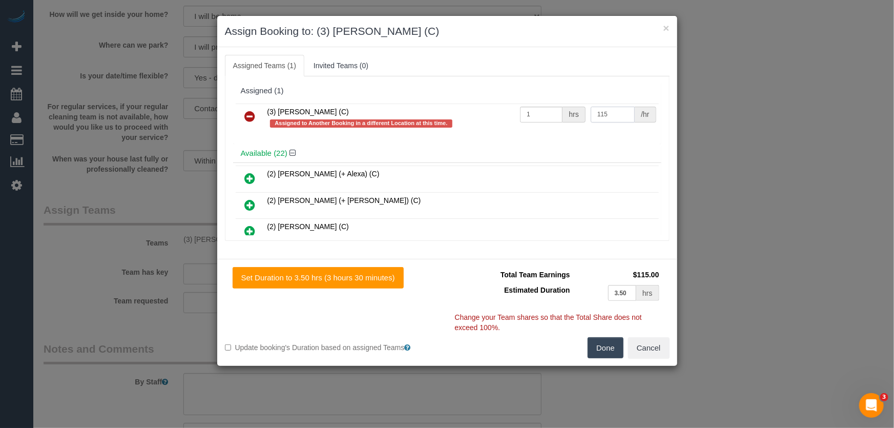
type input "115"
click at [615, 346] on button "Done" at bounding box center [605, 348] width 36 height 22
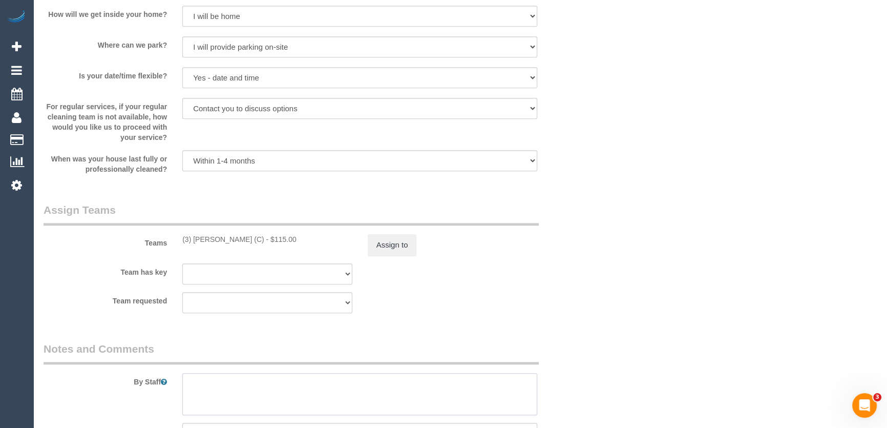
click at [293, 385] on textarea at bounding box center [359, 394] width 355 height 42
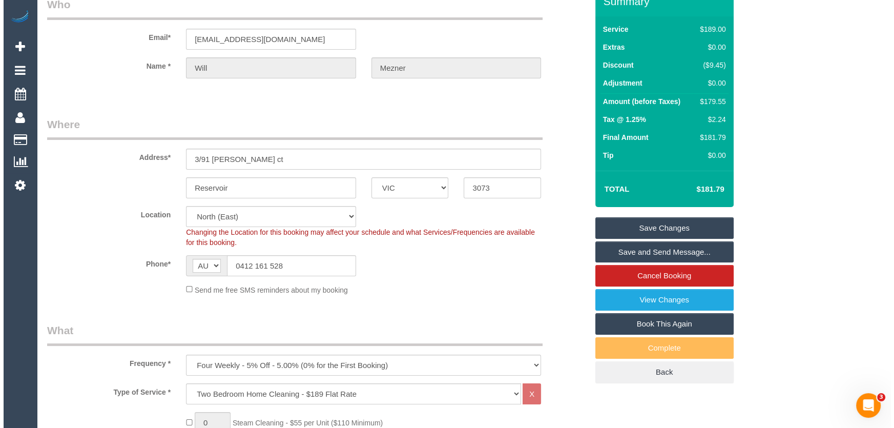
scroll to position [0, 0]
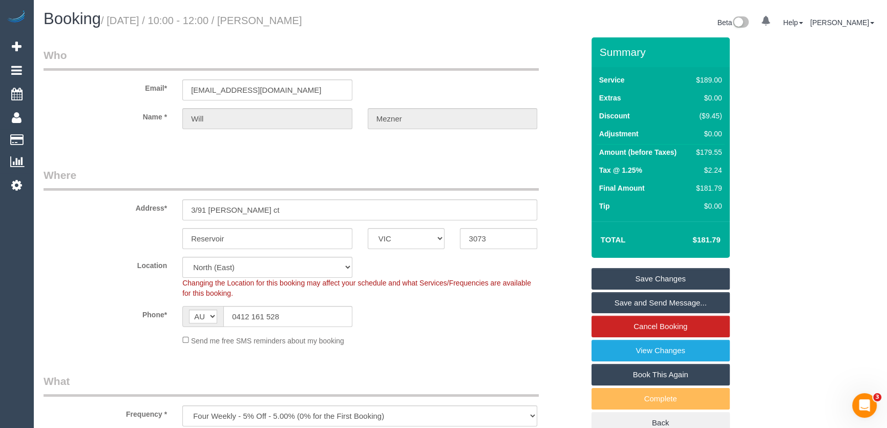
type textarea "Estimated time: 3-3.5 hours"
click at [287, 18] on small "/ [DATE] / 10:00 - 12:00 / [PERSON_NAME]" at bounding box center [201, 20] width 201 height 11
click at [292, 21] on small "/ [DATE] / 10:00 - 12:00 / [PERSON_NAME]" at bounding box center [201, 20] width 201 height 11
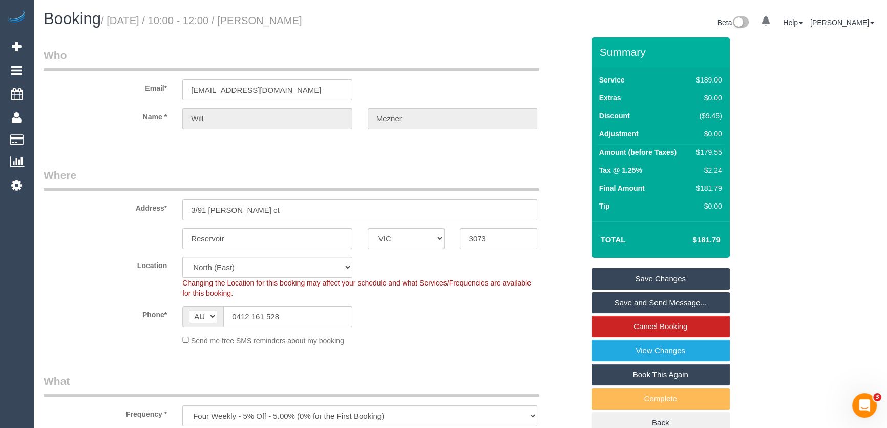
click at [292, 21] on small "/ September 16, 2025 / 10:00 - 12:00 / Will Mezner" at bounding box center [201, 20] width 201 height 11
click at [294, 55] on legend "Who" at bounding box center [291, 59] width 495 height 23
click at [291, 21] on small "/ September 16, 2025 / 10:00 - 12:00 / Will Mezner" at bounding box center [201, 20] width 201 height 11
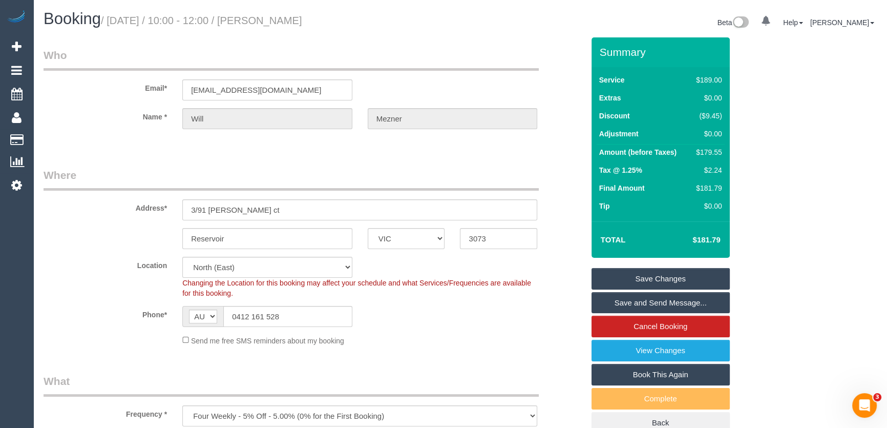
copy small "Will Mezner"
click at [664, 302] on link "Save and Send Message..." at bounding box center [660, 303] width 138 height 22
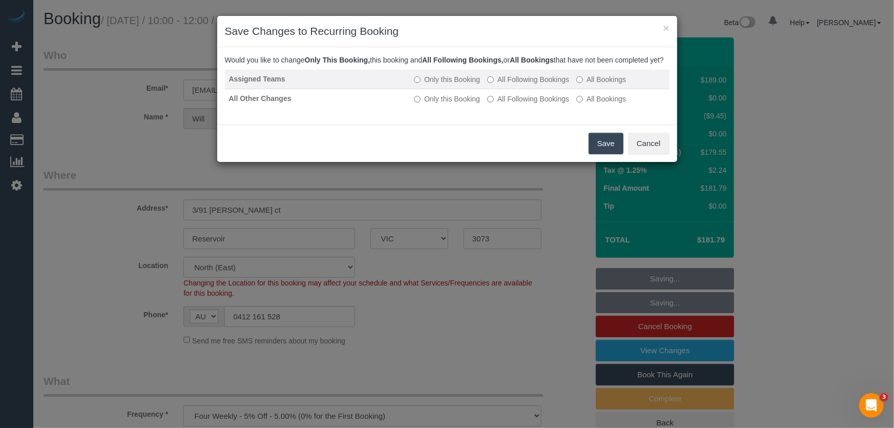
click at [543, 84] on label "All Following Bookings" at bounding box center [528, 79] width 82 height 10
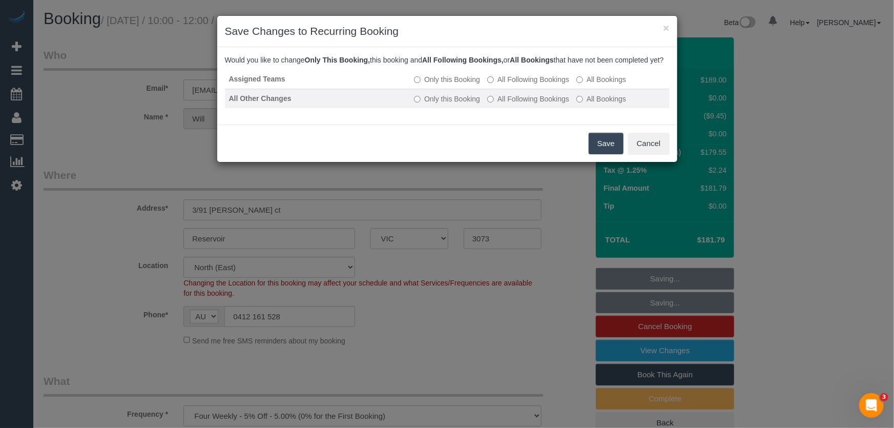
click at [541, 102] on td "Only this Booking All Following Bookings All Bookings" at bounding box center [539, 98] width 259 height 19
click at [540, 104] on label "All Following Bookings" at bounding box center [528, 99] width 82 height 10
click at [596, 154] on button "Save" at bounding box center [605, 144] width 35 height 22
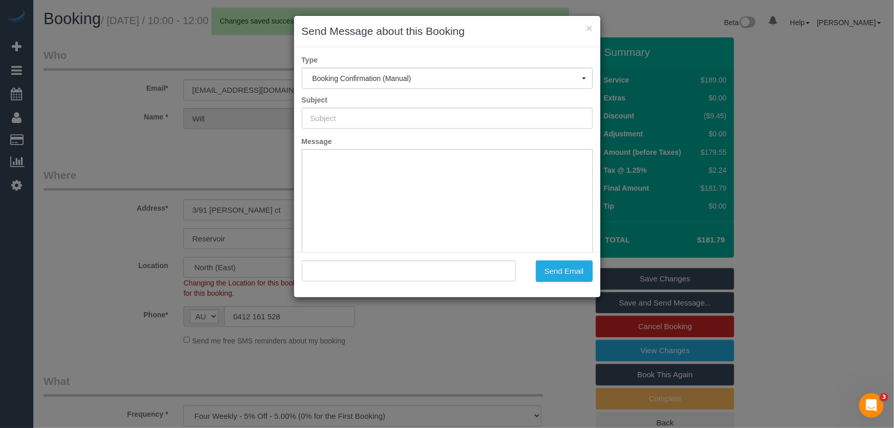
type input "Booking Confirmed"
type input ""Will Mezner" <willmenzies1@gmail.com>"
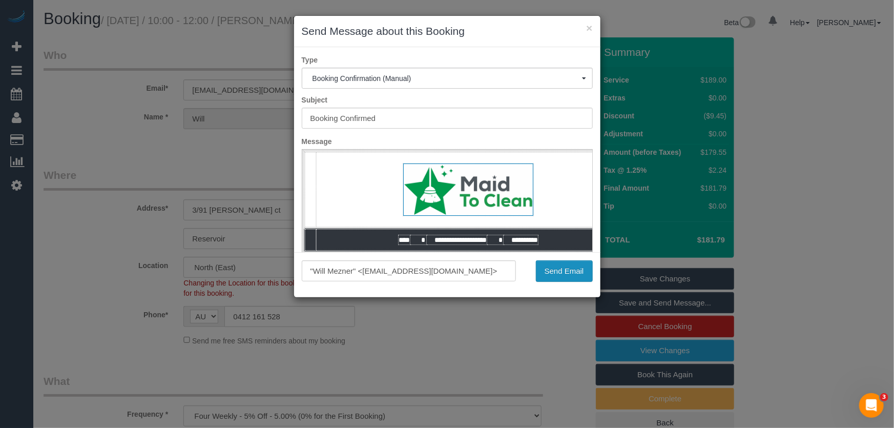
click at [571, 277] on button "Send Email" at bounding box center [564, 271] width 57 height 22
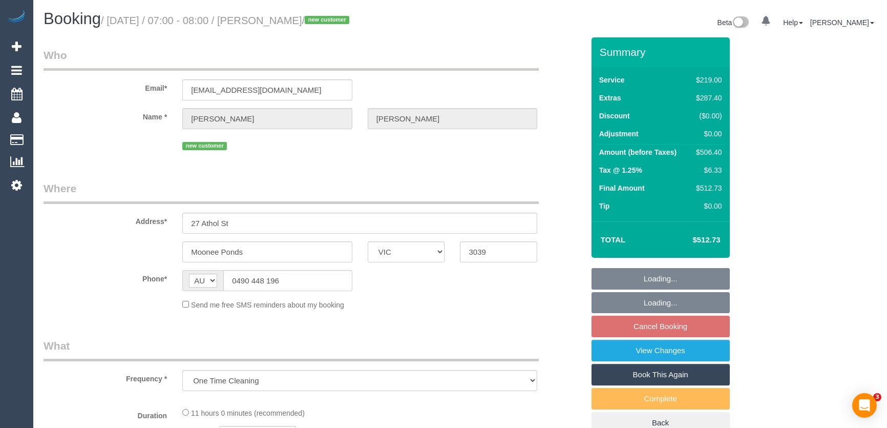
select select "VIC"
select select "number:28"
select select "number:15"
select select "number:19"
select select "number:25"
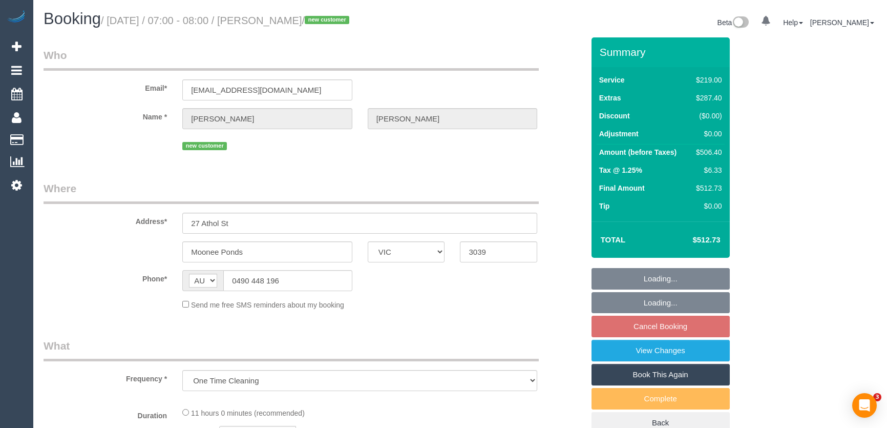
select select "number:12"
select select "object:1498"
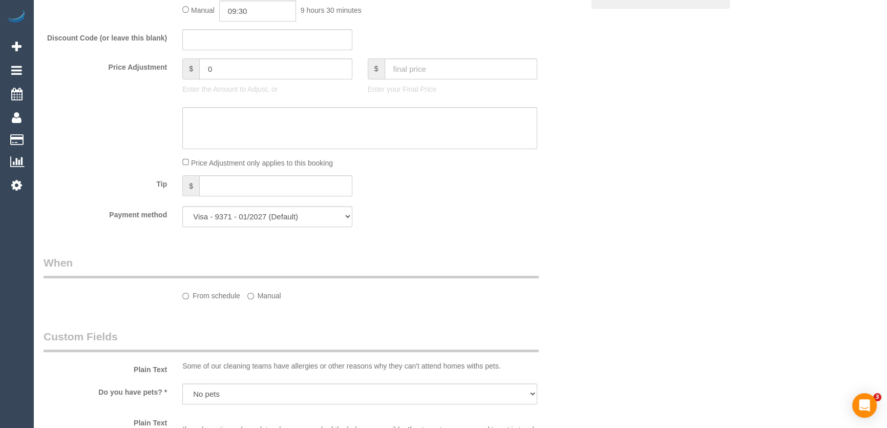
select select "spot1"
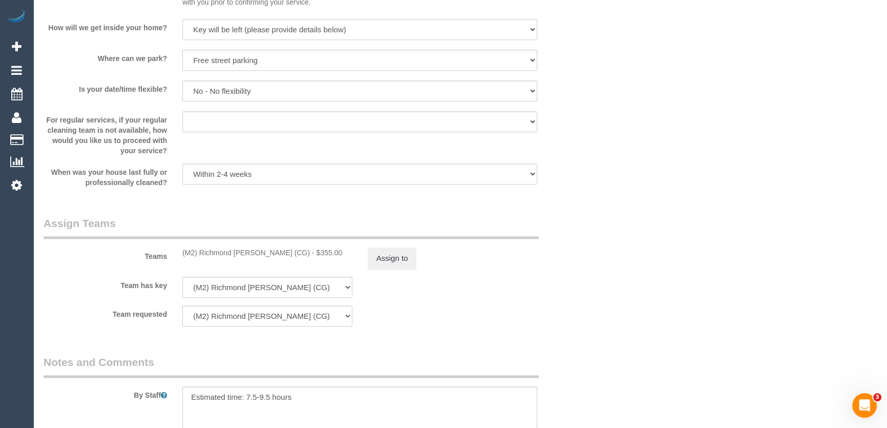
scroll to position [1629, 0]
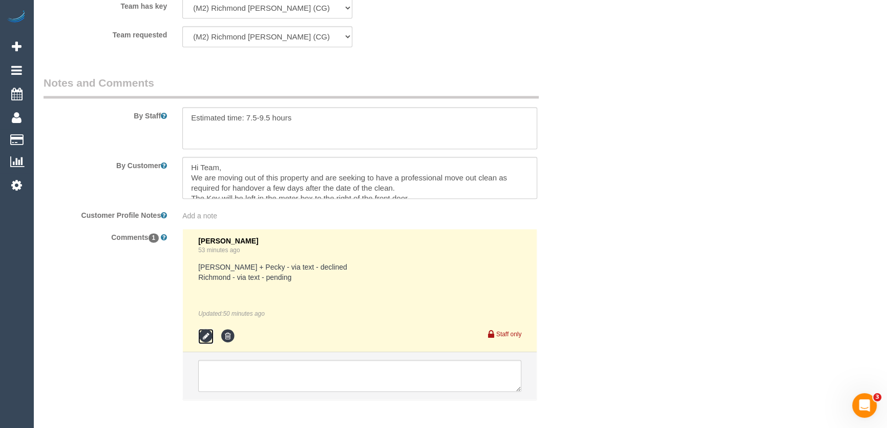
click at [204, 341] on icon at bounding box center [205, 335] width 15 height 15
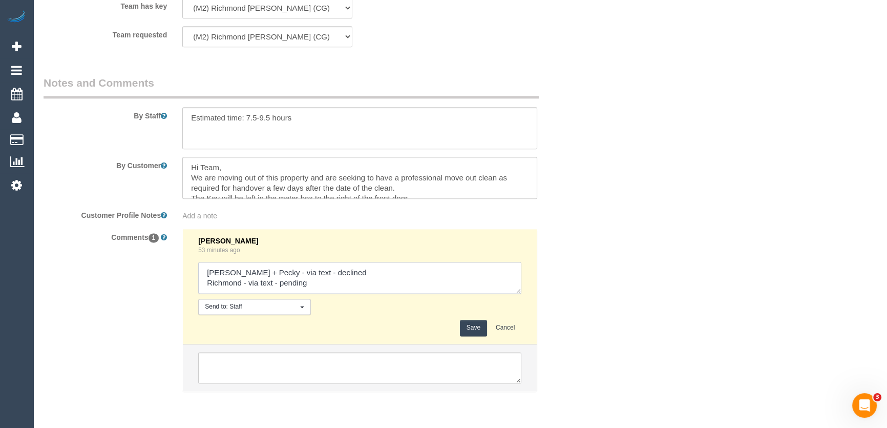
click at [325, 286] on textarea at bounding box center [359, 278] width 323 height 32
type textarea "Daniel + Pecky - via text - declined Richmond - via text - confirmed"
click at [466, 323] on button "Save" at bounding box center [473, 328] width 27 height 16
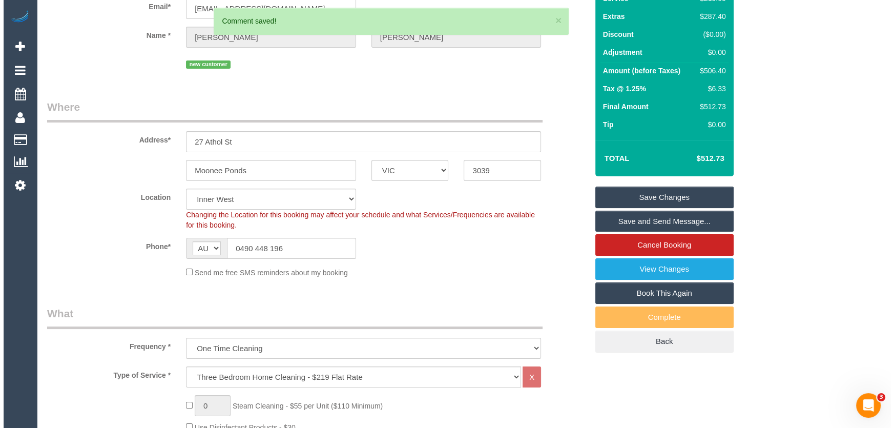
scroll to position [0, 0]
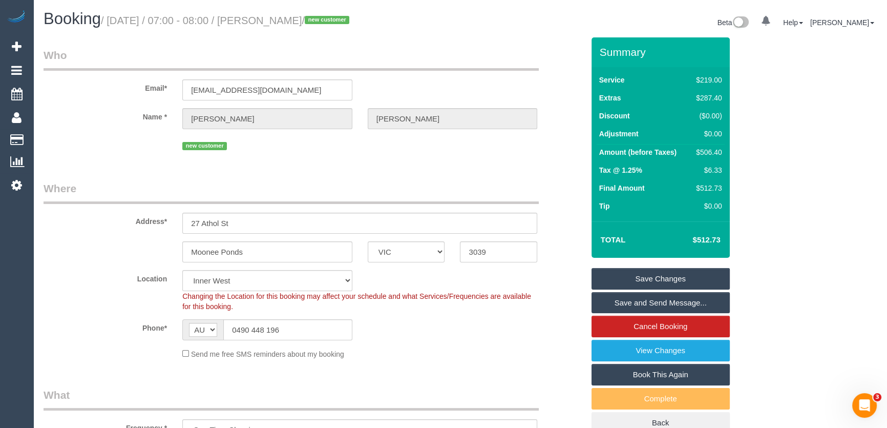
click at [658, 301] on link "Save and Send Message..." at bounding box center [660, 303] width 138 height 22
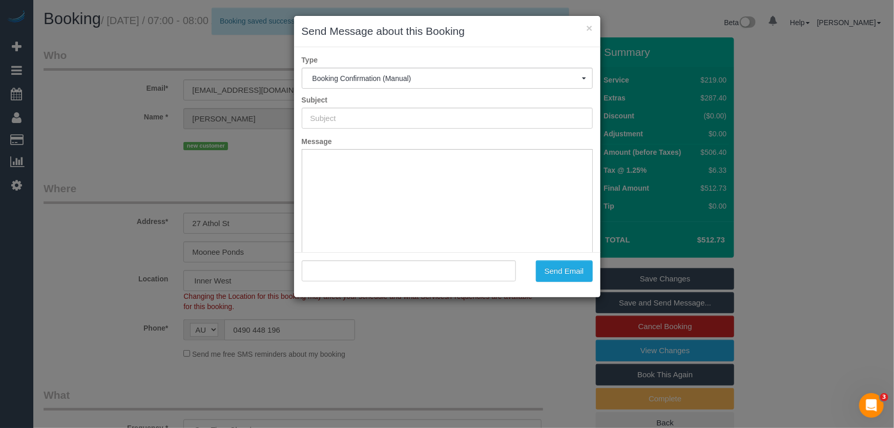
type input "Booking Confirmed"
type input ""Cameron Hine" <cameronhine@me.com>"
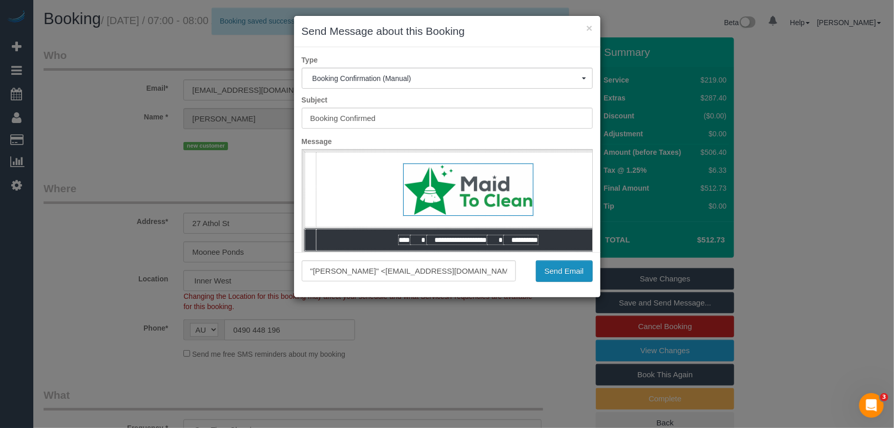
click at [562, 270] on button "Send Email" at bounding box center [564, 271] width 57 height 22
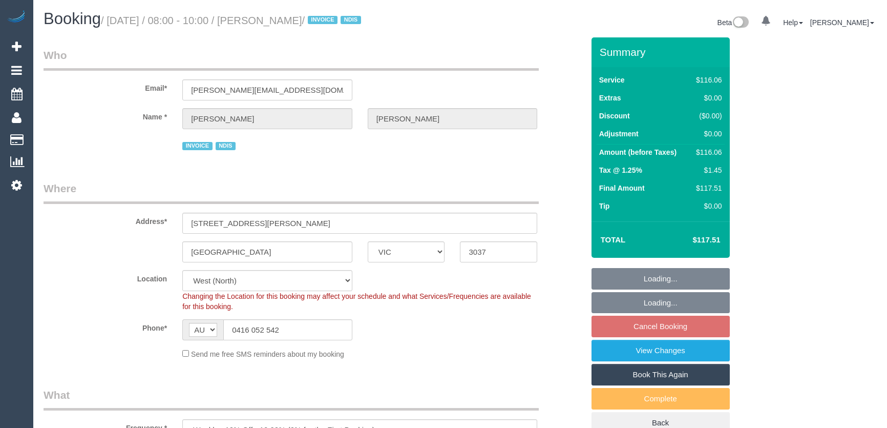
select select "VIC"
select select "number:30"
select select "number:14"
select select "number:19"
select select "number:36"
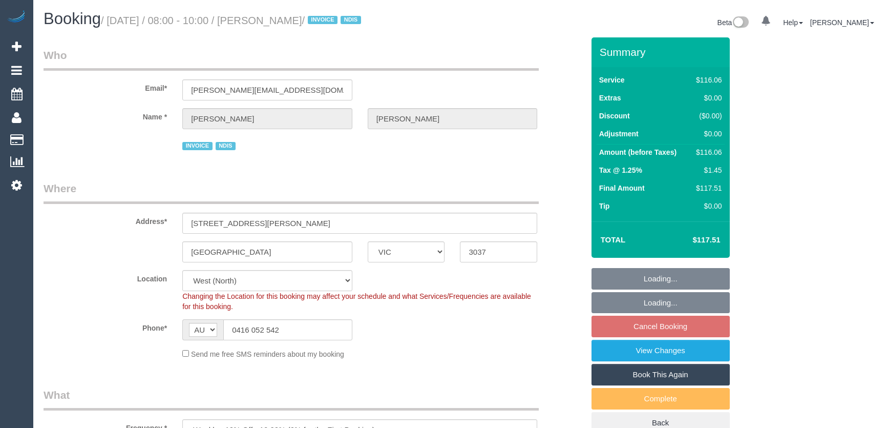
select select "number:34"
select select "number:26"
select select "object:1316"
select select "spot26"
select select "VIC"
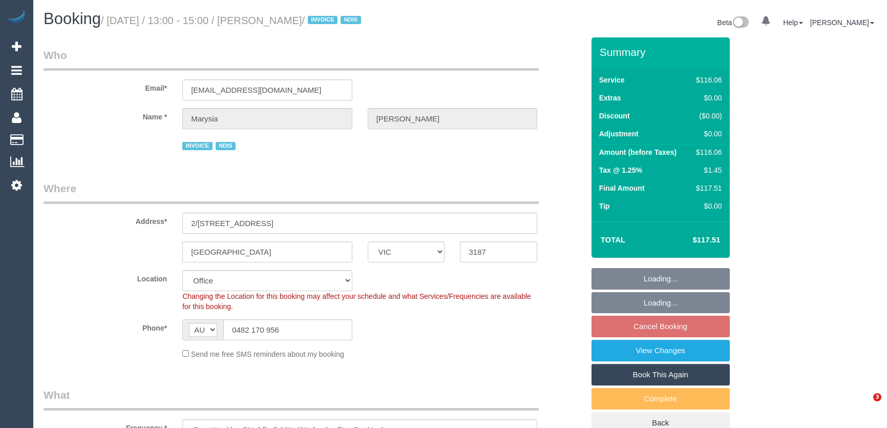
select select "number:28"
select select "number:14"
select select "number:19"
select select "number:22"
select select "number:35"
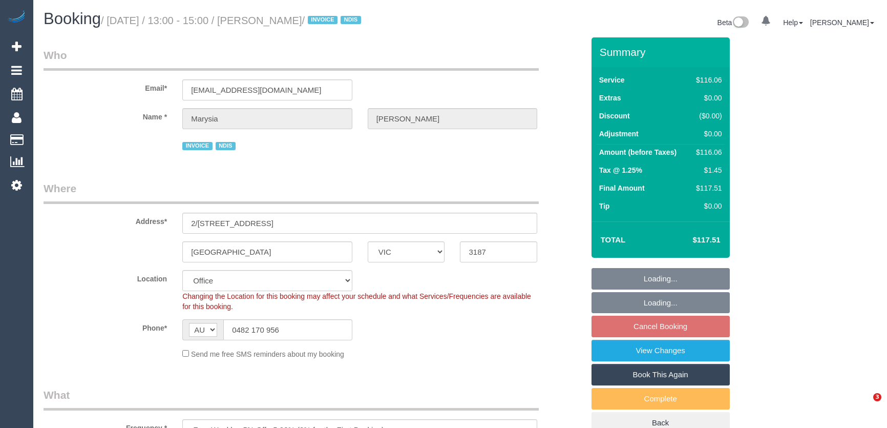
select select "object:2060"
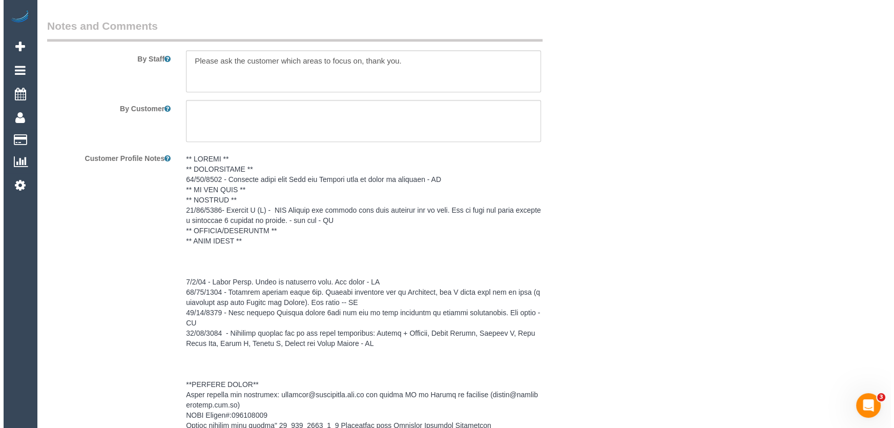
scroll to position [1198, 0]
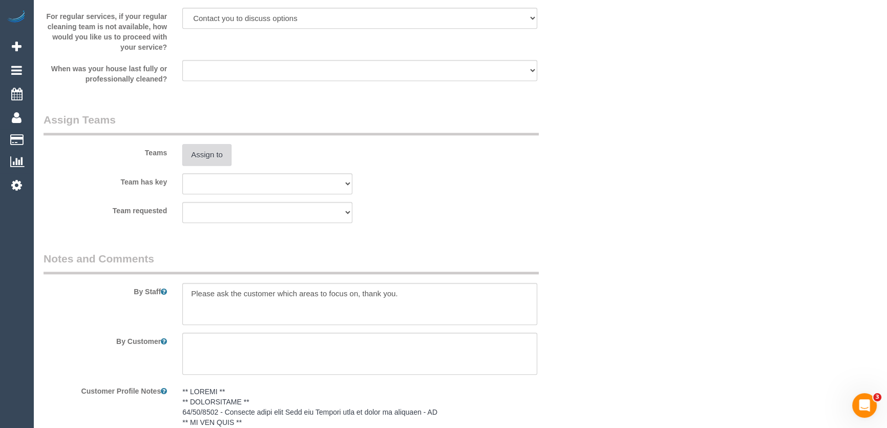
click at [210, 152] on button "Assign to" at bounding box center [206, 155] width 49 height 22
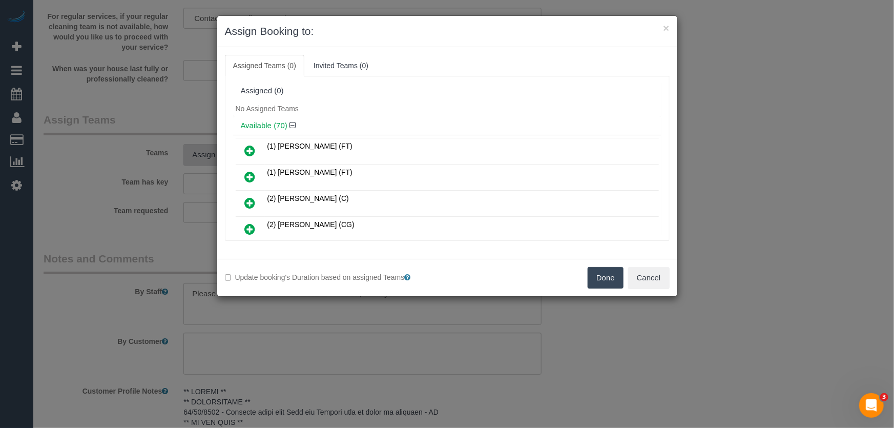
scroll to position [5998, 0]
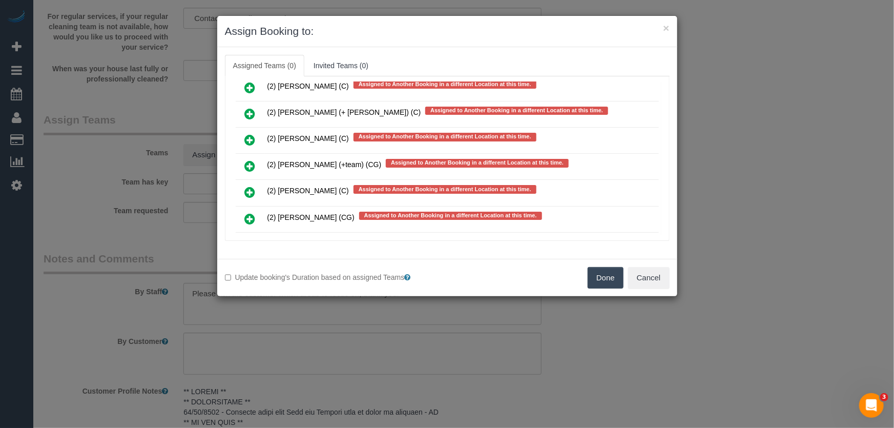
click at [250, 291] on icon at bounding box center [250, 297] width 11 height 12
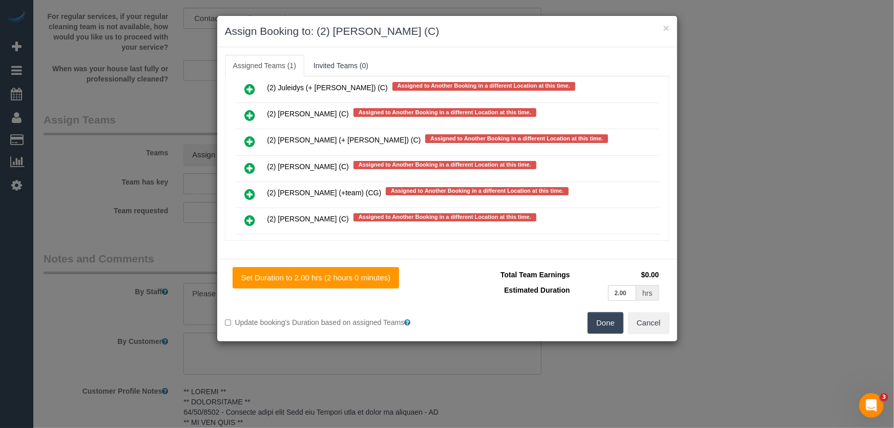
scroll to position [6027, 0]
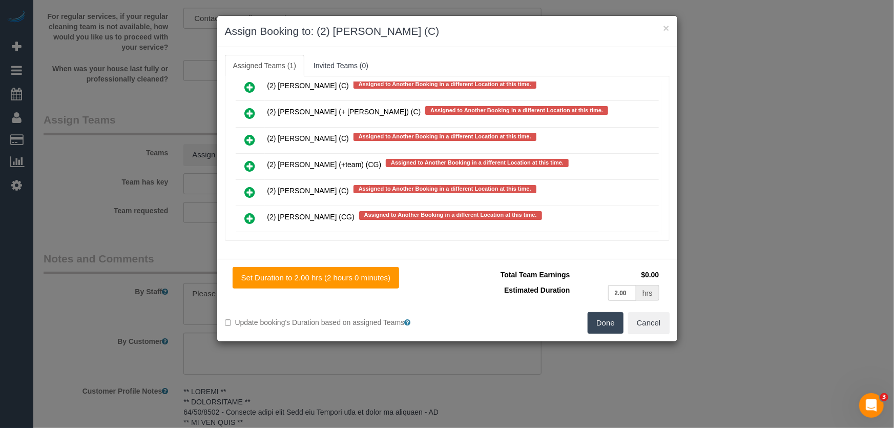
click at [622, 324] on button "Done" at bounding box center [605, 323] width 36 height 22
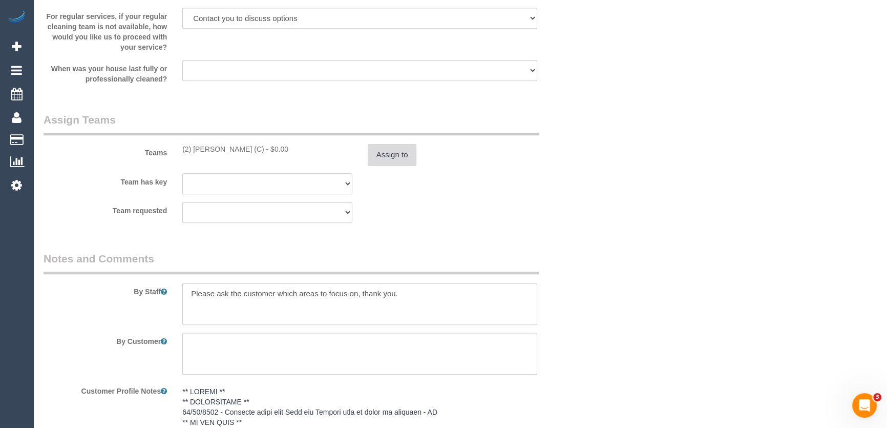
click at [391, 159] on button "Assign to" at bounding box center [392, 155] width 49 height 22
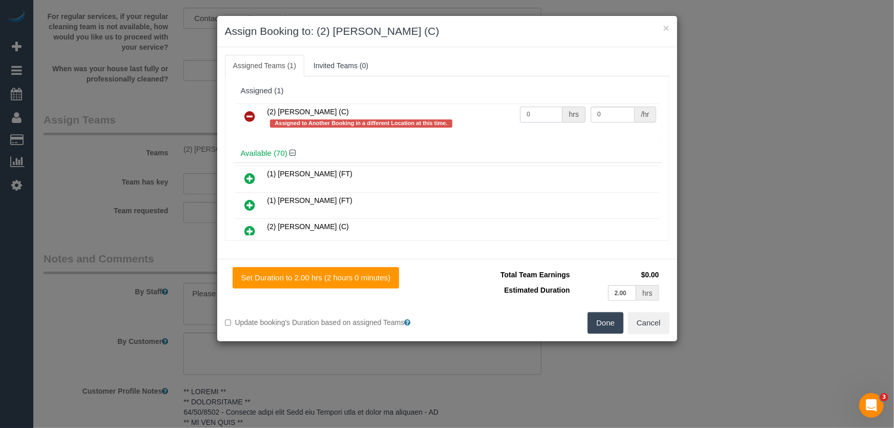
click at [541, 116] on input "0" at bounding box center [541, 115] width 43 height 16
type input "2"
type input "35"
click at [603, 325] on button "Done" at bounding box center [605, 323] width 36 height 22
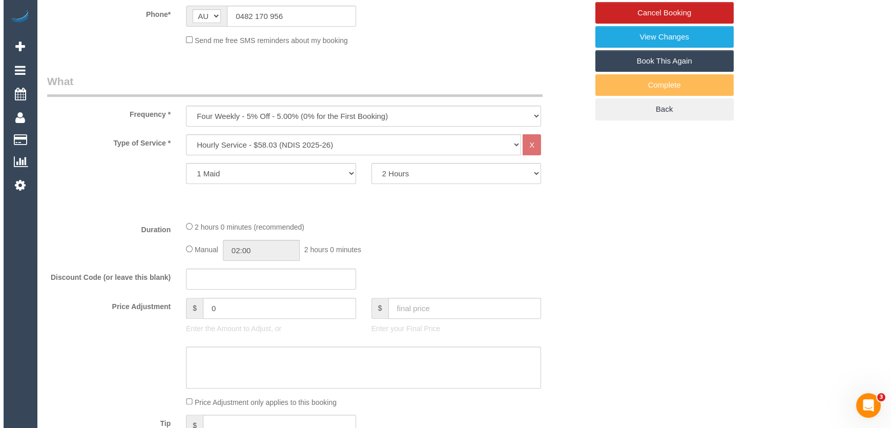
scroll to position [0, 0]
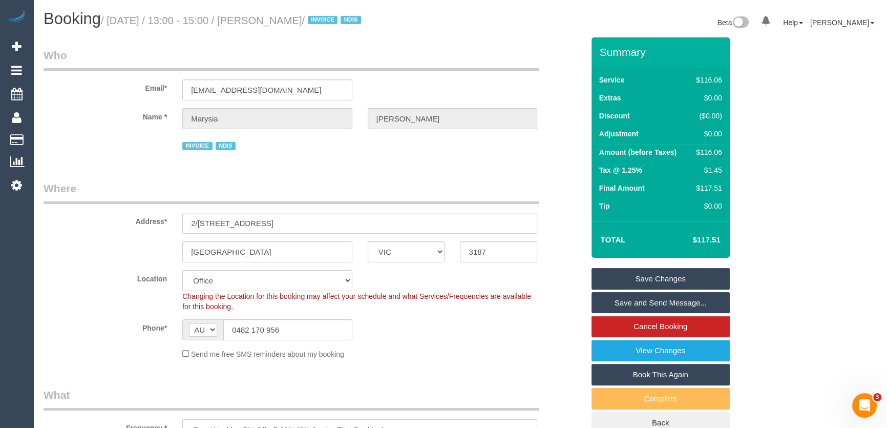
click at [296, 23] on small "/ September 16, 2025 / 13:00 - 15:00 / Marysia Fitzpatrick / INVOICE NDIS" at bounding box center [232, 20] width 263 height 11
copy small "Marysia Fitzpatrick"
click at [644, 274] on link "Save Changes" at bounding box center [660, 279] width 138 height 22
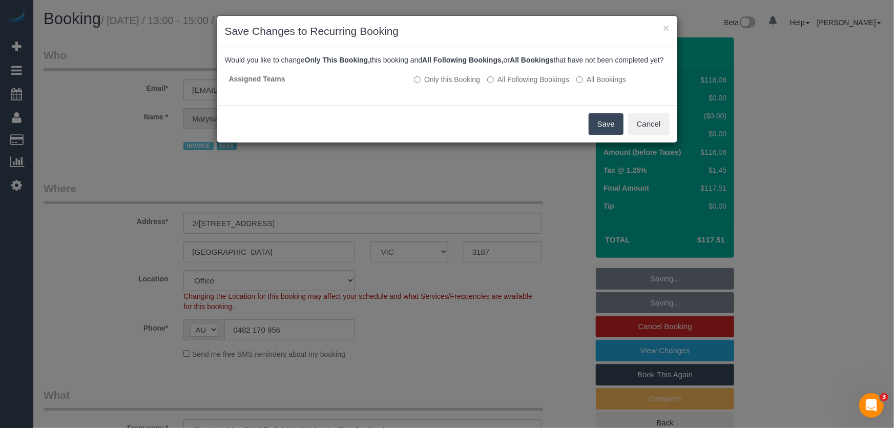
click at [601, 133] on button "Save" at bounding box center [605, 124] width 35 height 22
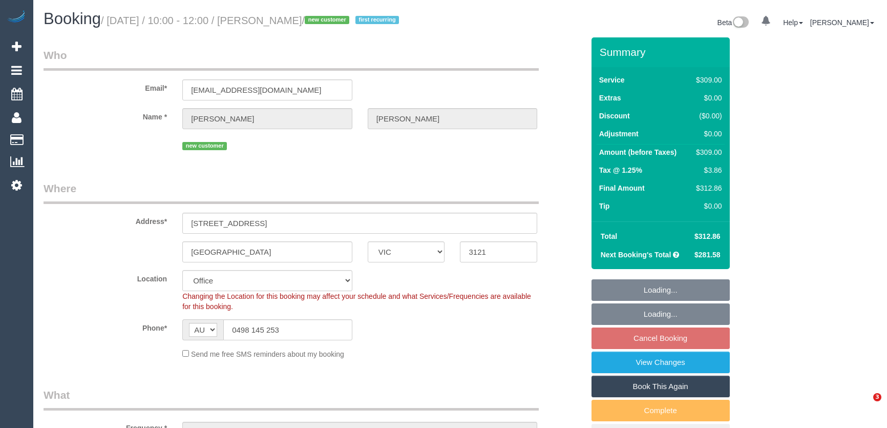
select select "VIC"
select select "object:553"
select select "string:stripe-pm_1S53kA2GScqysDRVN4RYpq7h"
select select "number:28"
select select "number:14"
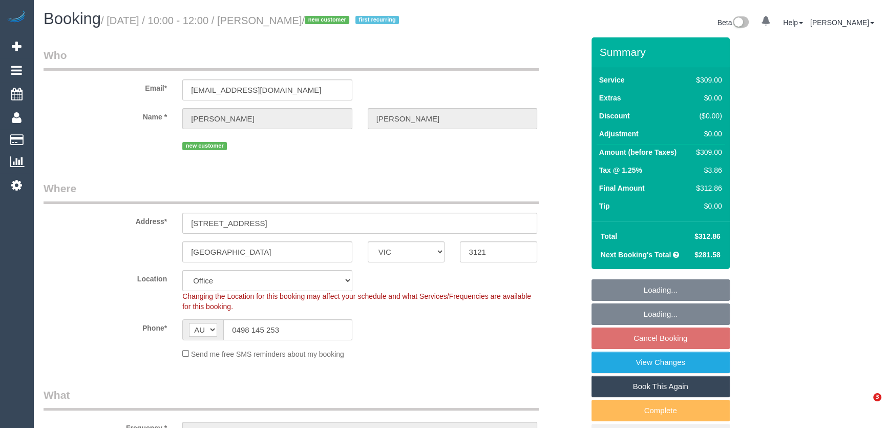
select select "number:20"
select select "number:24"
select select "number:34"
select select "number:13"
select select "object:2016"
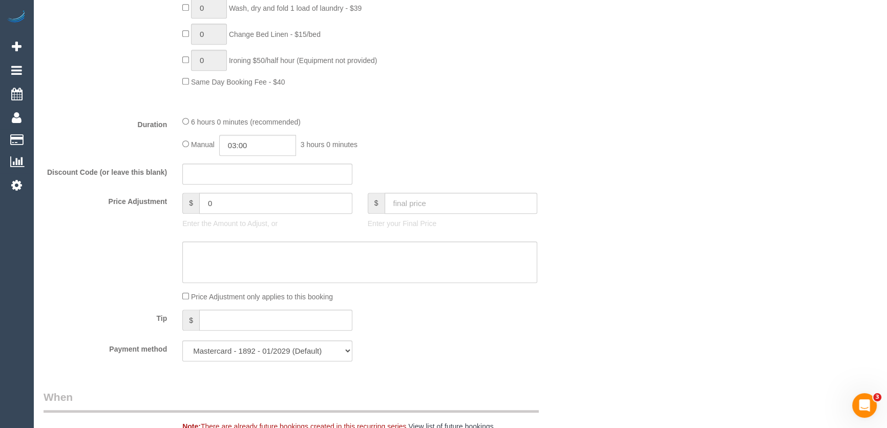
scroll to position [978, 0]
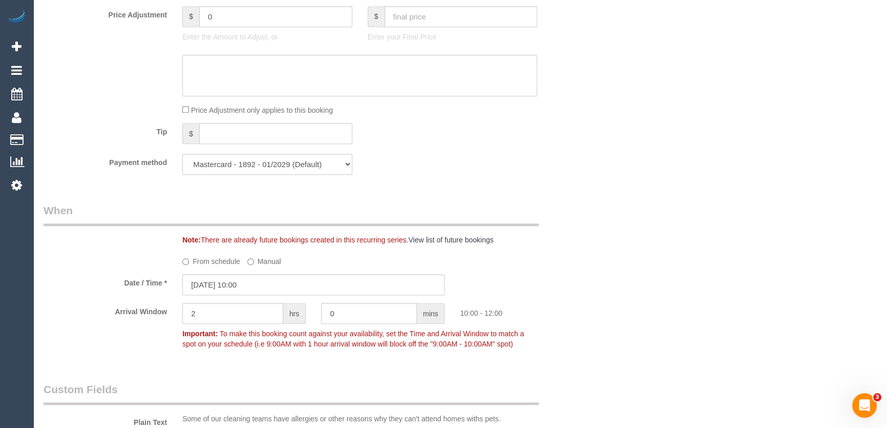
click at [397, 257] on div "From schedule Manual" at bounding box center [360, 259] width 370 height 14
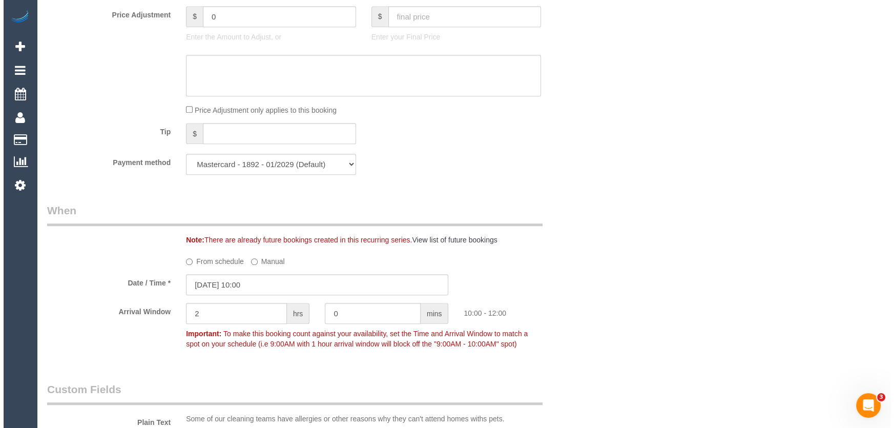
scroll to position [1490, 0]
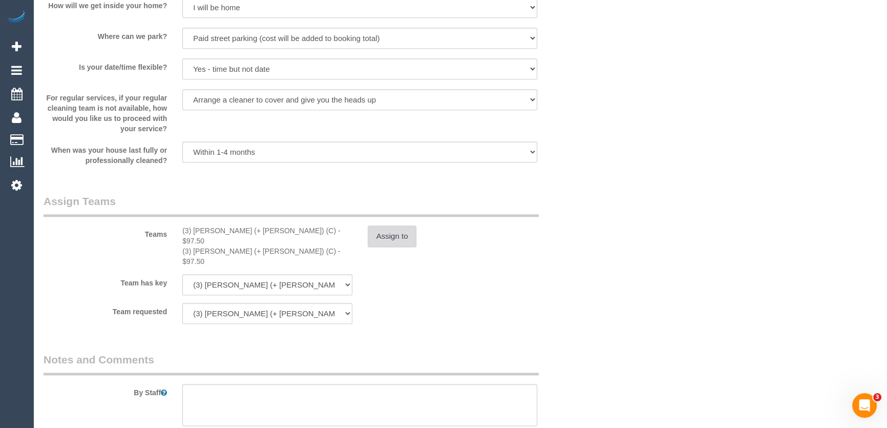
click at [385, 247] on button "Assign to" at bounding box center [392, 236] width 49 height 22
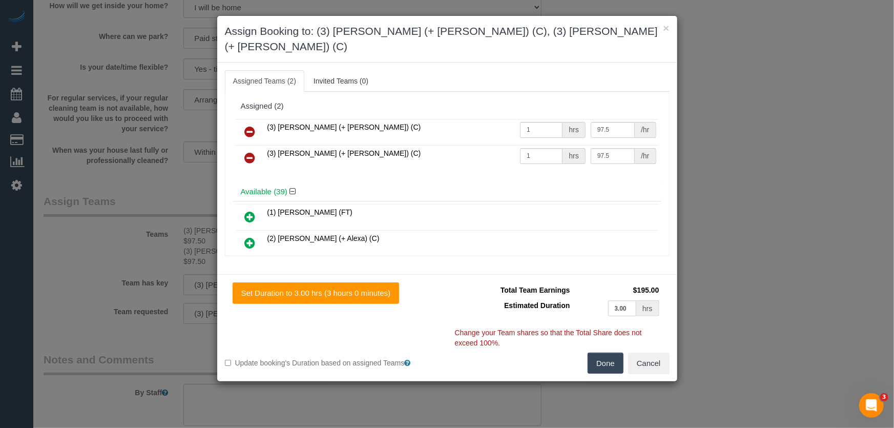
click at [251, 125] on icon at bounding box center [250, 131] width 11 height 12
click at [251, 152] on icon at bounding box center [250, 158] width 11 height 12
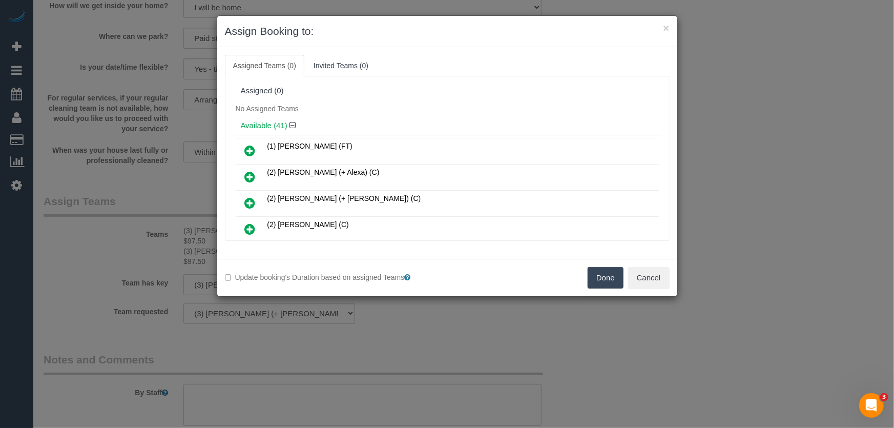
click at [251, 114] on div "No Assigned Teams" at bounding box center [447, 108] width 428 height 15
click at [466, 111] on div "No Assigned Teams" at bounding box center [447, 108] width 428 height 15
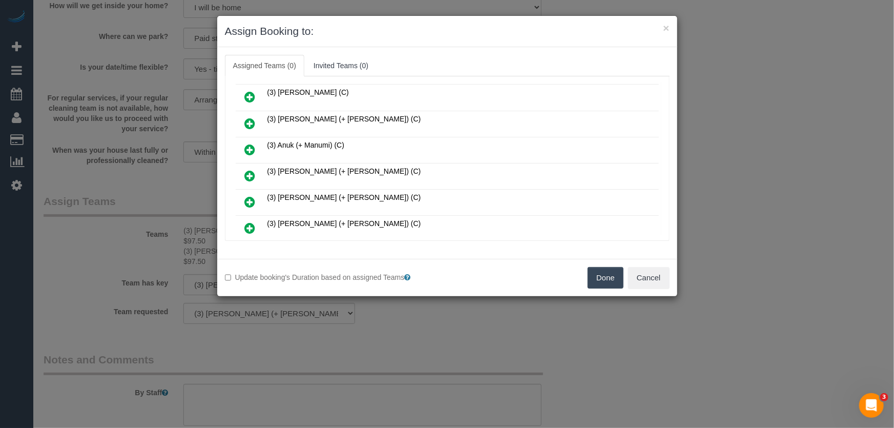
scroll to position [372, 0]
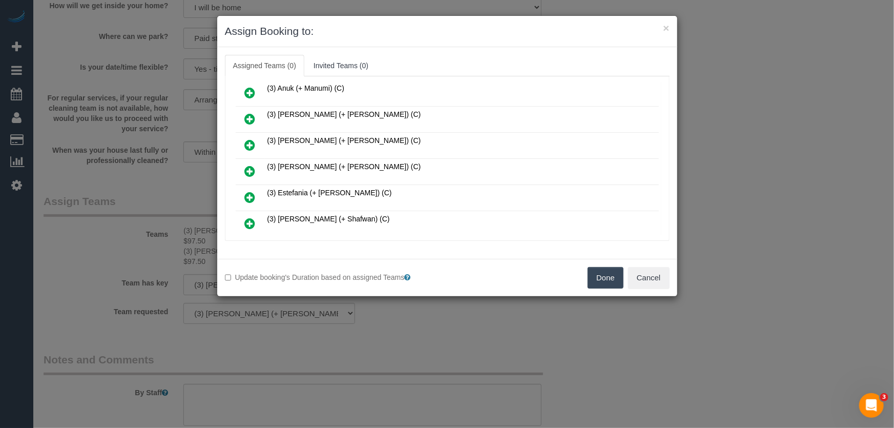
click at [249, 139] on icon at bounding box center [250, 145] width 11 height 12
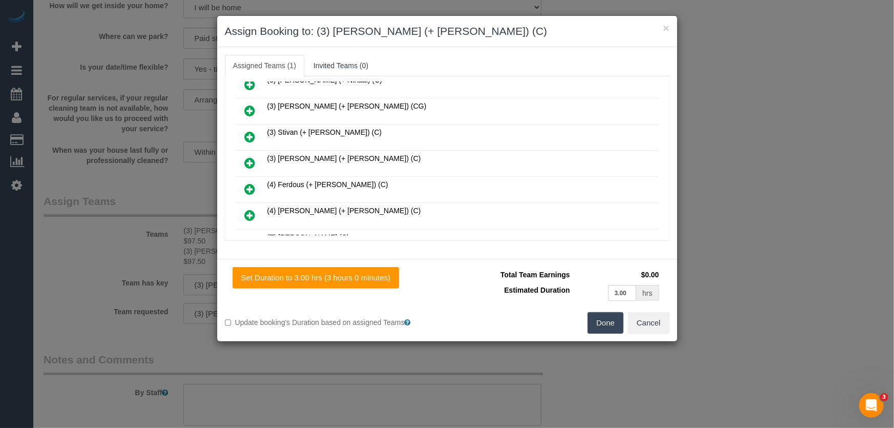
click at [253, 157] on icon at bounding box center [250, 163] width 11 height 12
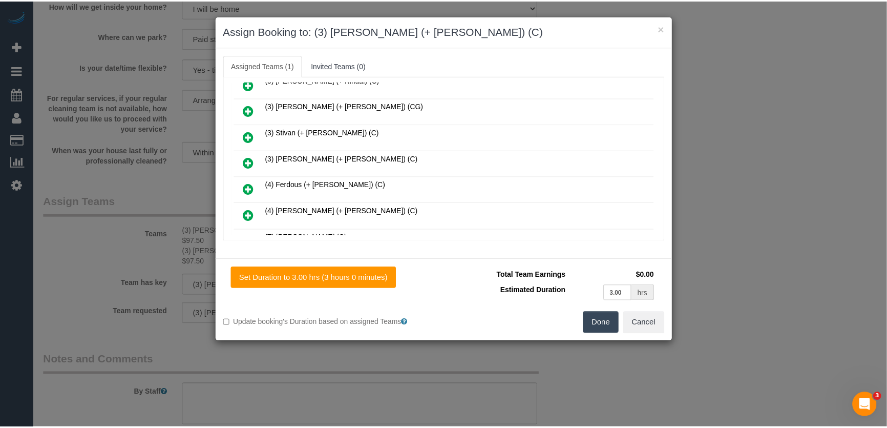
scroll to position [981, 0]
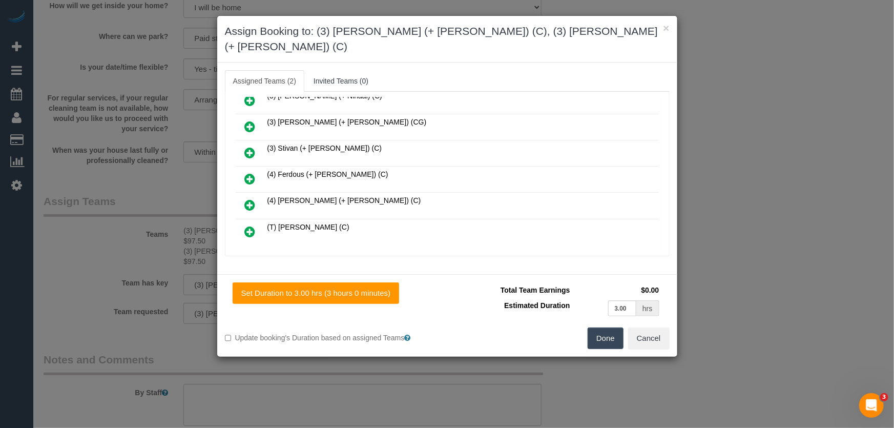
click at [600, 327] on button "Done" at bounding box center [605, 338] width 36 height 22
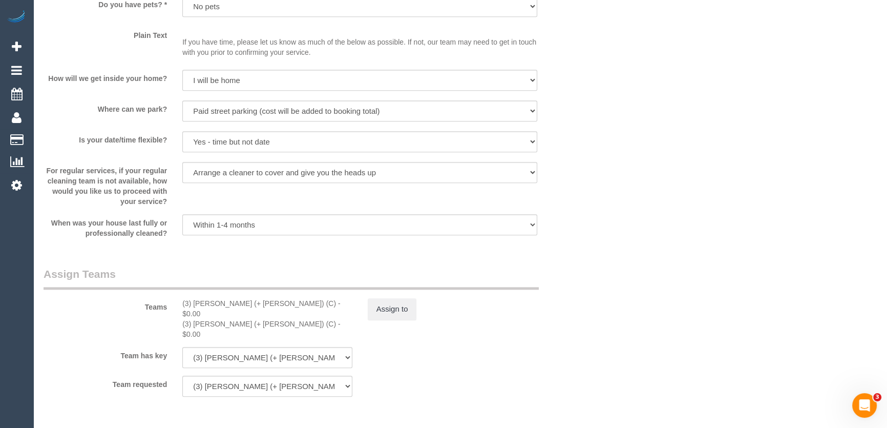
scroll to position [1490, 0]
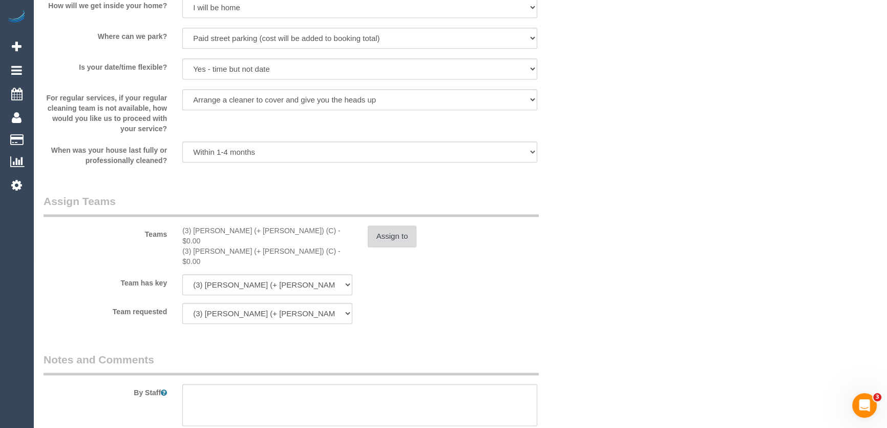
click at [403, 247] on button "Assign to" at bounding box center [392, 236] width 49 height 22
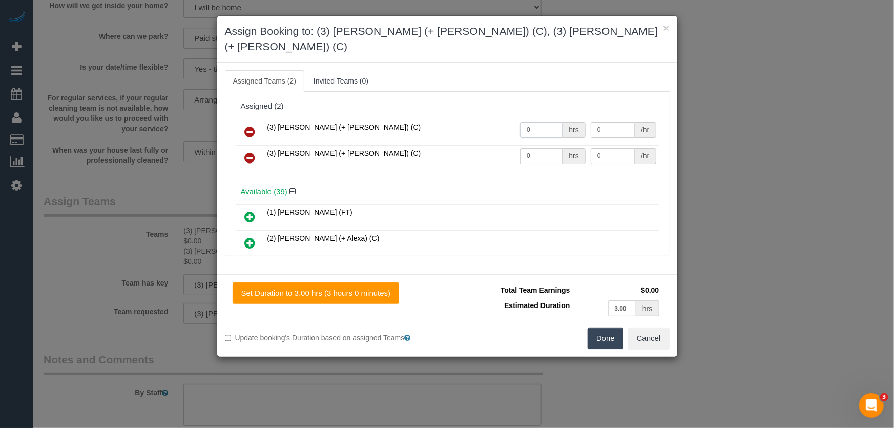
click at [541, 122] on input "0" at bounding box center [541, 130] width 43 height 16
type input "1"
type input "97.5"
click at [533, 145] on td "0 hrs" at bounding box center [552, 158] width 71 height 26
click at [530, 148] on input "0" at bounding box center [541, 156] width 43 height 16
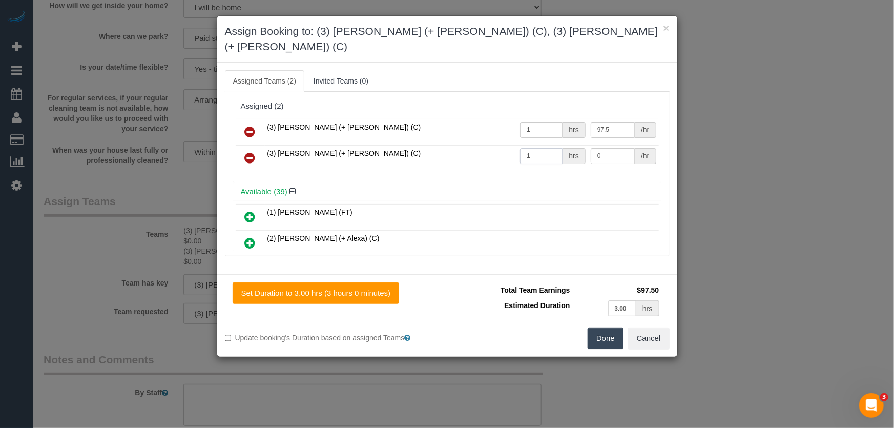
type input "1"
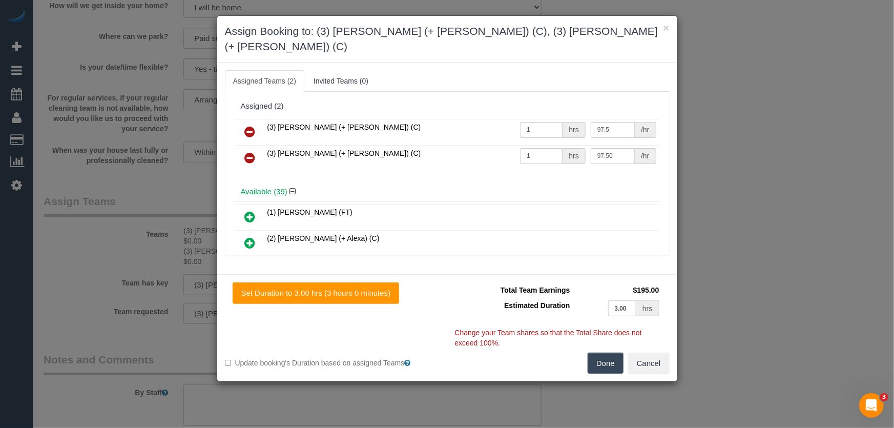
click at [599, 352] on button "Done" at bounding box center [605, 363] width 36 height 22
type input "97.5"
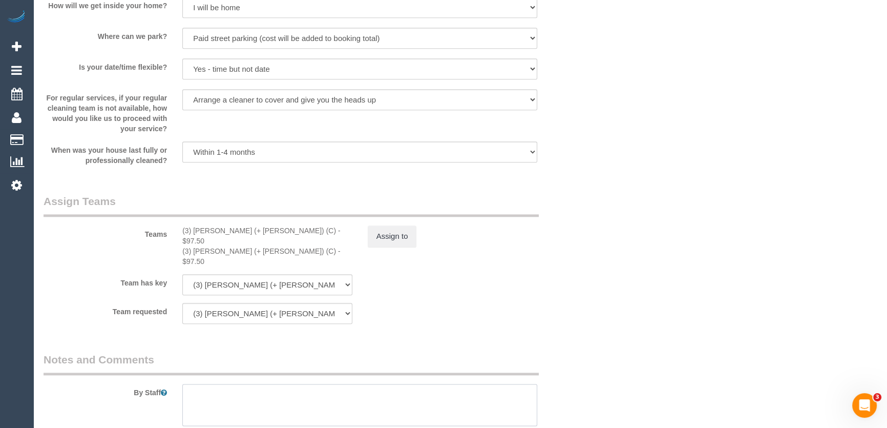
click at [305, 385] on textarea at bounding box center [359, 405] width 355 height 42
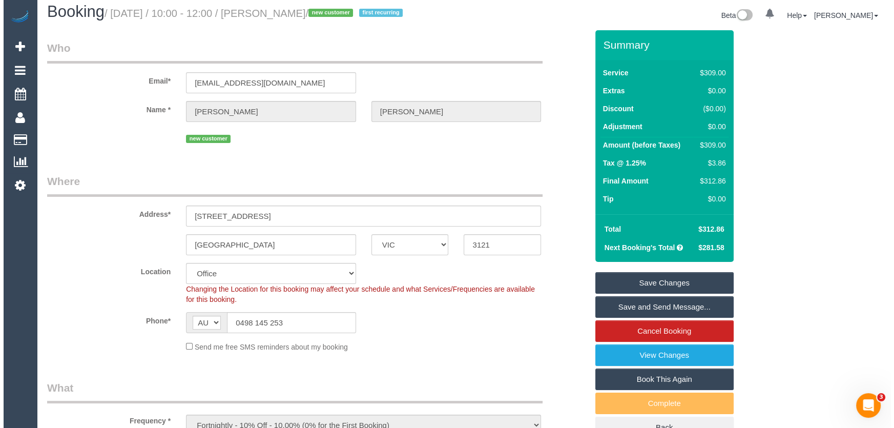
scroll to position [0, 0]
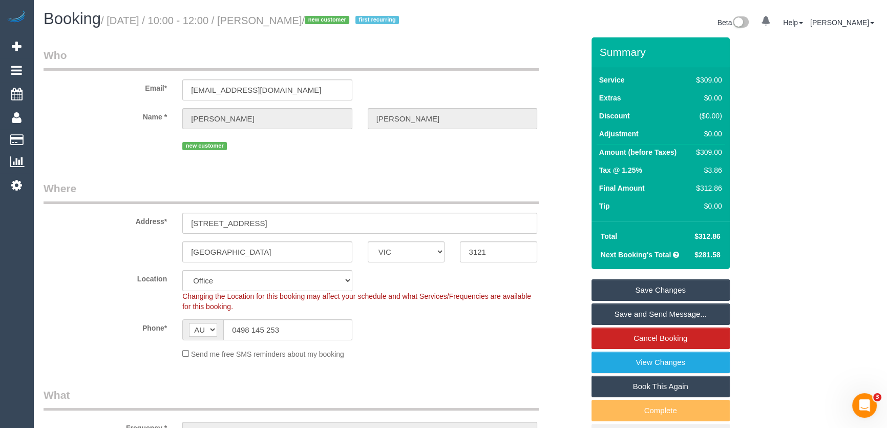
type textarea "Estimated time: 5-6 hours"
click at [295, 20] on small "/ September 16, 2025 / 10:00 - 12:00 / Jacob Pedersen / new customer first recu…" at bounding box center [251, 20] width 301 height 11
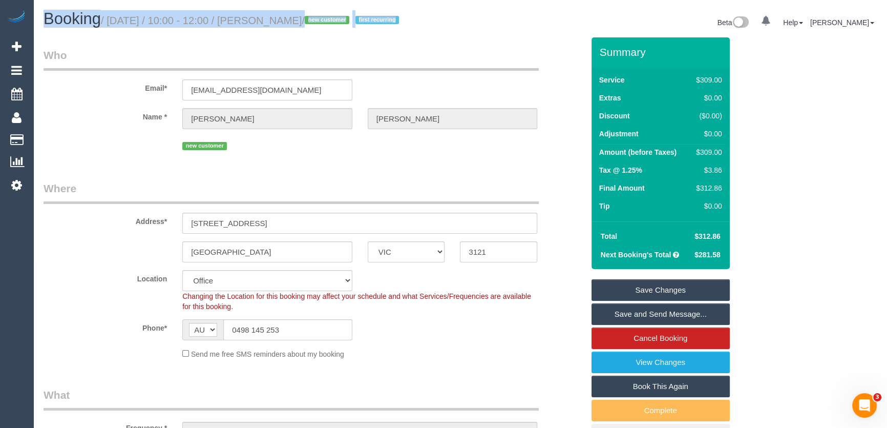
click at [295, 20] on small "/ September 16, 2025 / 10:00 - 12:00 / Jacob Pedersen / new customer first recu…" at bounding box center [251, 20] width 301 height 11
click at [296, 28] on h1 "Booking / September 16, 2025 / 10:00 - 12:00 / Jacob Pedersen / new customer fi…" at bounding box center [248, 18] width 409 height 17
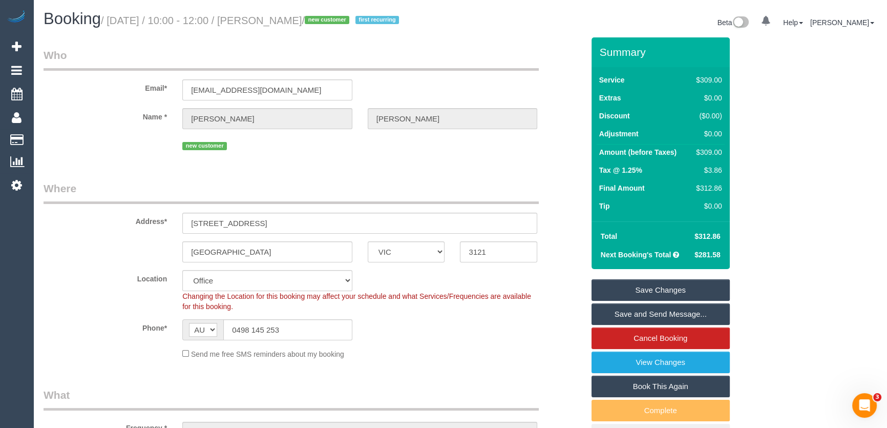
click at [296, 22] on small "/ September 16, 2025 / 10:00 - 12:00 / Jacob Pedersen / new customer first recu…" at bounding box center [251, 20] width 301 height 11
copy small "Jacob Pedersen"
click at [295, 26] on h1 "Booking / September 16, 2025 / 10:00 - 12:00 / Jacob Pedersen / new customer fi…" at bounding box center [248, 18] width 409 height 17
click at [295, 17] on small "/ September 16, 2025 / 10:00 - 12:00 / Jacob Pedersen / new customer first recu…" at bounding box center [251, 20] width 301 height 11
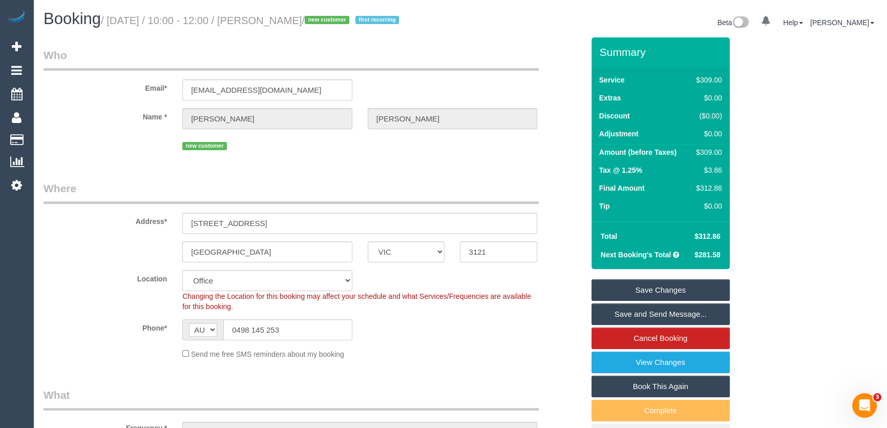
click at [295, 17] on small "/ September 16, 2025 / 10:00 - 12:00 / Jacob Pedersen / new customer first recu…" at bounding box center [251, 20] width 301 height 11
copy small "Jacob Pedersen"
click at [656, 301] on link "Save Changes" at bounding box center [660, 290] width 138 height 22
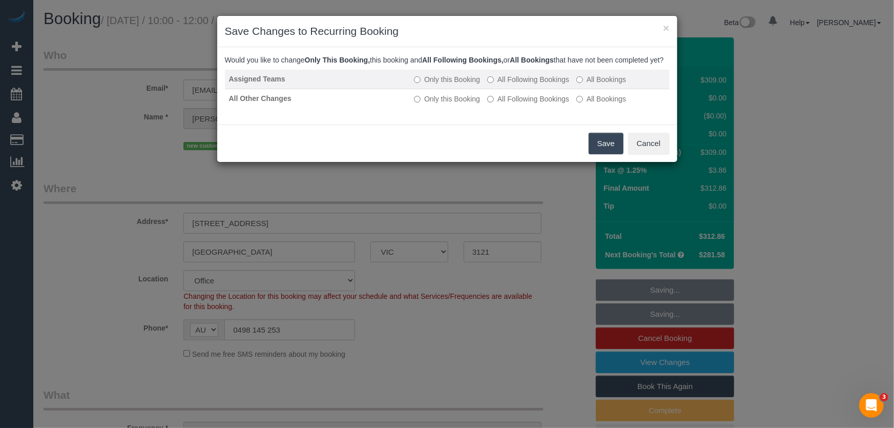
click at [518, 84] on label "All Following Bookings" at bounding box center [528, 79] width 82 height 10
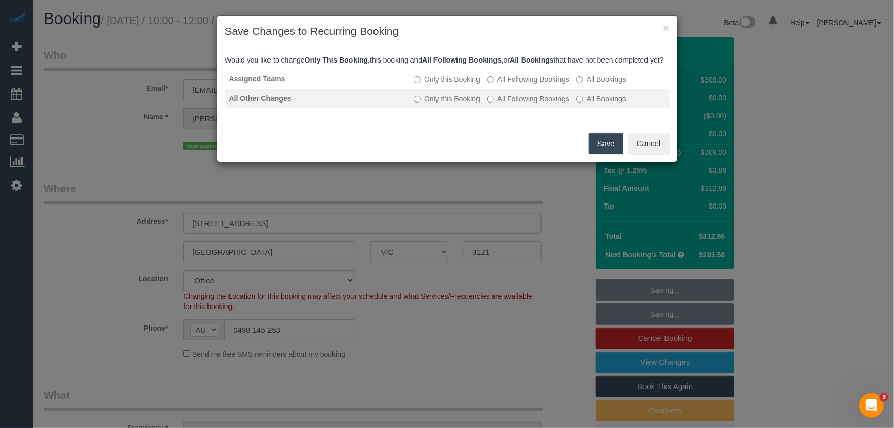
click at [523, 104] on label "All Following Bookings" at bounding box center [528, 99] width 82 height 10
click at [589, 154] on button "Save" at bounding box center [605, 144] width 35 height 22
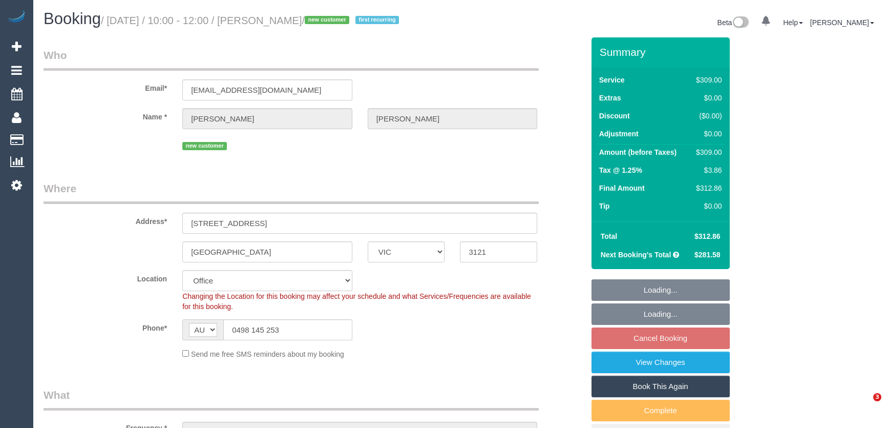
select select "VIC"
select select "number:28"
select select "number:14"
select select "number:20"
select select "number:24"
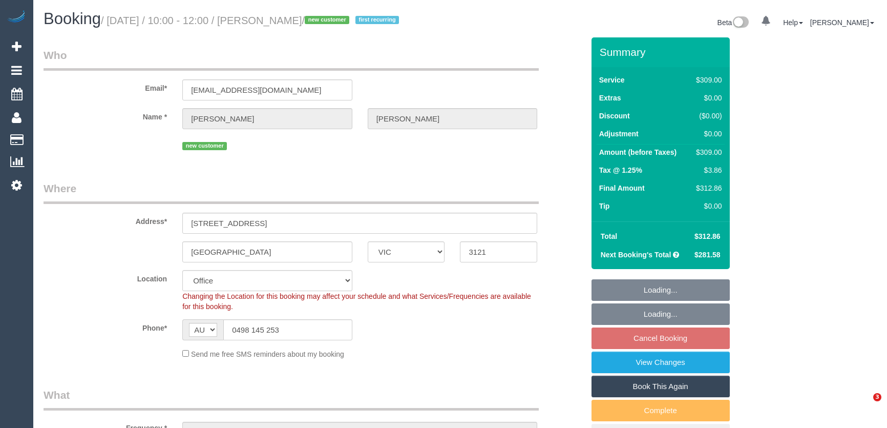
select select "number:34"
select select "number:13"
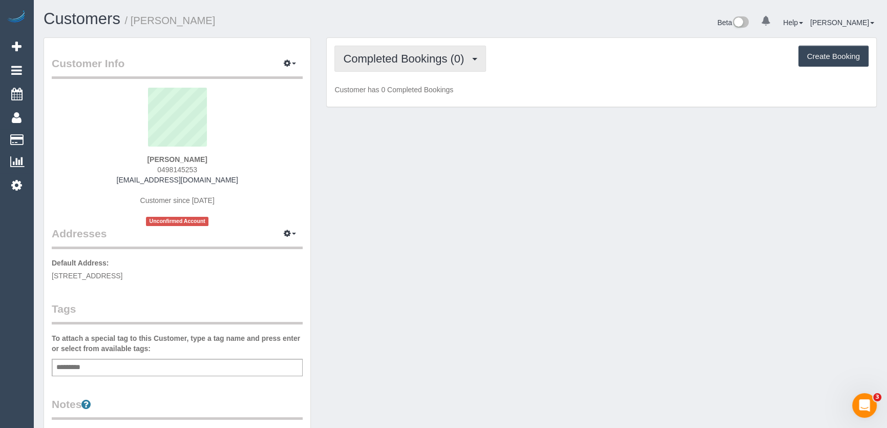
click at [422, 63] on span "Completed Bookings (0)" at bounding box center [406, 58] width 126 height 13
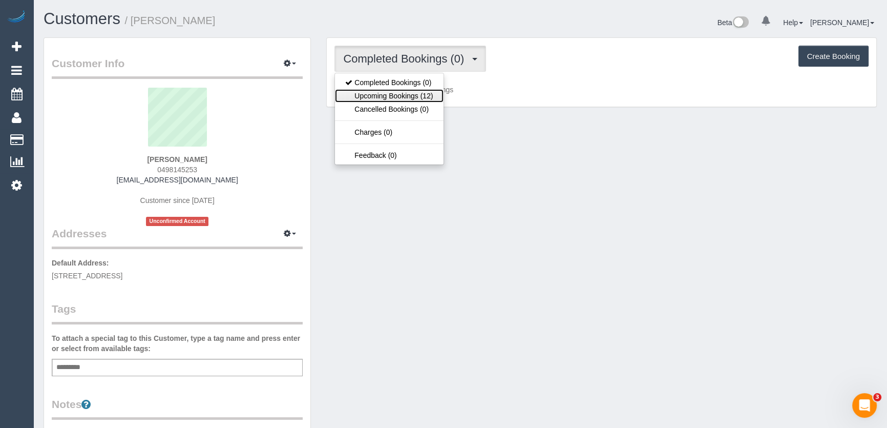
click at [422, 96] on link "Upcoming Bookings (12)" at bounding box center [389, 95] width 108 height 13
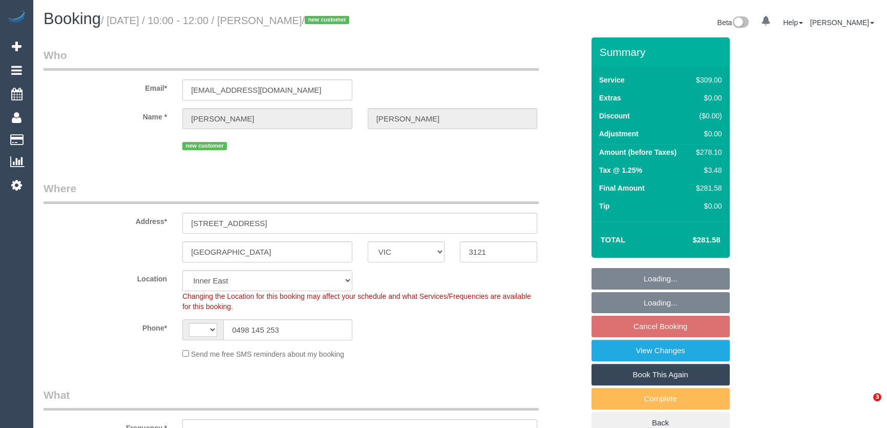
select select "VIC"
select select "object:296"
select select "string:stripe-pm_1S53kA2GScqysDRVN4RYpq7h"
select select "number:28"
select select "number:14"
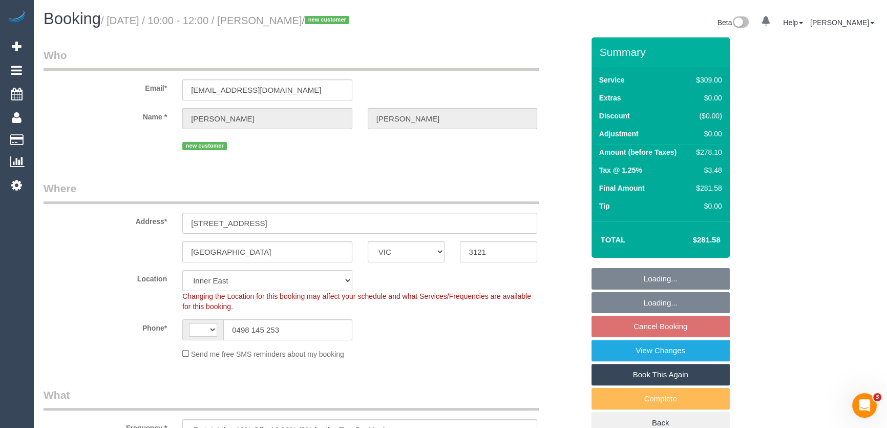
select select "number:20"
select select "number:24"
select select "number:34"
select select "number:13"
select select "string:AU"
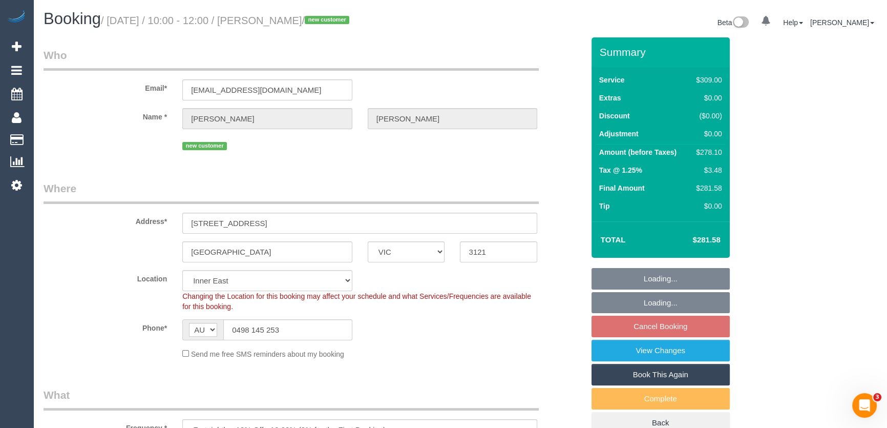
select select "object:790"
select select "spot3"
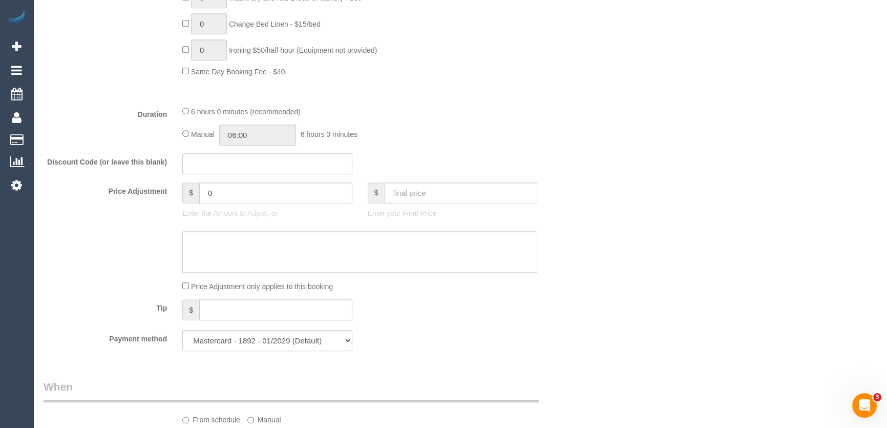
scroll to position [745, 0]
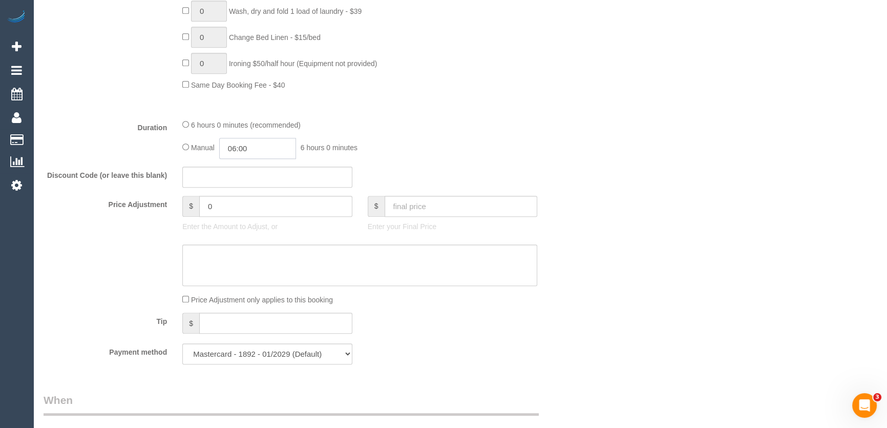
click at [277, 153] on input "06:00" at bounding box center [257, 148] width 77 height 21
click at [247, 179] on li "02:30" at bounding box center [247, 181] width 46 height 13
click at [256, 155] on input "02:30" at bounding box center [257, 148] width 77 height 21
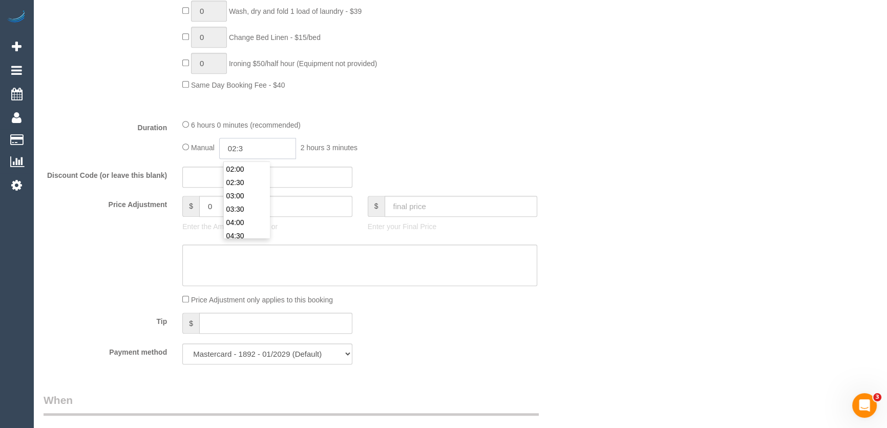
type input "02:"
select select "spot28"
type input "02:45"
click at [436, 113] on fieldset "What Frequency * One Time Cleaning Weekly - 10% Off - 10.00% (0% for the First …" at bounding box center [314, 7] width 540 height 729
select select "spot53"
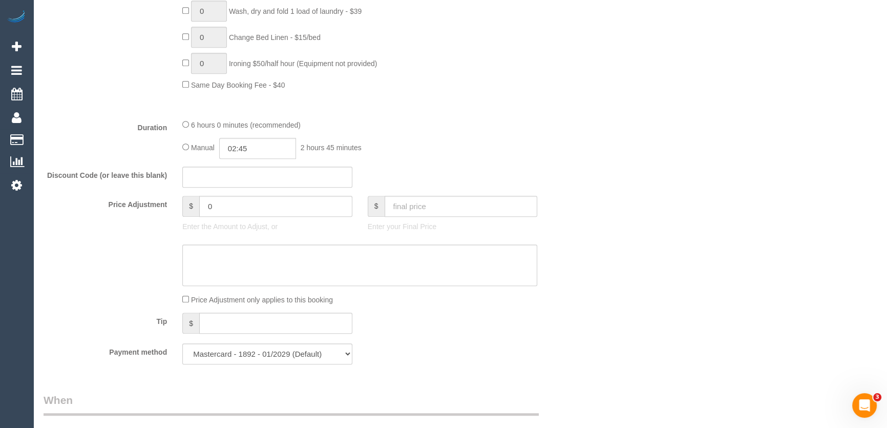
select select "spot78"
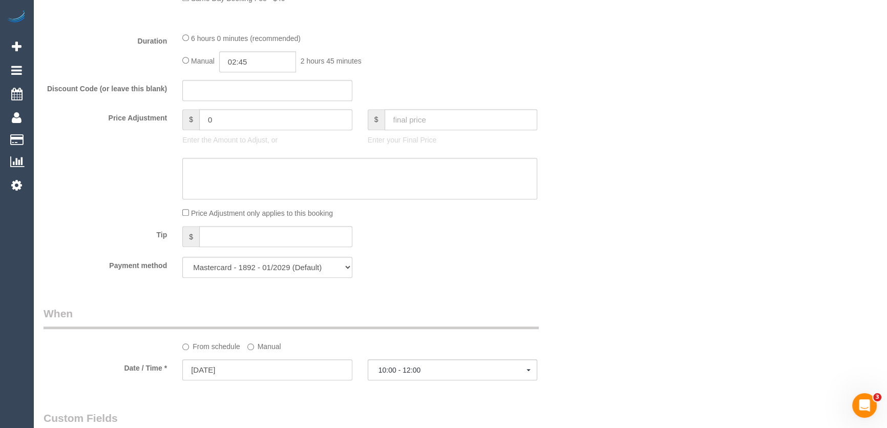
select select "spot103"
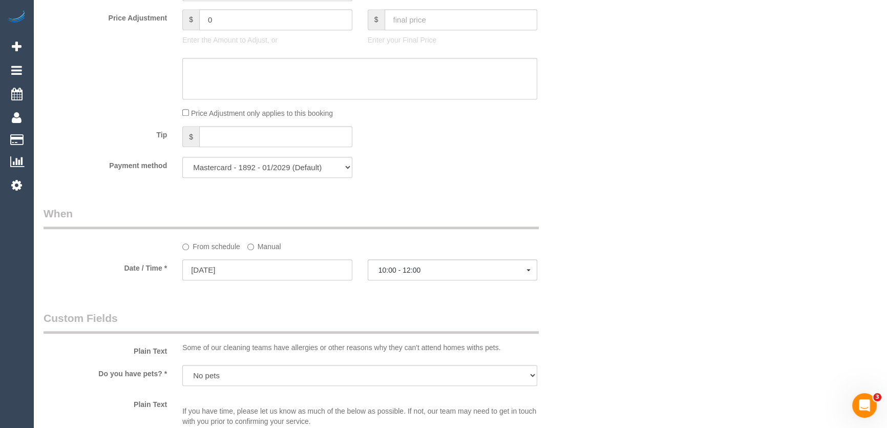
select select "spot128"
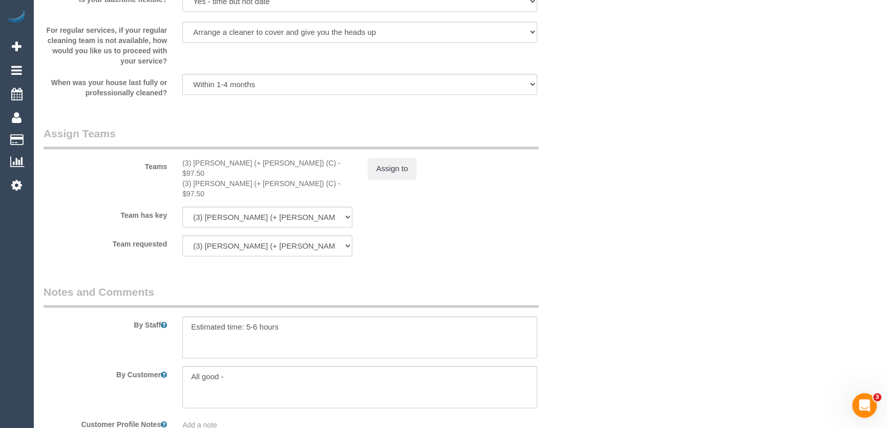
scroll to position [1443, 0]
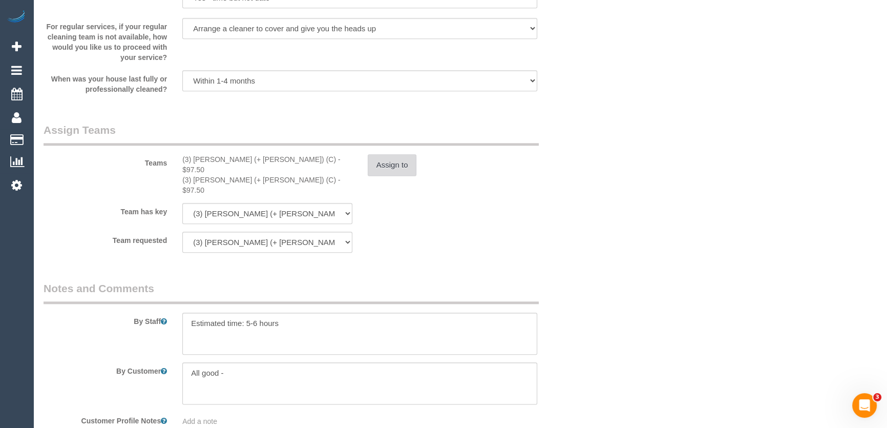
click at [376, 172] on button "Assign to" at bounding box center [392, 165] width 49 height 22
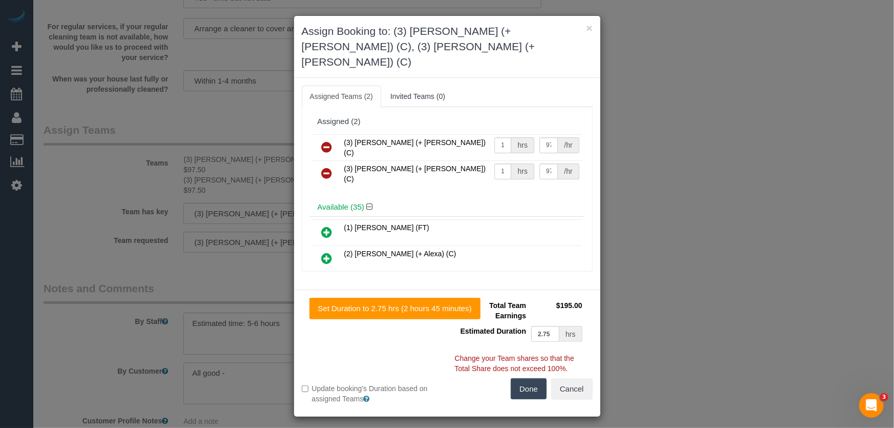
click at [582, 220] on td "(1) [PERSON_NAME] (FT)" at bounding box center [462, 233] width 240 height 26
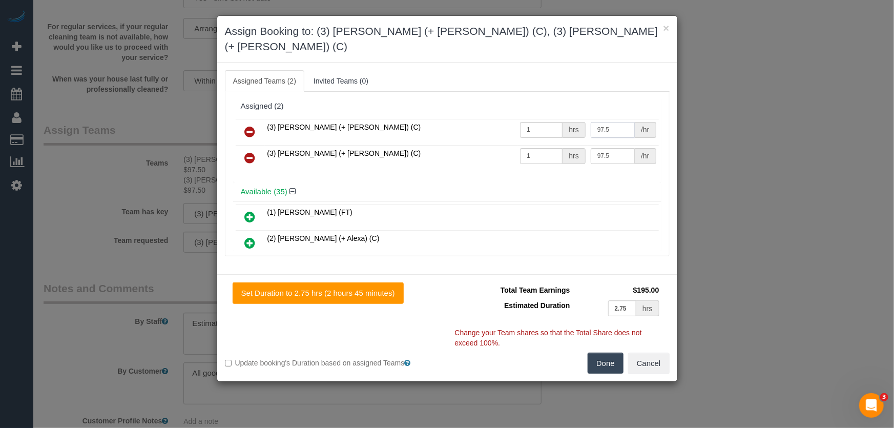
click at [614, 122] on input "97.5" at bounding box center [612, 130] width 44 height 16
click at [609, 148] on input "97.5" at bounding box center [612, 156] width 44 height 16
type input "87.5"
click at [609, 148] on input "97.5" at bounding box center [612, 156] width 44 height 16
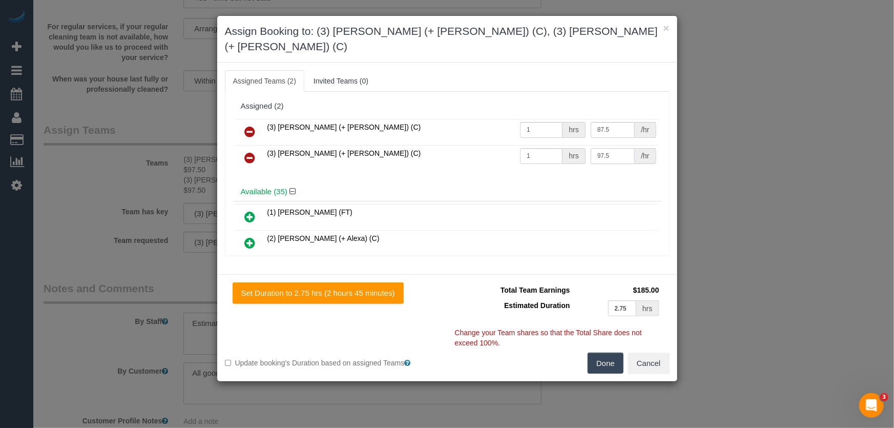
click at [608, 148] on input "97.5" at bounding box center [612, 156] width 44 height 16
click at [604, 352] on button "Done" at bounding box center [605, 363] width 36 height 22
type input "87.5"
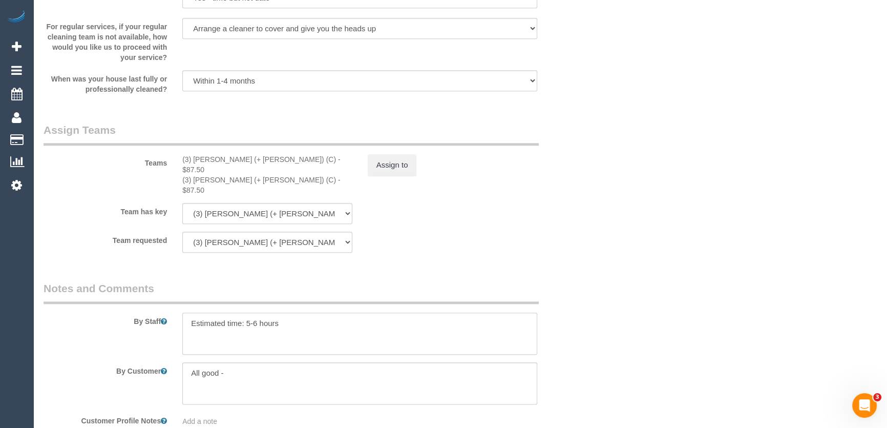
click at [256, 312] on textarea at bounding box center [359, 333] width 355 height 42
type textarea "Estimated time: 4.5-5.5 hours"
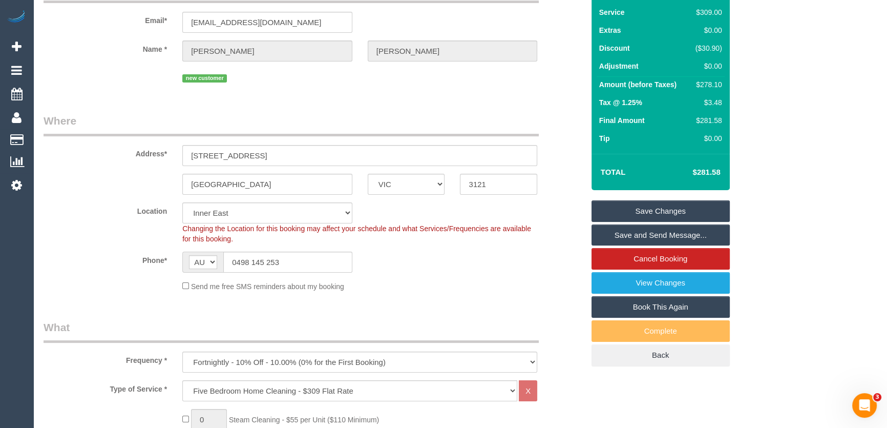
scroll to position [0, 0]
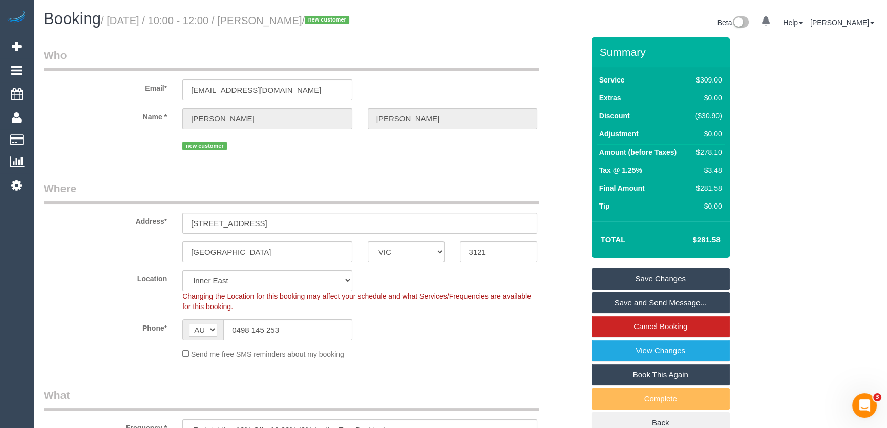
click at [664, 280] on link "Save Changes" at bounding box center [660, 279] width 138 height 22
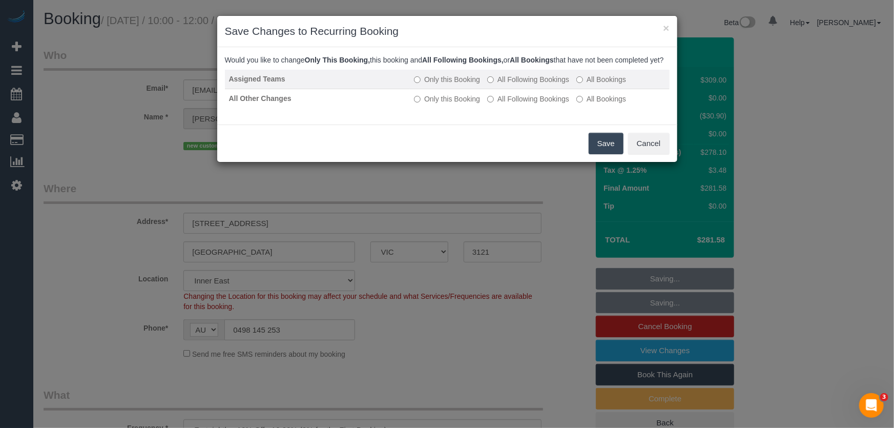
click at [528, 84] on label "All Following Bookings" at bounding box center [528, 79] width 82 height 10
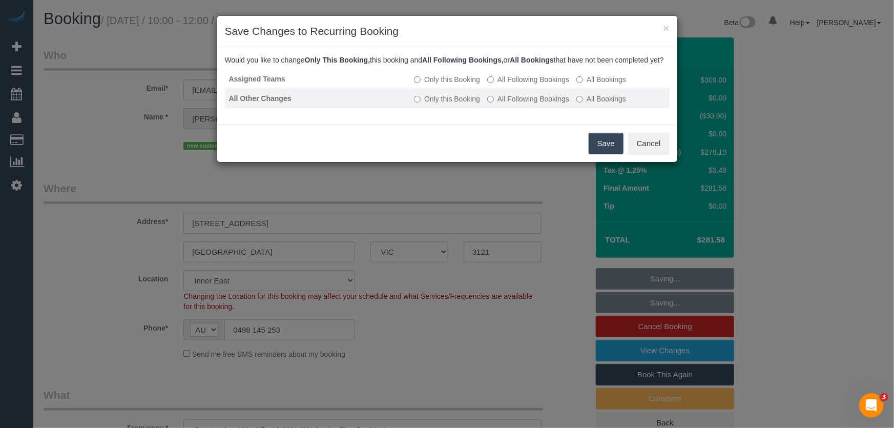
click at [530, 104] on label "All Following Bookings" at bounding box center [528, 99] width 82 height 10
click at [603, 154] on button "Save" at bounding box center [605, 144] width 35 height 22
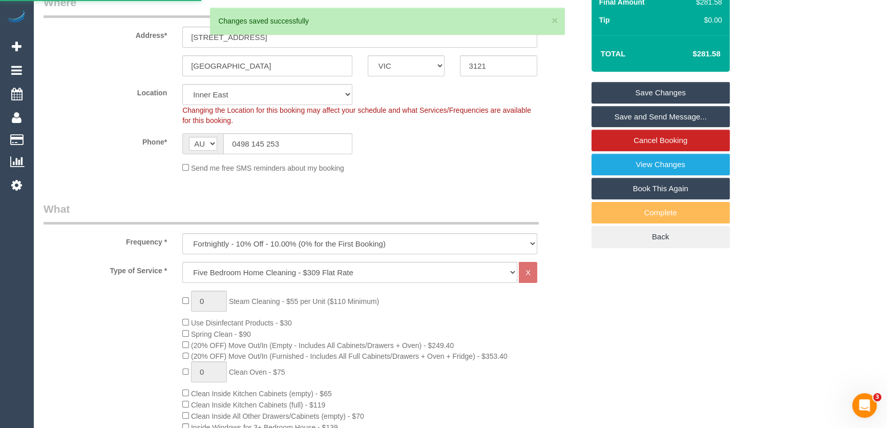
scroll to position [372, 0]
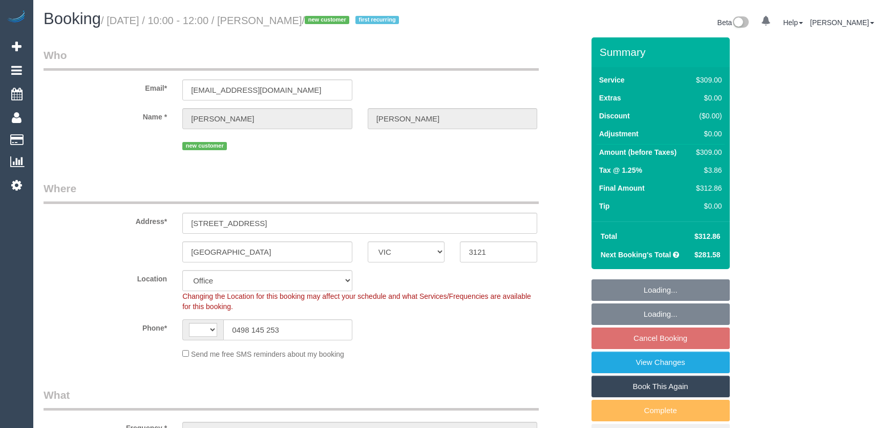
select select "VIC"
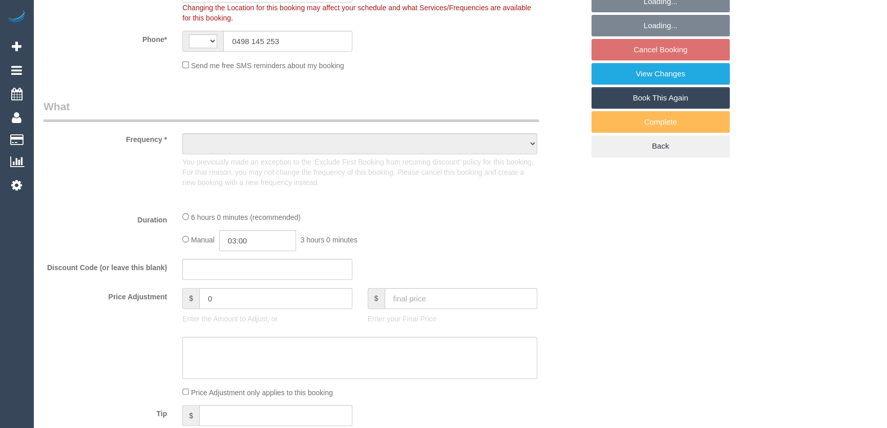
select select "string:AU"
select select "object:562"
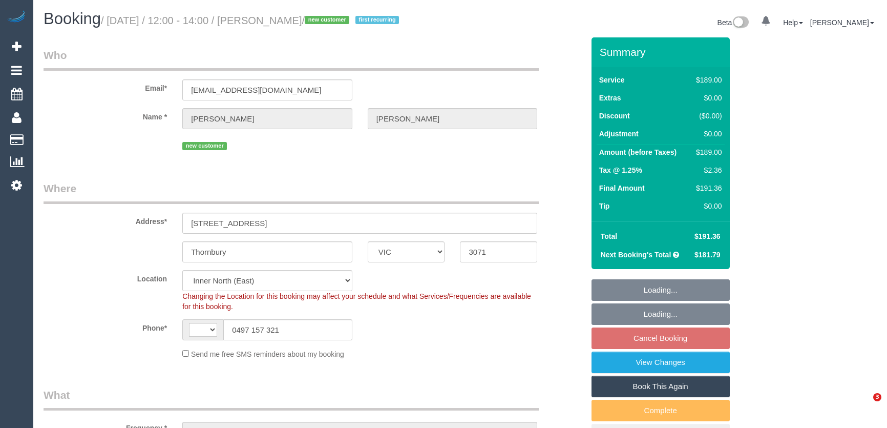
select select "VIC"
select select "number:28"
select select "number:14"
select select "number:18"
select select "number:22"
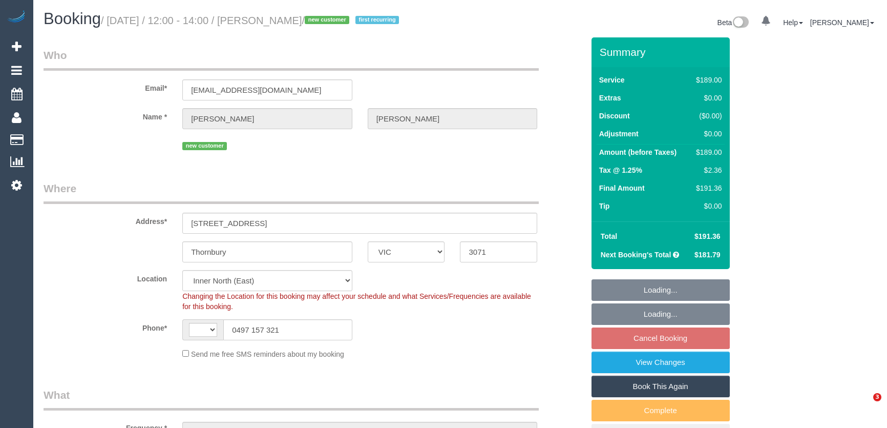
select select "number:34"
select select "number:26"
select select "object:704"
select select "string:AU"
select select "spot4"
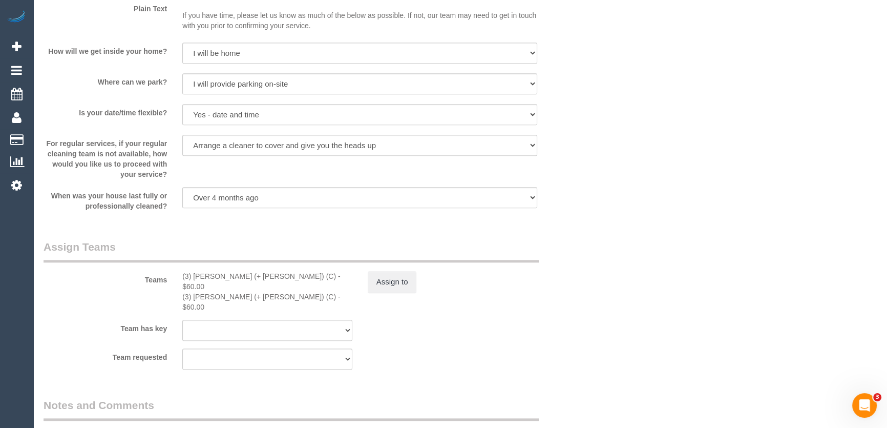
scroll to position [1487, 0]
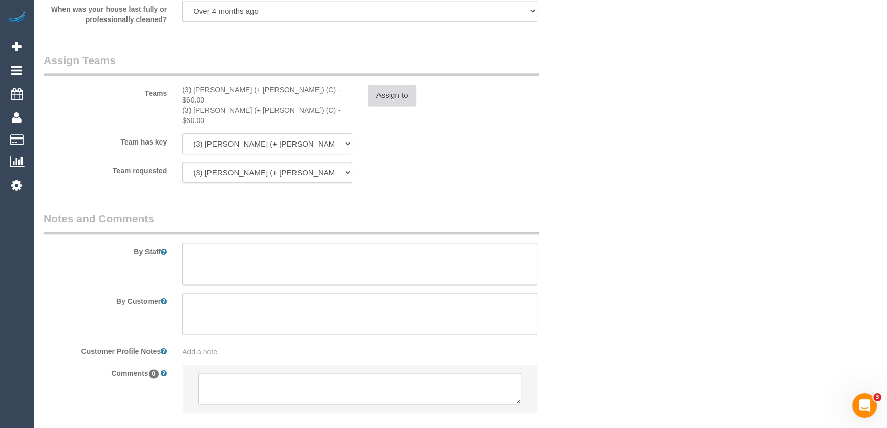
click at [388, 99] on button "Assign to" at bounding box center [392, 95] width 49 height 22
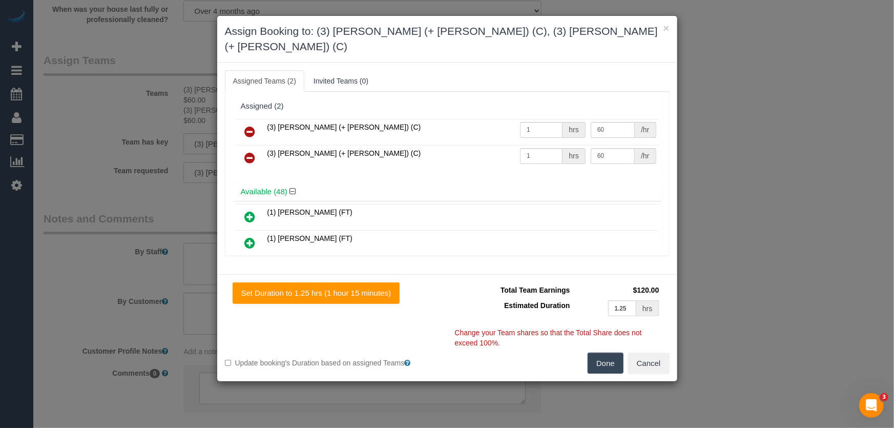
click at [252, 125] on icon at bounding box center [250, 131] width 11 height 12
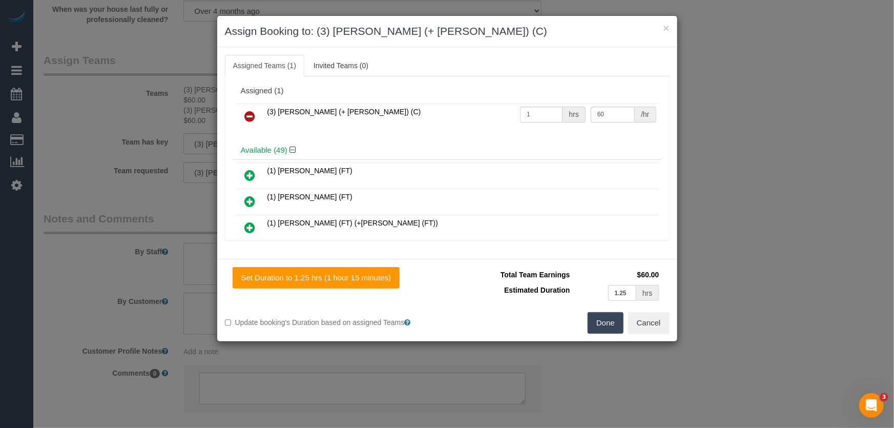
click at [252, 113] on icon at bounding box center [250, 116] width 11 height 12
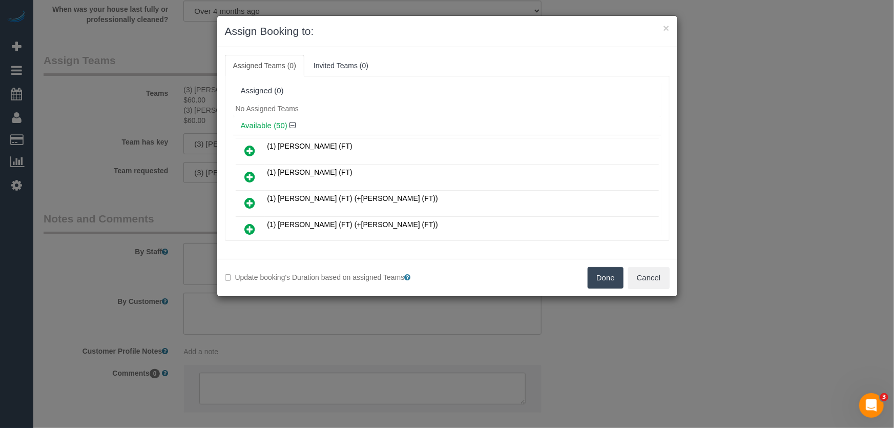
click at [615, 277] on button "Done" at bounding box center [605, 278] width 36 height 22
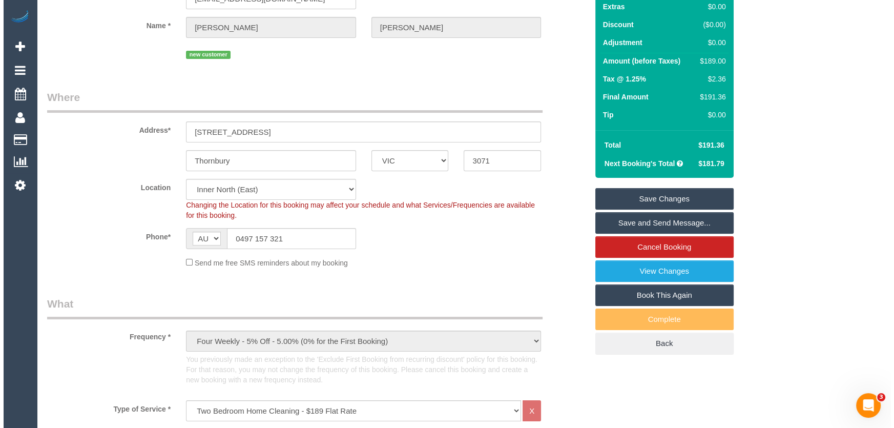
scroll to position [0, 0]
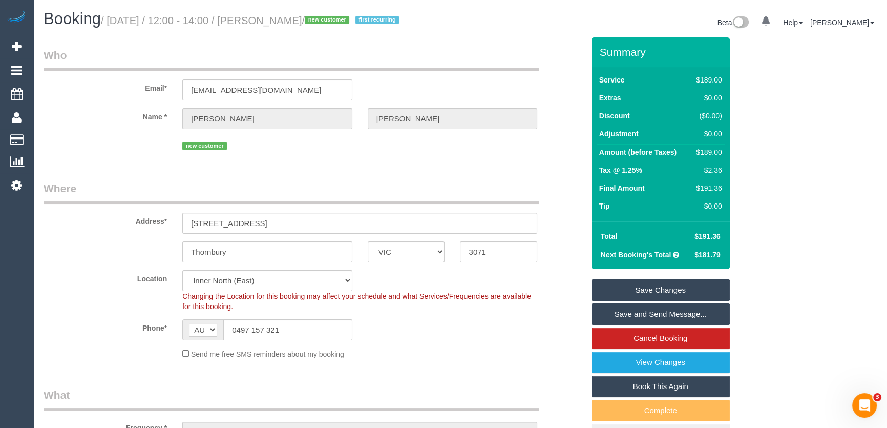
click at [660, 289] on link "Save Changes" at bounding box center [660, 290] width 138 height 22
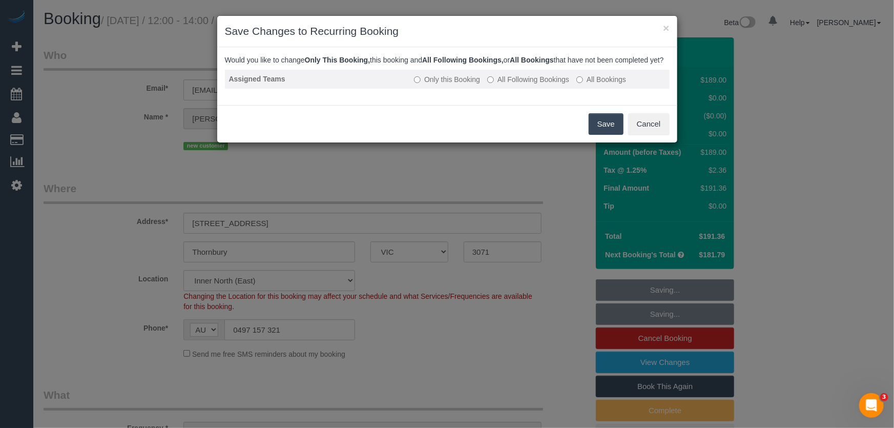
click at [520, 84] on label "All Following Bookings" at bounding box center [528, 79] width 82 height 10
click at [605, 135] on button "Save" at bounding box center [605, 124] width 35 height 22
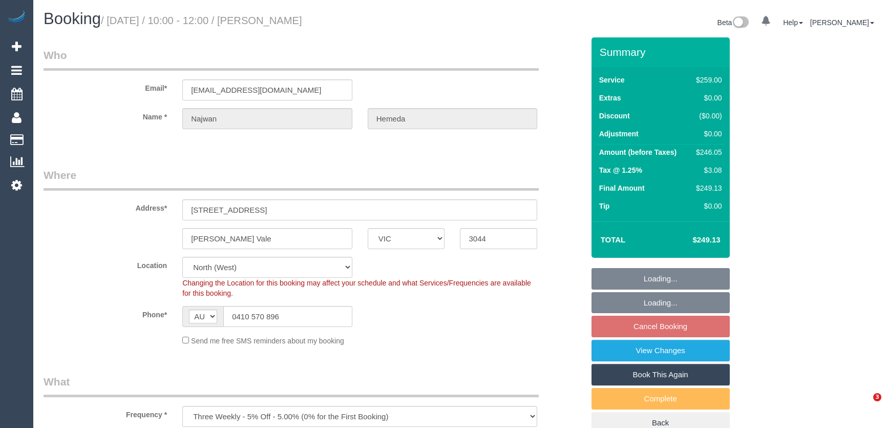
select select "VIC"
select select "spot3"
select select "number:28"
select select "number:14"
select select "number:19"
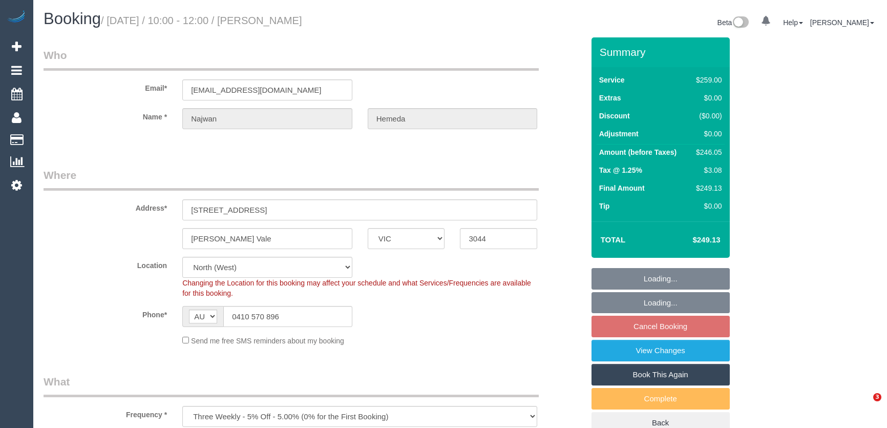
select select "number:36"
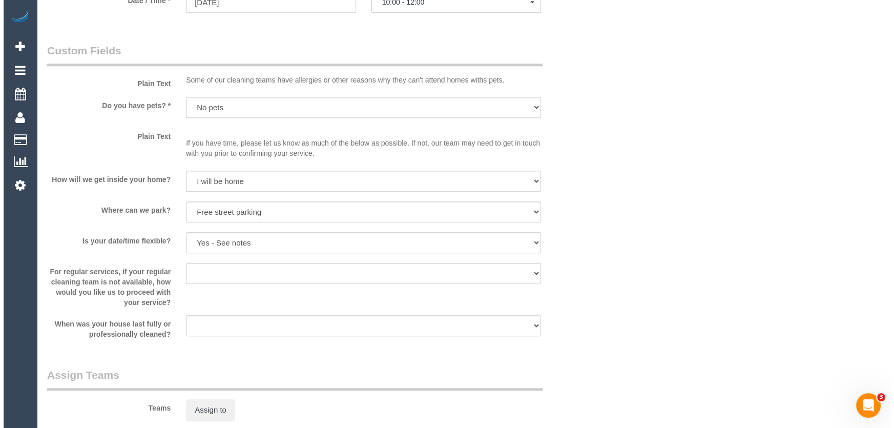
scroll to position [1257, 0]
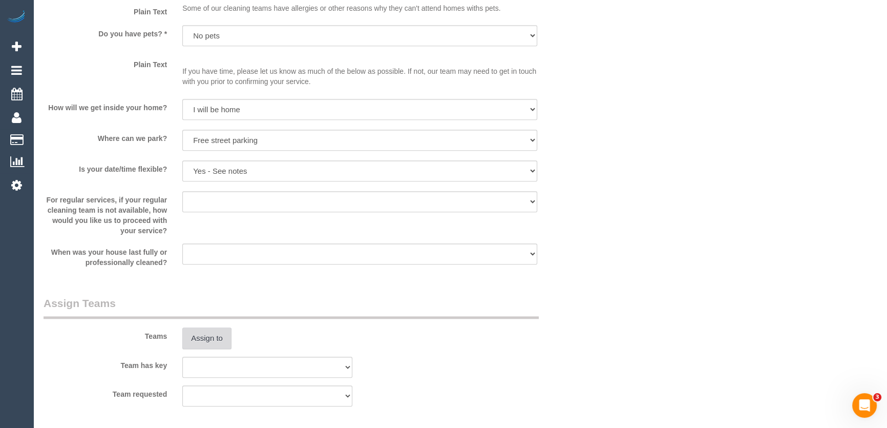
click at [209, 341] on button "Assign to" at bounding box center [206, 338] width 49 height 22
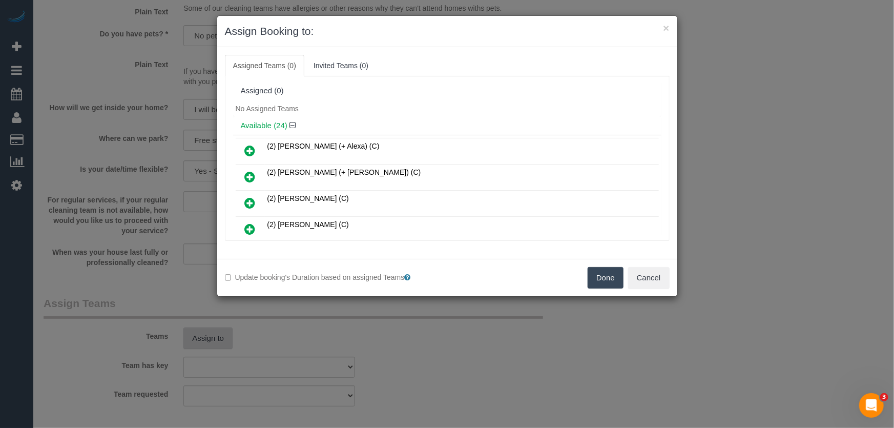
scroll to position [193, 0]
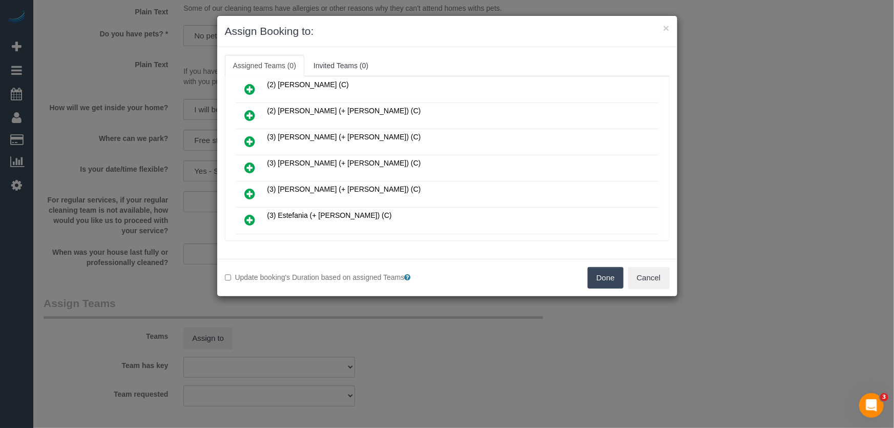
click at [247, 164] on icon at bounding box center [250, 167] width 11 height 12
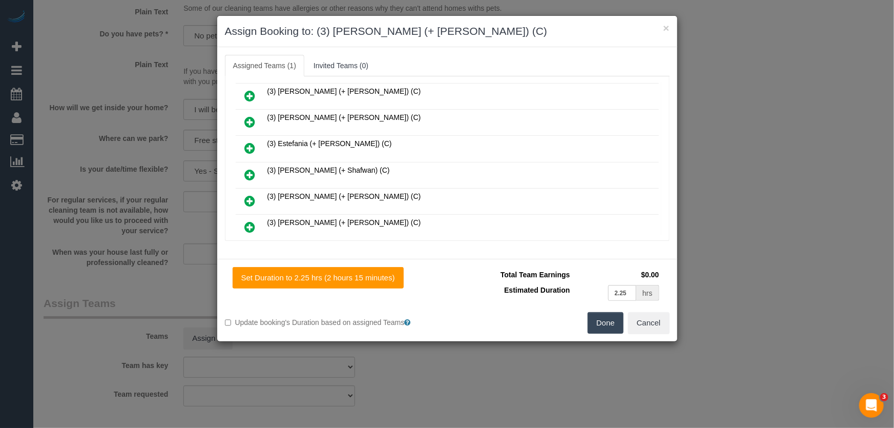
click at [248, 195] on icon at bounding box center [250, 201] width 11 height 12
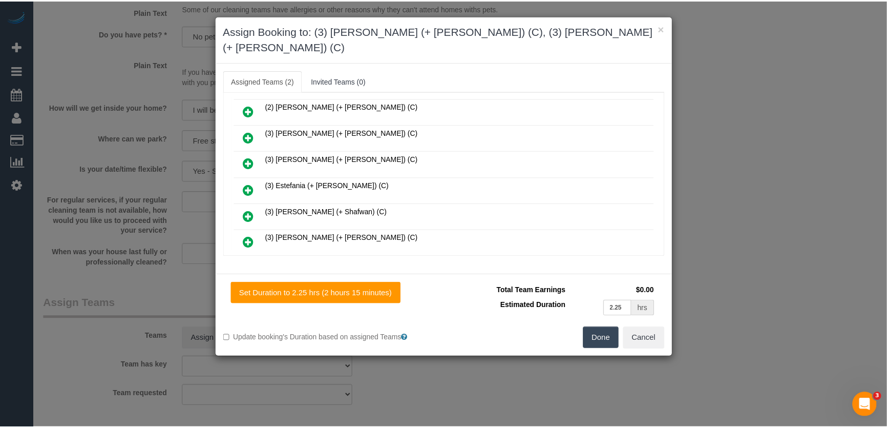
scroll to position [288, 0]
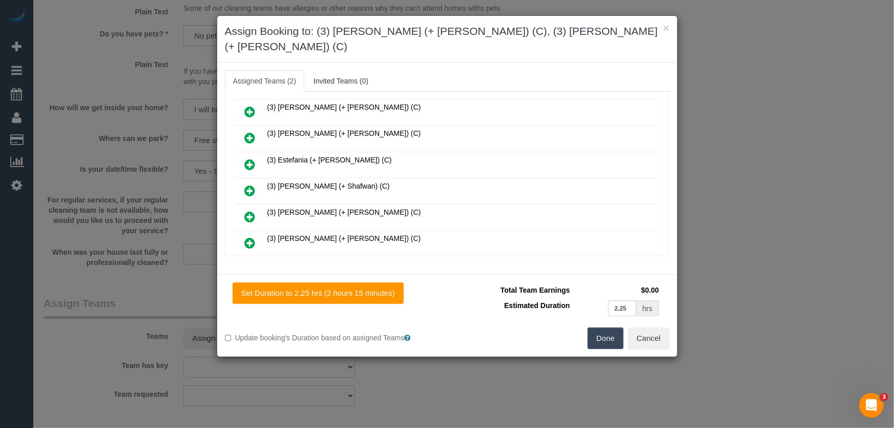
click at [603, 327] on button "Done" at bounding box center [605, 338] width 36 height 22
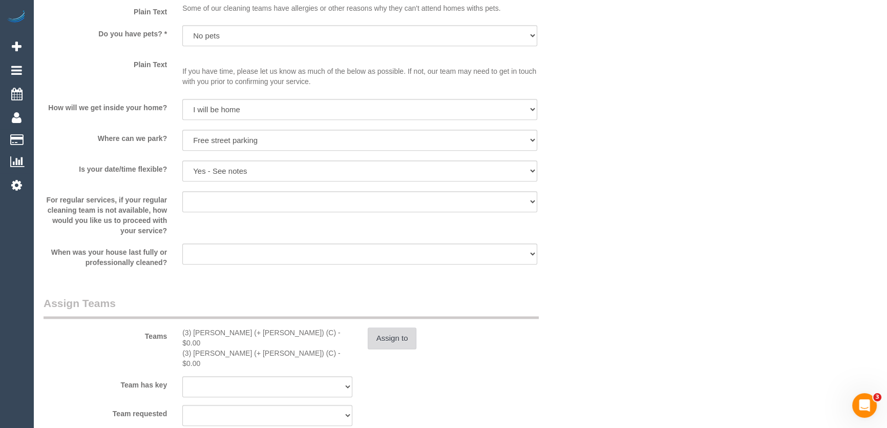
click at [400, 338] on button "Assign to" at bounding box center [392, 338] width 49 height 22
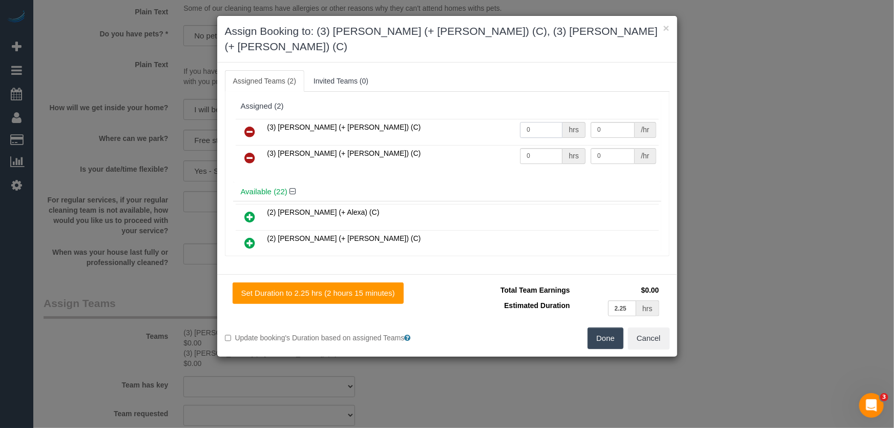
click at [533, 122] on input "0" at bounding box center [541, 130] width 43 height 16
type input "1"
click at [546, 148] on input "0" at bounding box center [541, 156] width 43 height 16
type input "77.5"
type input "1"
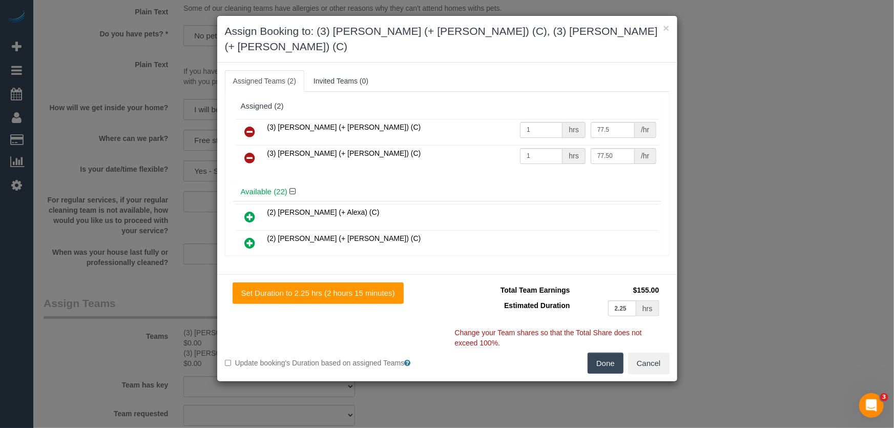
type input "77.5"
click at [607, 352] on button "Done" at bounding box center [605, 363] width 36 height 22
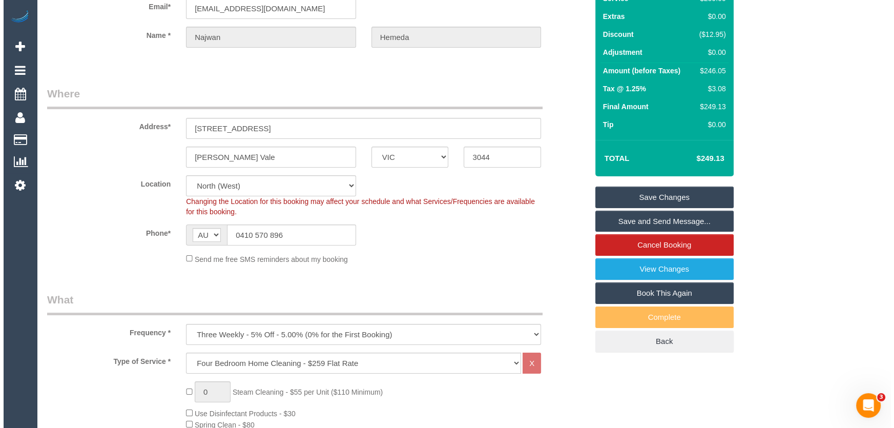
scroll to position [0, 0]
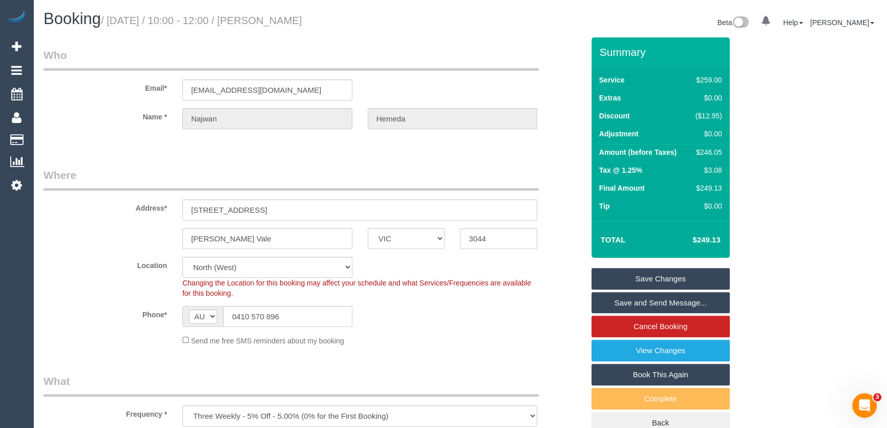
click at [292, 22] on small "/ September 16, 2025 / 10:00 - 12:00 / Najwan Hemeda" at bounding box center [201, 20] width 201 height 11
click at [299, 34] on div "Booking / September 16, 2025 / 10:00 - 12:00 / Najwan Hemeda Beta 0 Your Notifi…" at bounding box center [460, 23] width 848 height 27
click at [302, 23] on small "/ September 16, 2025 / 10:00 - 12:00 / Najwan Hemeda" at bounding box center [201, 20] width 201 height 11
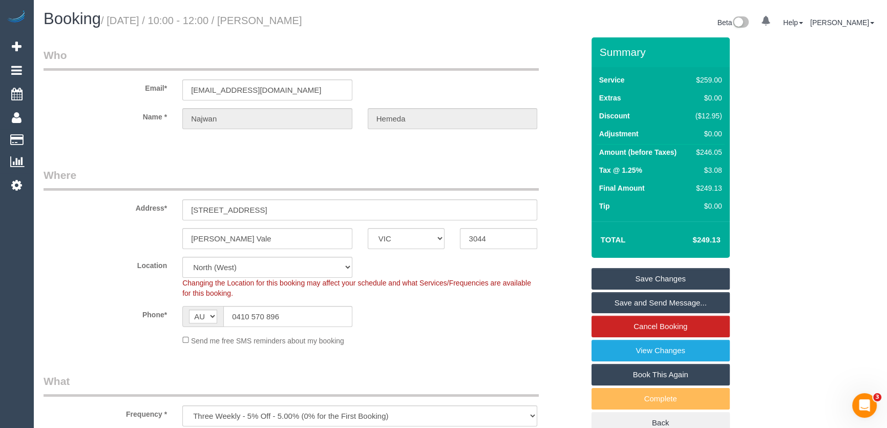
click at [302, 23] on small "/ September 16, 2025 / 10:00 - 12:00 / Najwan Hemeda" at bounding box center [201, 20] width 201 height 11
copy small "Najwan Hemeda"
click at [656, 302] on link "Save and Send Message..." at bounding box center [660, 303] width 138 height 22
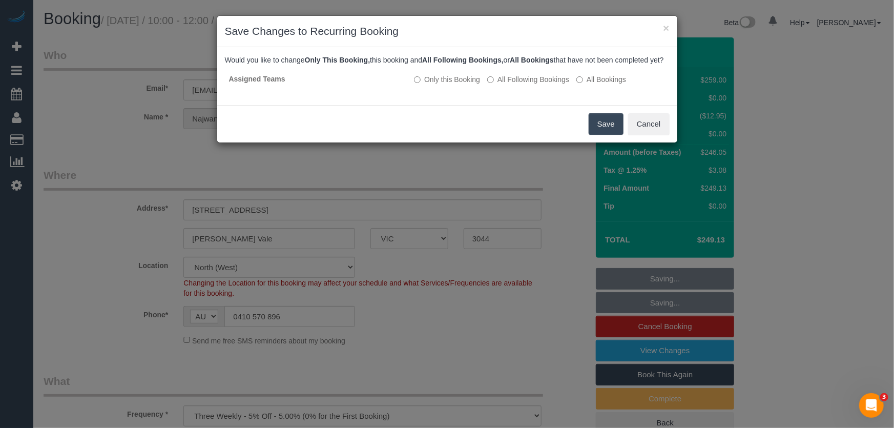
click at [595, 135] on button "Save" at bounding box center [605, 124] width 35 height 22
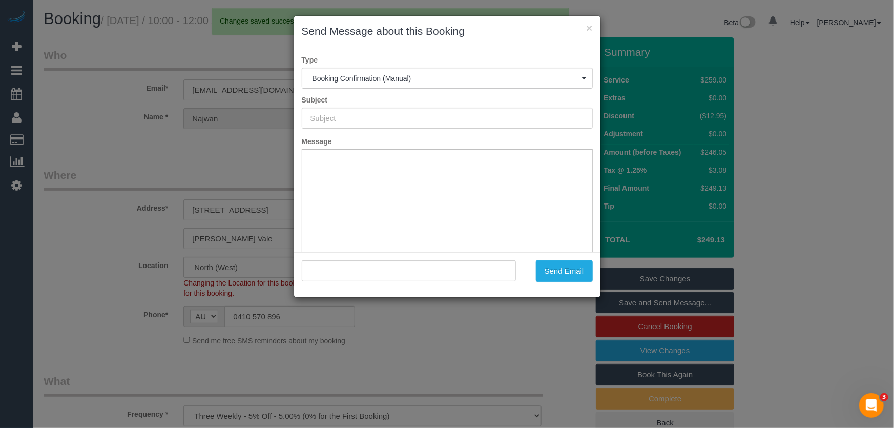
type input "Booking Confirmed"
type input ""Najwan Hemeda" <najwan.hemeda243@icloud.com>"
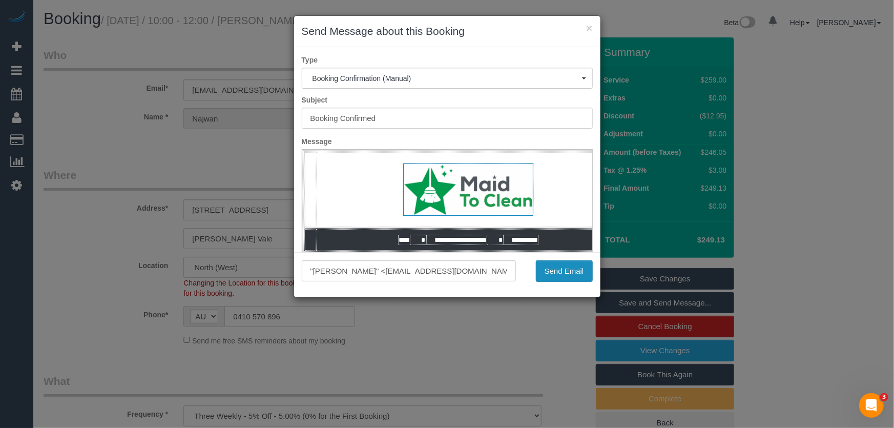
click at [568, 275] on button "Send Email" at bounding box center [564, 271] width 57 height 22
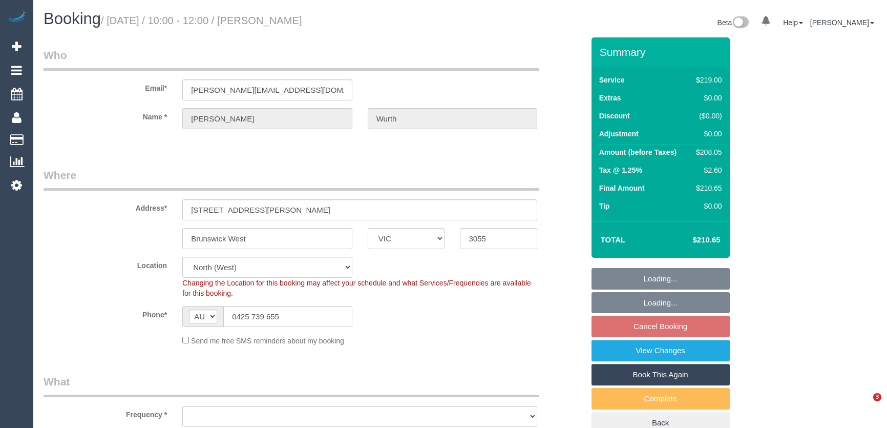
select select "VIC"
select select "number:28"
select select "number:14"
select select "number:19"
select select "number:22"
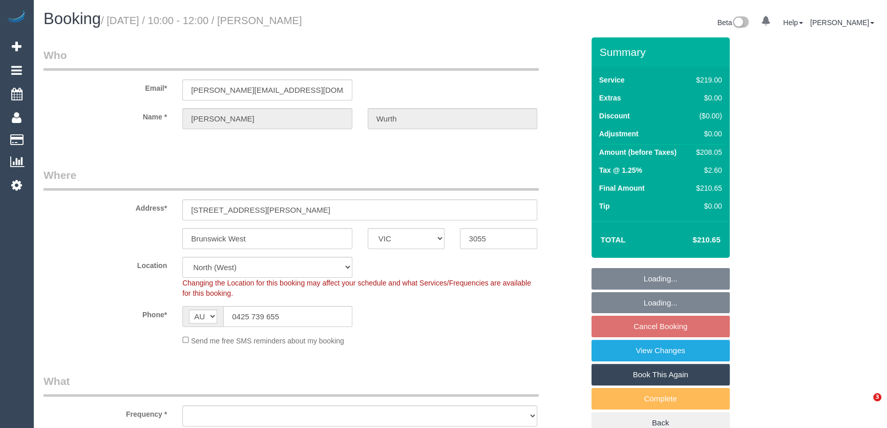
select select "number:34"
select select "number:13"
select select "object:1507"
select select "spot3"
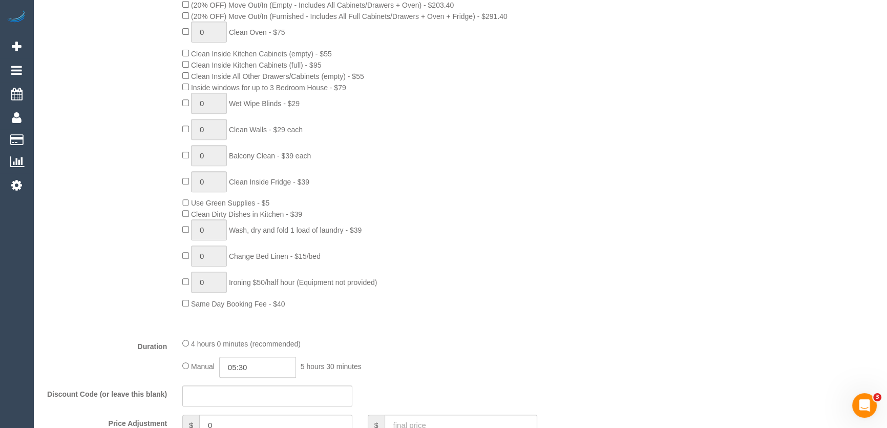
scroll to position [651, 0]
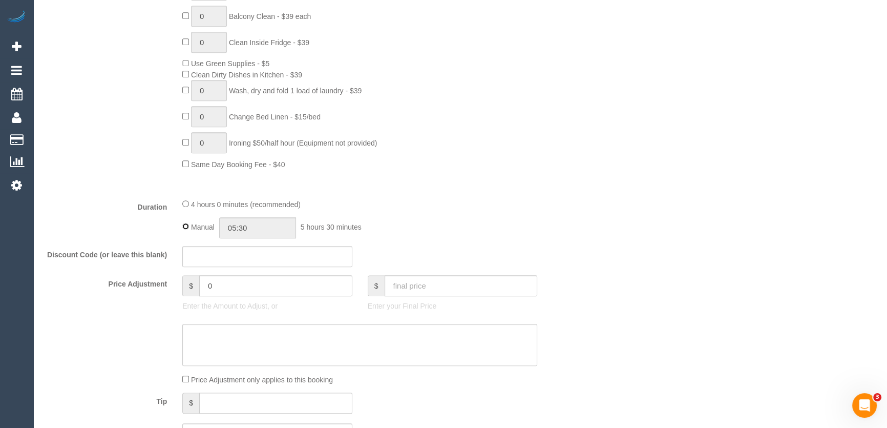
type input "04:00"
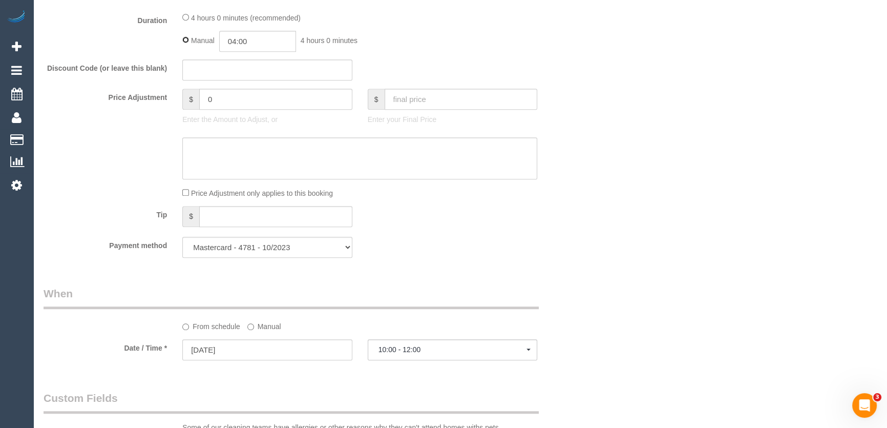
select select "spot28"
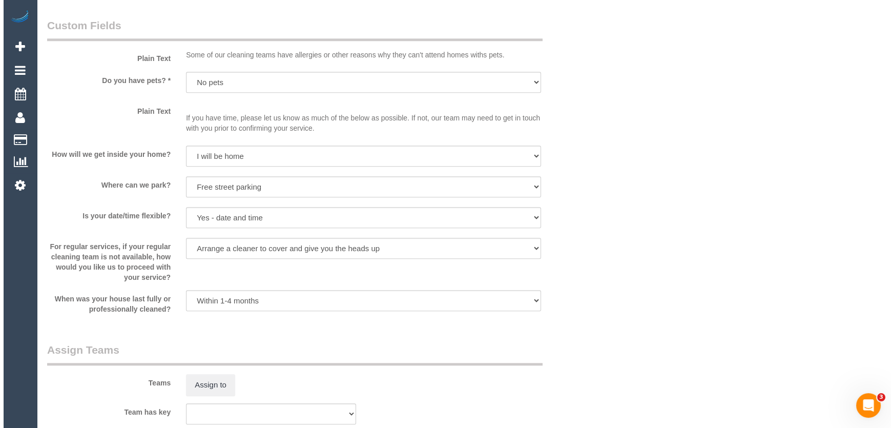
scroll to position [1350, 0]
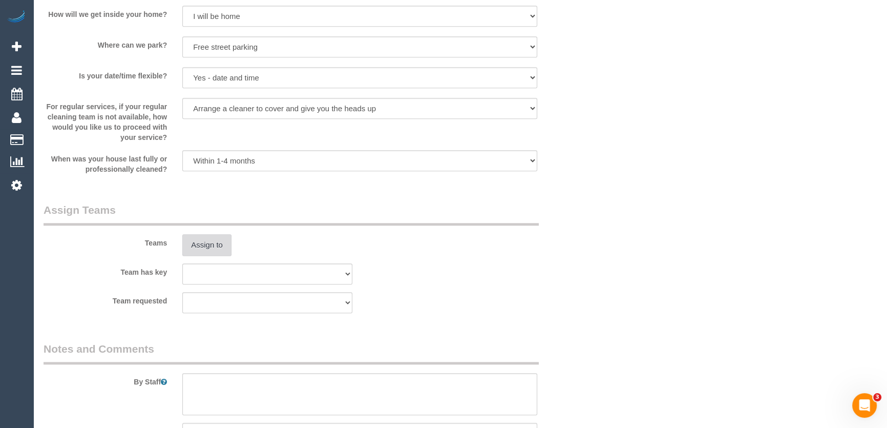
click at [202, 242] on button "Assign to" at bounding box center [206, 245] width 49 height 22
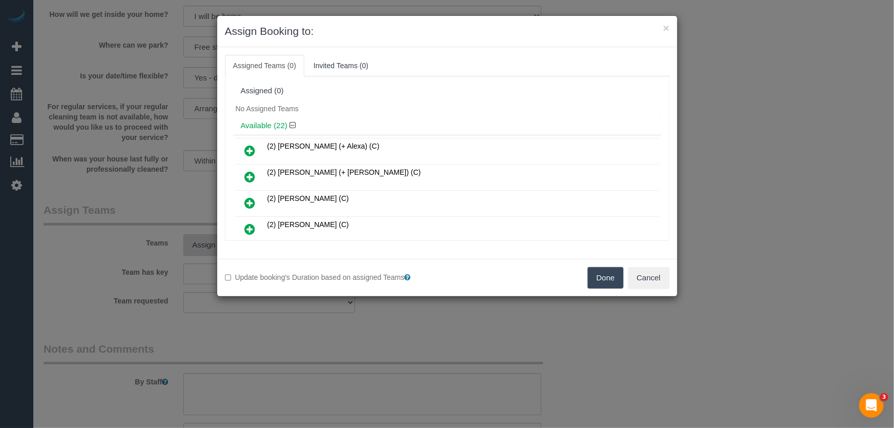
scroll to position [397, 0]
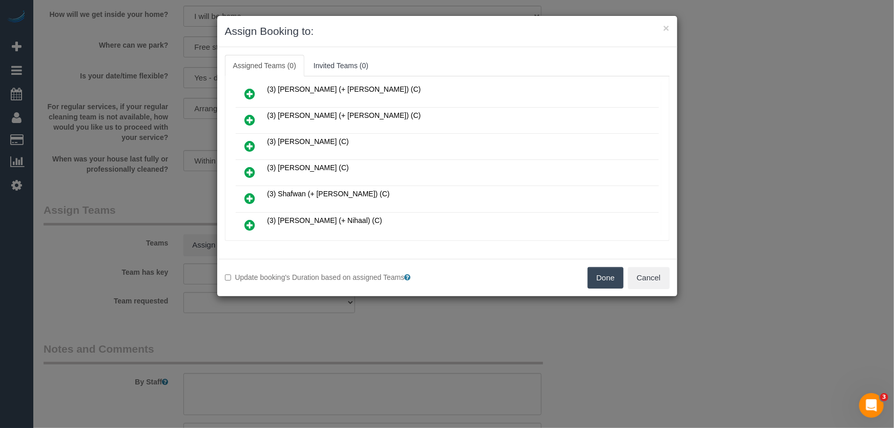
click at [249, 166] on icon at bounding box center [250, 172] width 11 height 12
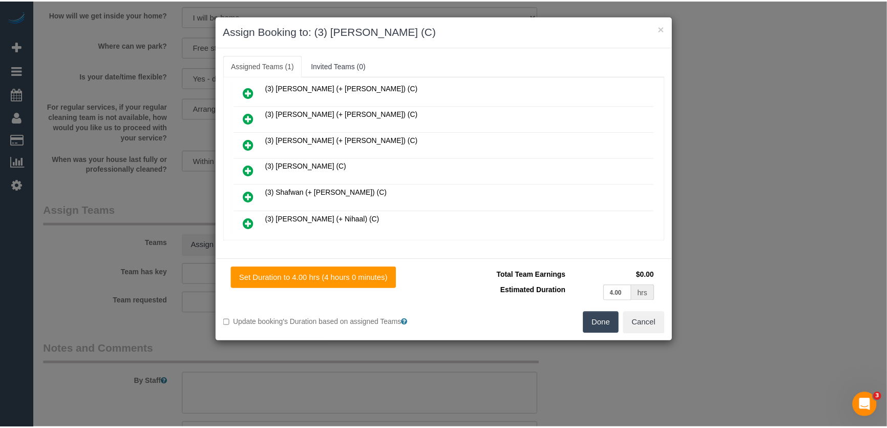
scroll to position [421, 0]
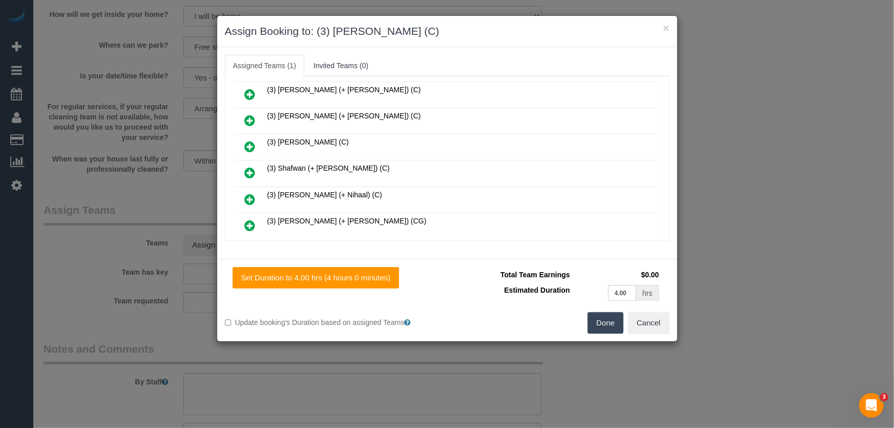
click at [605, 328] on button "Done" at bounding box center [605, 323] width 36 height 22
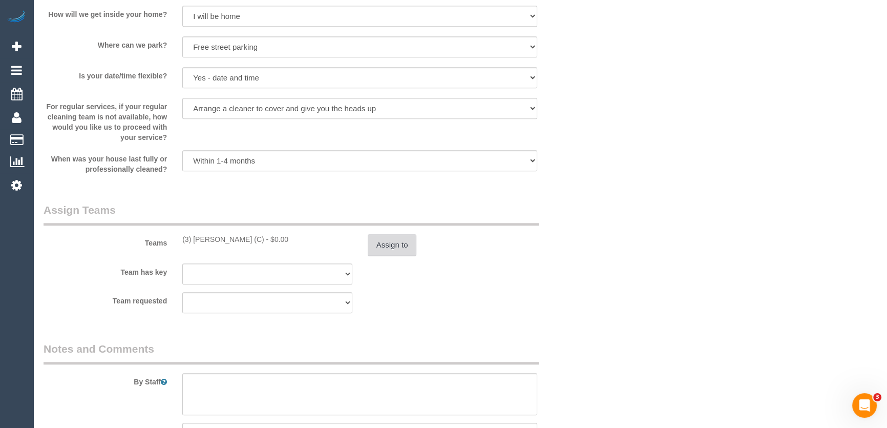
click at [404, 249] on button "Assign to" at bounding box center [392, 245] width 49 height 22
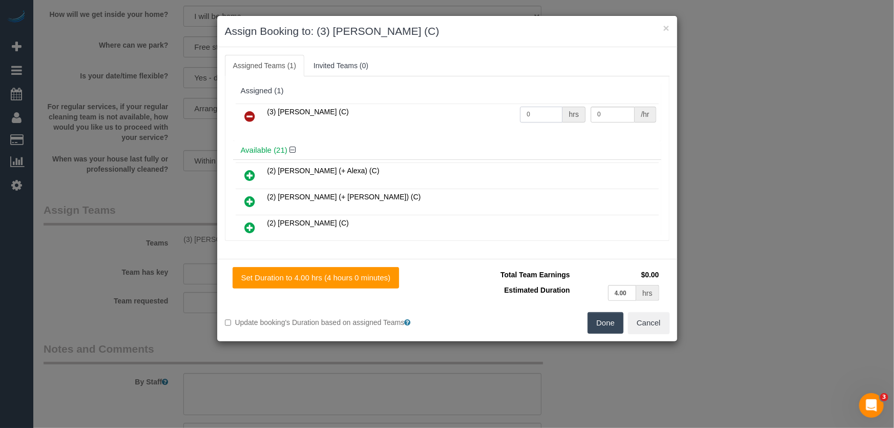
click at [540, 115] on input "0" at bounding box center [541, 115] width 43 height 16
type input "1"
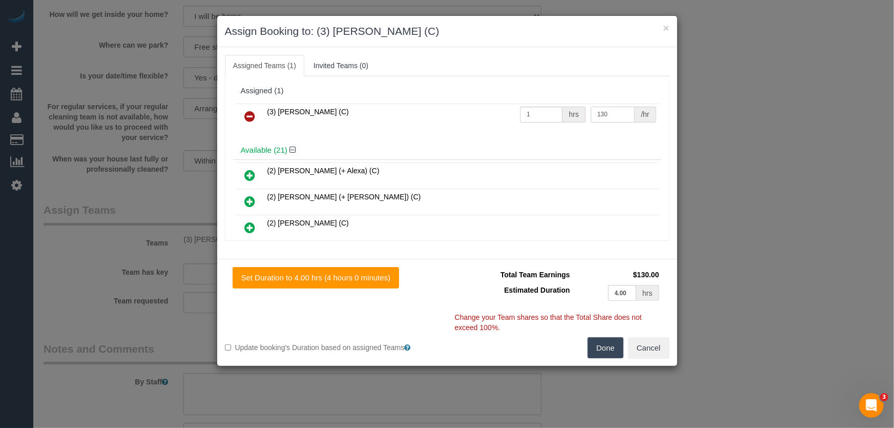
type input "130"
click at [614, 350] on button "Done" at bounding box center [605, 348] width 36 height 22
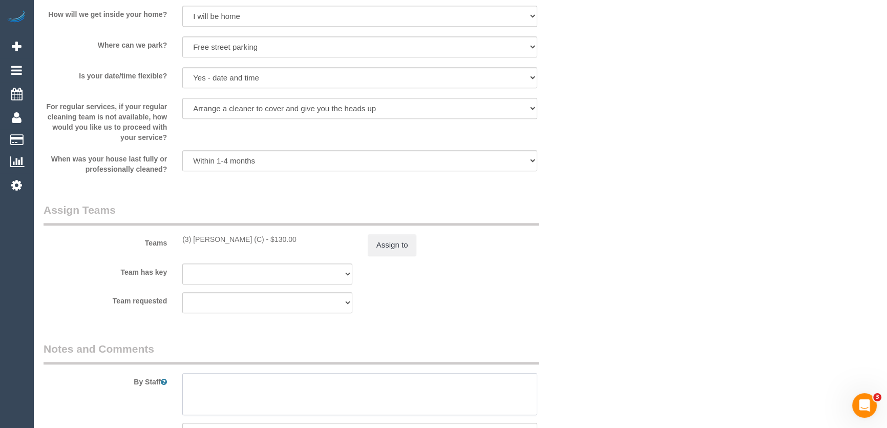
click at [349, 383] on textarea at bounding box center [359, 394] width 355 height 42
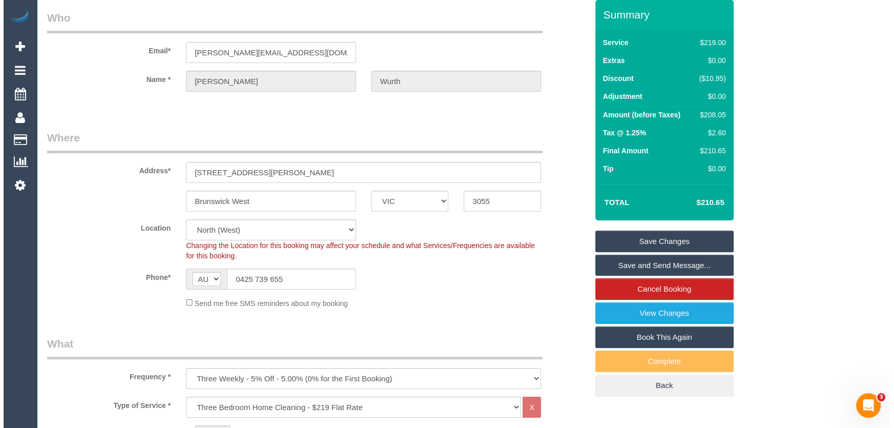
scroll to position [0, 0]
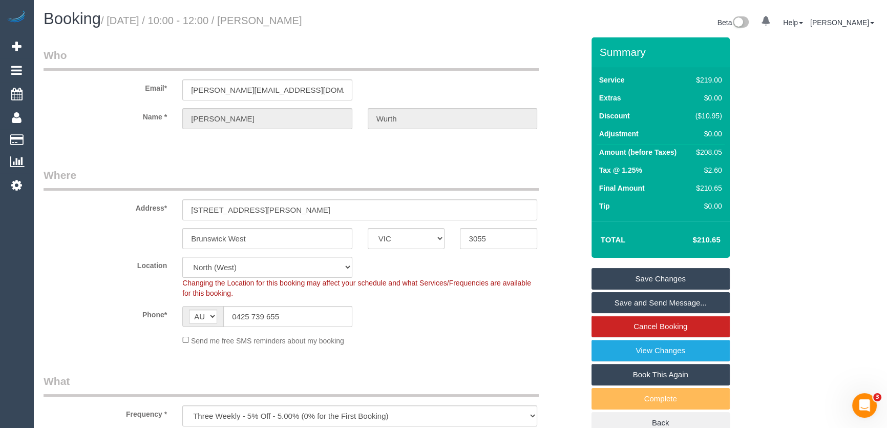
type textarea "Estimated time: 3-4 hours"
click at [302, 18] on small "/ September 16, 2025 / 10:00 - 12:00 / Courtney Wurth" at bounding box center [201, 20] width 201 height 11
copy small "Courtney Wurth"
click at [630, 302] on link "Save and Send Message..." at bounding box center [660, 303] width 138 height 22
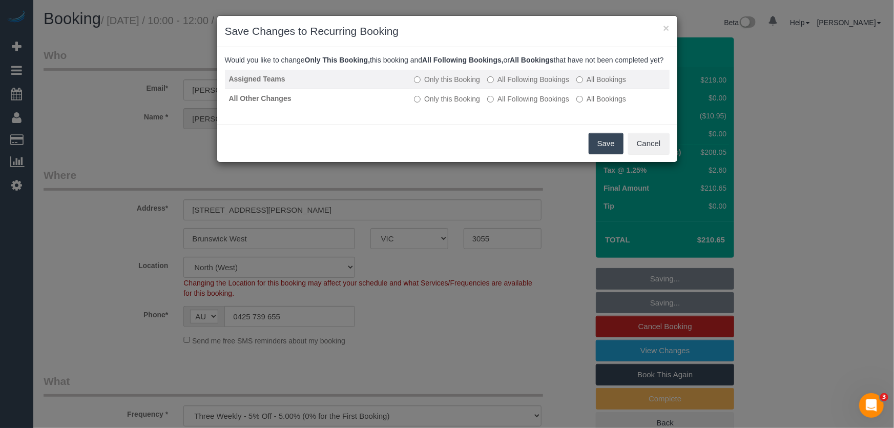
click at [531, 84] on label "All Following Bookings" at bounding box center [528, 79] width 82 height 10
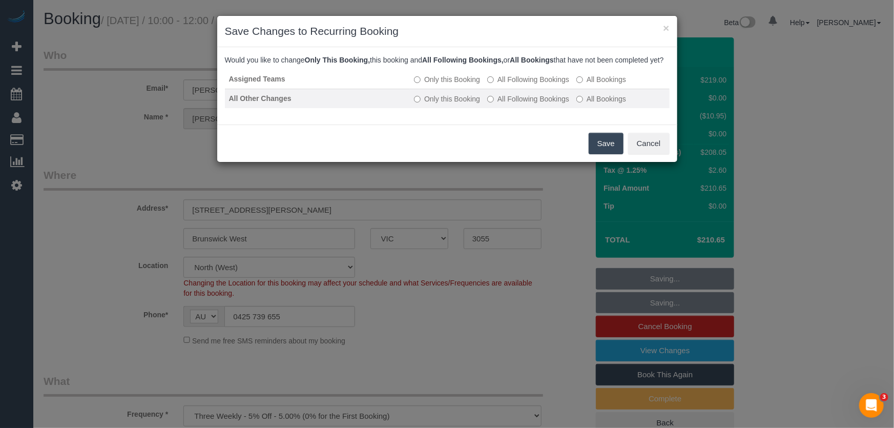
click at [529, 104] on label "All Following Bookings" at bounding box center [528, 99] width 82 height 10
click at [612, 154] on button "Save" at bounding box center [605, 144] width 35 height 22
click at [612, 160] on div "Save Cancel" at bounding box center [447, 142] width 460 height 37
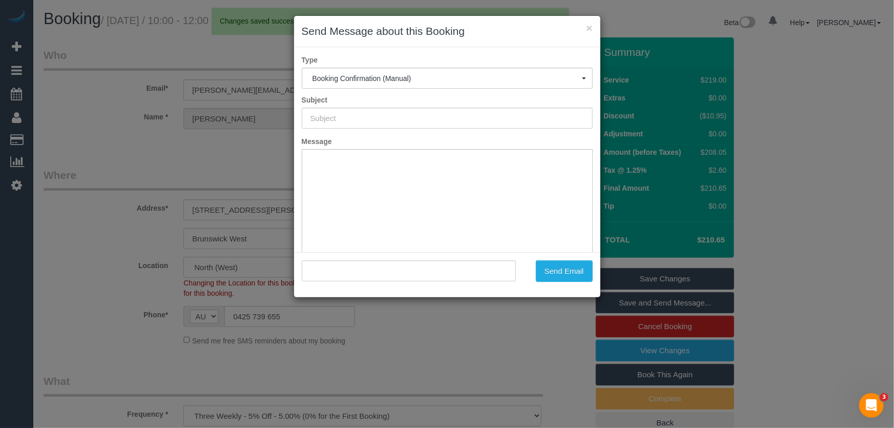
type input "Booking Confirmed"
type input ""Courtney Wurth" <c.wurth@hotmail.com>"
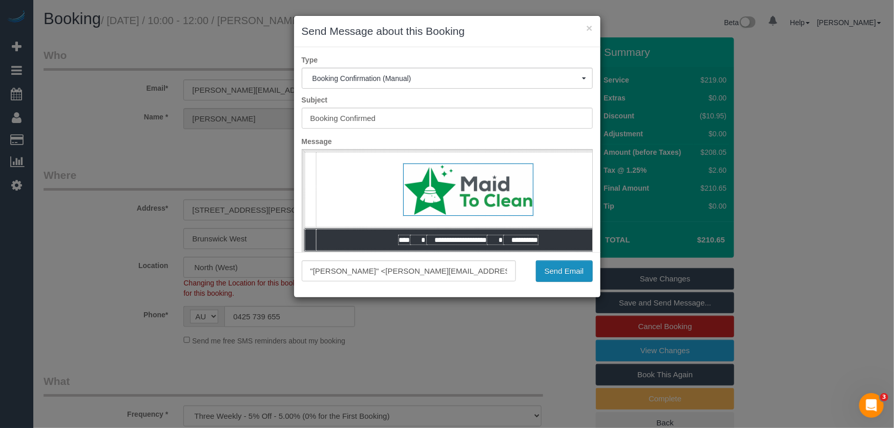
click at [556, 273] on button "Send Email" at bounding box center [564, 271] width 57 height 22
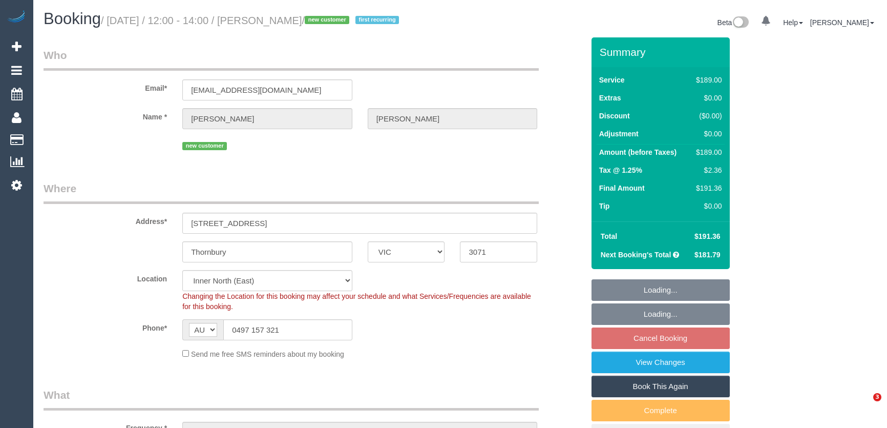
select select "VIC"
select select "spot4"
select select "number:28"
select select "number:14"
select select "number:18"
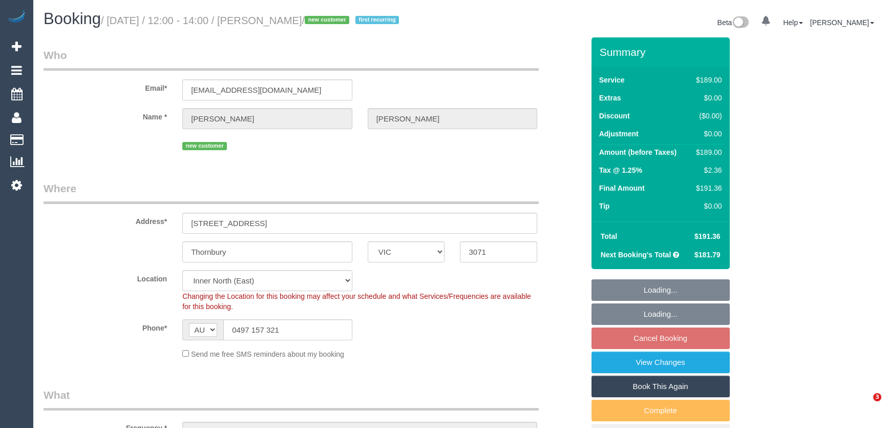
select select "number:22"
select select "number:34"
select select "number:26"
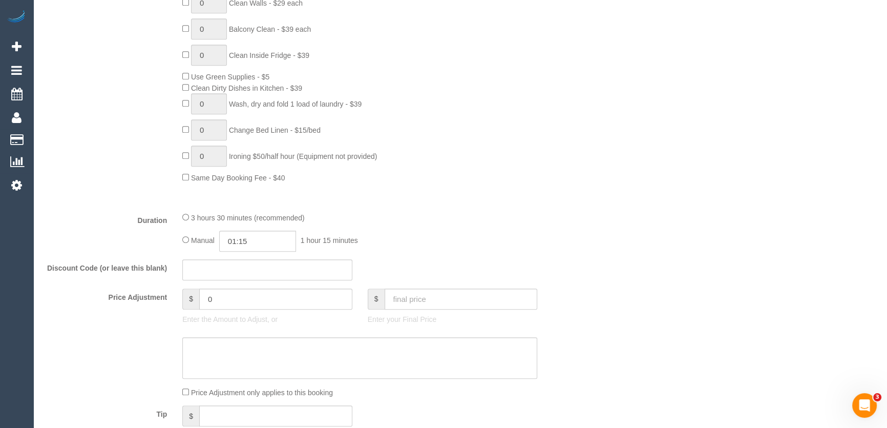
scroll to position [745, 0]
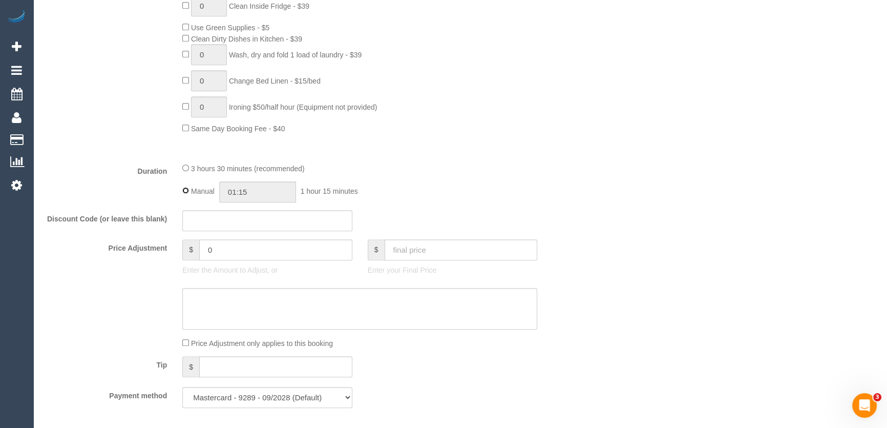
type input "03:30"
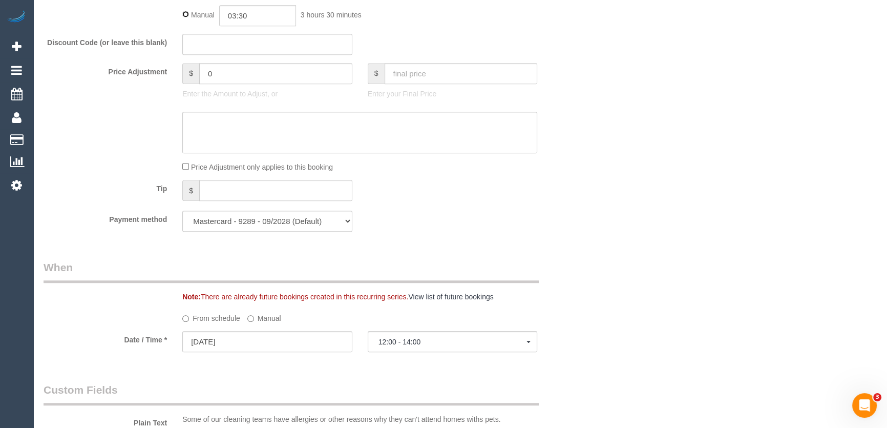
select select "spot29"
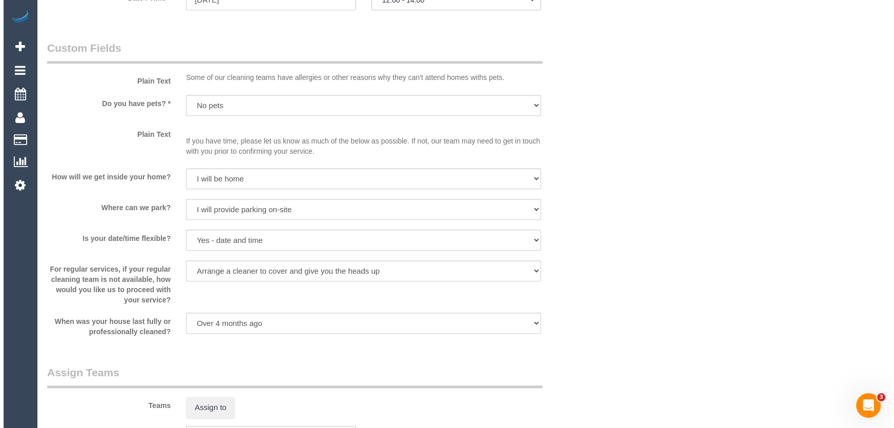
scroll to position [1350, 0]
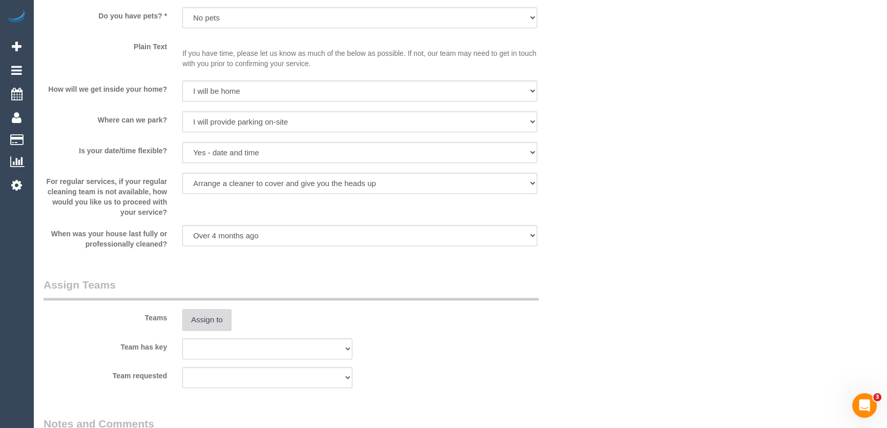
click at [213, 320] on button "Assign to" at bounding box center [206, 320] width 49 height 22
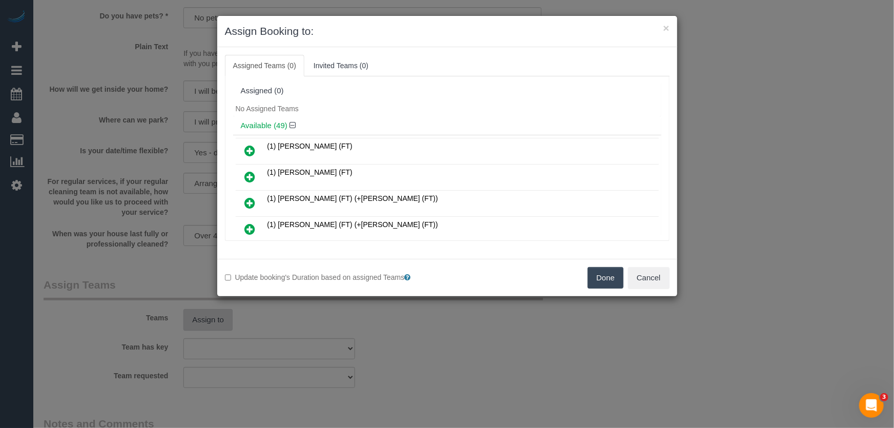
scroll to position [936, 0]
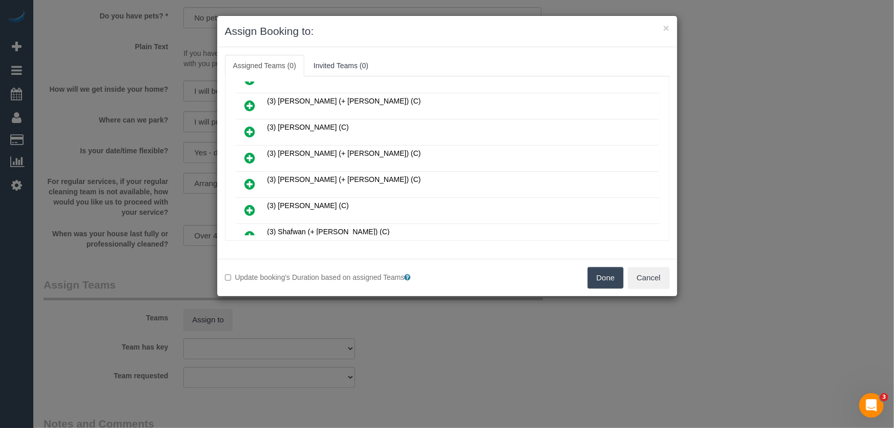
click at [249, 178] on icon at bounding box center [250, 184] width 11 height 12
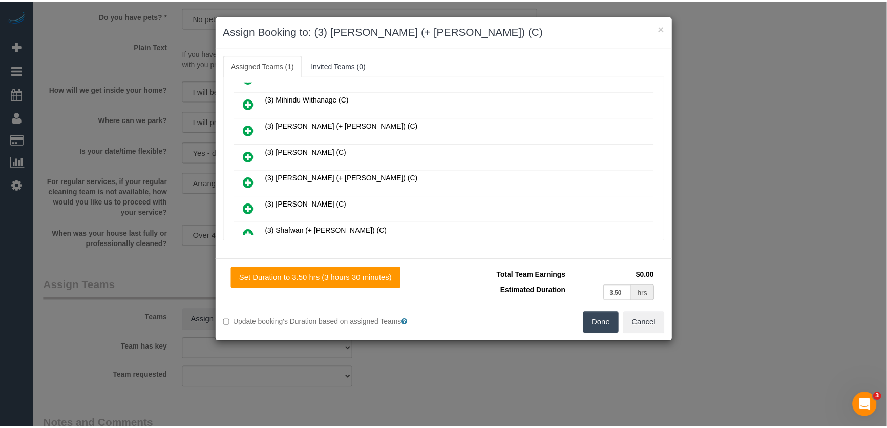
scroll to position [960, 0]
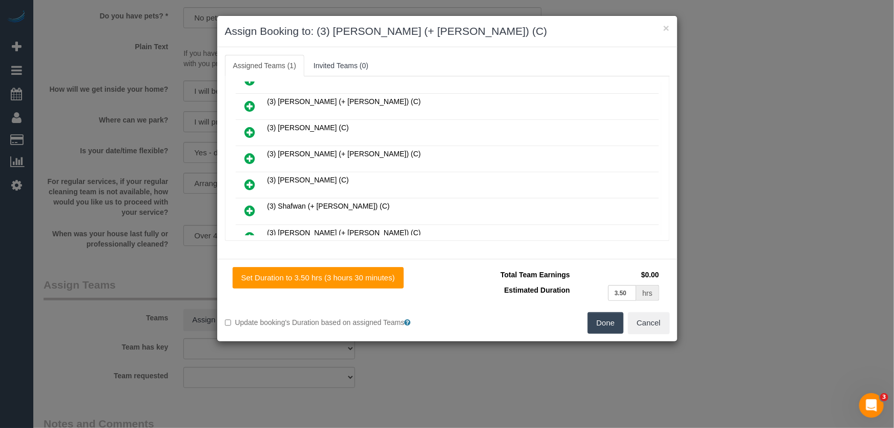
click at [609, 317] on button "Done" at bounding box center [605, 323] width 36 height 22
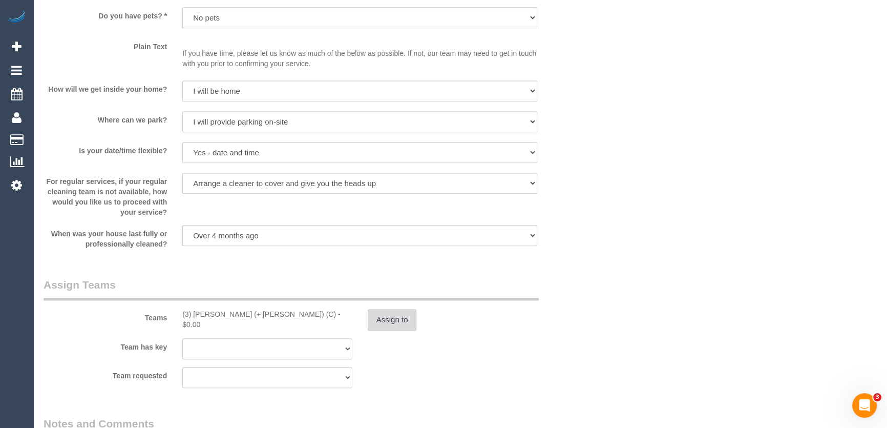
click at [394, 325] on button "Assign to" at bounding box center [392, 320] width 49 height 22
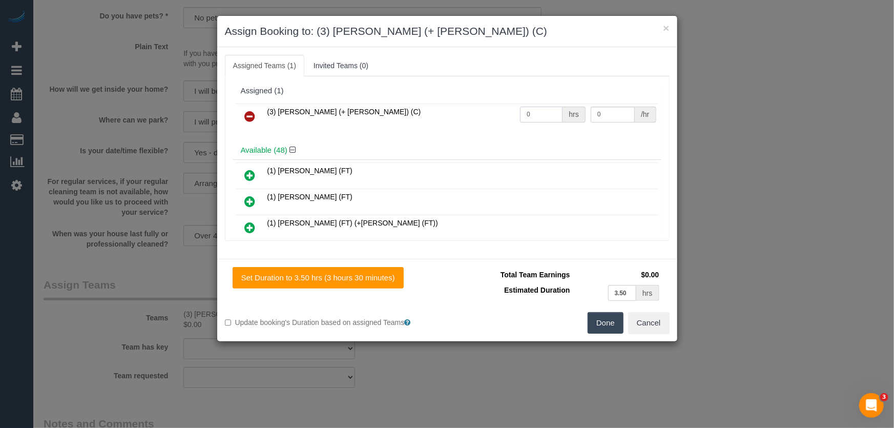
click at [527, 108] on input "0" at bounding box center [541, 115] width 43 height 16
type input "1"
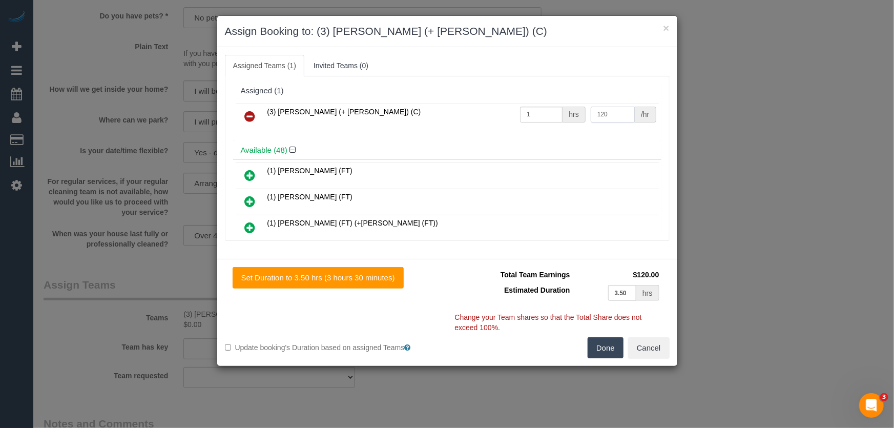
type input "120"
click at [604, 346] on button "Done" at bounding box center [605, 348] width 36 height 22
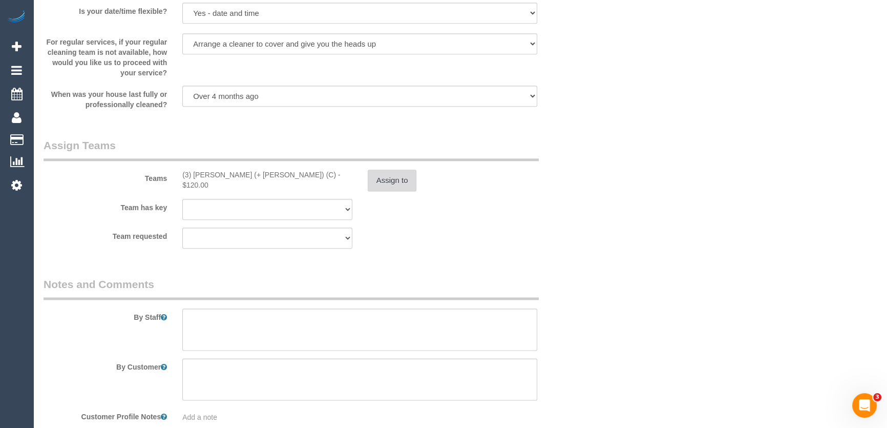
scroll to position [1490, 0]
click at [247, 319] on textarea at bounding box center [359, 329] width 355 height 42
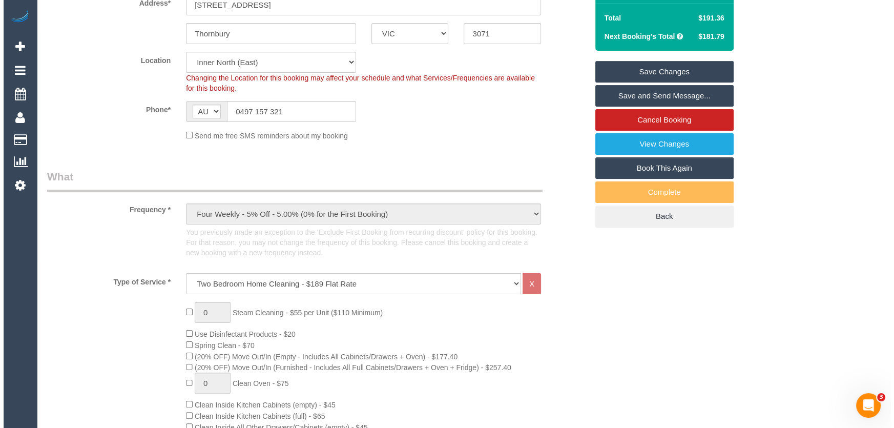
scroll to position [0, 0]
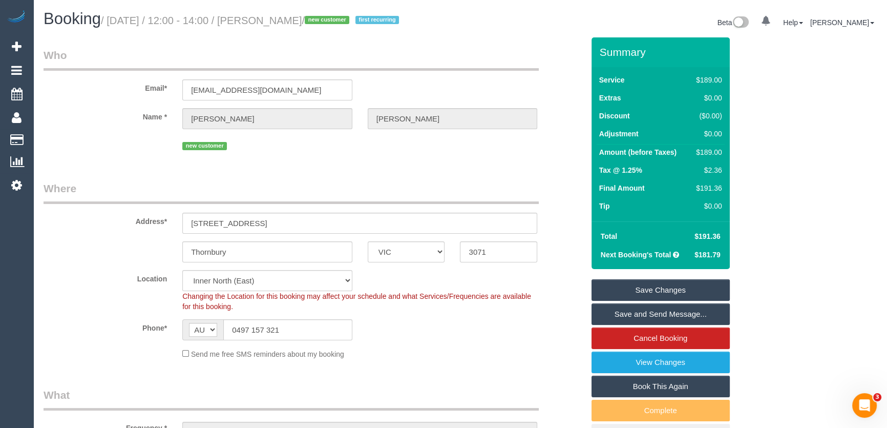
type textarea "Estimated time: 3-3.5 hours"
click at [292, 20] on small "/ September 16, 2025 / 12:00 - 14:00 / Kate Miller / new customer first recurri…" at bounding box center [251, 20] width 301 height 11
copy small "Kate Miller"
click at [633, 292] on link "Save Changes" at bounding box center [660, 290] width 138 height 22
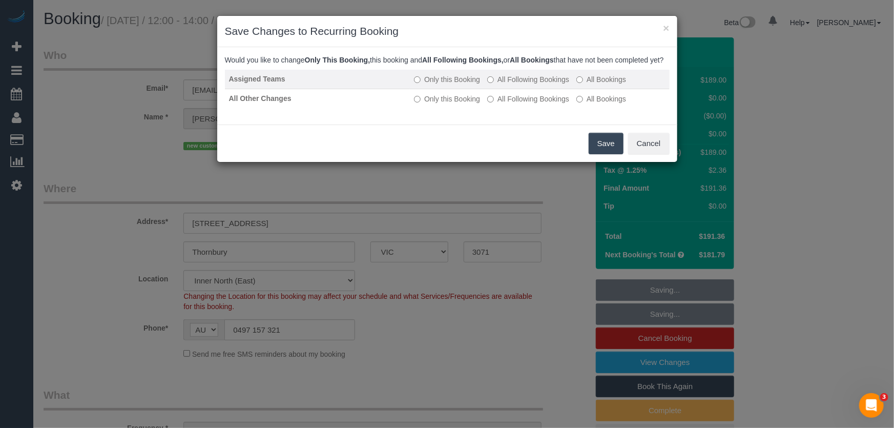
click at [522, 84] on label "All Following Bookings" at bounding box center [528, 79] width 82 height 10
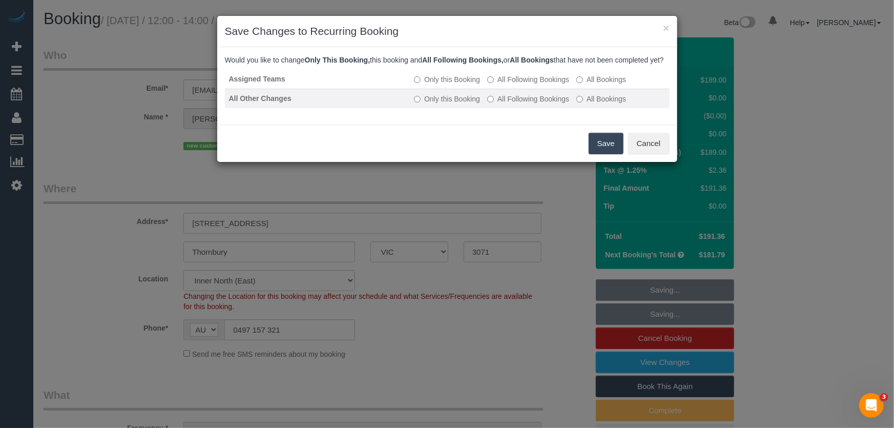
click at [521, 104] on label "All Following Bookings" at bounding box center [528, 99] width 82 height 10
click at [593, 150] on button "Save" at bounding box center [605, 144] width 35 height 22
click at [593, 150] on div "Save Cancel" at bounding box center [447, 142] width 460 height 37
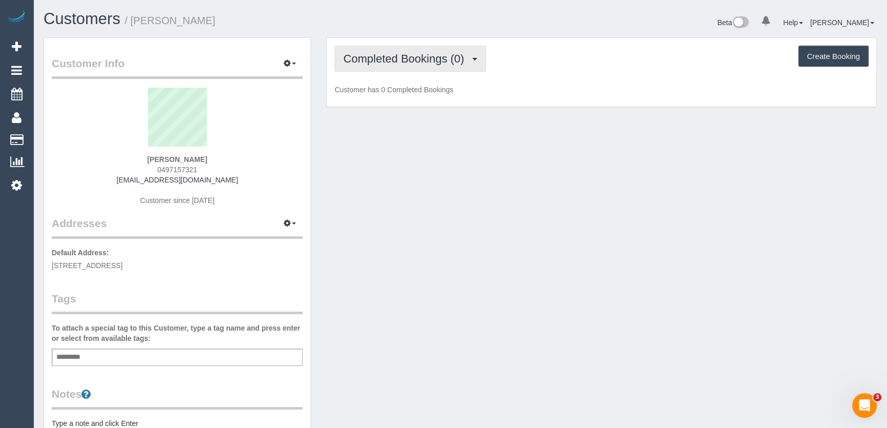
click at [461, 65] on button "Completed Bookings (0)" at bounding box center [410, 59] width 152 height 26
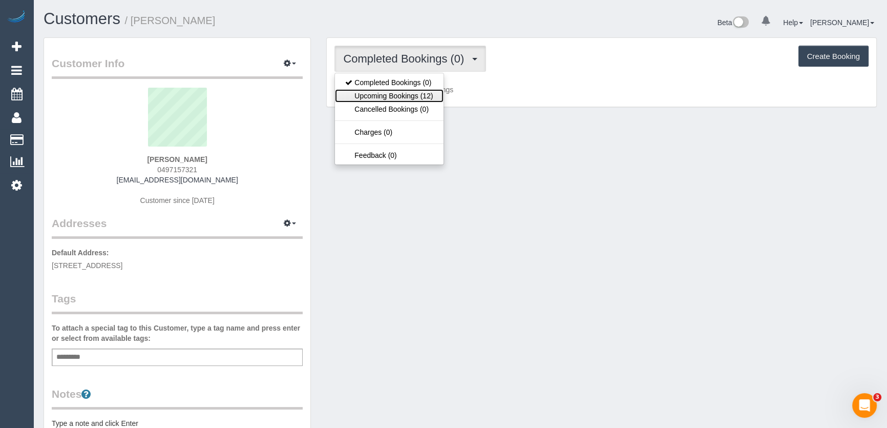
click at [429, 95] on link "Upcoming Bookings (12)" at bounding box center [389, 95] width 108 height 13
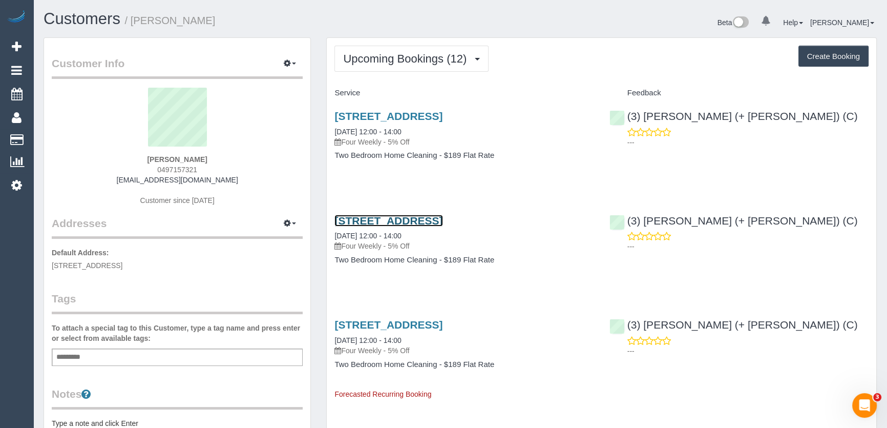
click at [376, 220] on link "[STREET_ADDRESS]" at bounding box center [388, 221] width 108 height 12
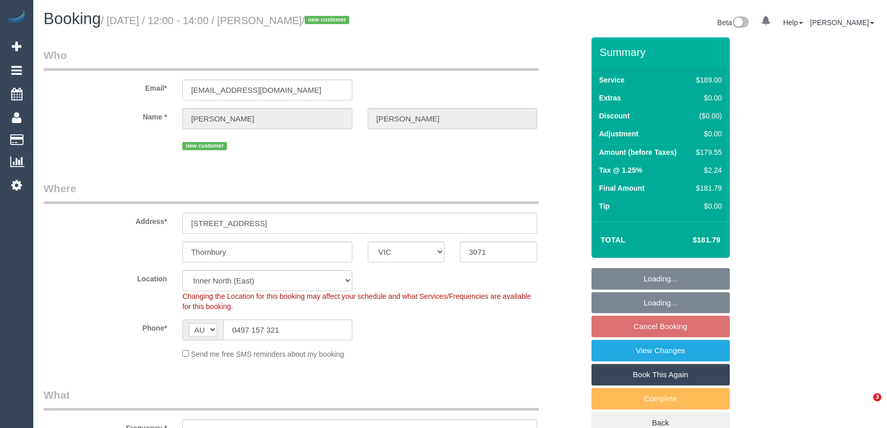
select select "VIC"
select select "number:28"
select select "number:14"
select select "number:18"
select select "number:22"
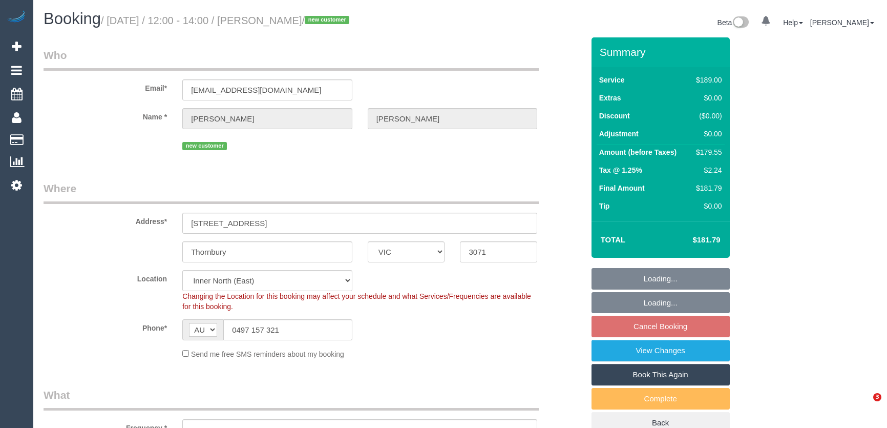
select select "number:34"
select select "number:26"
select select "object:786"
select select "spot4"
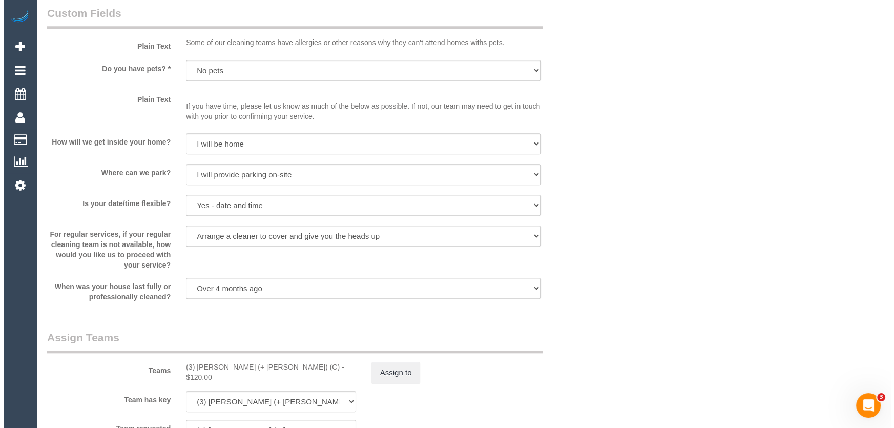
scroll to position [1303, 0]
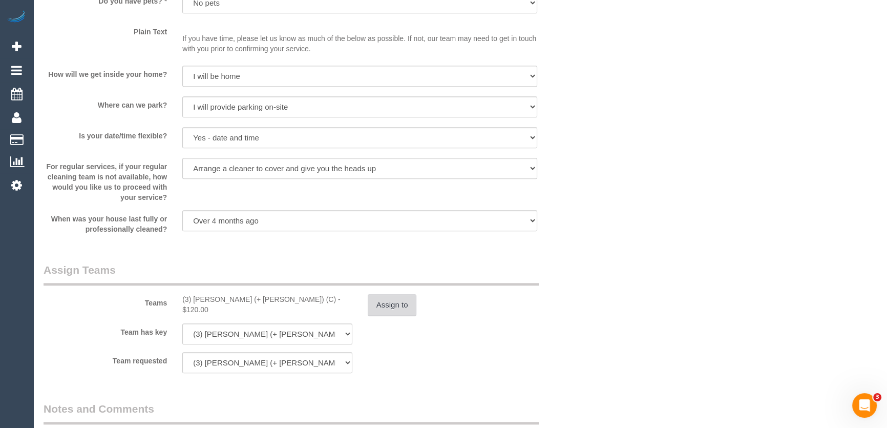
click at [380, 307] on button "Assign to" at bounding box center [392, 305] width 49 height 22
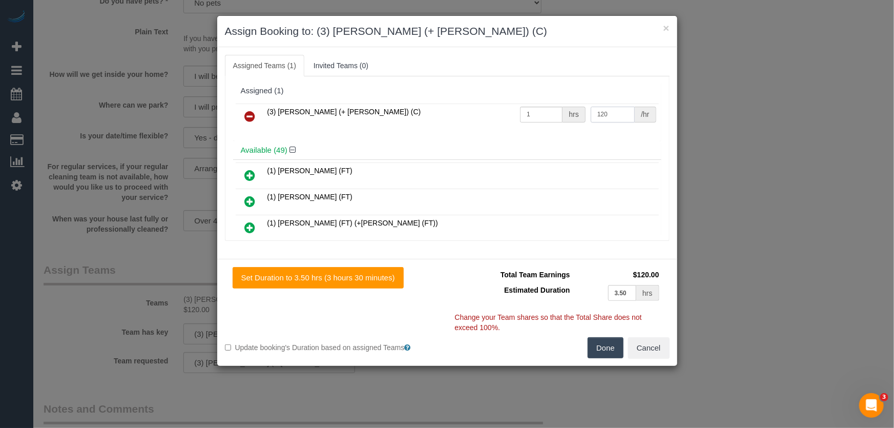
click at [616, 114] on input "120" at bounding box center [612, 115] width 44 height 16
type input "115"
click at [614, 345] on button "Done" at bounding box center [605, 348] width 36 height 22
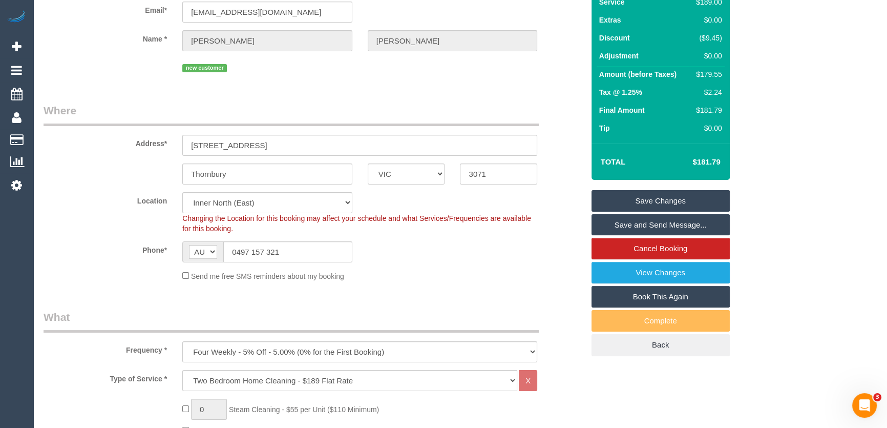
scroll to position [0, 0]
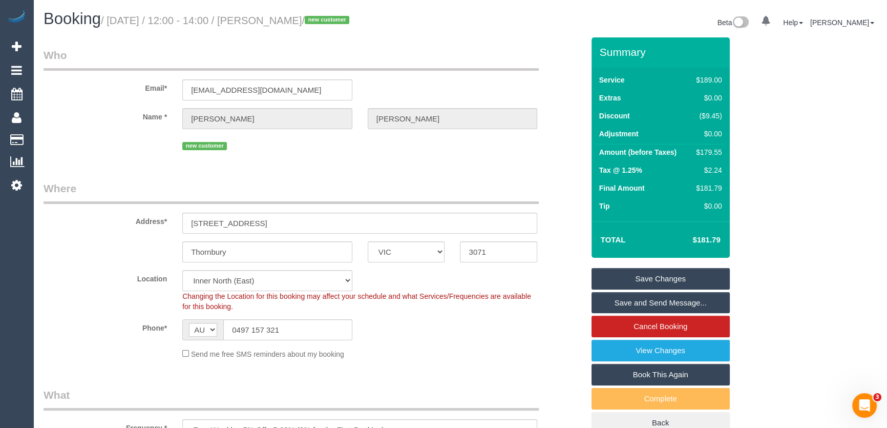
click at [656, 278] on link "Save Changes" at bounding box center [660, 279] width 138 height 22
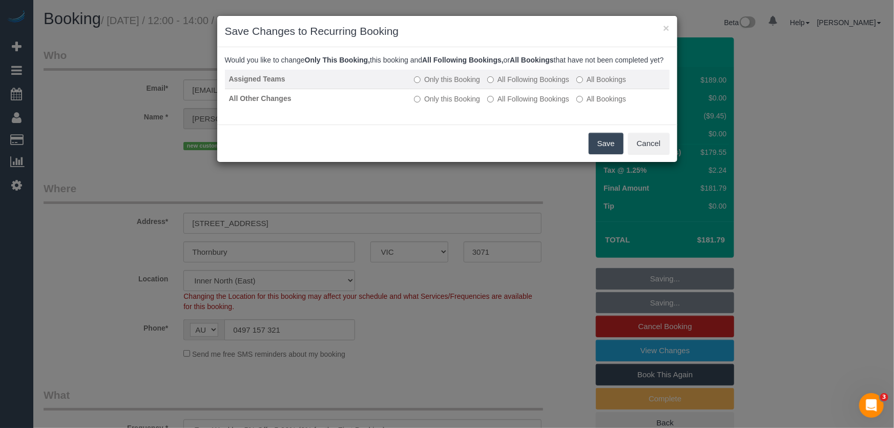
click at [535, 84] on label "All Following Bookings" at bounding box center [528, 79] width 82 height 10
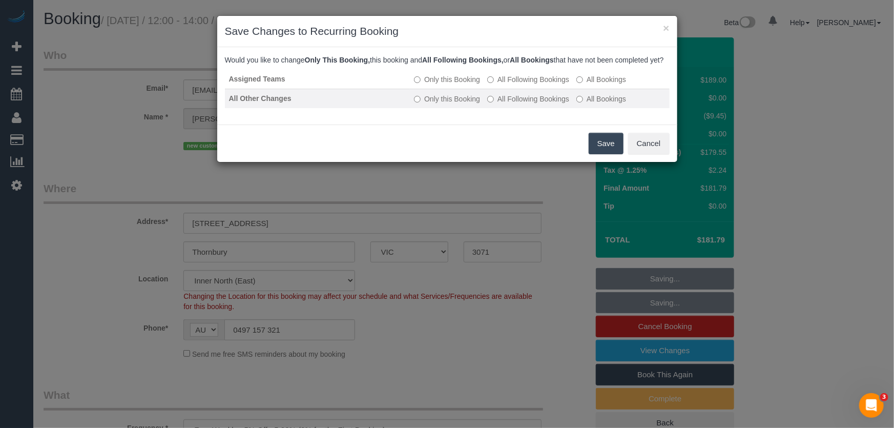
click at [532, 104] on label "All Following Bookings" at bounding box center [528, 99] width 82 height 10
click at [603, 154] on button "Save" at bounding box center [605, 144] width 35 height 22
